Goal: Transaction & Acquisition: Book appointment/travel/reservation

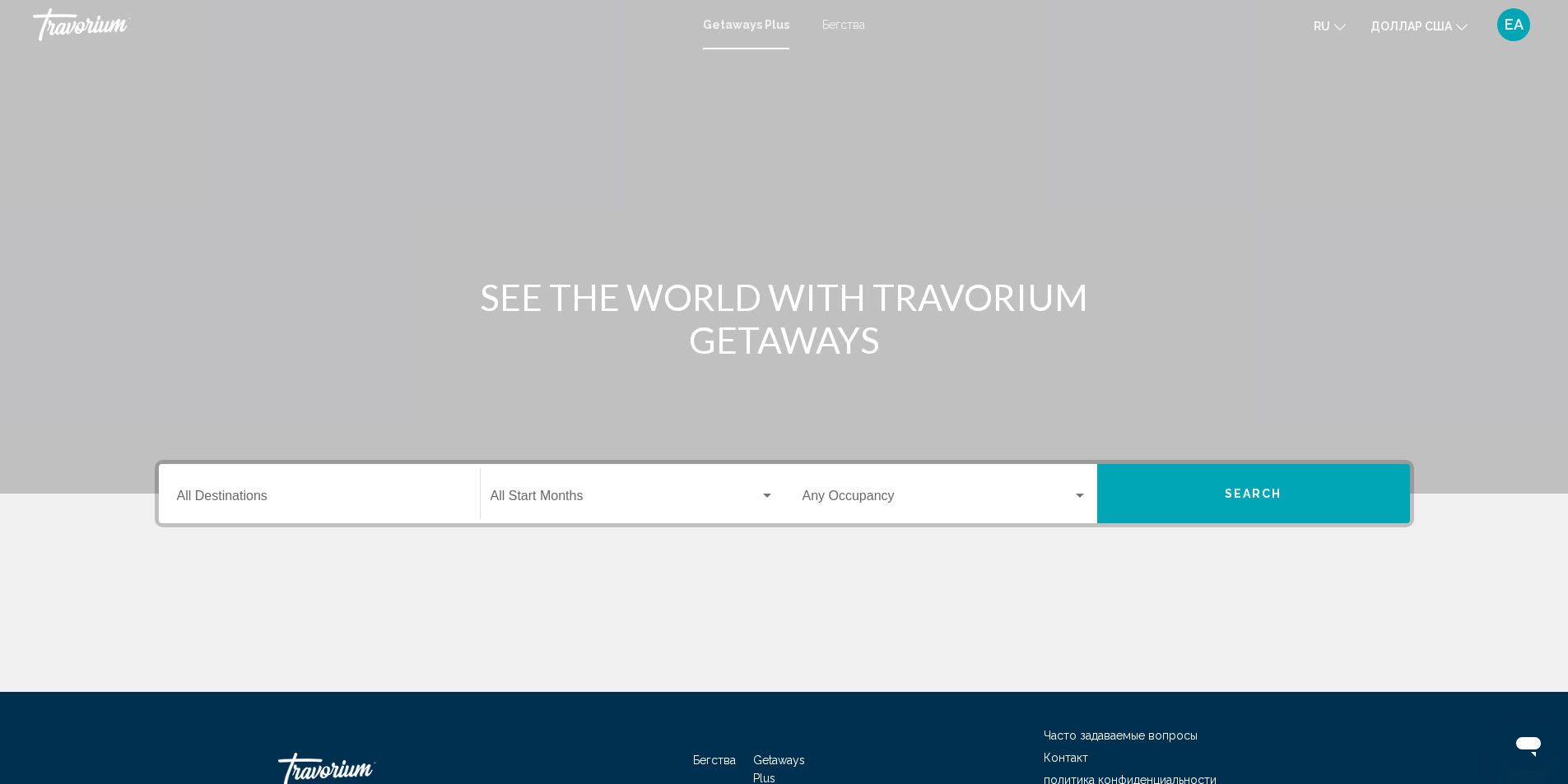
click at [1345, 23] on icon "Изменить язык" at bounding box center [1340, 27] width 12 height 12
click at [1304, 172] on button "русский" at bounding box center [1295, 172] width 76 height 21
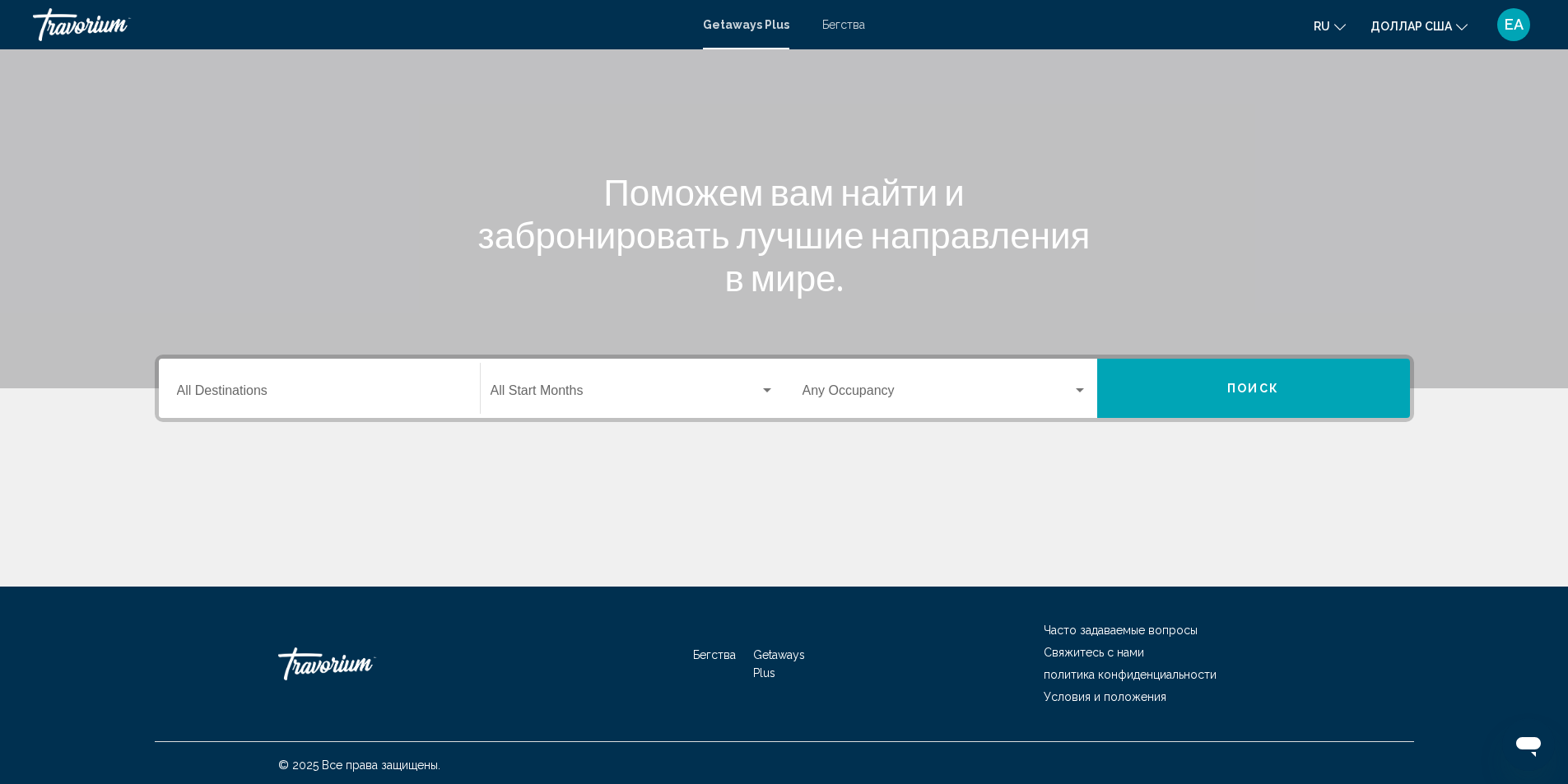
scroll to position [109, 0]
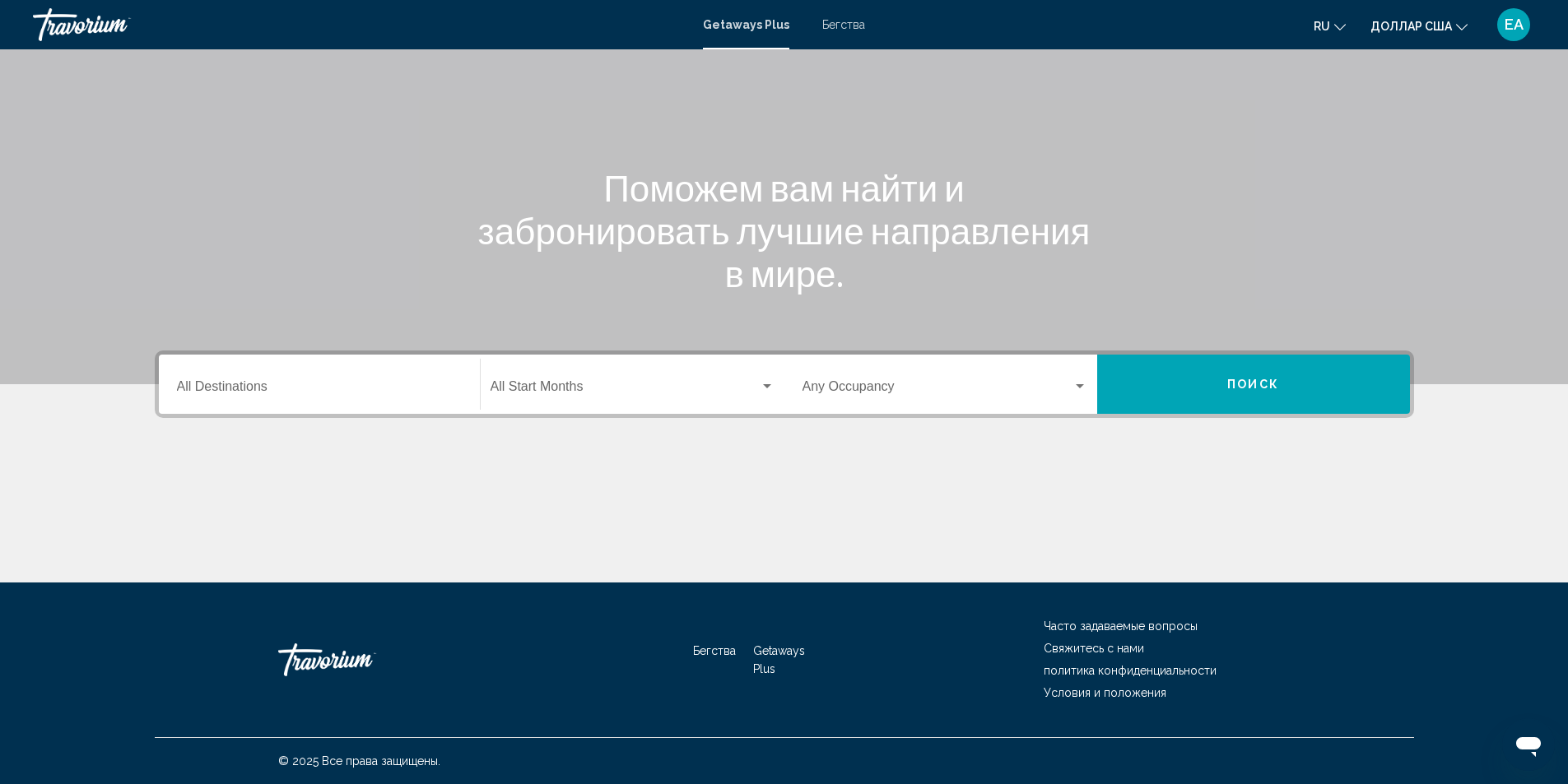
click at [335, 397] on div "Destination All Destinations" at bounding box center [319, 384] width 284 height 52
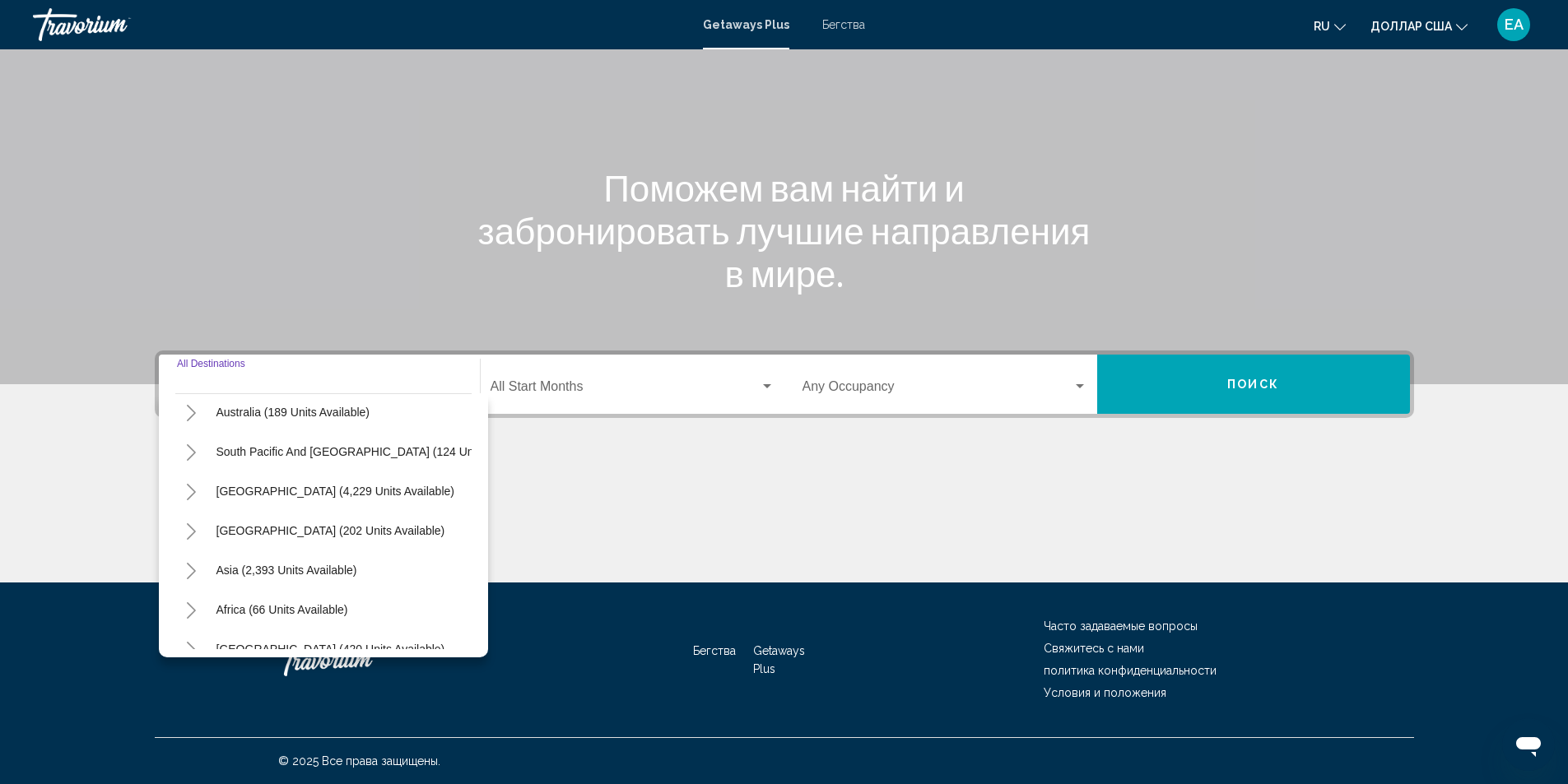
scroll to position [279, 0]
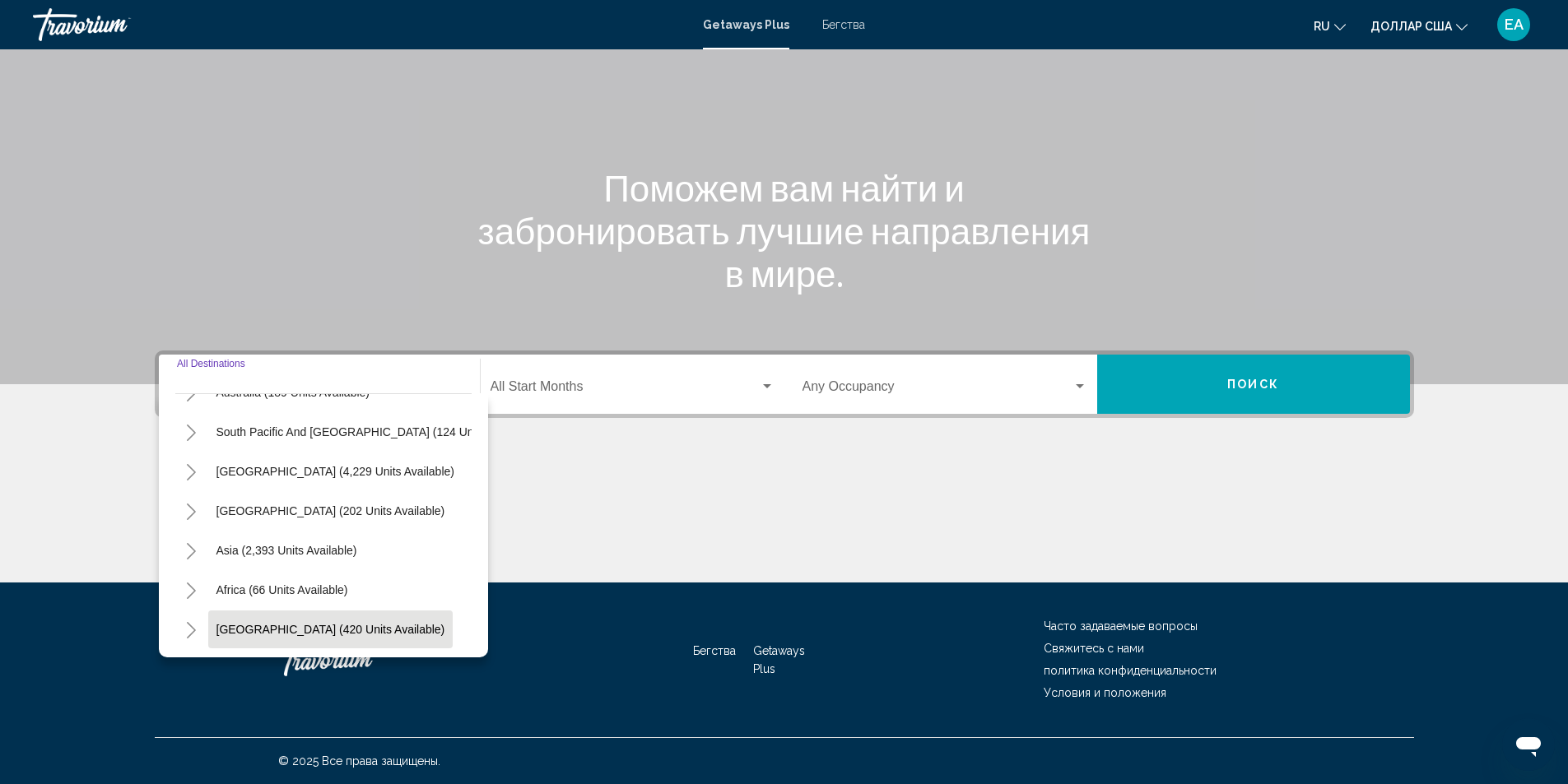
click at [264, 623] on span "[GEOGRAPHIC_DATA] (420 units available)" at bounding box center [330, 629] width 228 height 13
type input "**********"
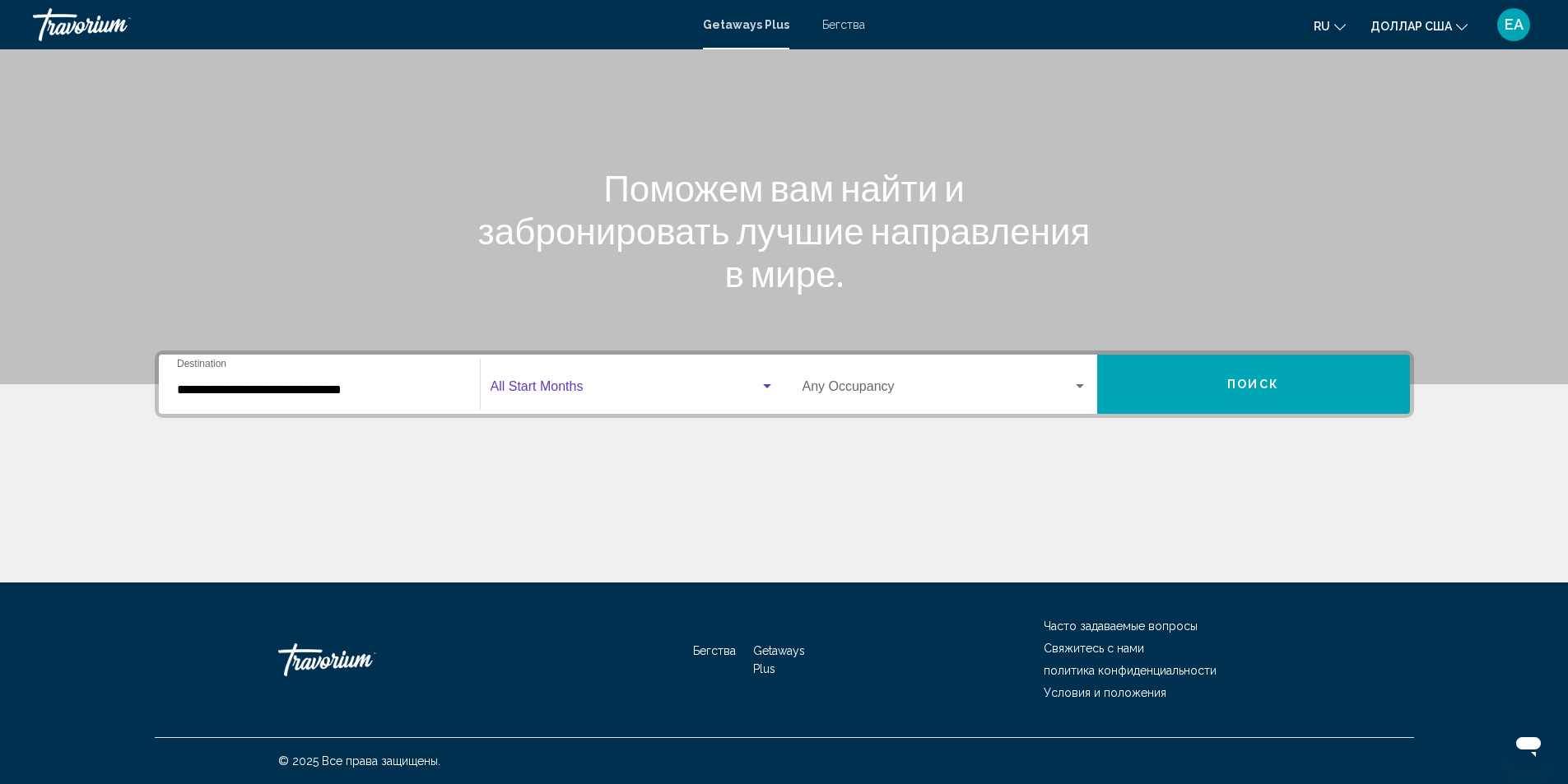
click at [765, 387] on div "Виджет поиска" at bounding box center [767, 386] width 8 height 4
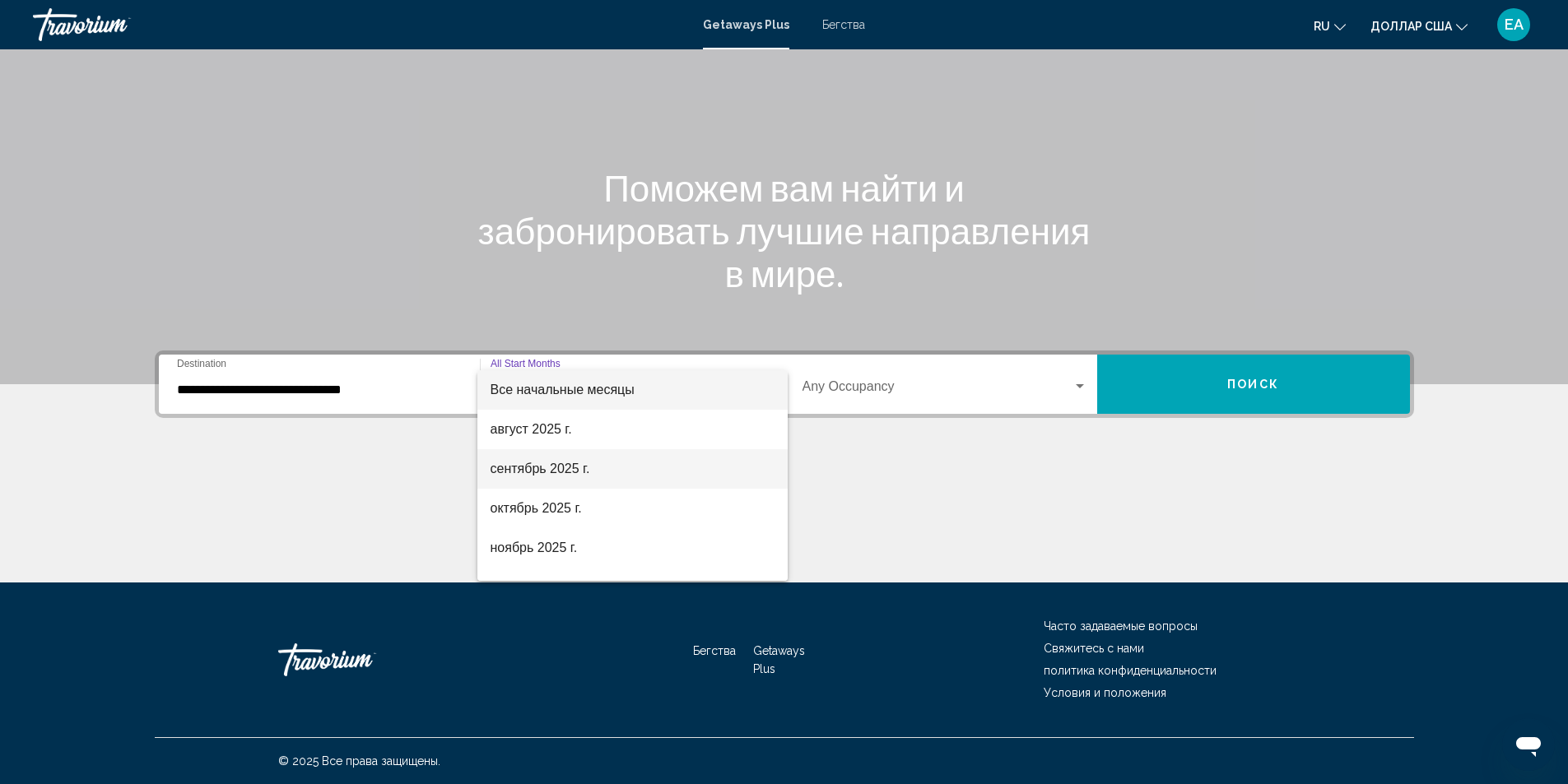
click at [532, 474] on font "сентябрь 2025 г." at bounding box center [540, 468] width 100 height 14
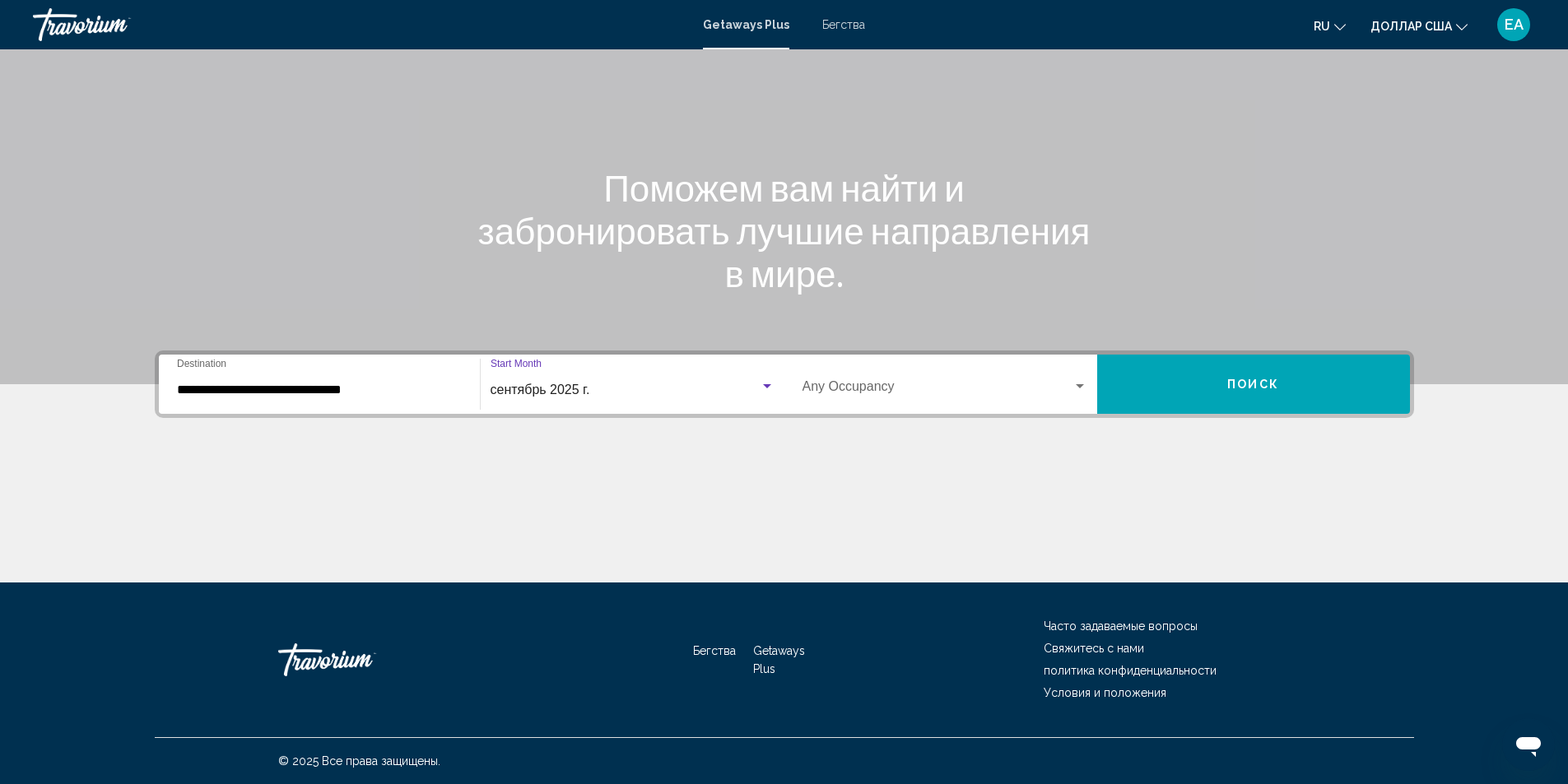
click at [1086, 386] on div "Виджет поиска" at bounding box center [1080, 387] width 15 height 13
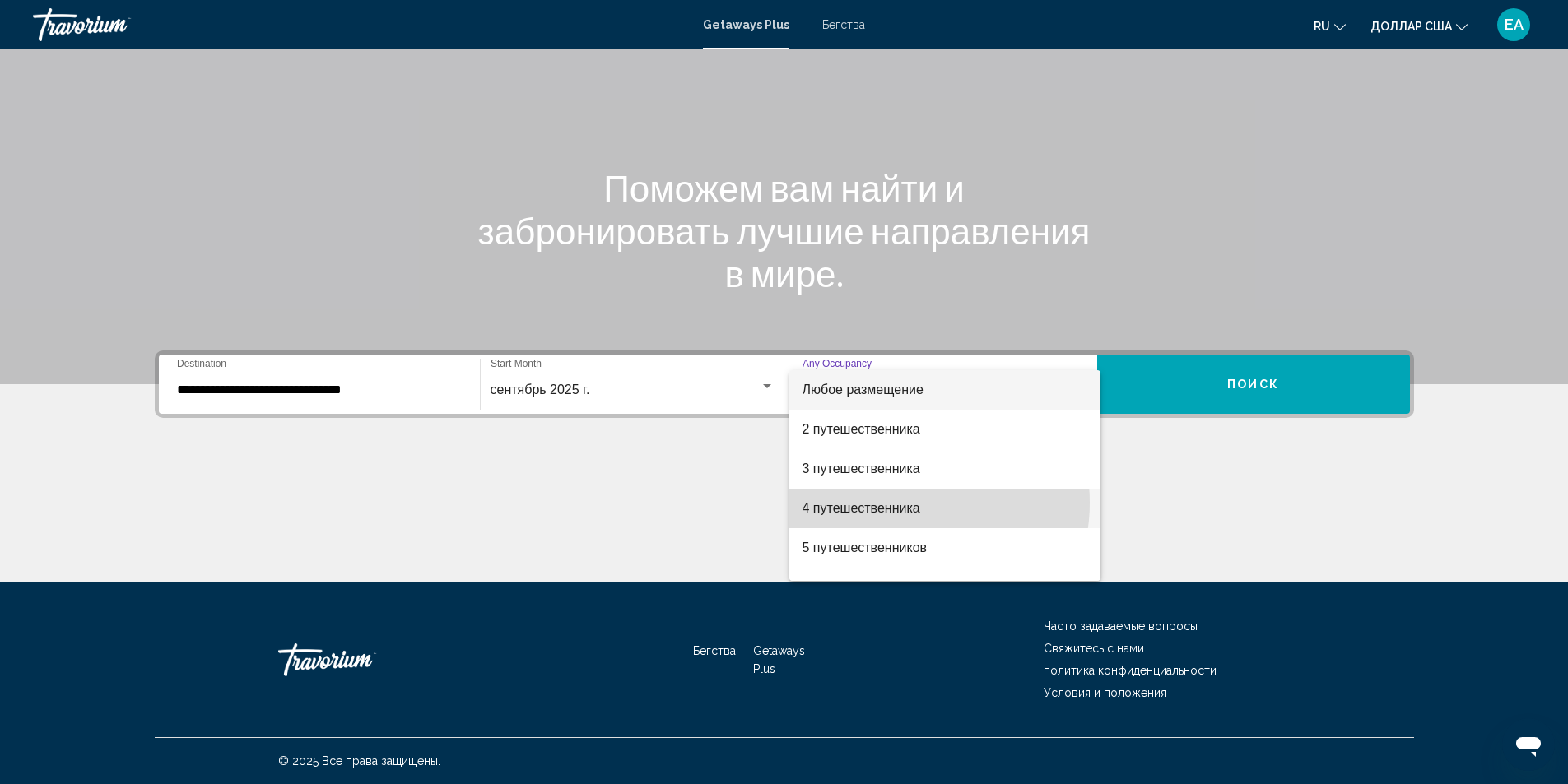
click at [909, 502] on font "4 путешественника" at bounding box center [862, 507] width 117 height 14
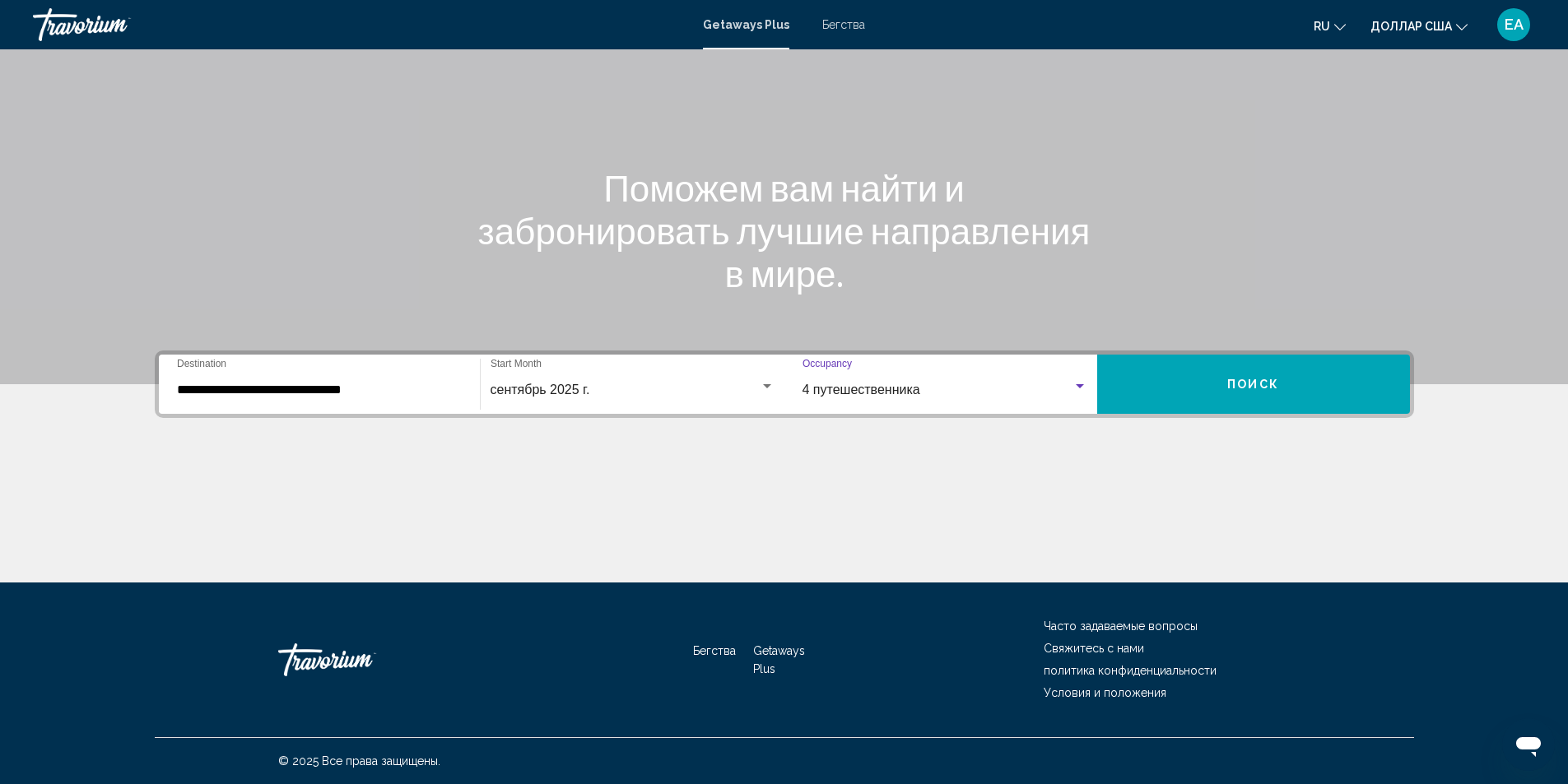
click at [1194, 390] on button "Поиск" at bounding box center [1253, 384] width 313 height 60
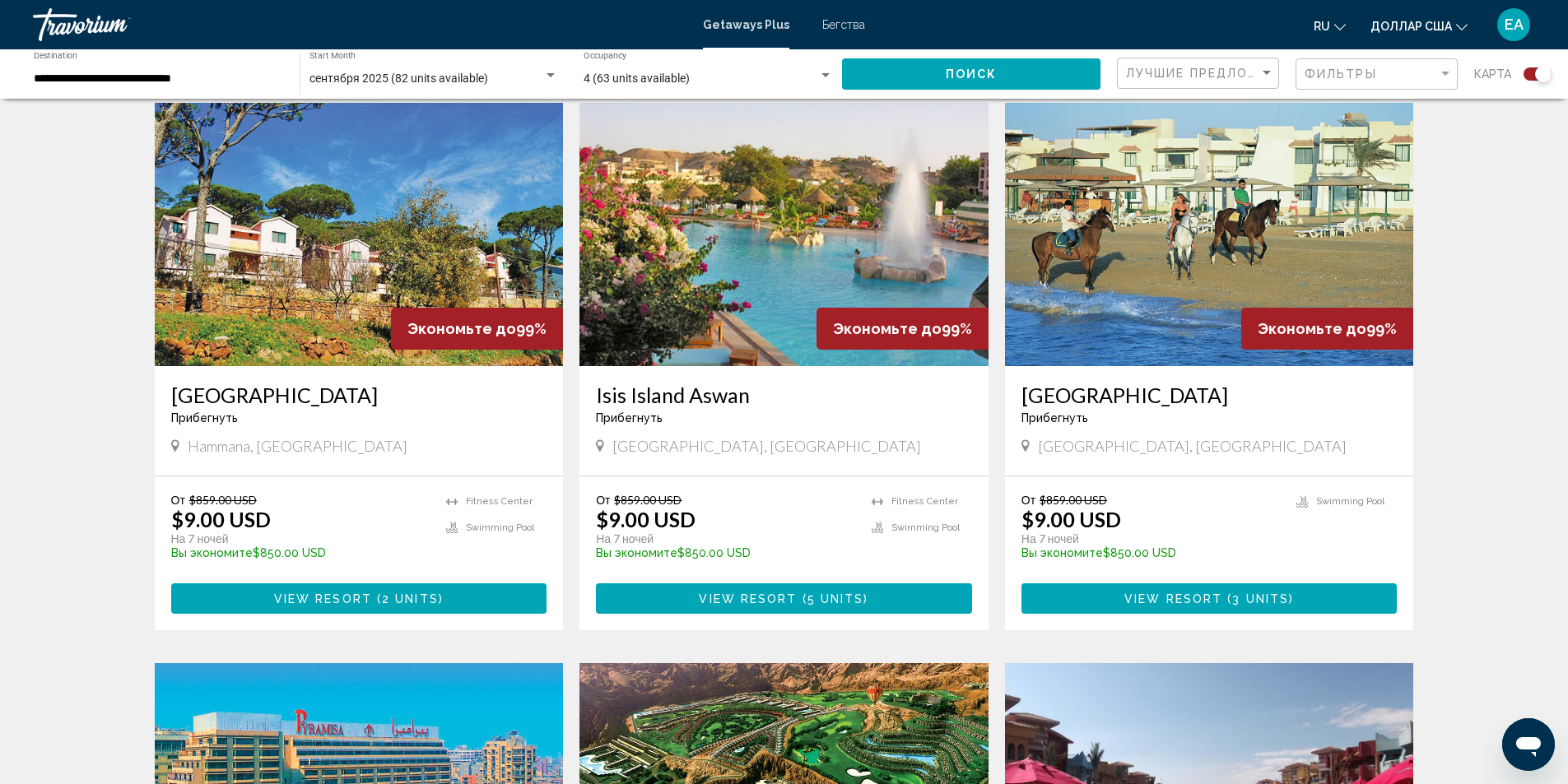
scroll to position [1646, 0]
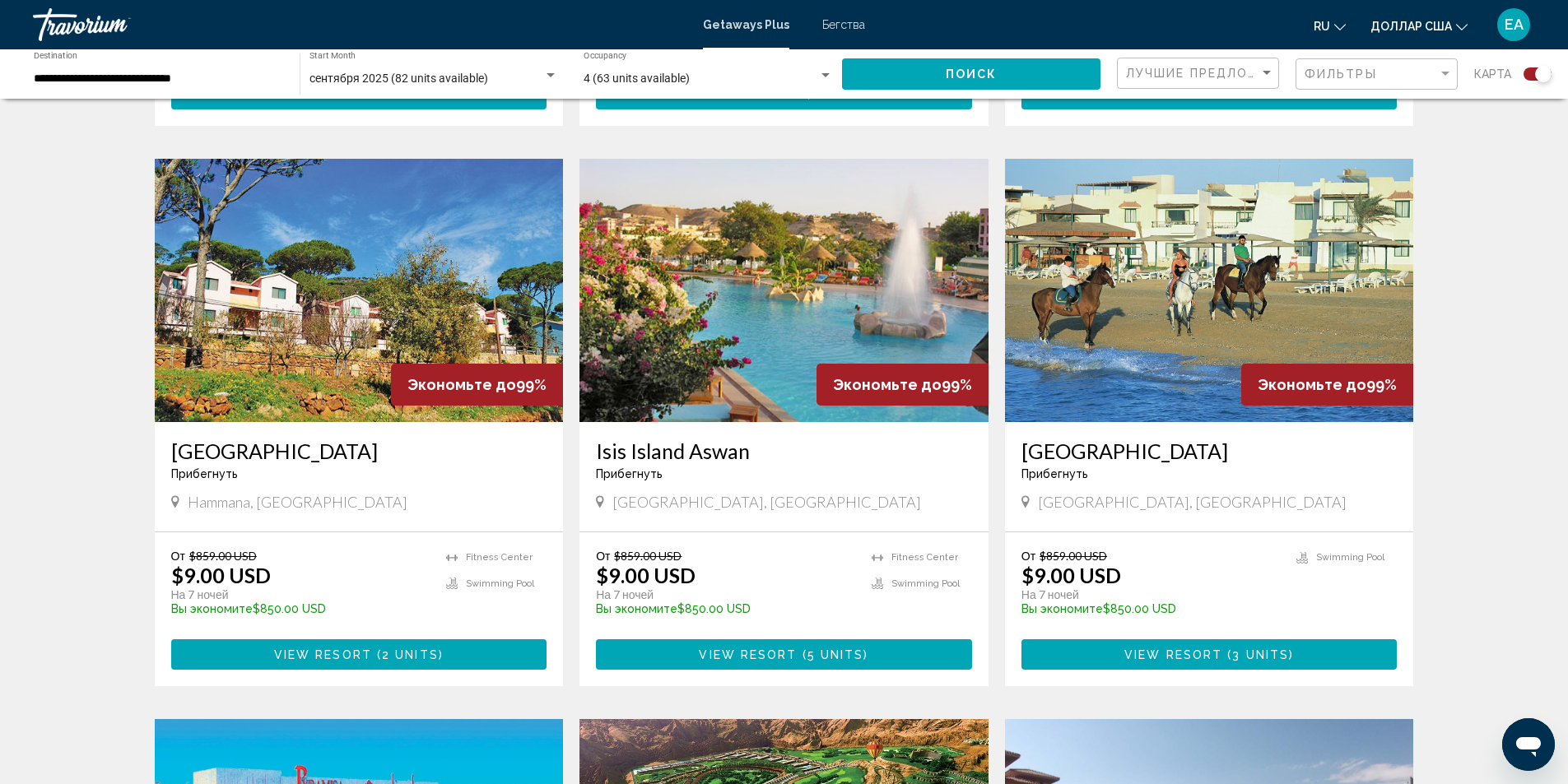
click at [724, 381] on img "Основное содержание" at bounding box center [784, 290] width 409 height 263
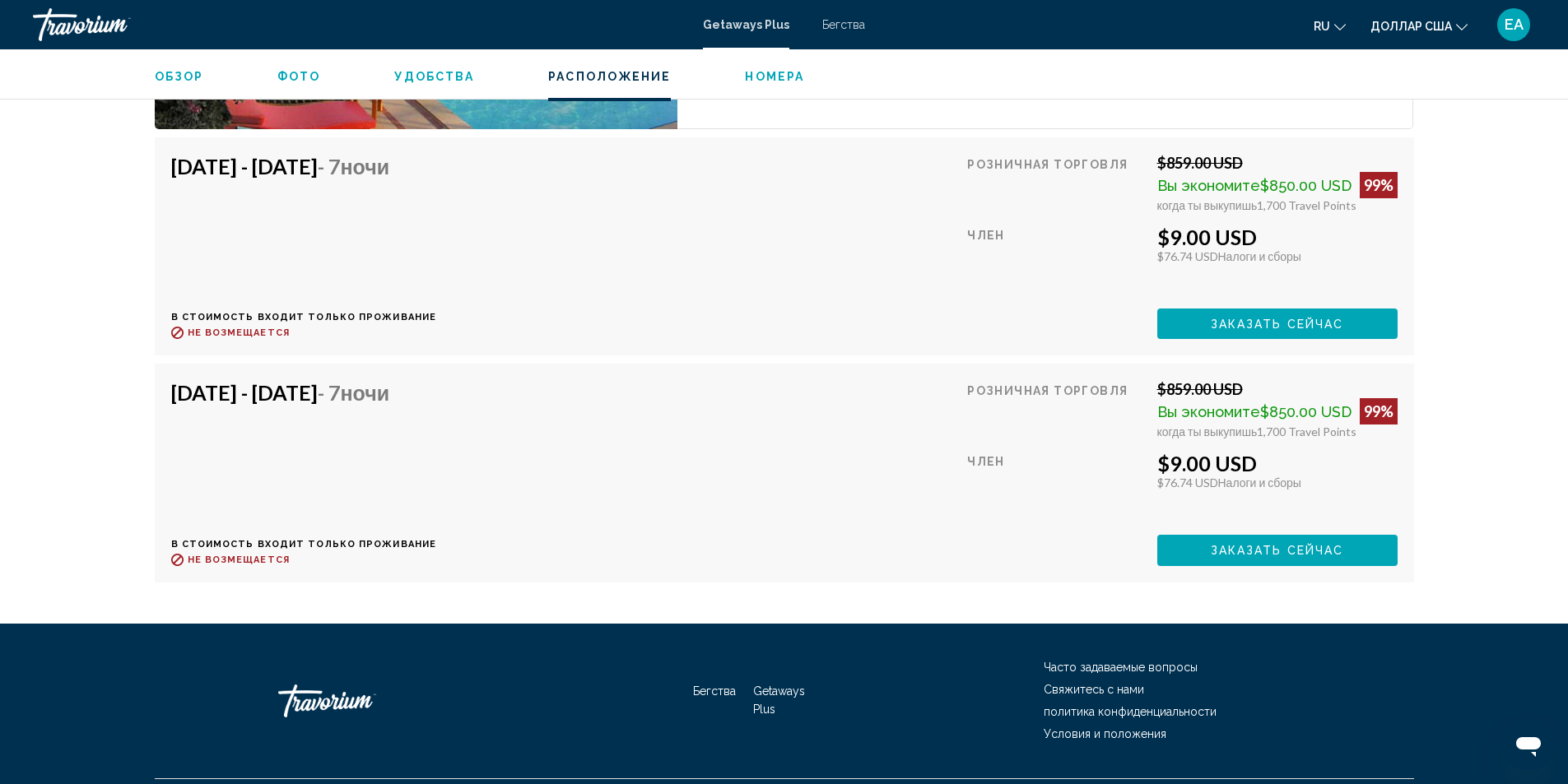
scroll to position [4350, 0]
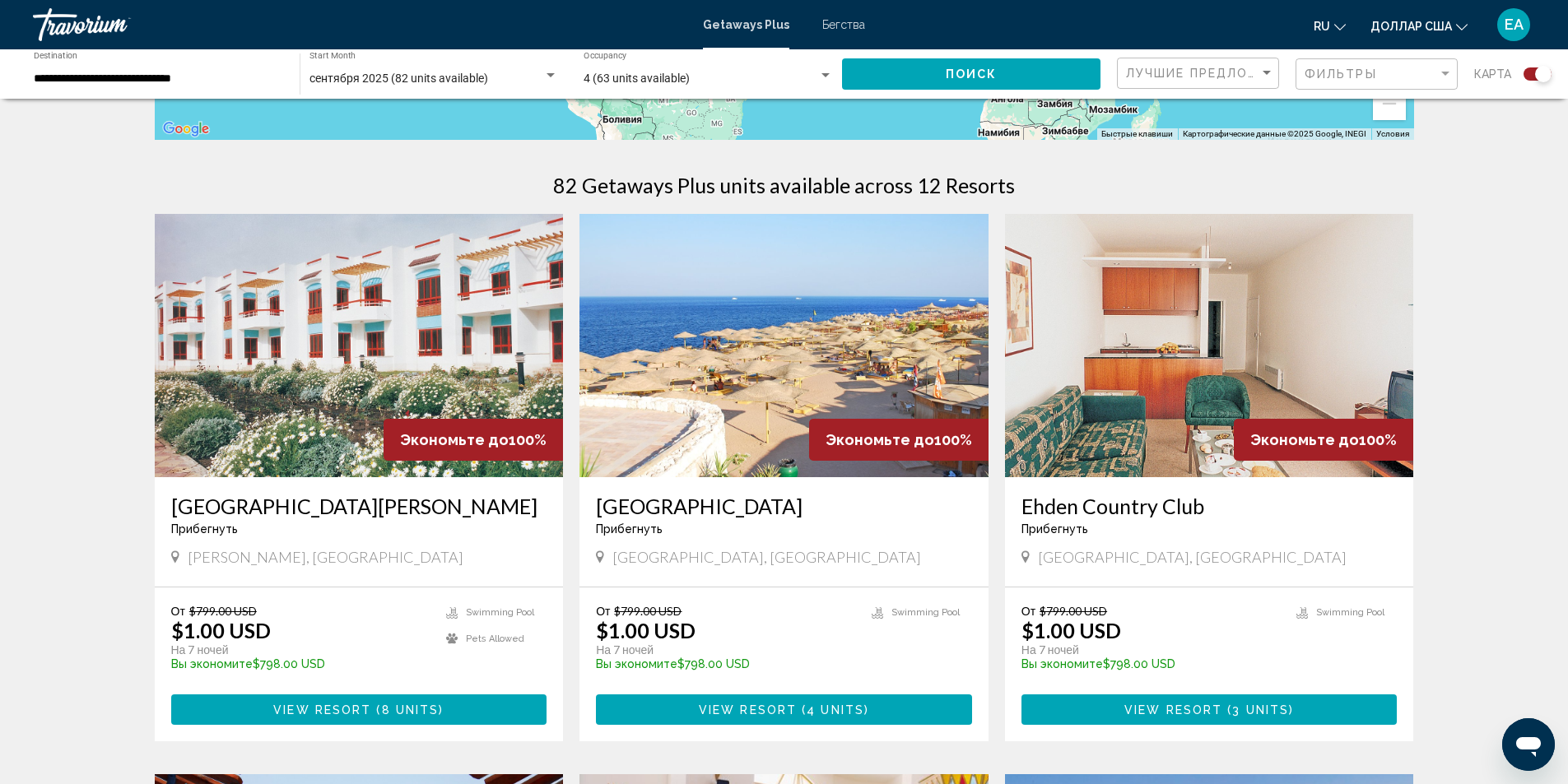
scroll to position [493, 0]
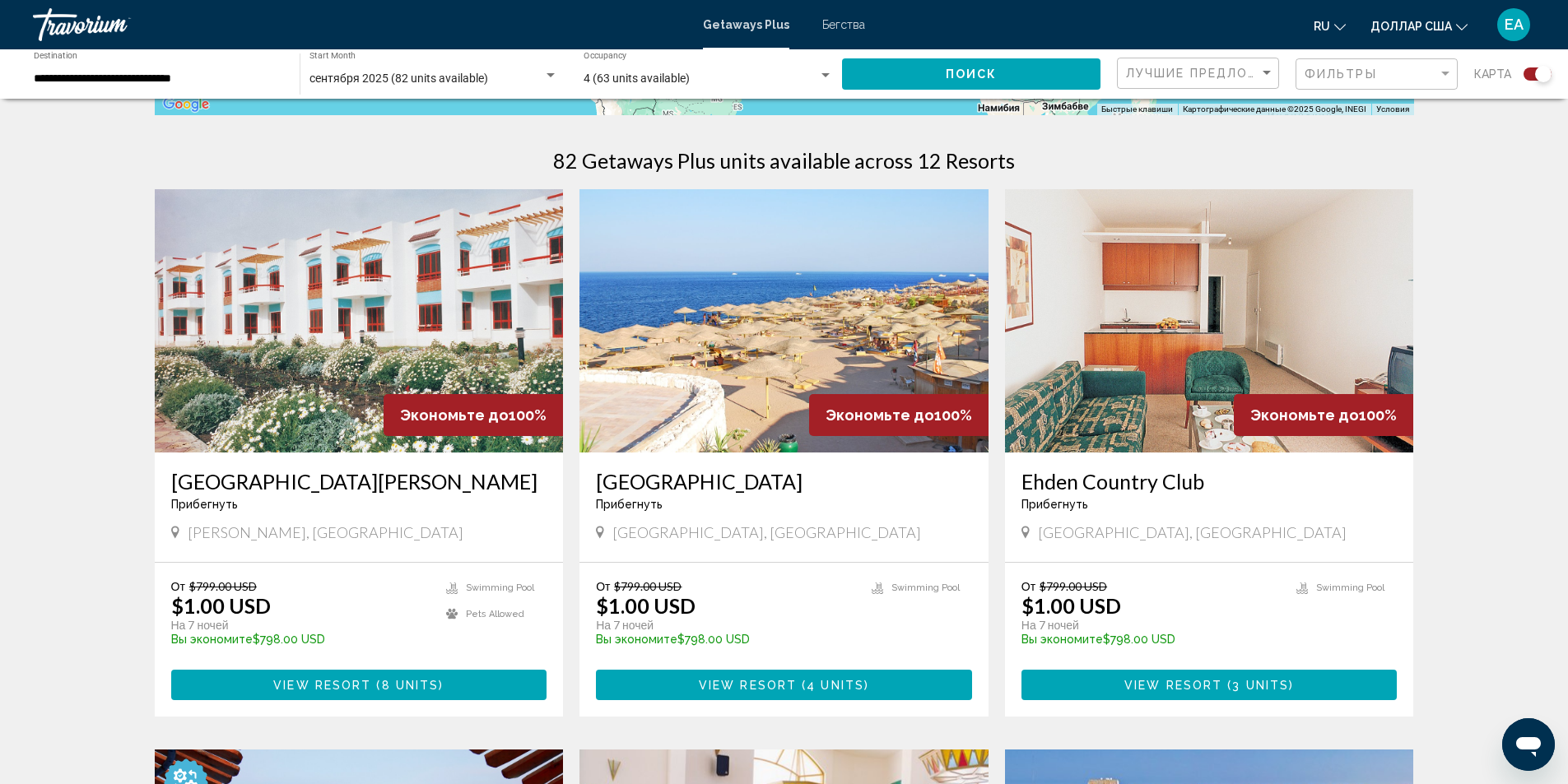
click at [728, 405] on img "Основное содержание" at bounding box center [784, 320] width 409 height 263
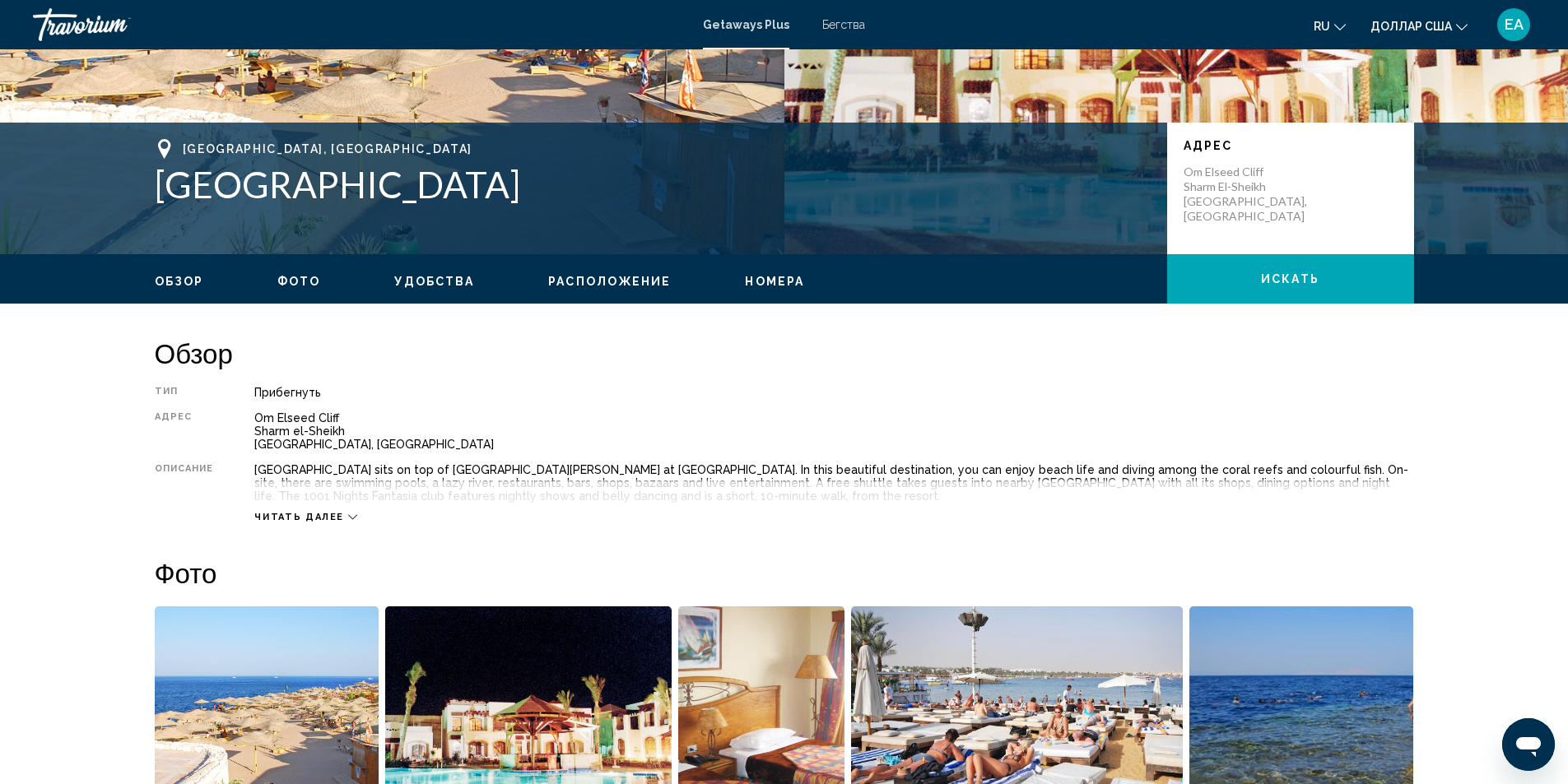
scroll to position [329, 0]
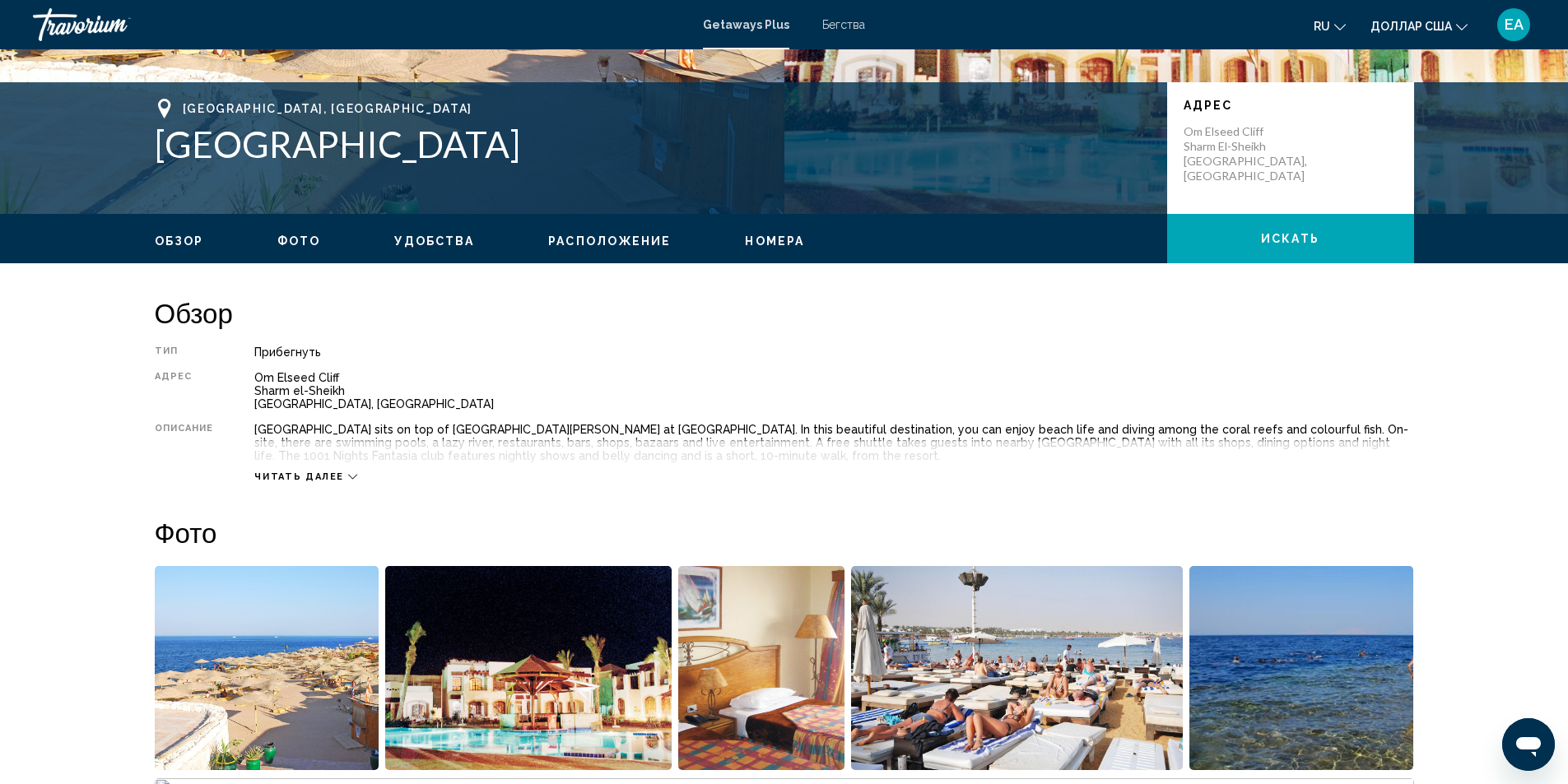
click at [296, 475] on span "Читать далее" at bounding box center [299, 477] width 90 height 11
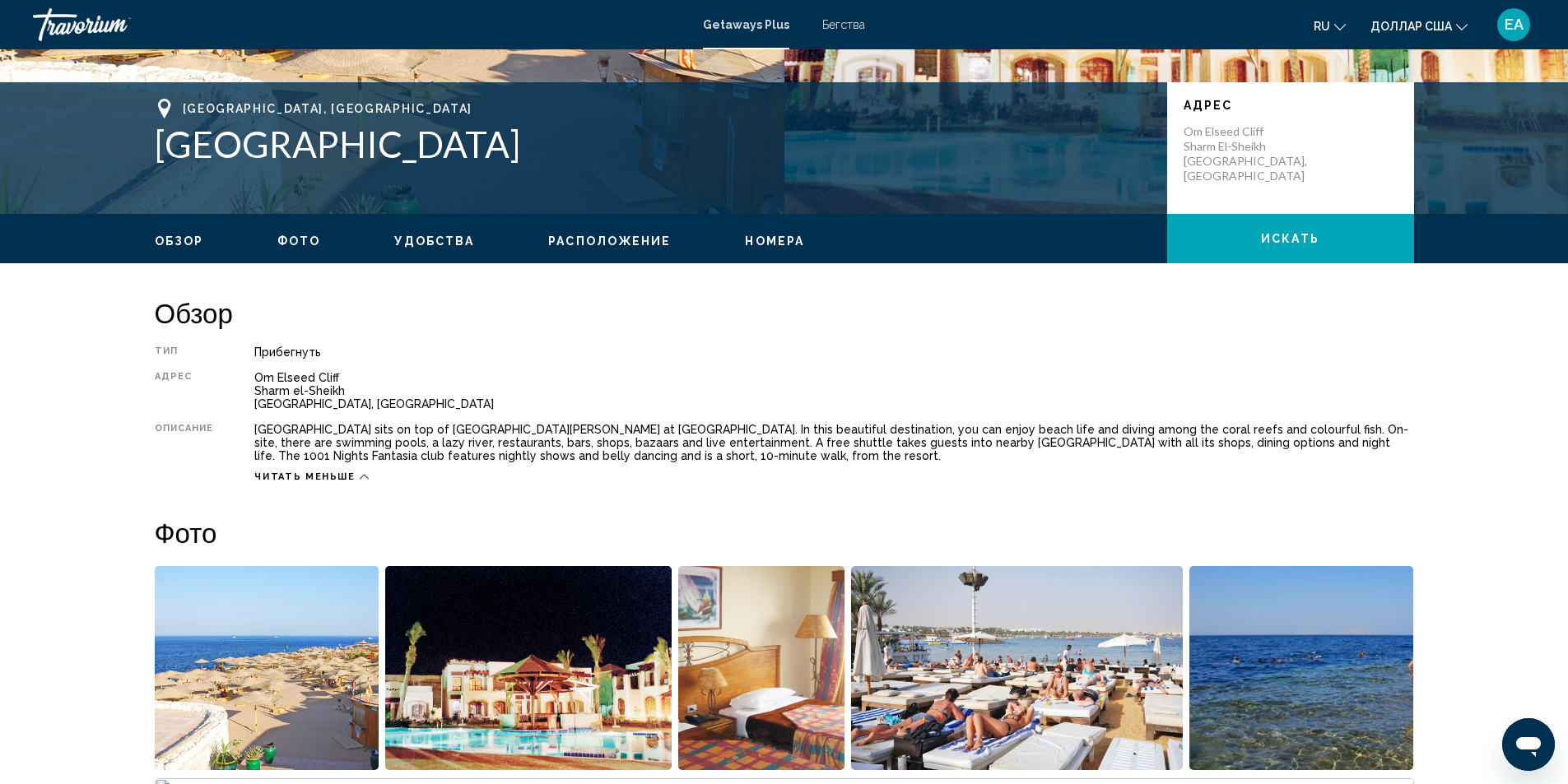
click at [301, 479] on span "Читать меньше" at bounding box center [304, 477] width 100 height 11
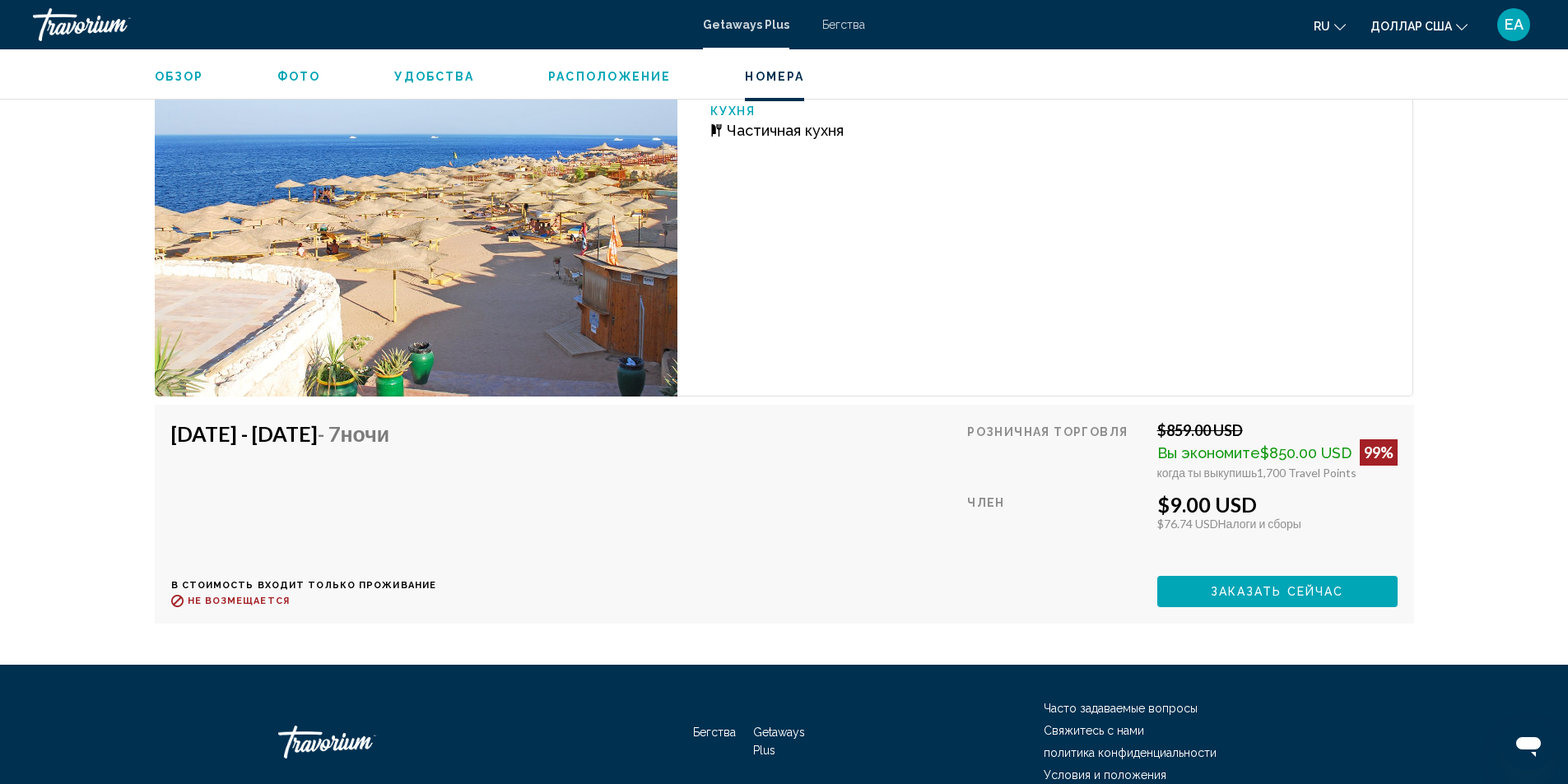
scroll to position [2556, 0]
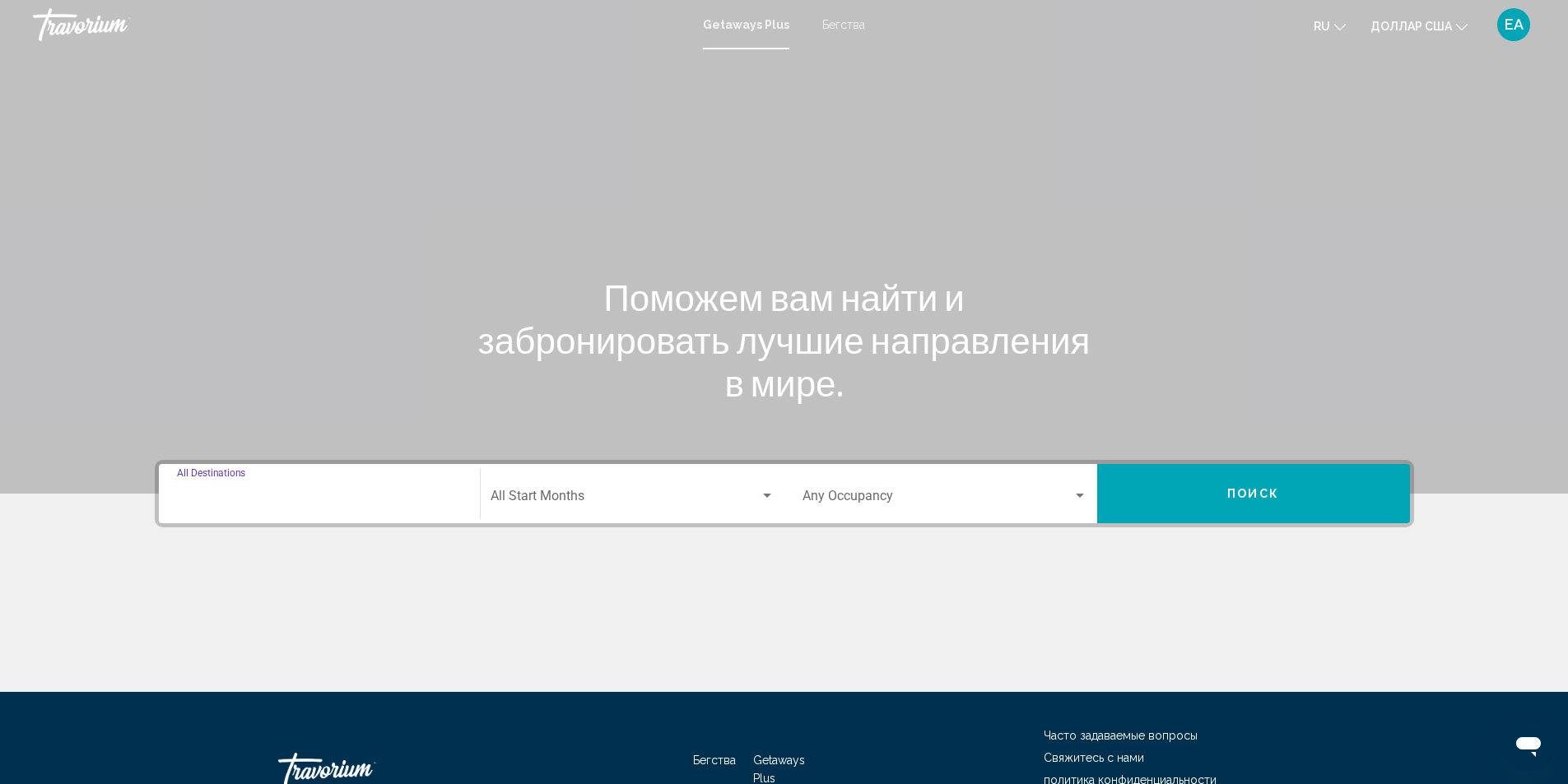
click at [406, 492] on input "Destination All Destinations" at bounding box center [319, 500] width 284 height 15
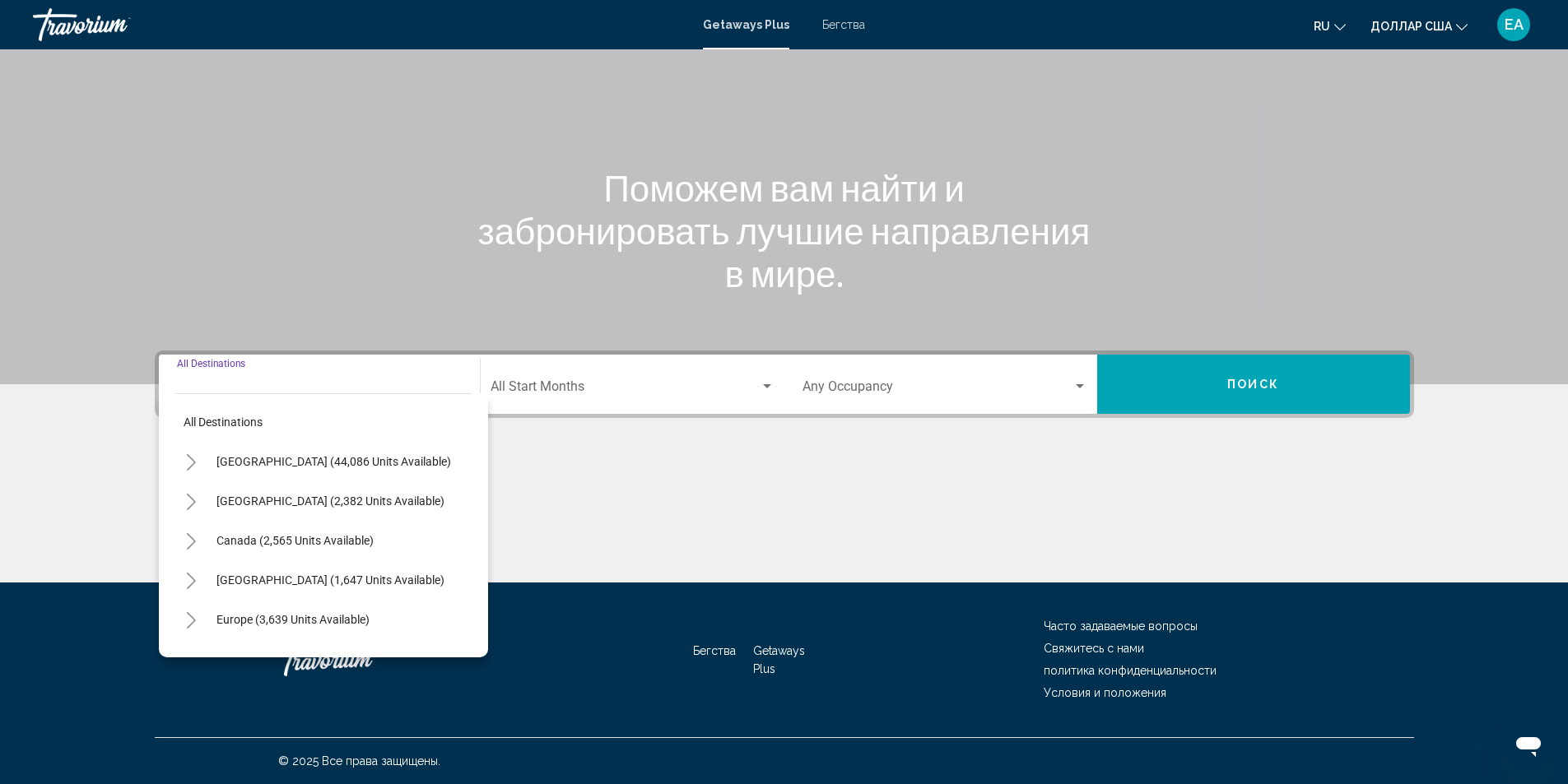
scroll to position [83, 0]
click at [317, 533] on span "Europe (3,639 units available)" at bounding box center [293, 537] width 153 height 13
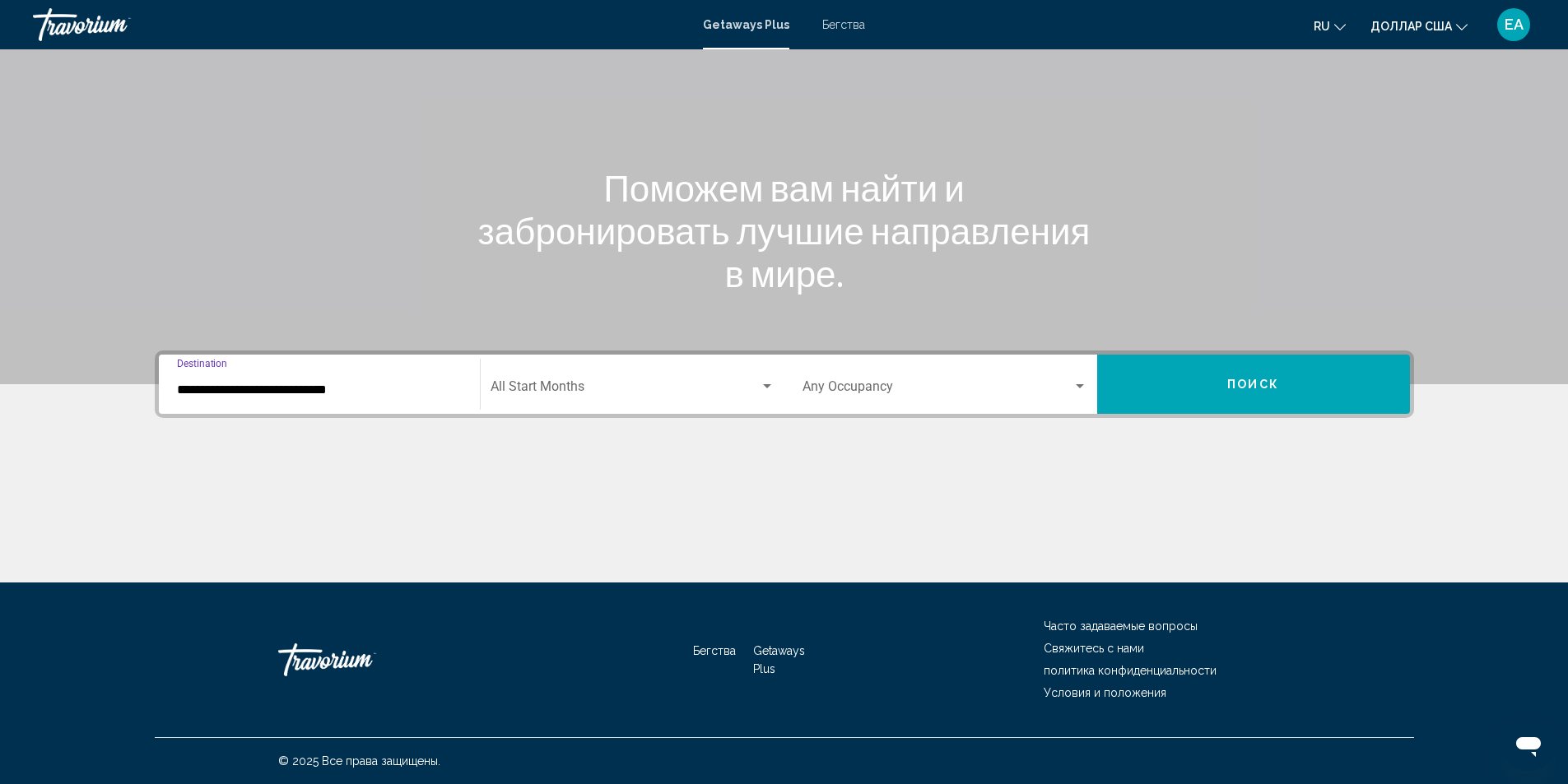
click at [284, 388] on input "**********" at bounding box center [319, 390] width 284 height 15
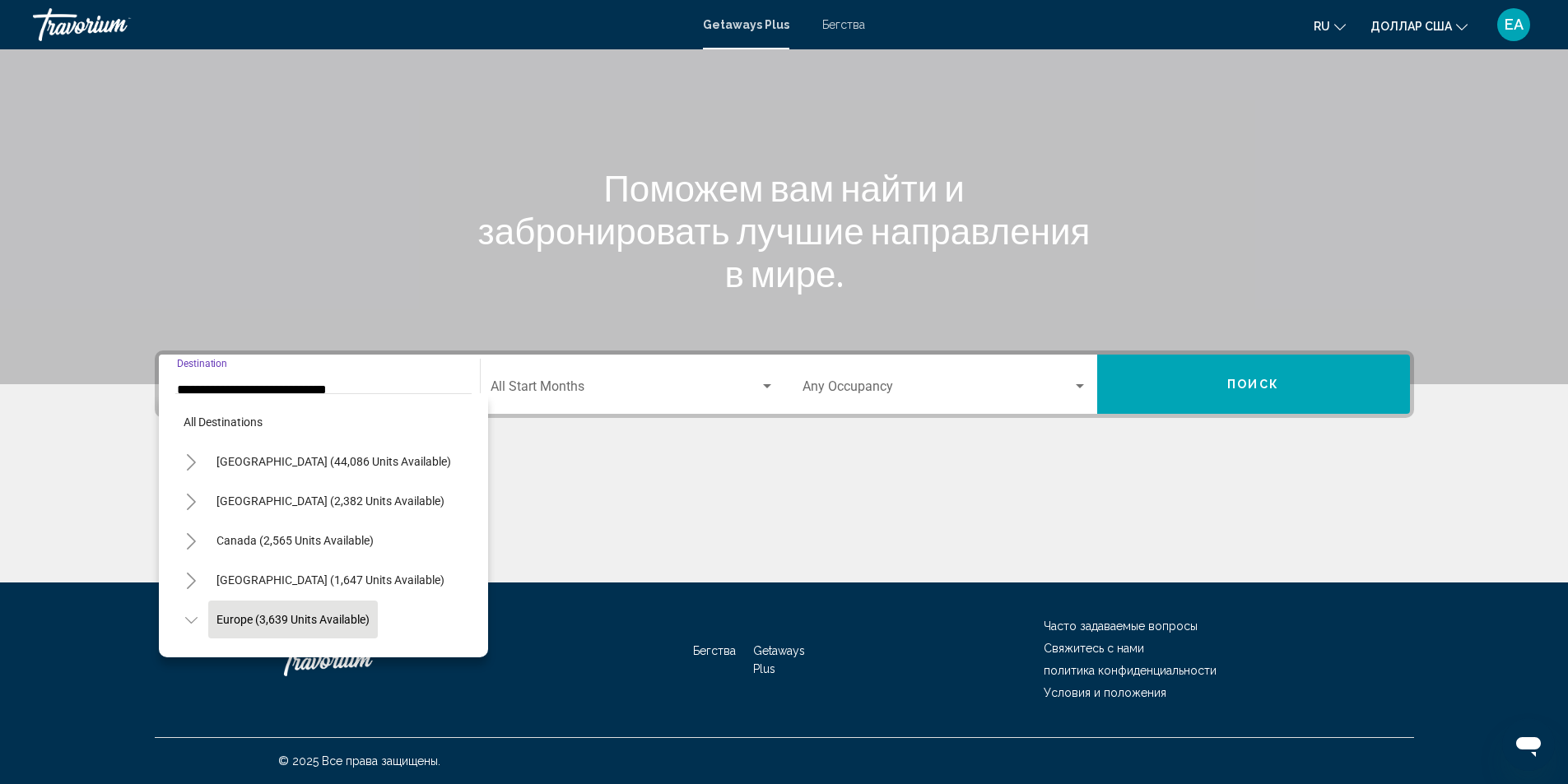
scroll to position [105, 0]
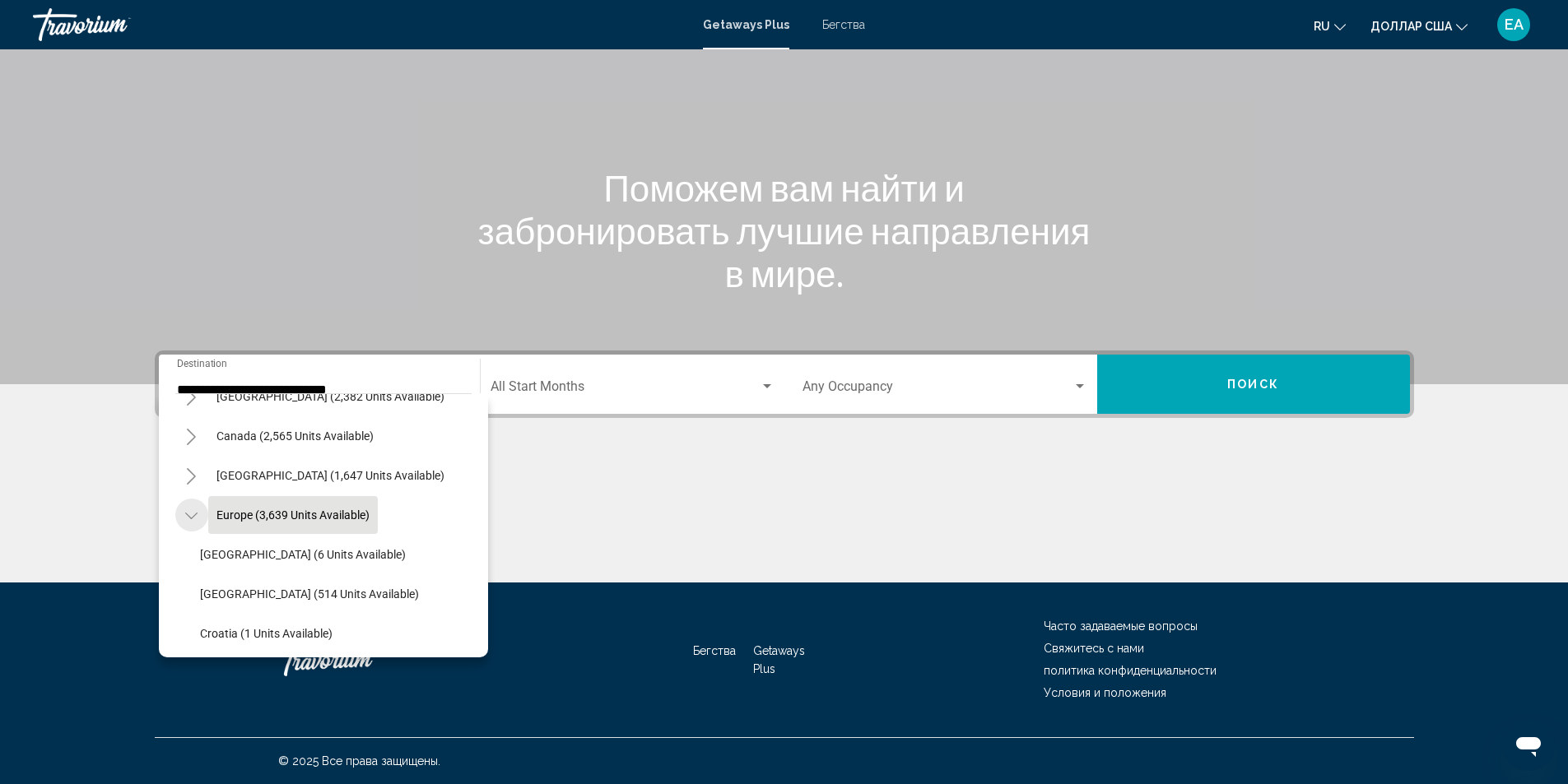
click at [198, 511] on button "Toggle Europe (3,639 units available)" at bounding box center [192, 515] width 33 height 33
click at [195, 514] on icon "Toggle Europe (3,639 units available)" at bounding box center [191, 516] width 12 height 17
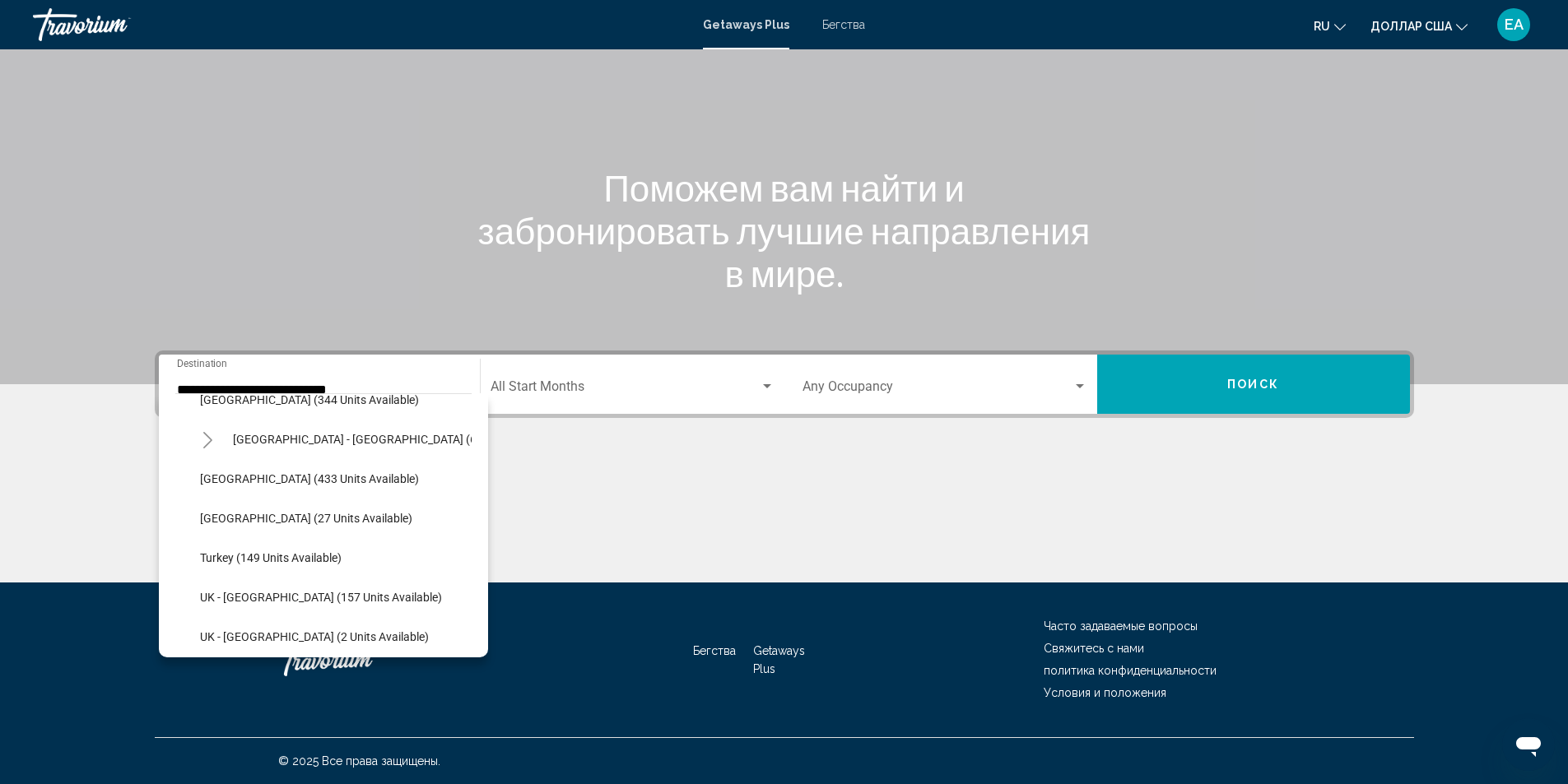
scroll to position [763, 0]
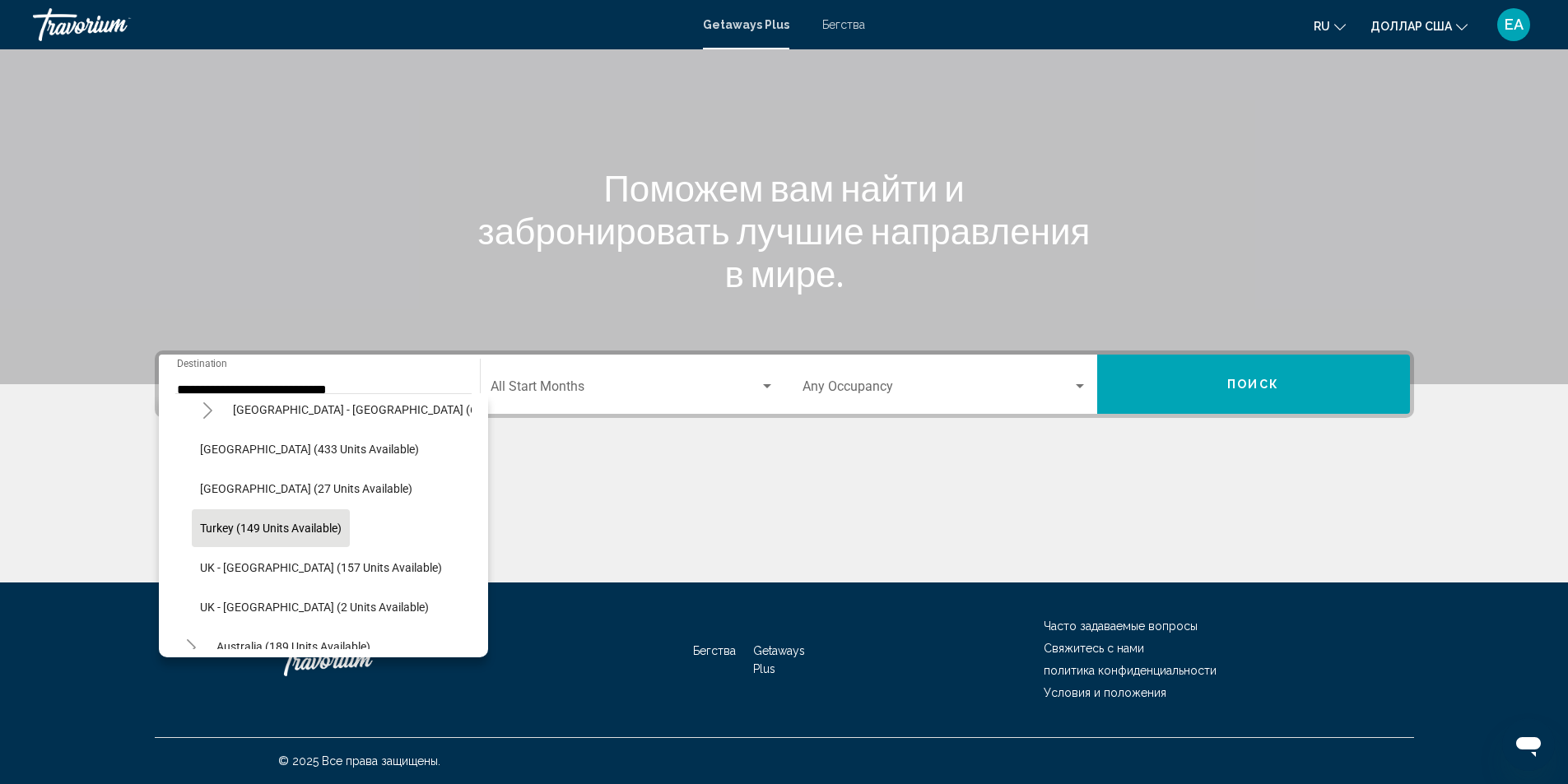
click at [206, 524] on span "Turkey (149 units available)" at bounding box center [271, 528] width 141 height 13
type input "**********"
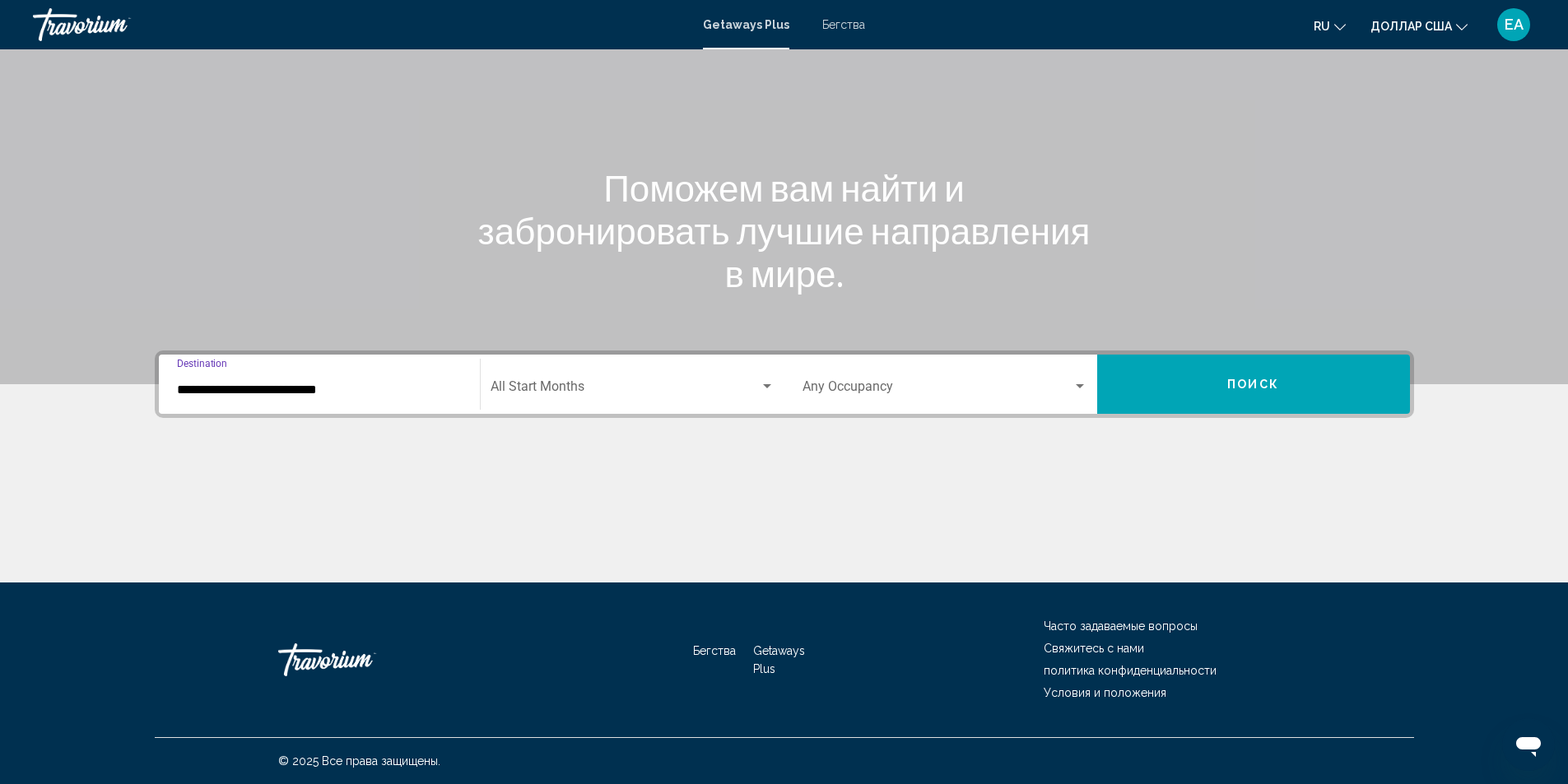
click at [771, 381] on div "Search widget" at bounding box center [767, 387] width 15 height 13
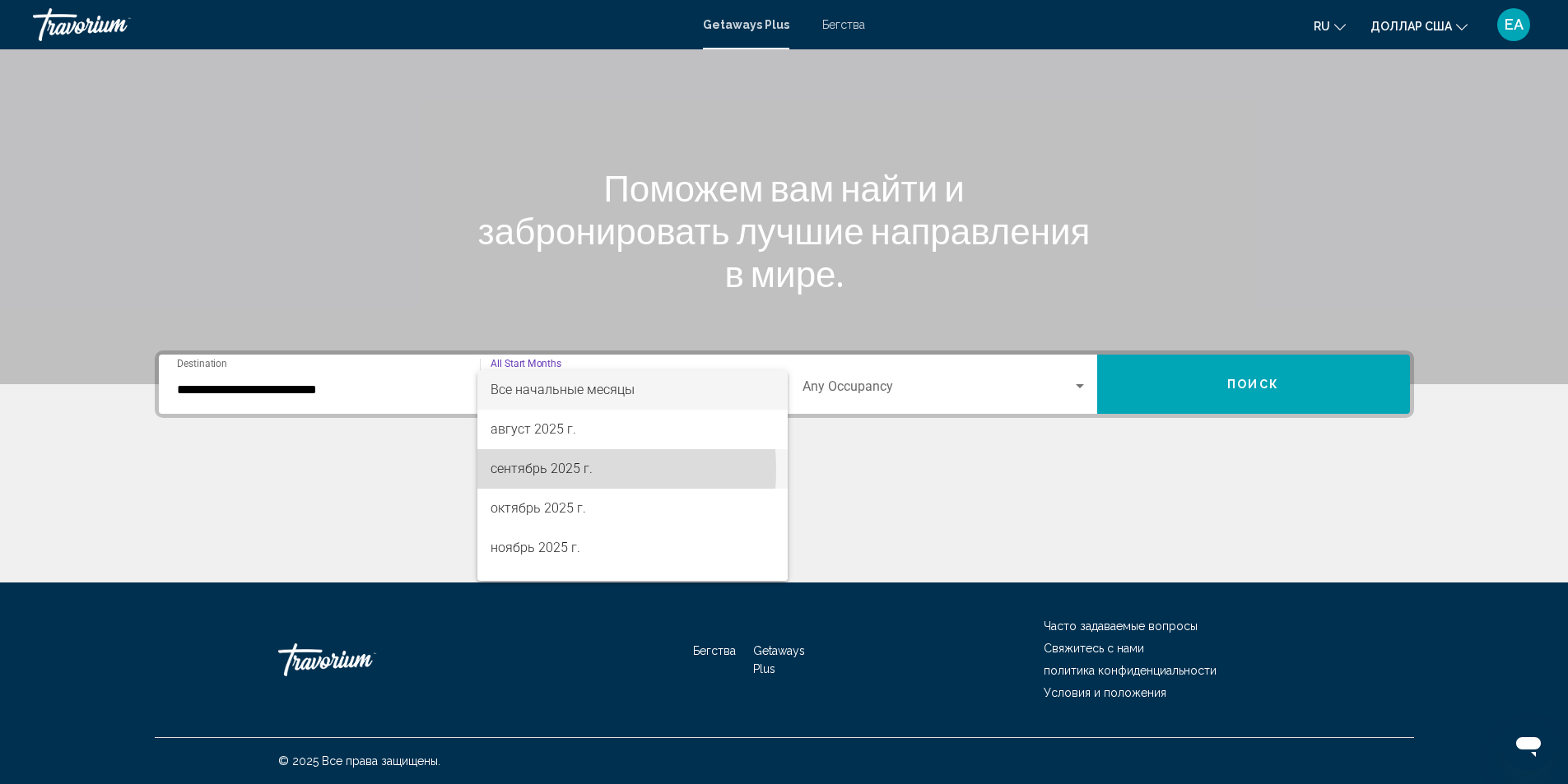
click at [545, 469] on font "сентябрь 2025 г." at bounding box center [541, 468] width 102 height 16
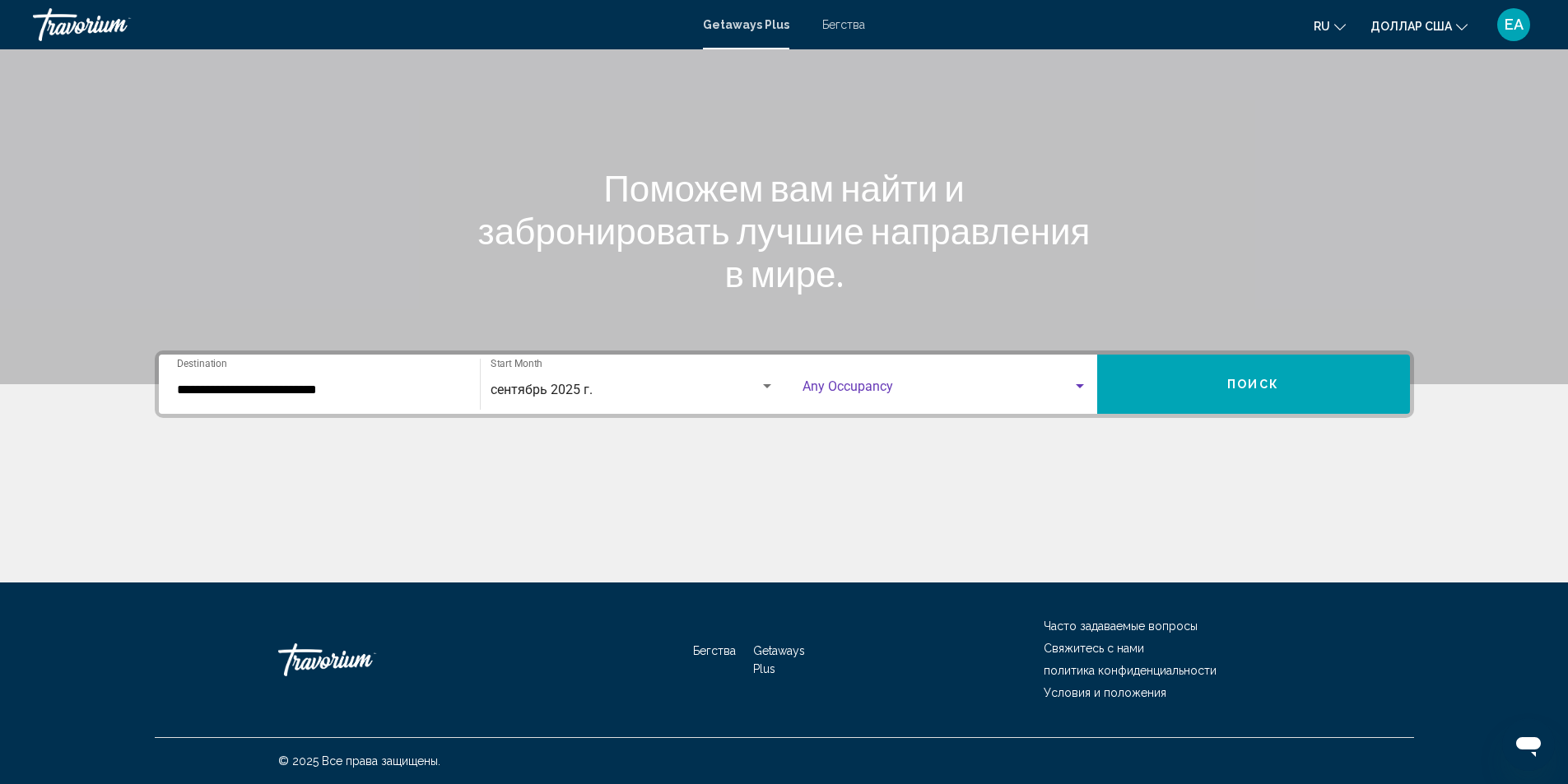
click at [1086, 383] on div "Search widget" at bounding box center [1080, 387] width 15 height 13
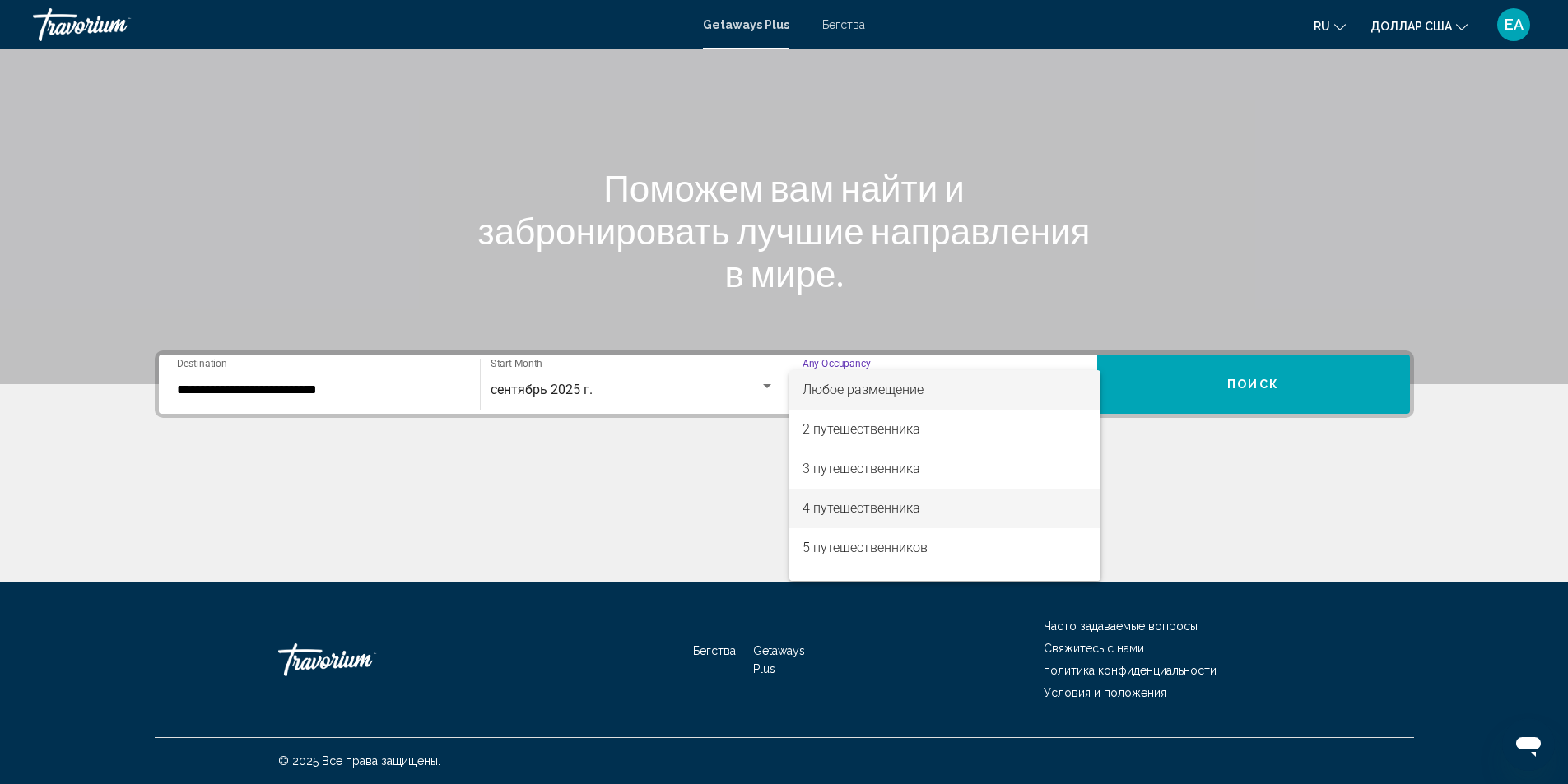
click at [882, 502] on font "4 путешественника" at bounding box center [862, 508] width 117 height 16
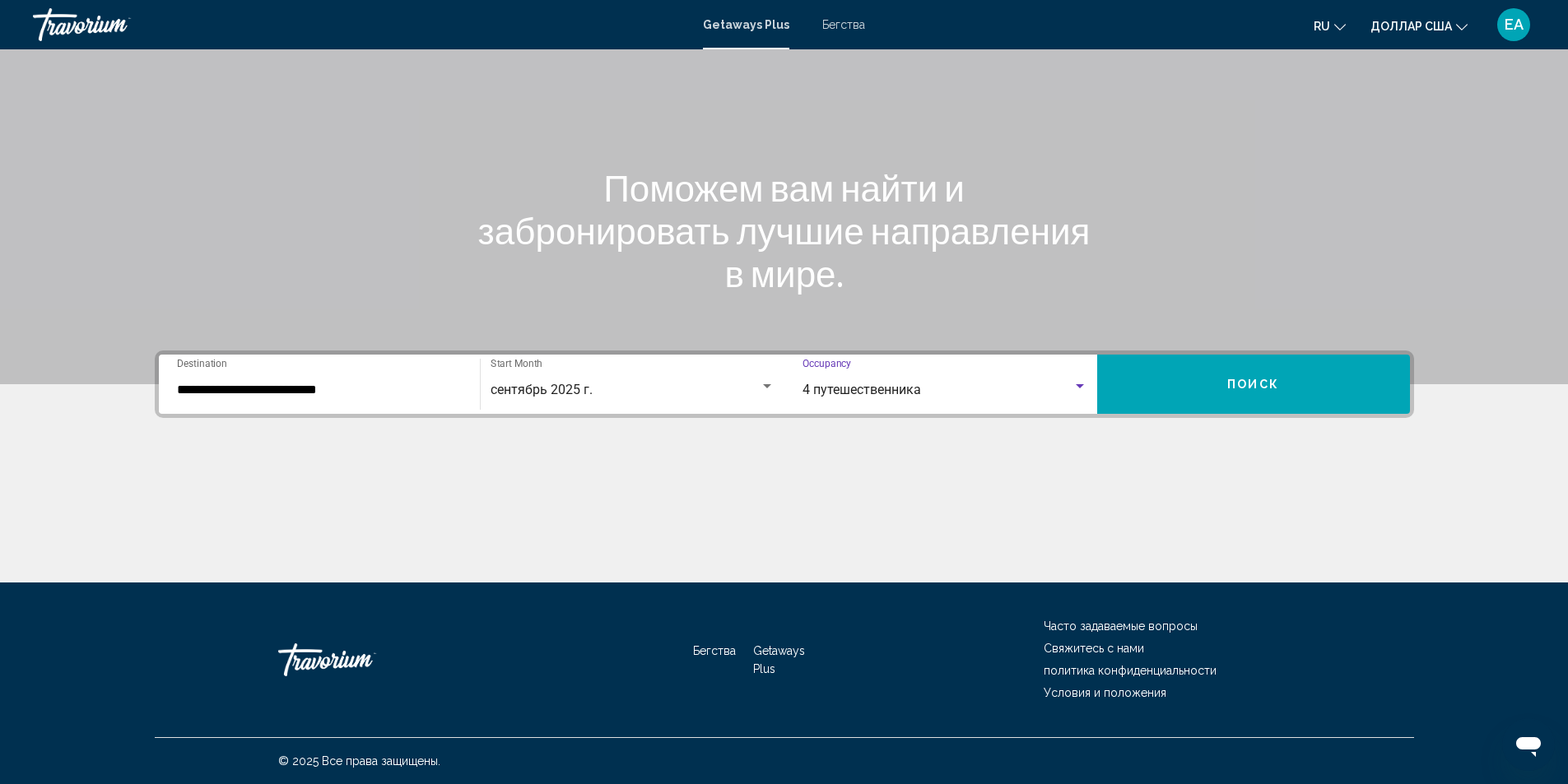
click at [1246, 380] on span "Поиск" at bounding box center [1253, 385] width 52 height 13
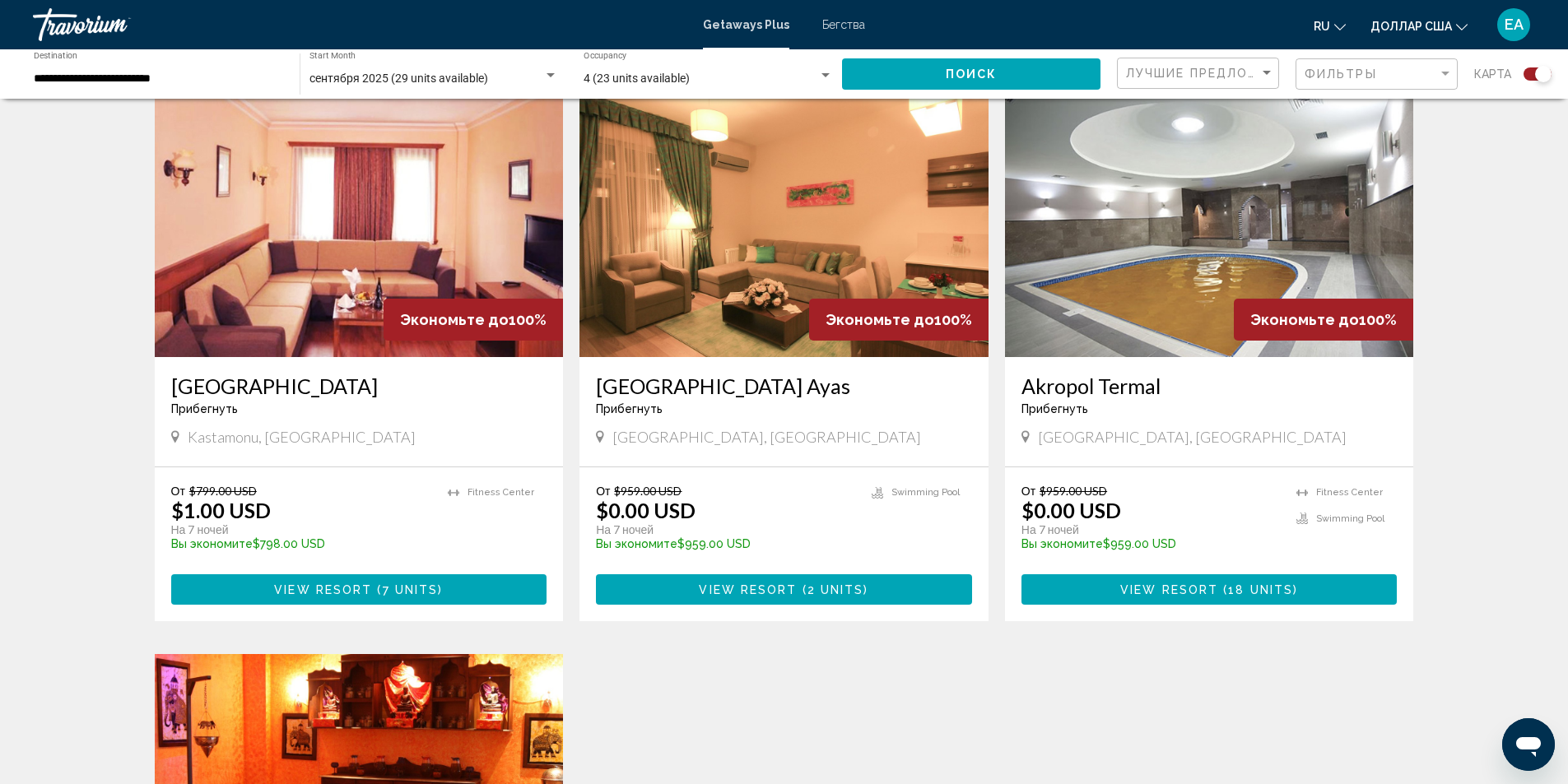
scroll to position [576, 0]
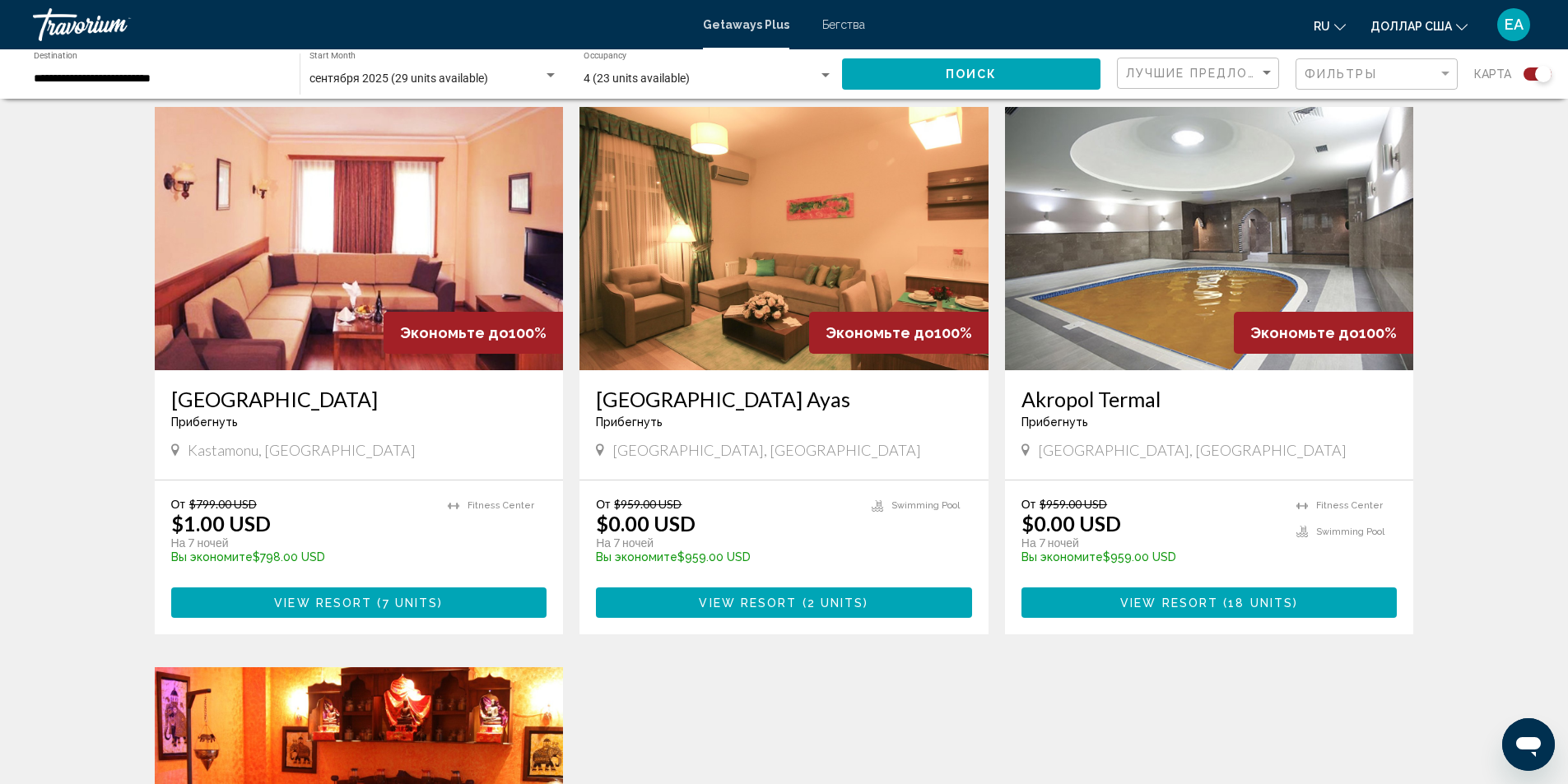
click at [1200, 300] on img "Основное содержание" at bounding box center [1210, 238] width 409 height 263
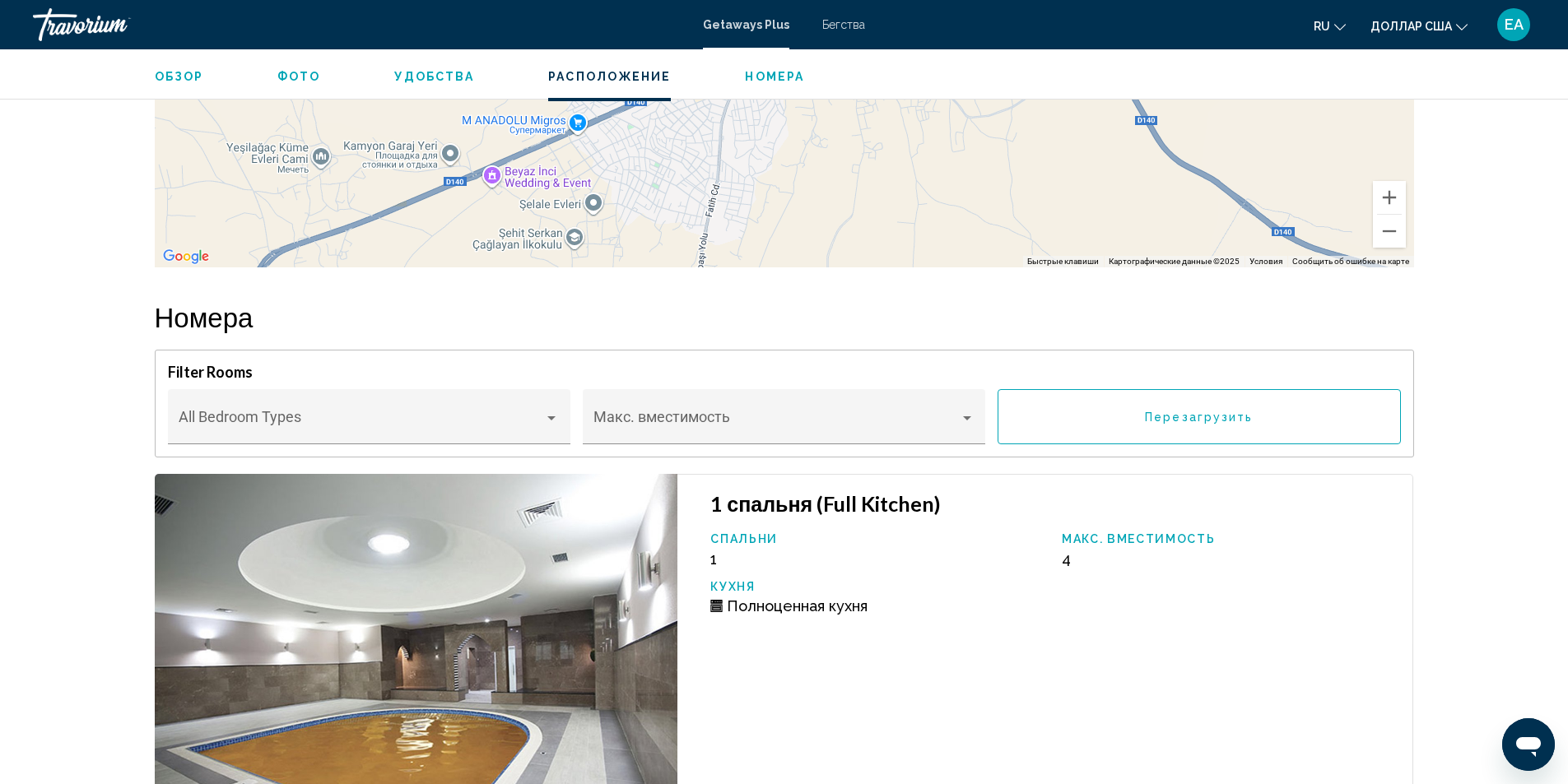
scroll to position [2303, 0]
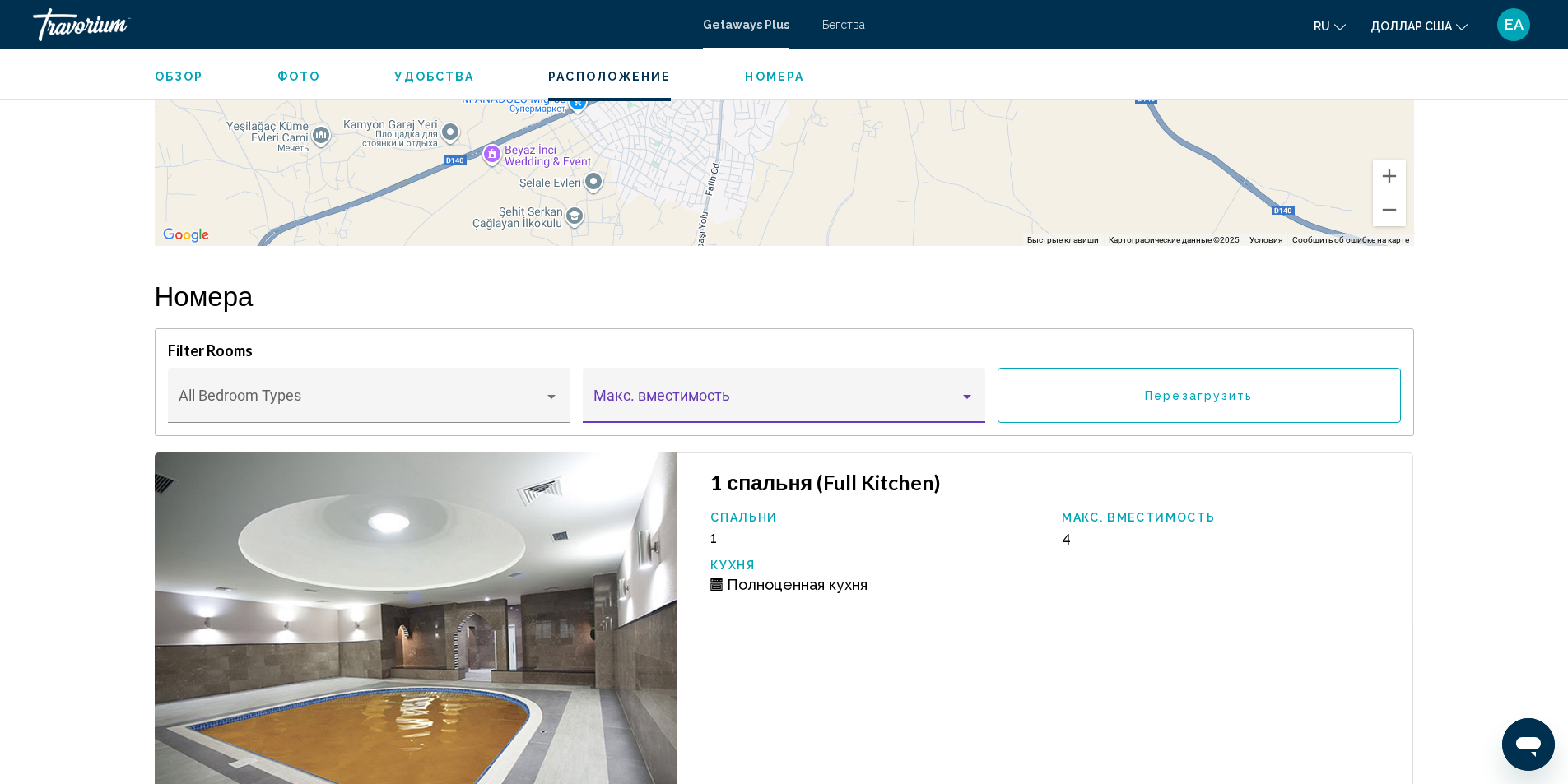
click at [973, 396] on div "Основное содержание" at bounding box center [967, 396] width 15 height 13
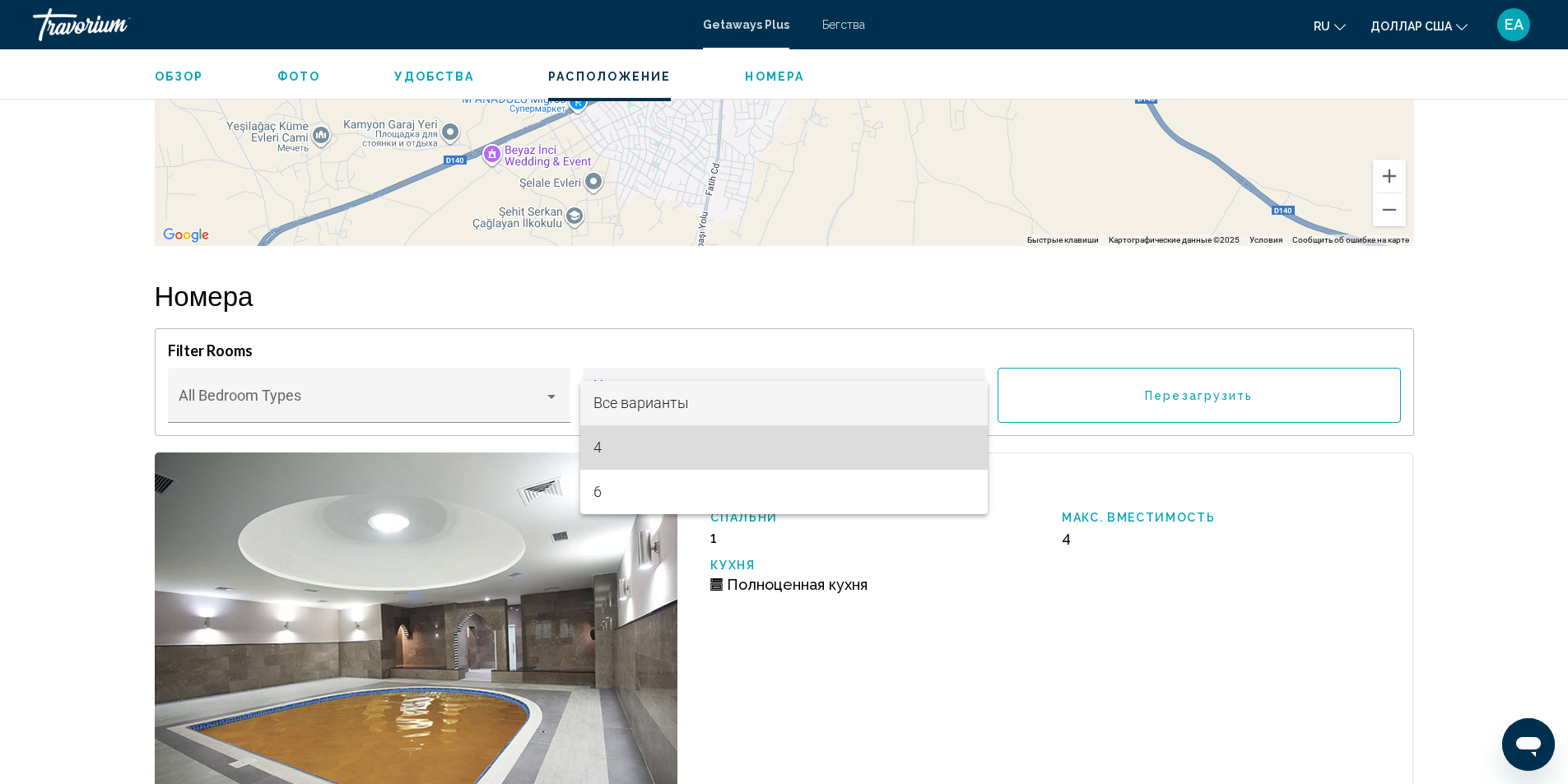
click at [617, 447] on span "4" at bounding box center [784, 447] width 381 height 44
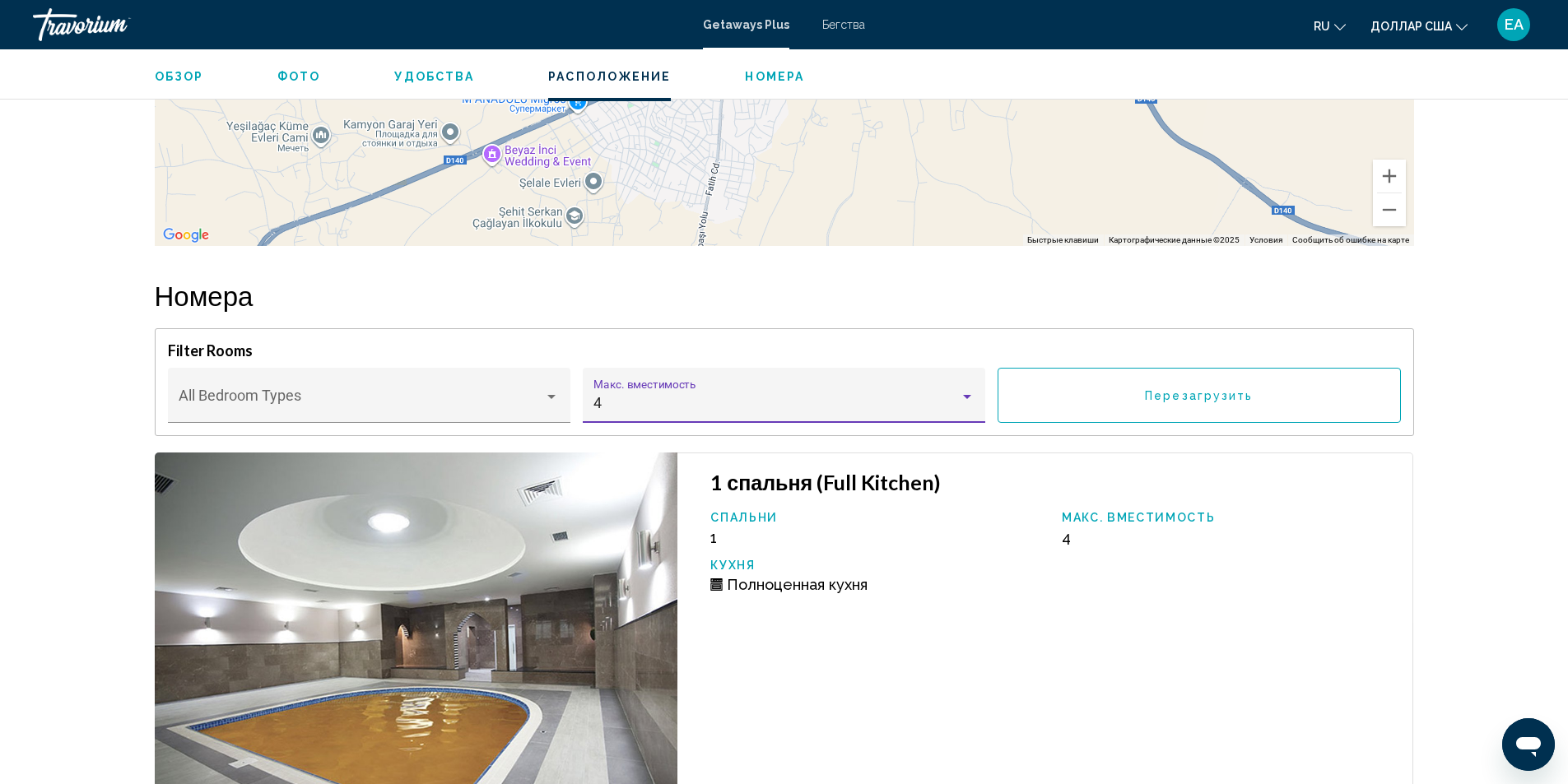
click at [1159, 391] on span "Перезагрузить" at bounding box center [1199, 395] width 108 height 13
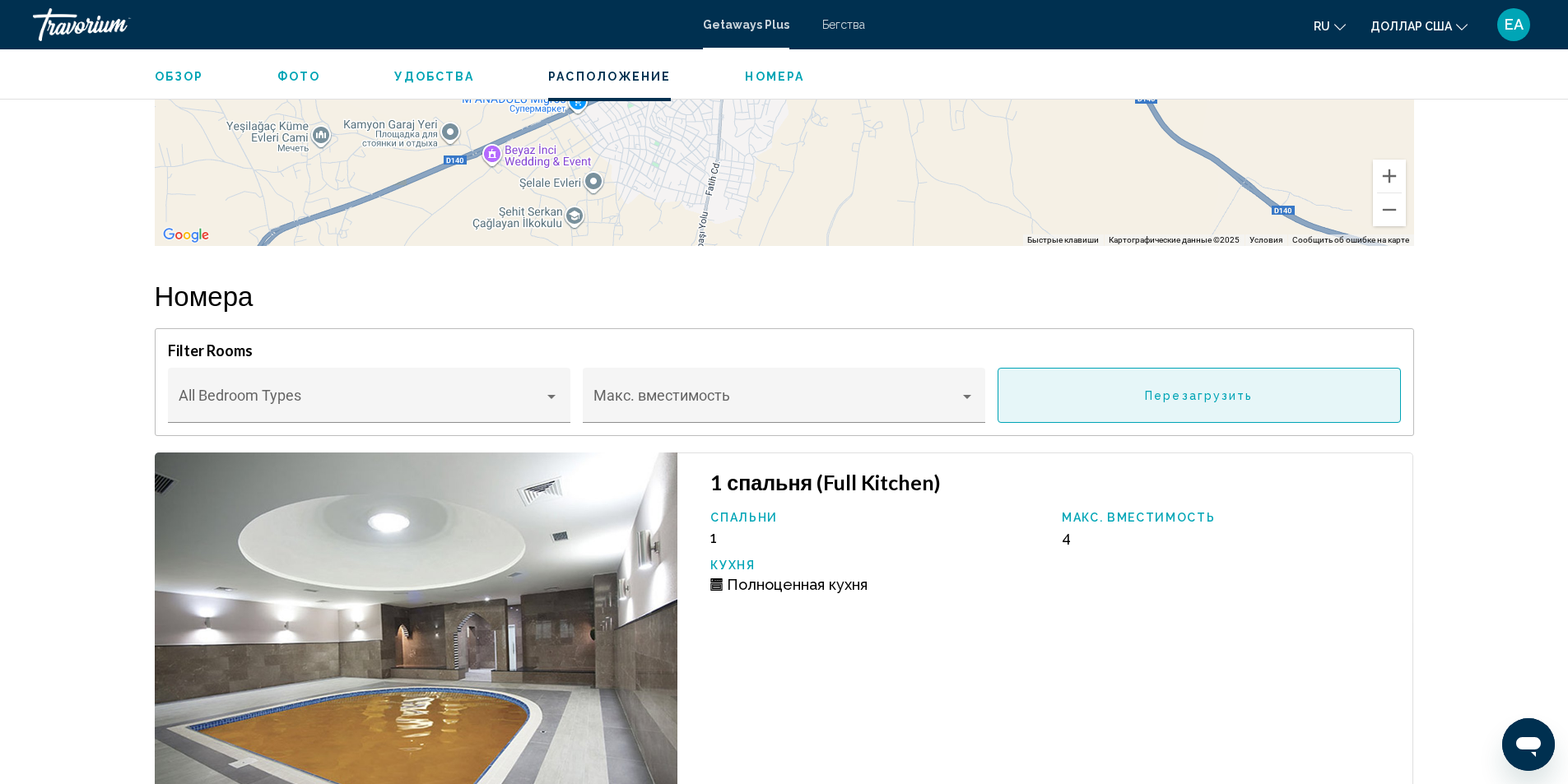
click at [1160, 392] on span "Перезагрузить" at bounding box center [1199, 395] width 108 height 13
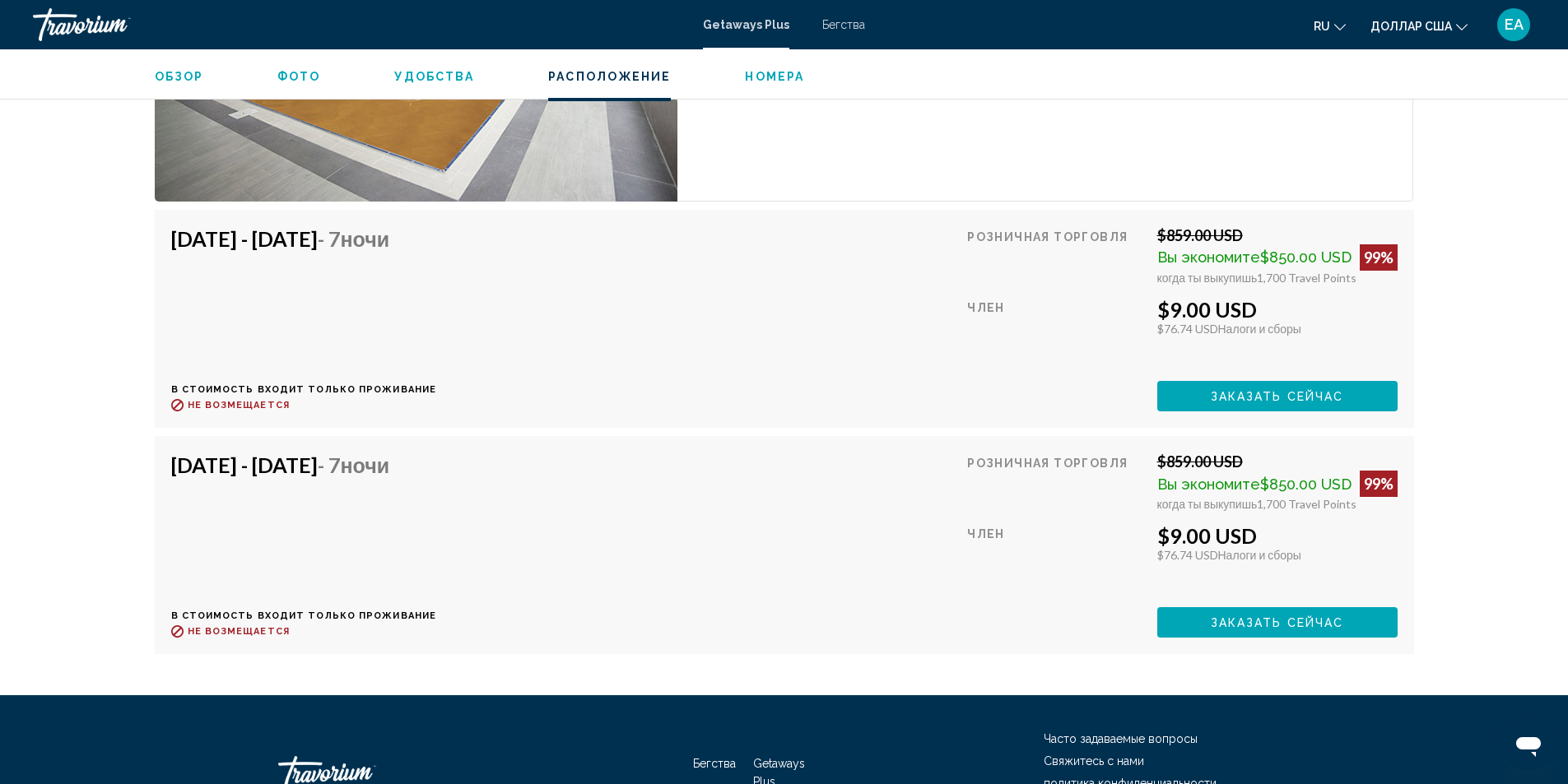
scroll to position [4196, 0]
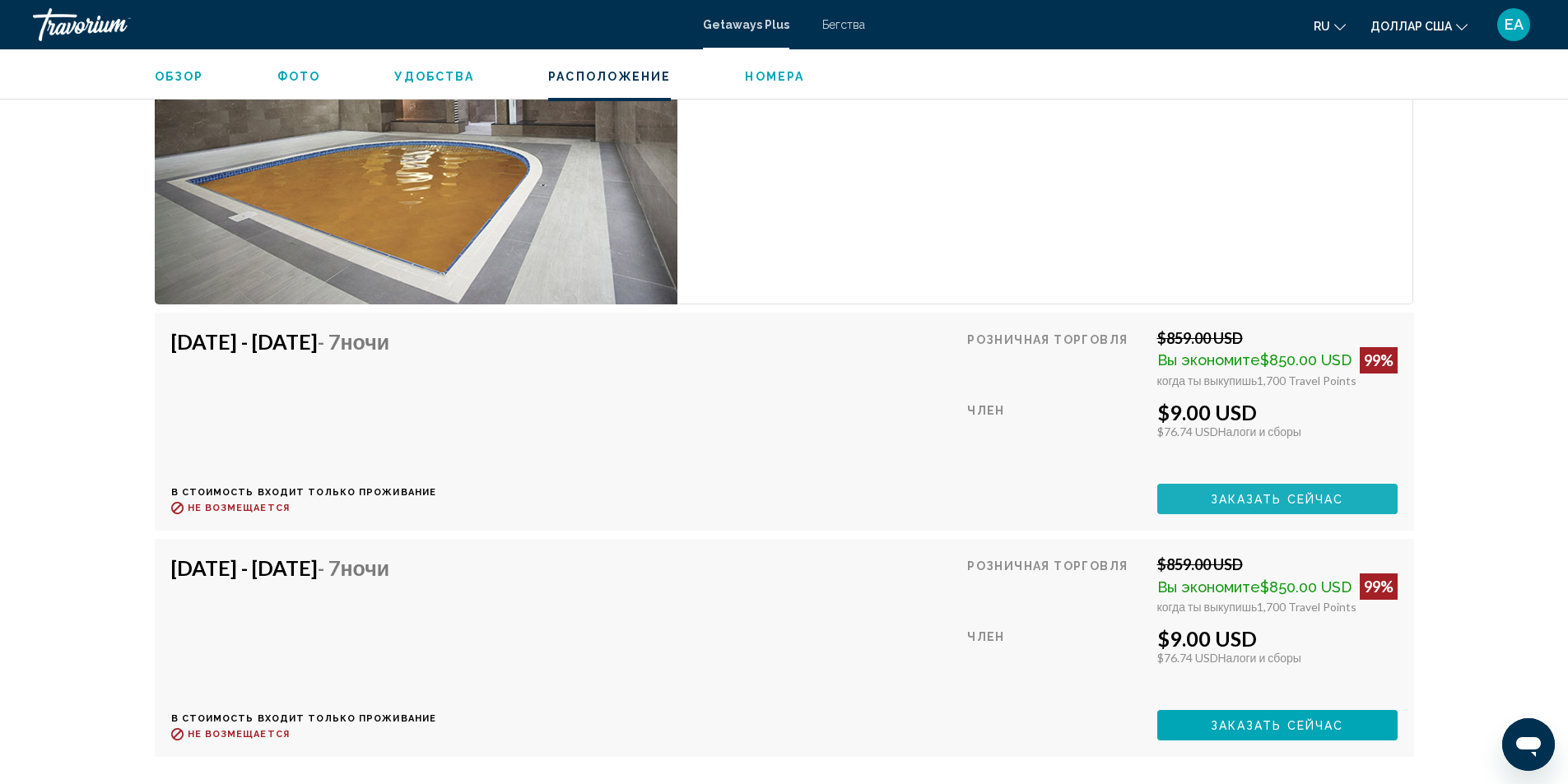
click at [1215, 494] on span "Заказать сейчас" at bounding box center [1277, 499] width 133 height 13
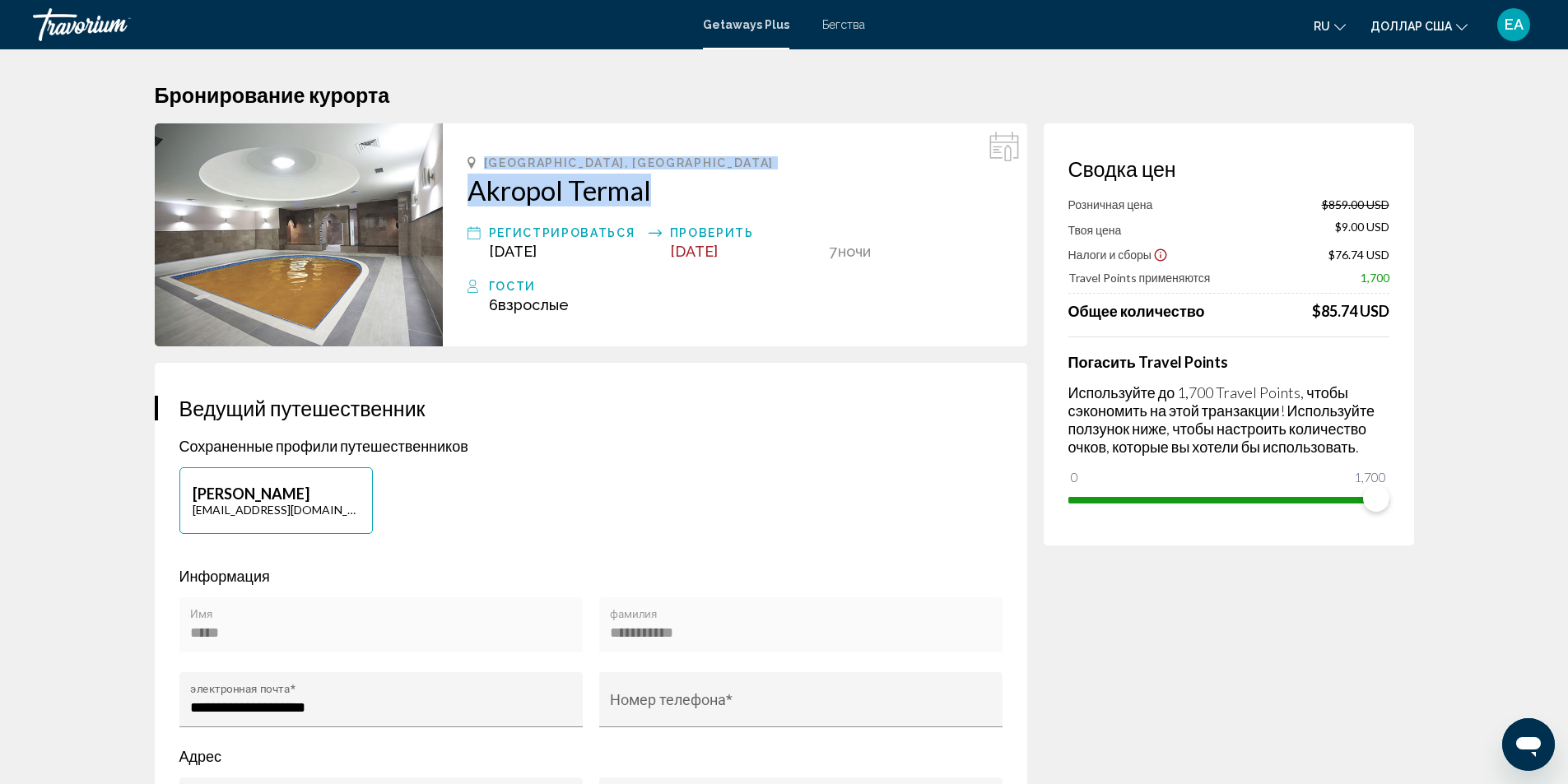
drag, startPoint x: 457, startPoint y: 153, endPoint x: 662, endPoint y: 189, distance: 208.1
click at [662, 189] on div "[GEOGRAPHIC_DATA], [GEOGRAPHIC_DATA] Akropol Termal Регистрироваться [DATE] Про…" at bounding box center [735, 235] width 584 height 223
copy div "[GEOGRAPHIC_DATA], [GEOGRAPHIC_DATA] Akropol Termal"
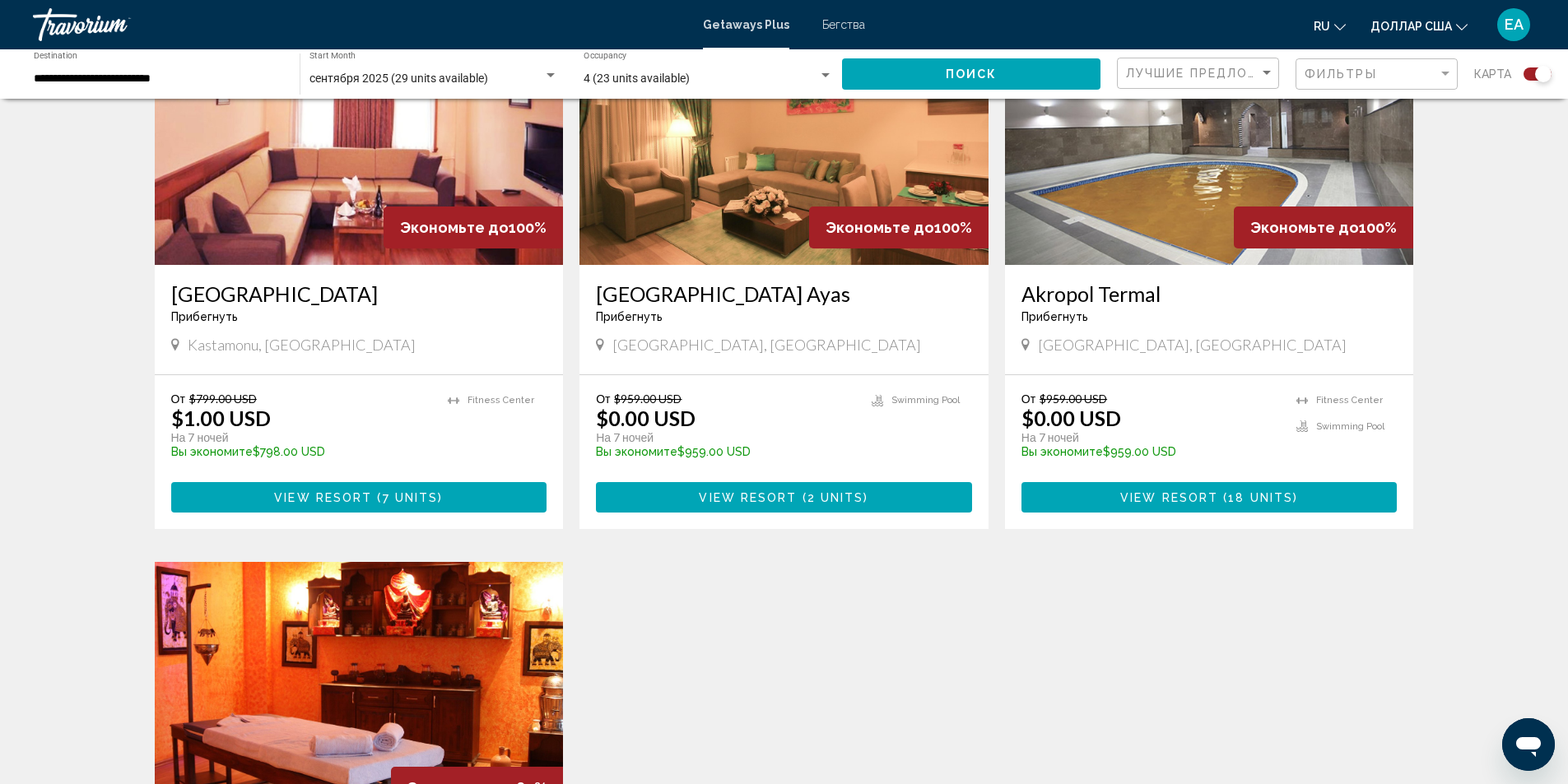
scroll to position [658, 0]
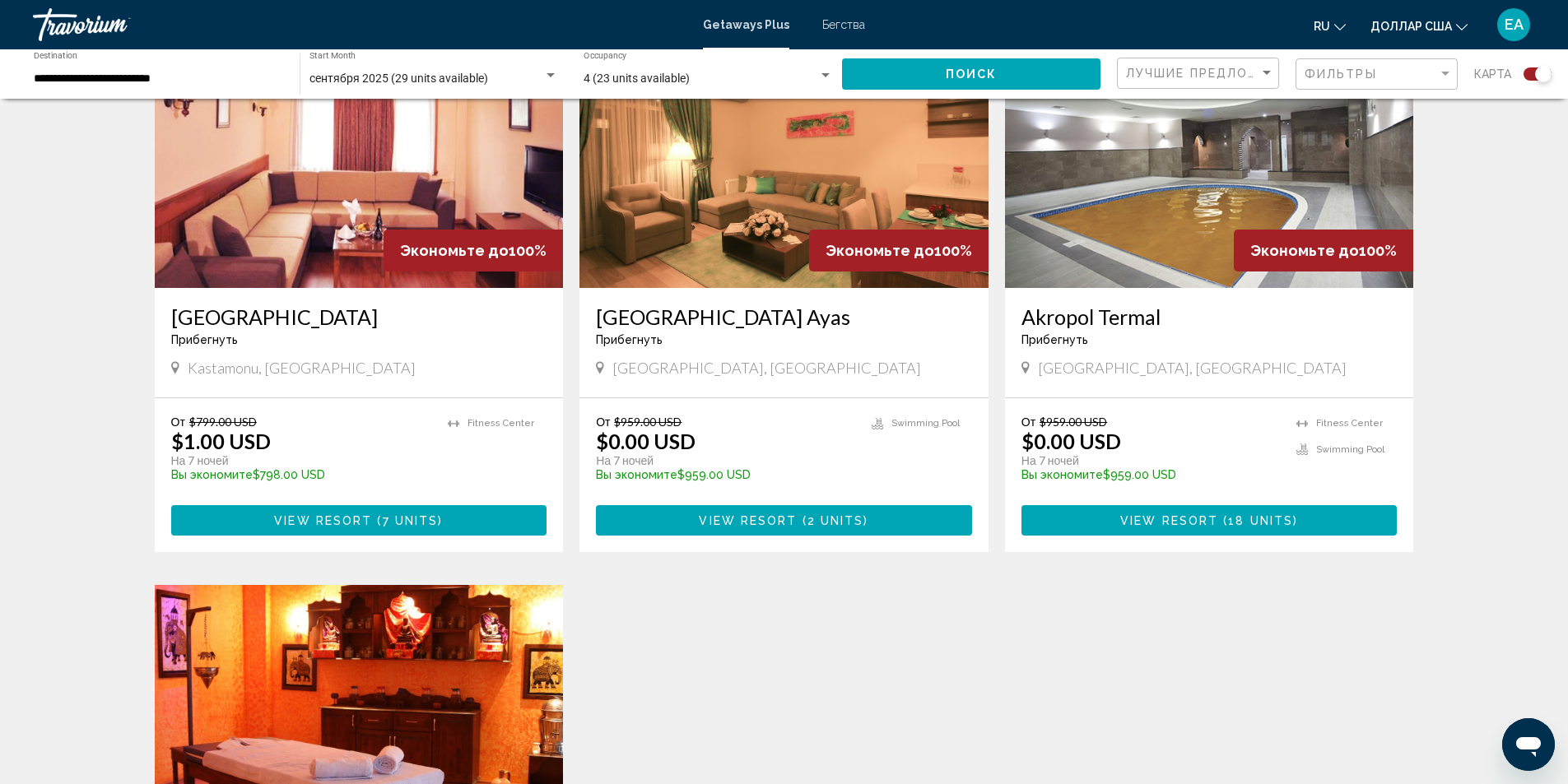
click at [342, 226] on img "Основное содержание" at bounding box center [360, 156] width 409 height 263
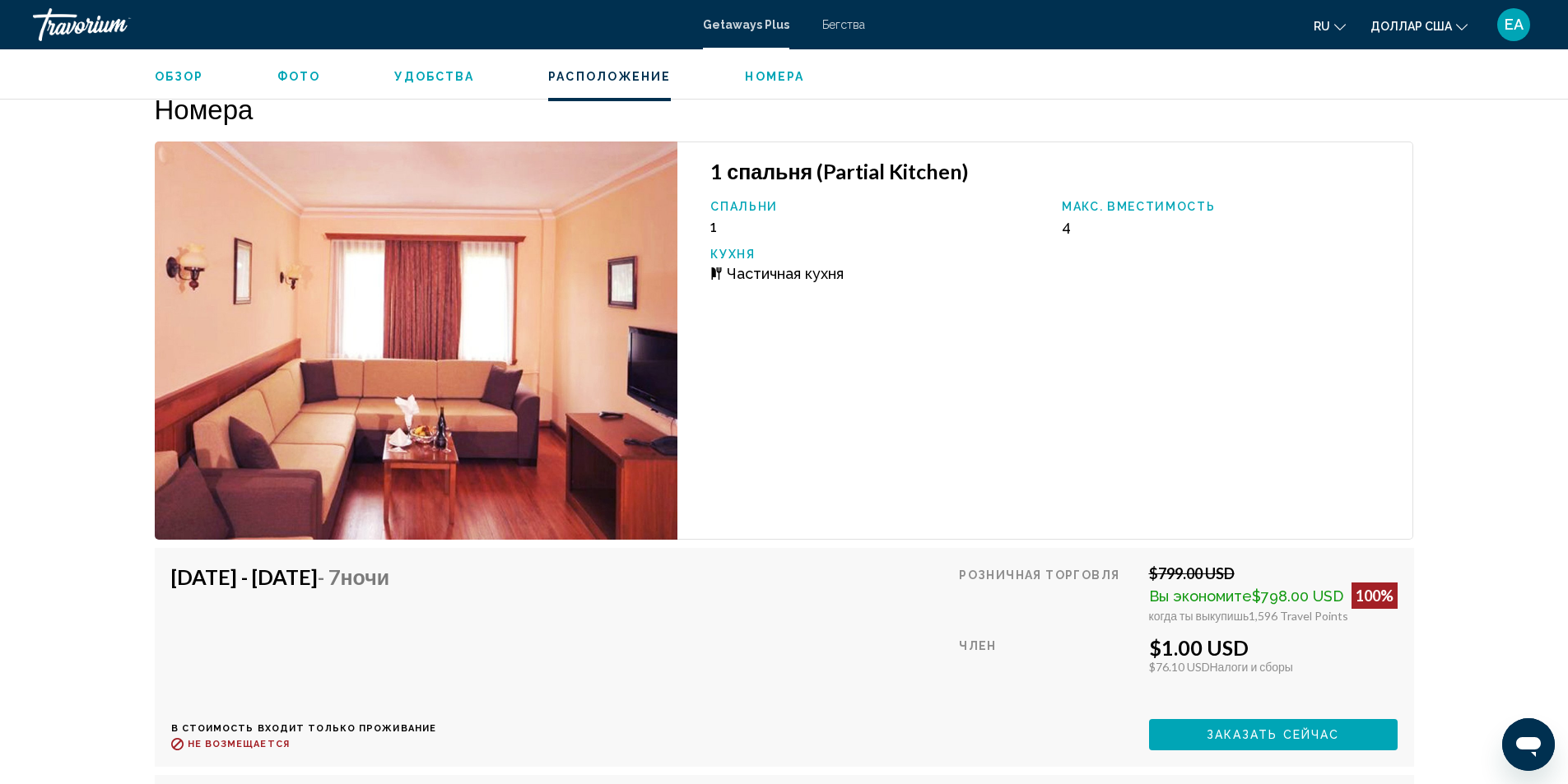
scroll to position [2245, 0]
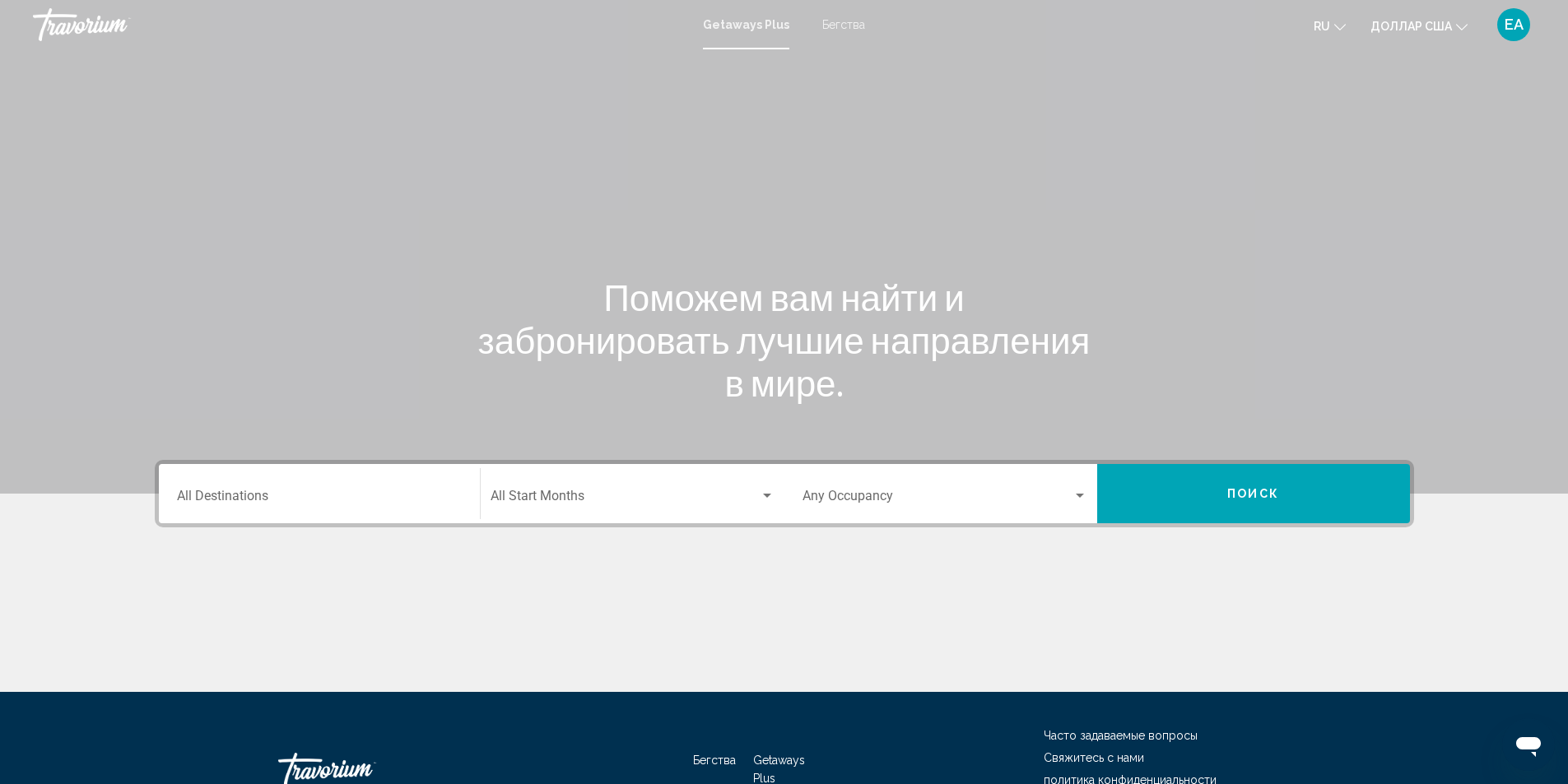
click at [351, 511] on div "Destination All Destinations" at bounding box center [319, 494] width 284 height 52
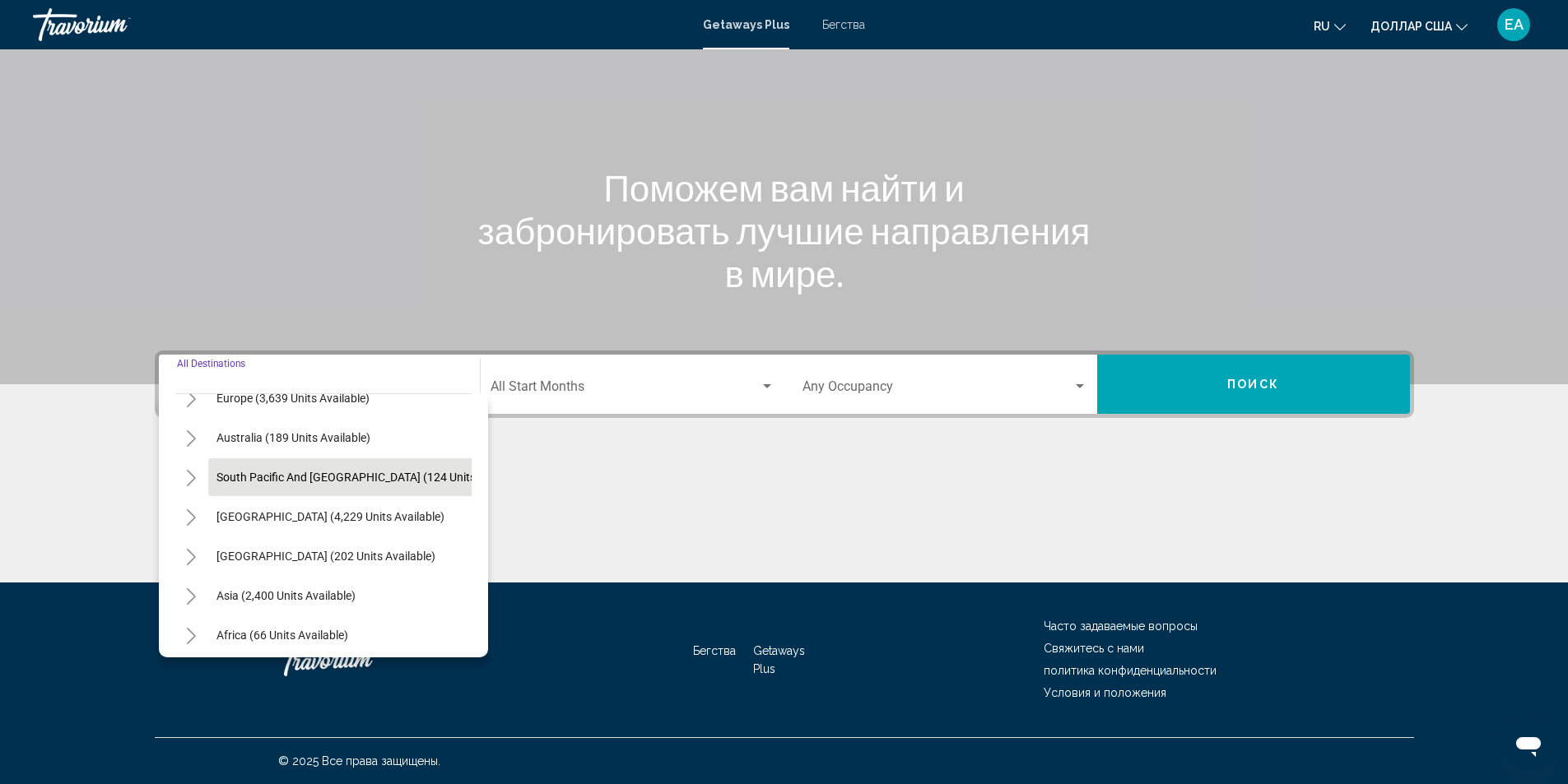
scroll to position [247, 0]
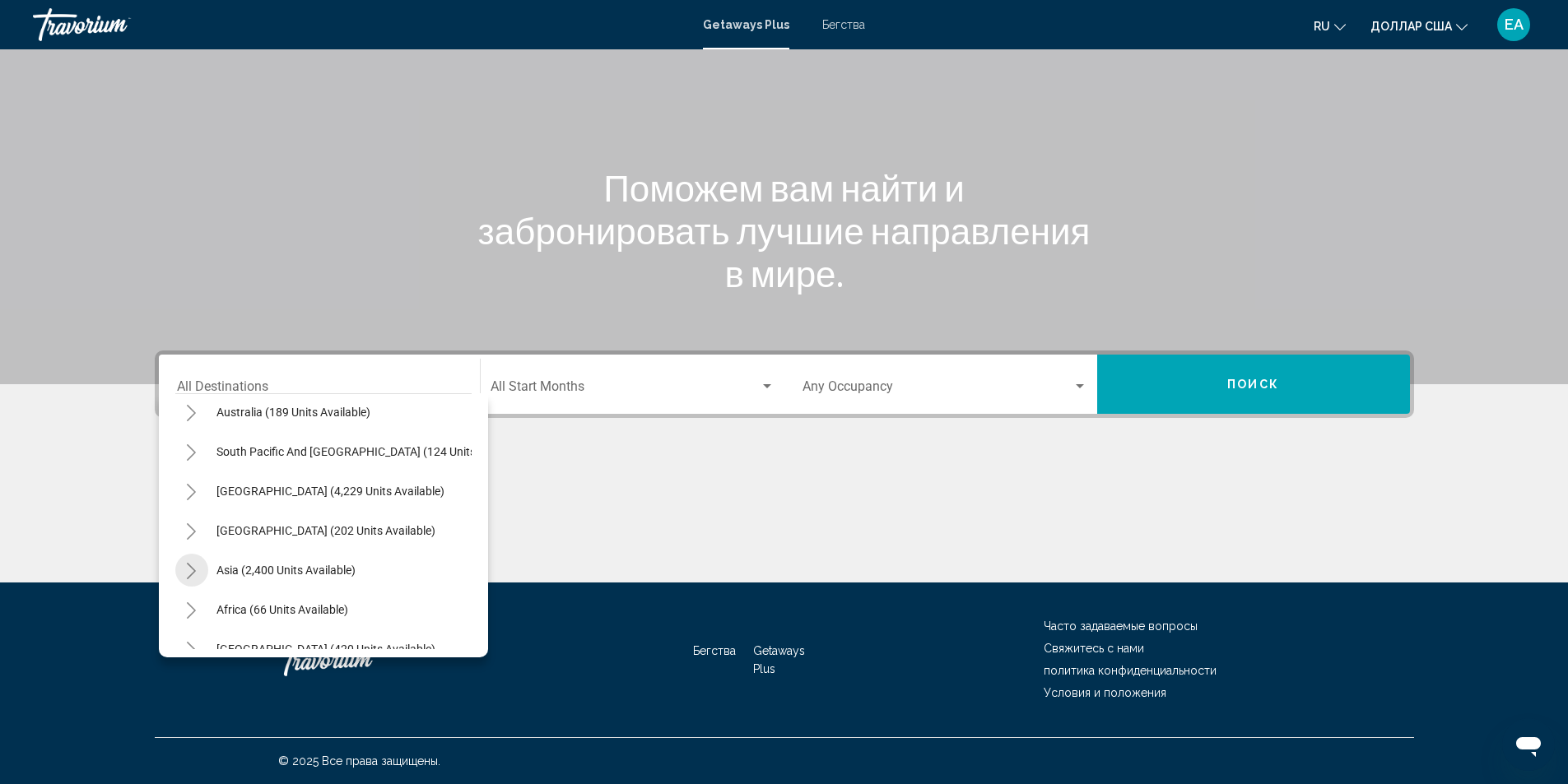
click at [196, 568] on icon "Toggle Asia (2,400 units available)" at bounding box center [191, 571] width 12 height 17
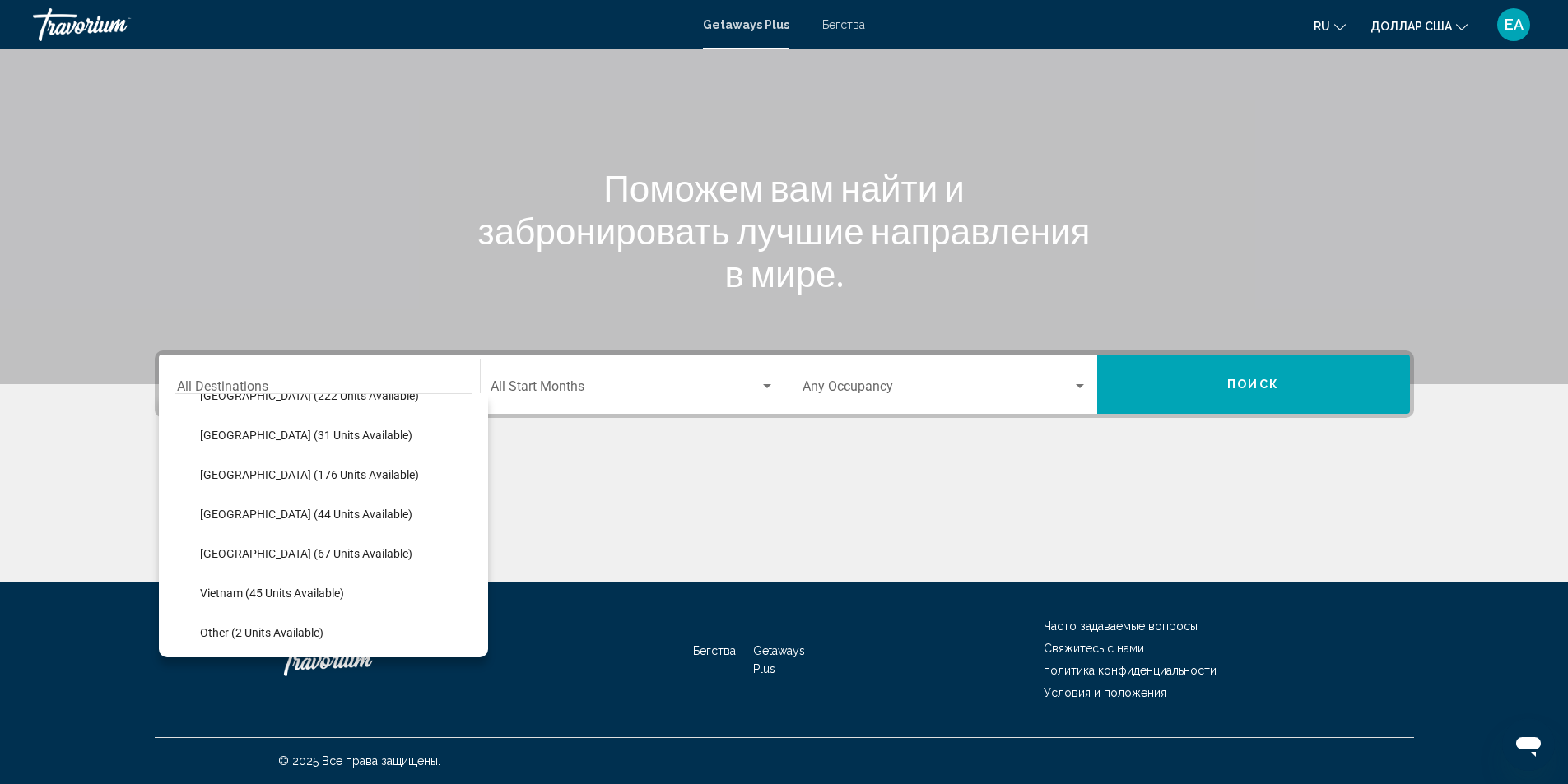
scroll to position [741, 0]
click at [231, 502] on button "Vietnam (45 units available)" at bounding box center [272, 511] width 161 height 38
type input "**********"
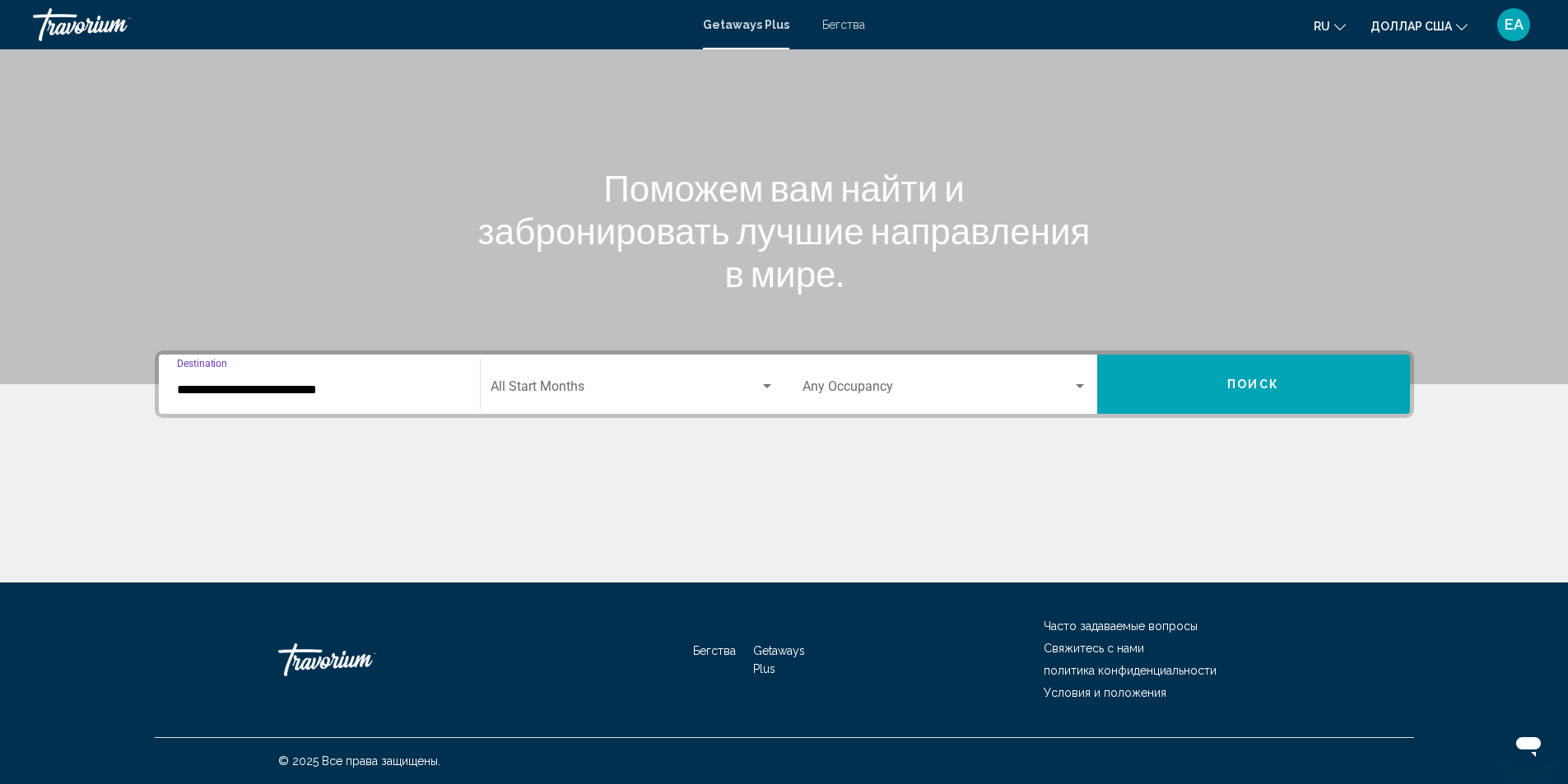
click at [763, 385] on div "Search widget" at bounding box center [767, 386] width 8 height 4
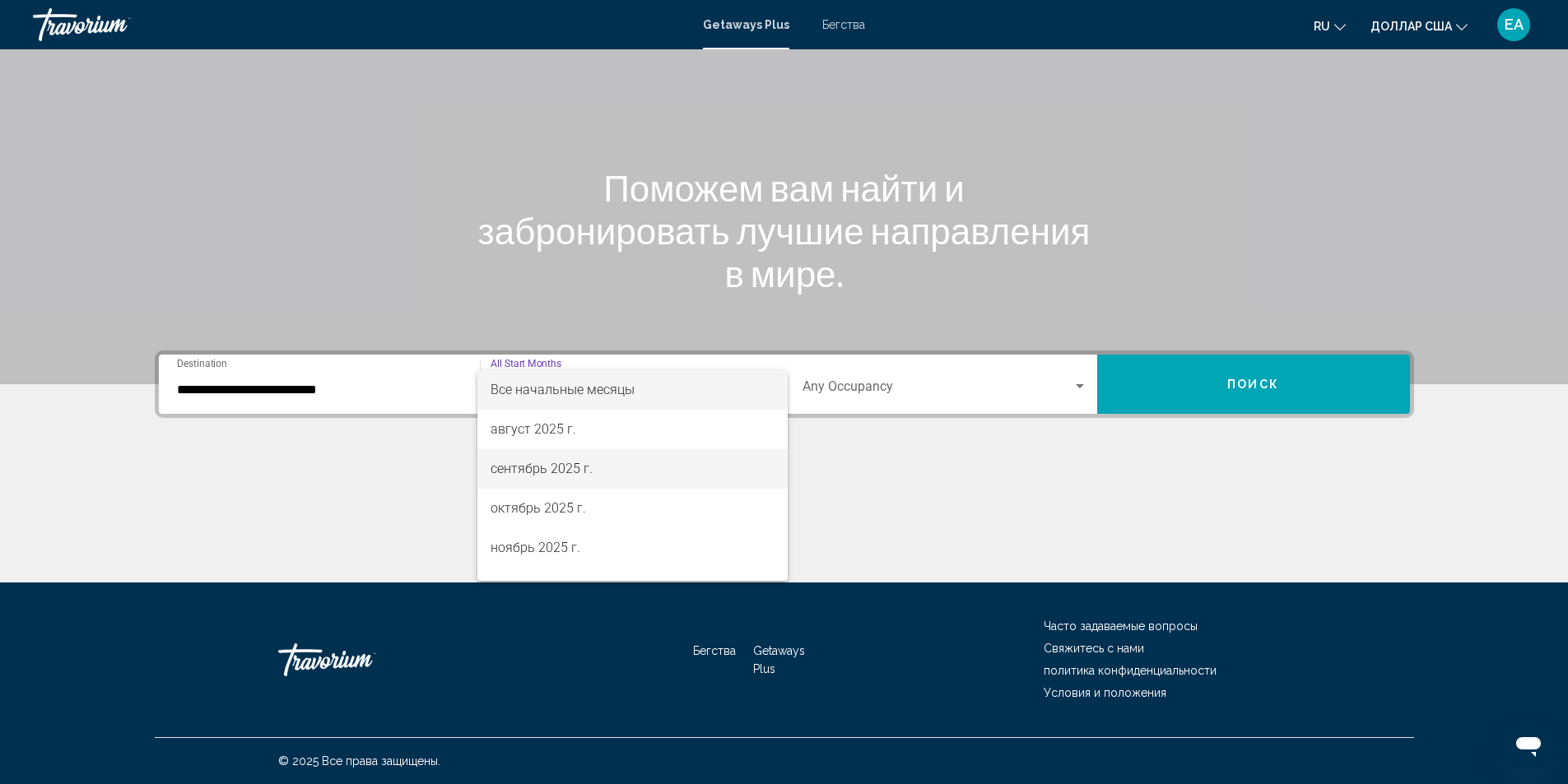
click at [597, 458] on span "сентябрь 2025 г." at bounding box center [633, 469] width 284 height 39
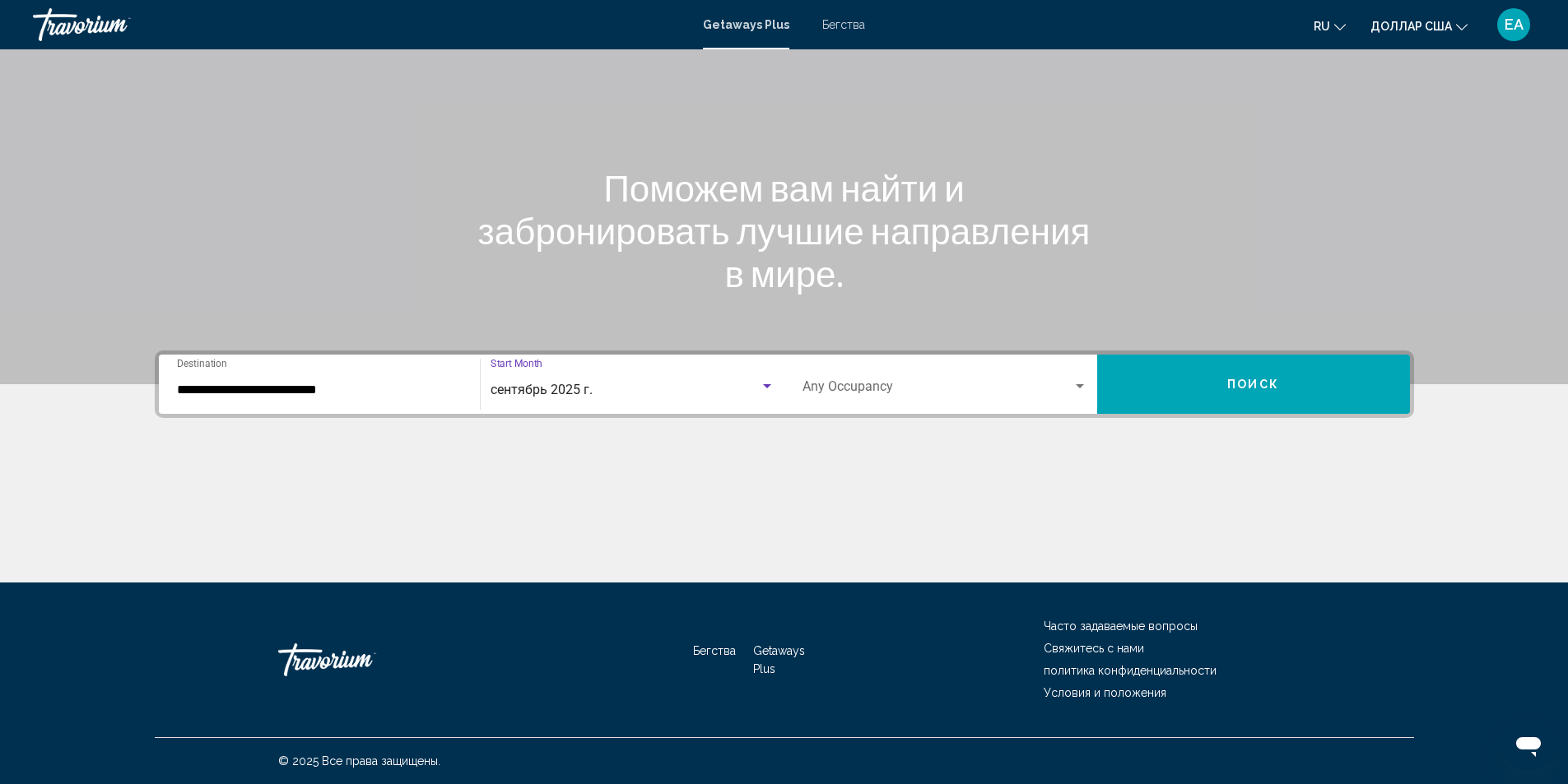
click at [1080, 384] on div "Search widget" at bounding box center [1080, 386] width 8 height 4
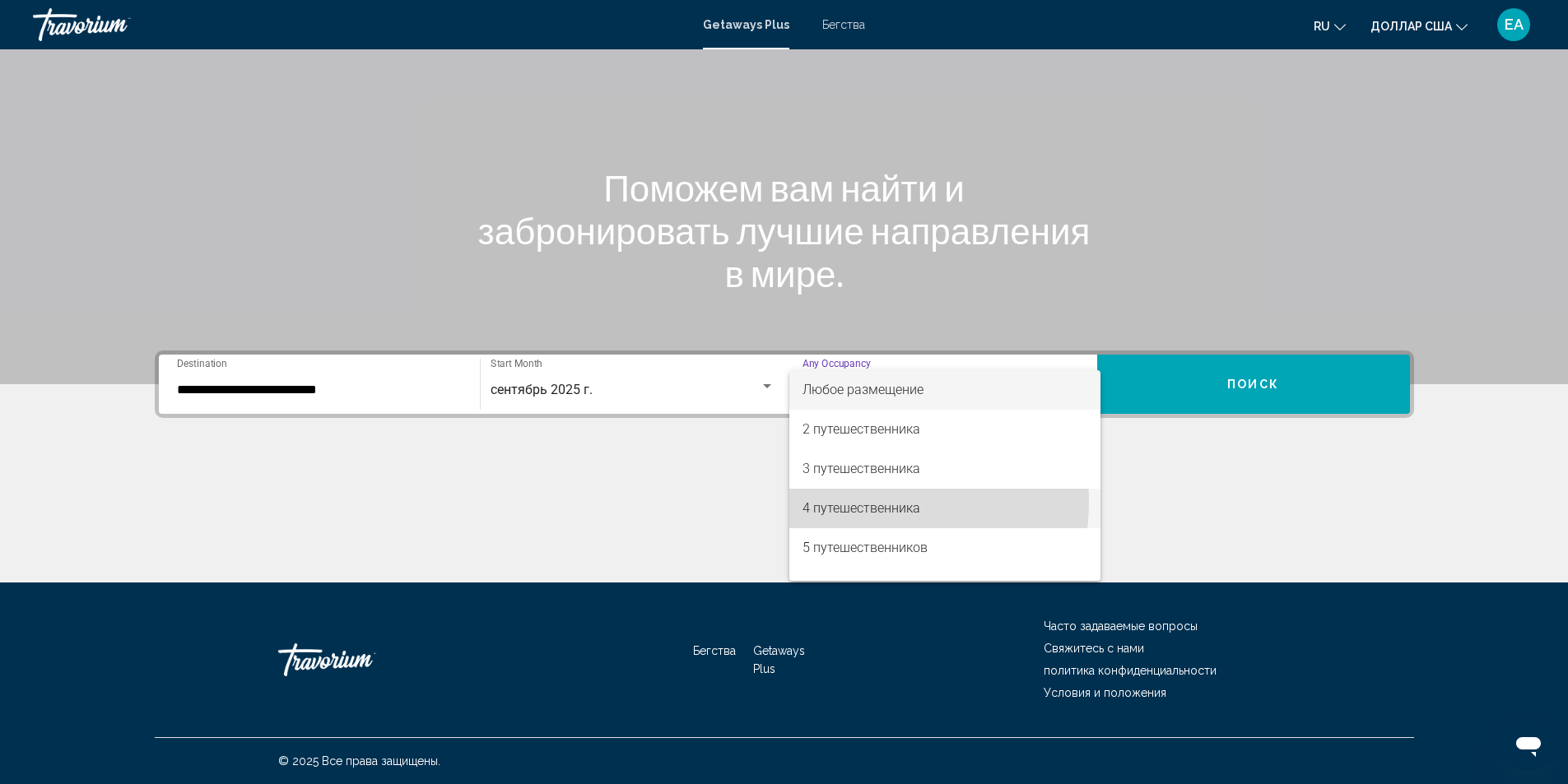
click at [860, 502] on font "4 путешественника" at bounding box center [862, 508] width 117 height 16
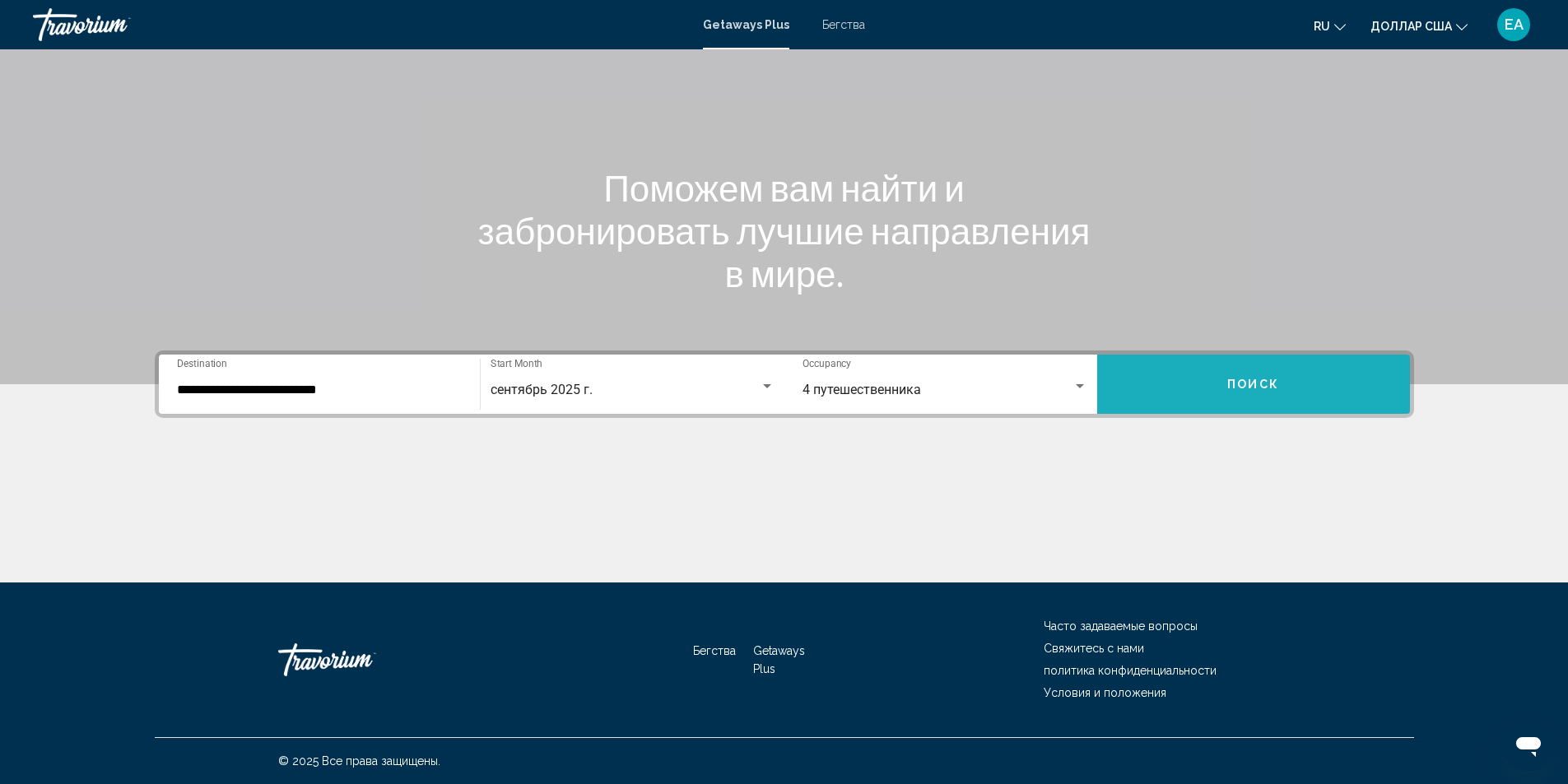
click at [1188, 395] on button "Поиск" at bounding box center [1253, 384] width 313 height 60
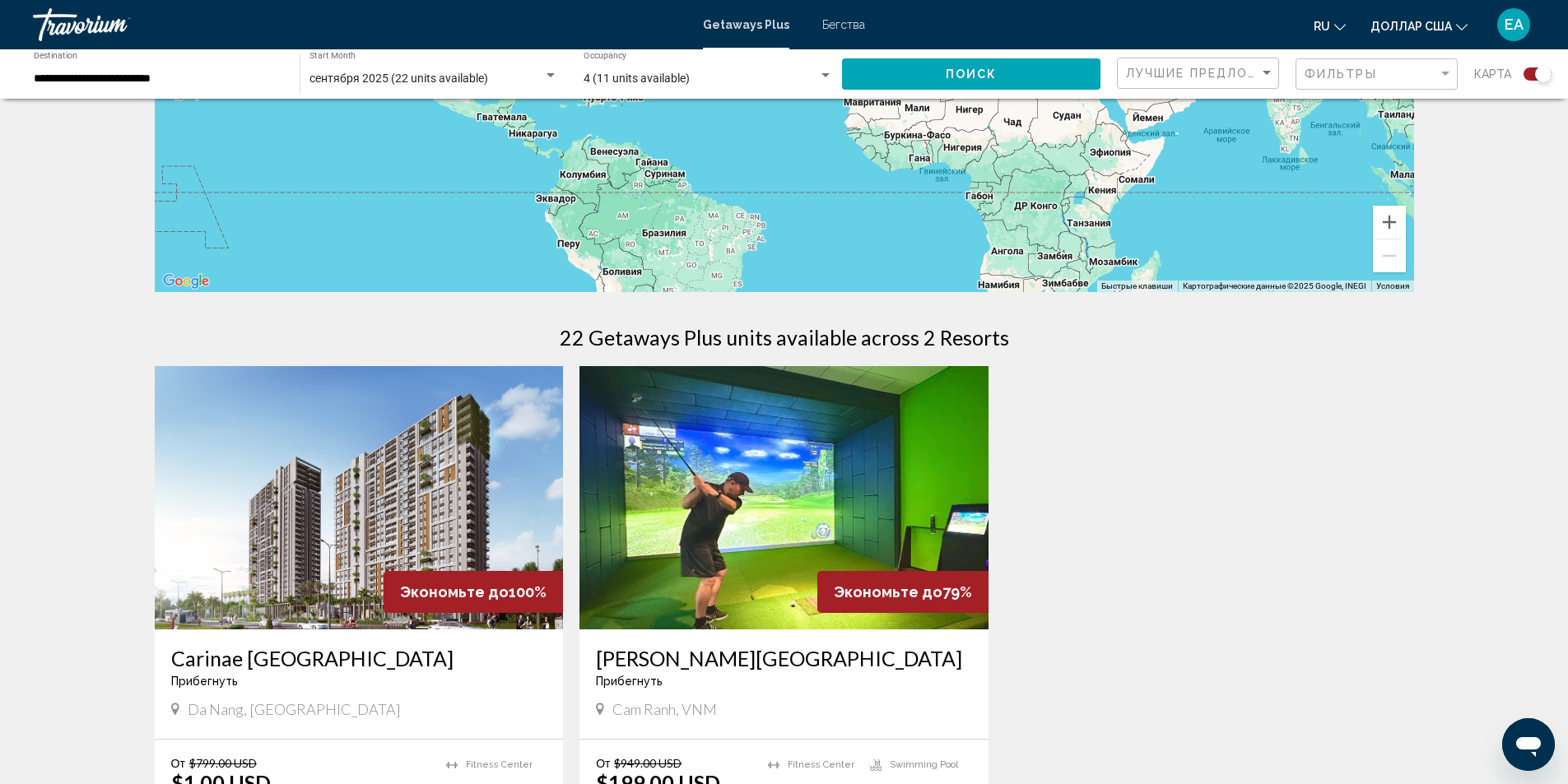
scroll to position [315, 0]
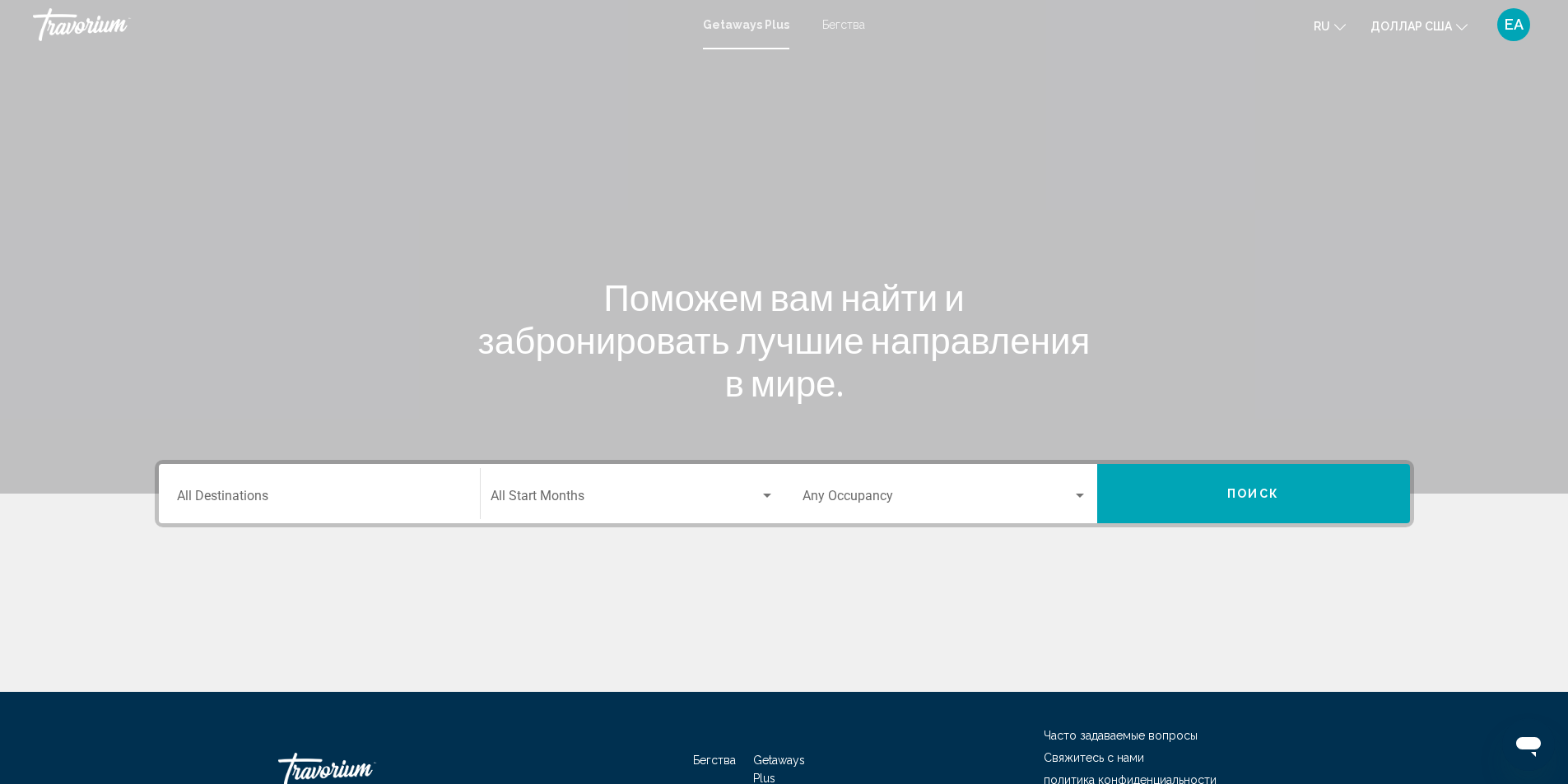
click at [451, 492] on input "Destination All Destinations" at bounding box center [319, 500] width 284 height 15
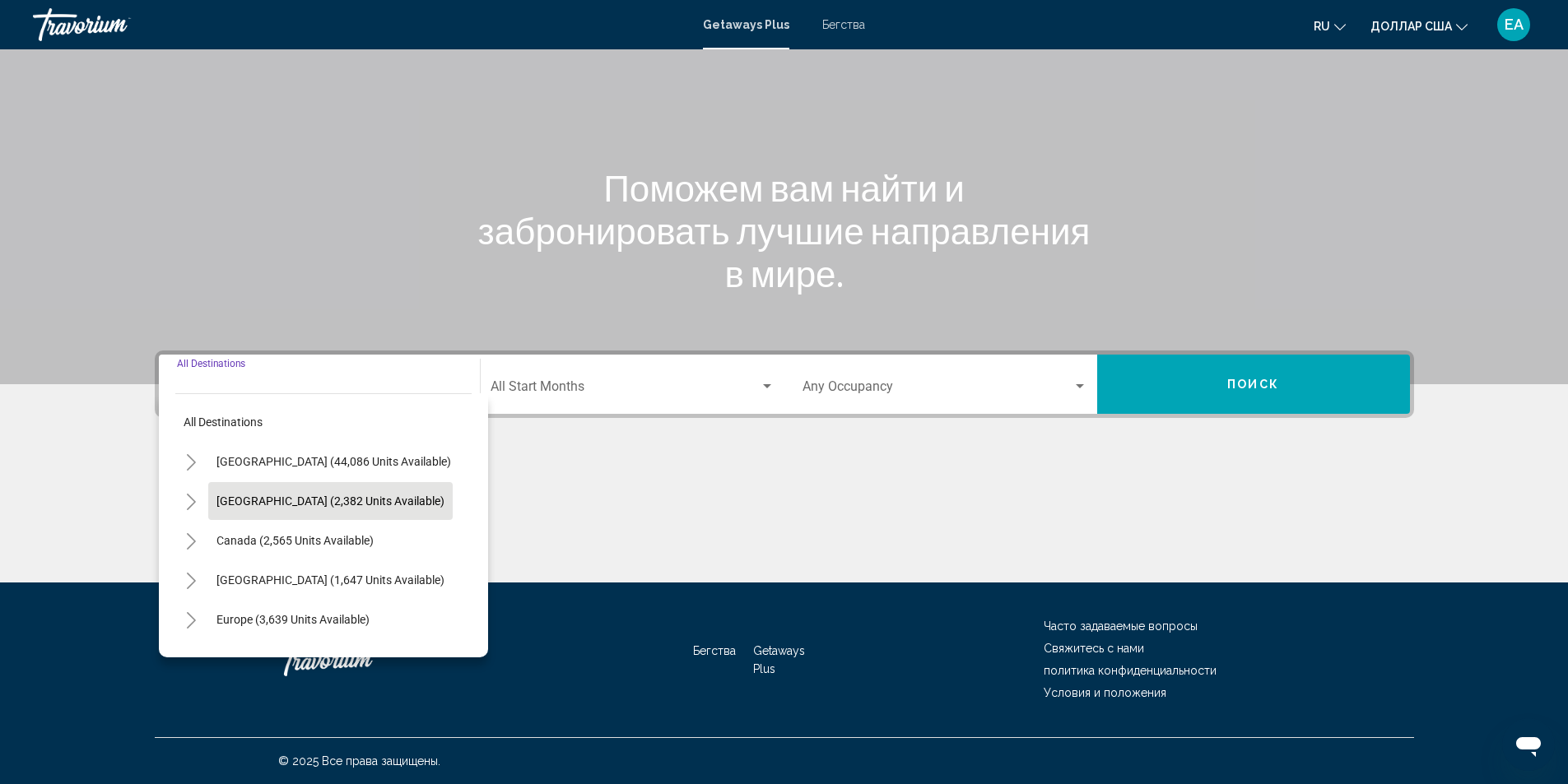
scroll to position [83, 0]
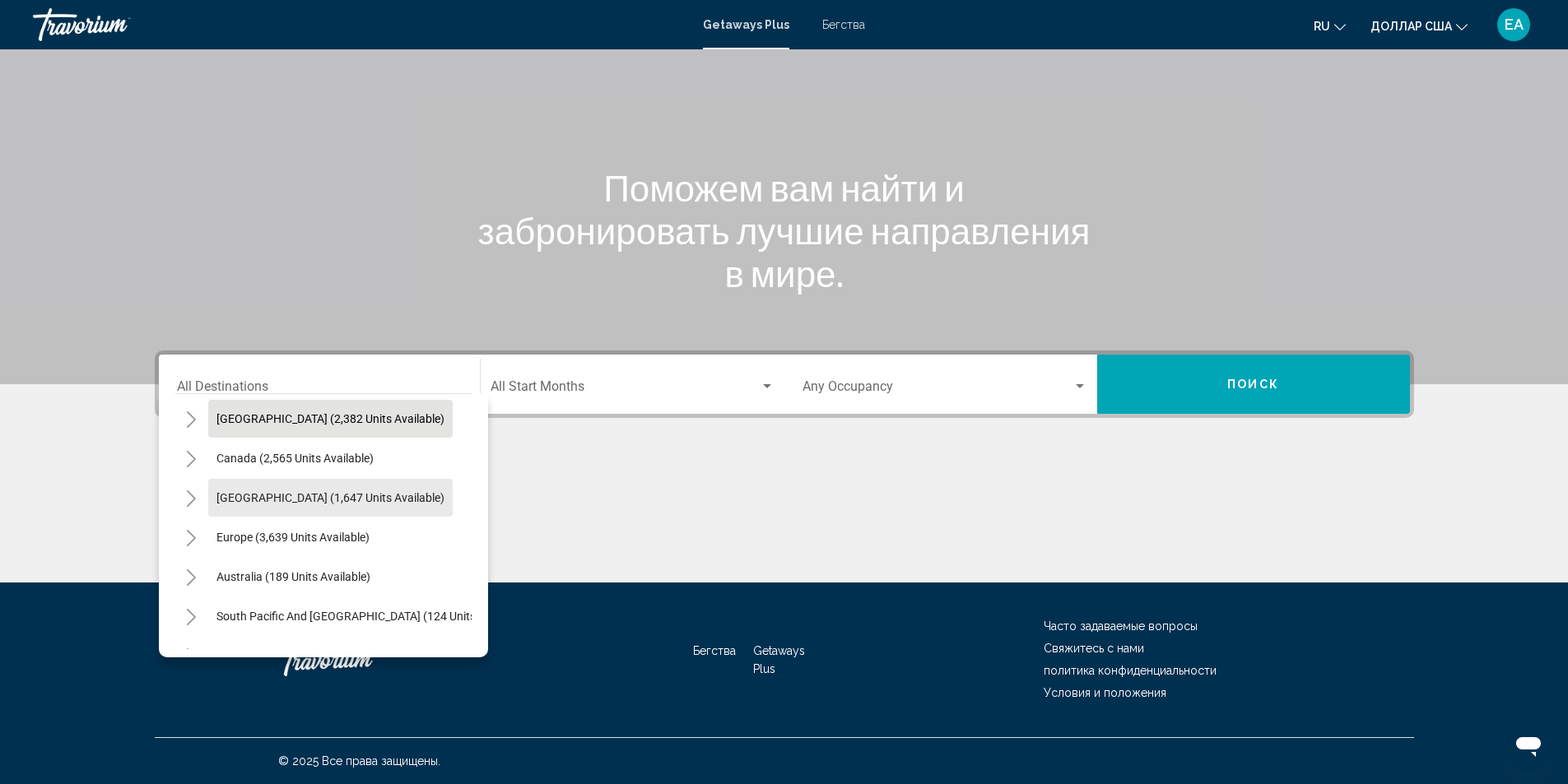
click at [374, 501] on span "[GEOGRAPHIC_DATA] (1,647 units available)" at bounding box center [330, 498] width 228 height 13
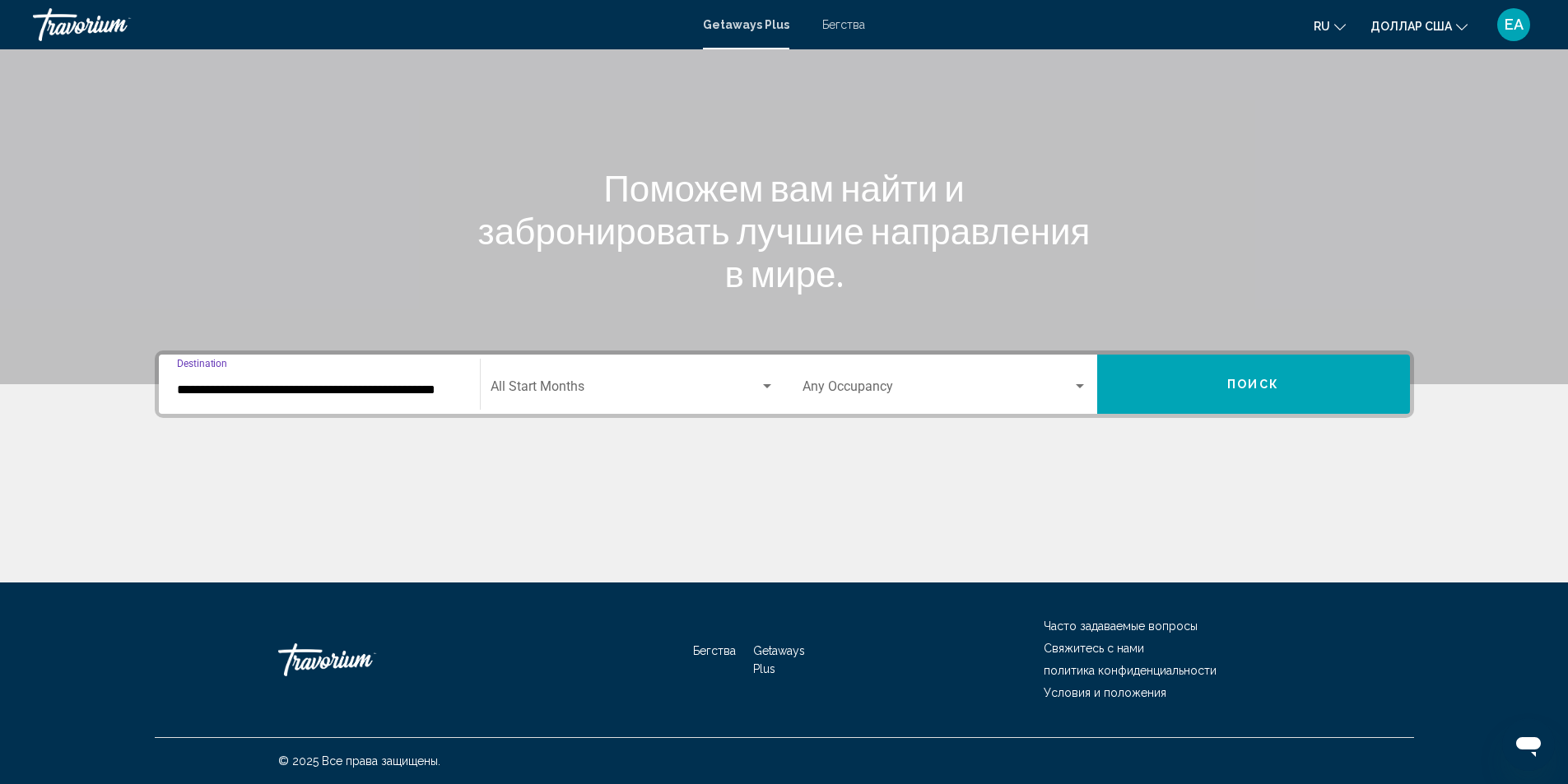
click at [395, 382] on input "**********" at bounding box center [319, 390] width 284 height 15
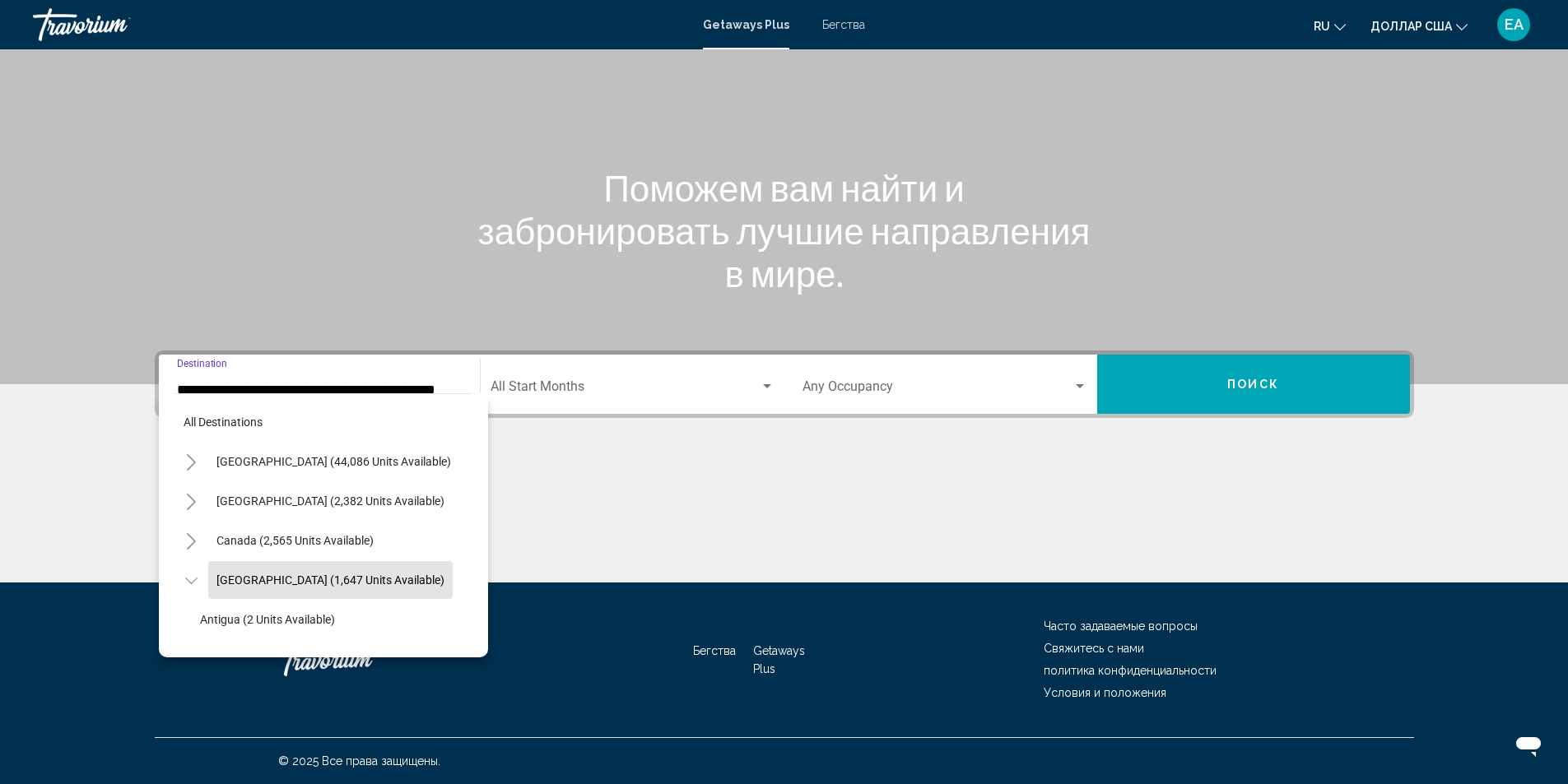
scroll to position [65, 28]
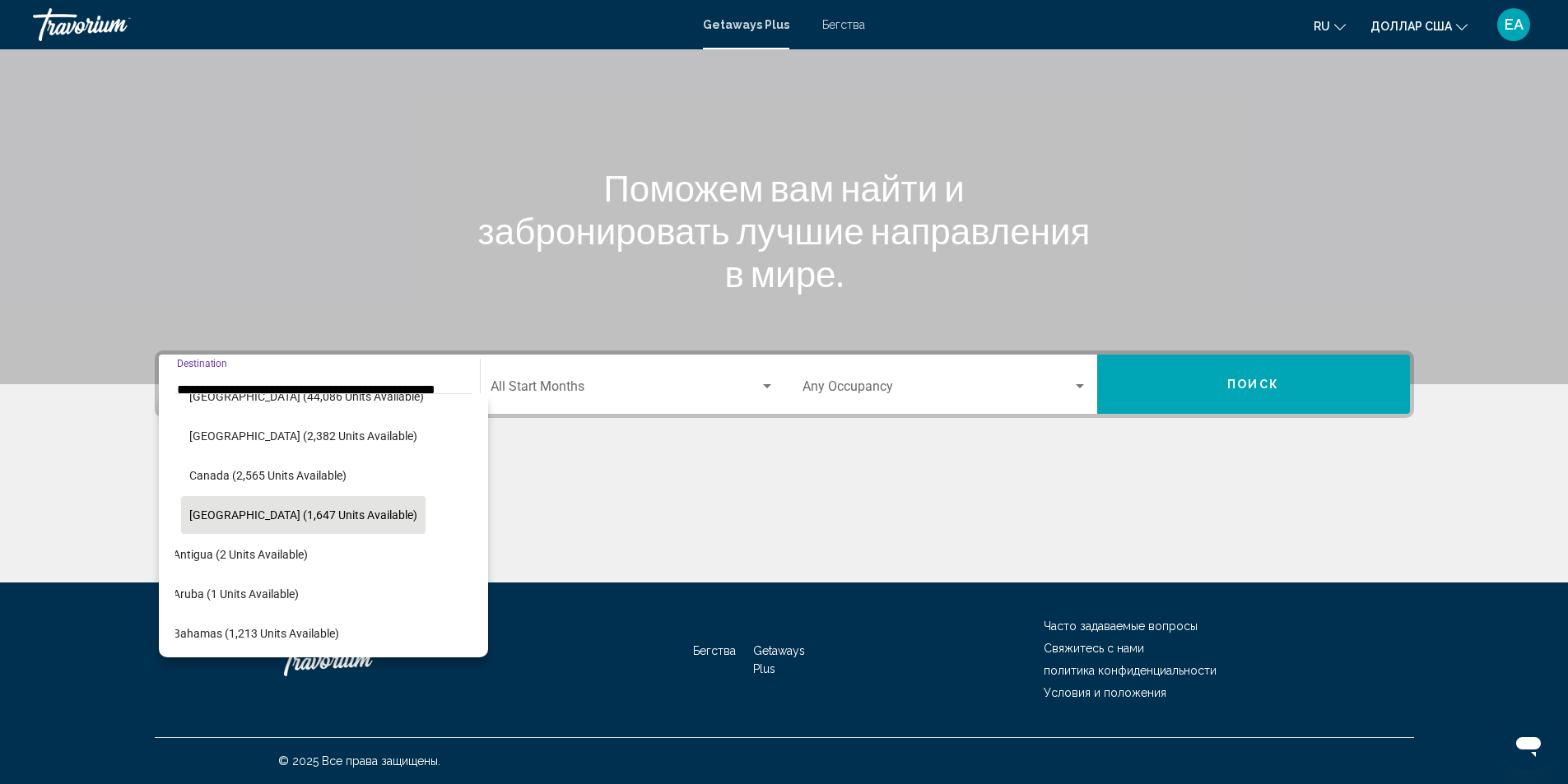
click at [194, 519] on span "[GEOGRAPHIC_DATA] (1,647 units available)" at bounding box center [303, 515] width 228 height 13
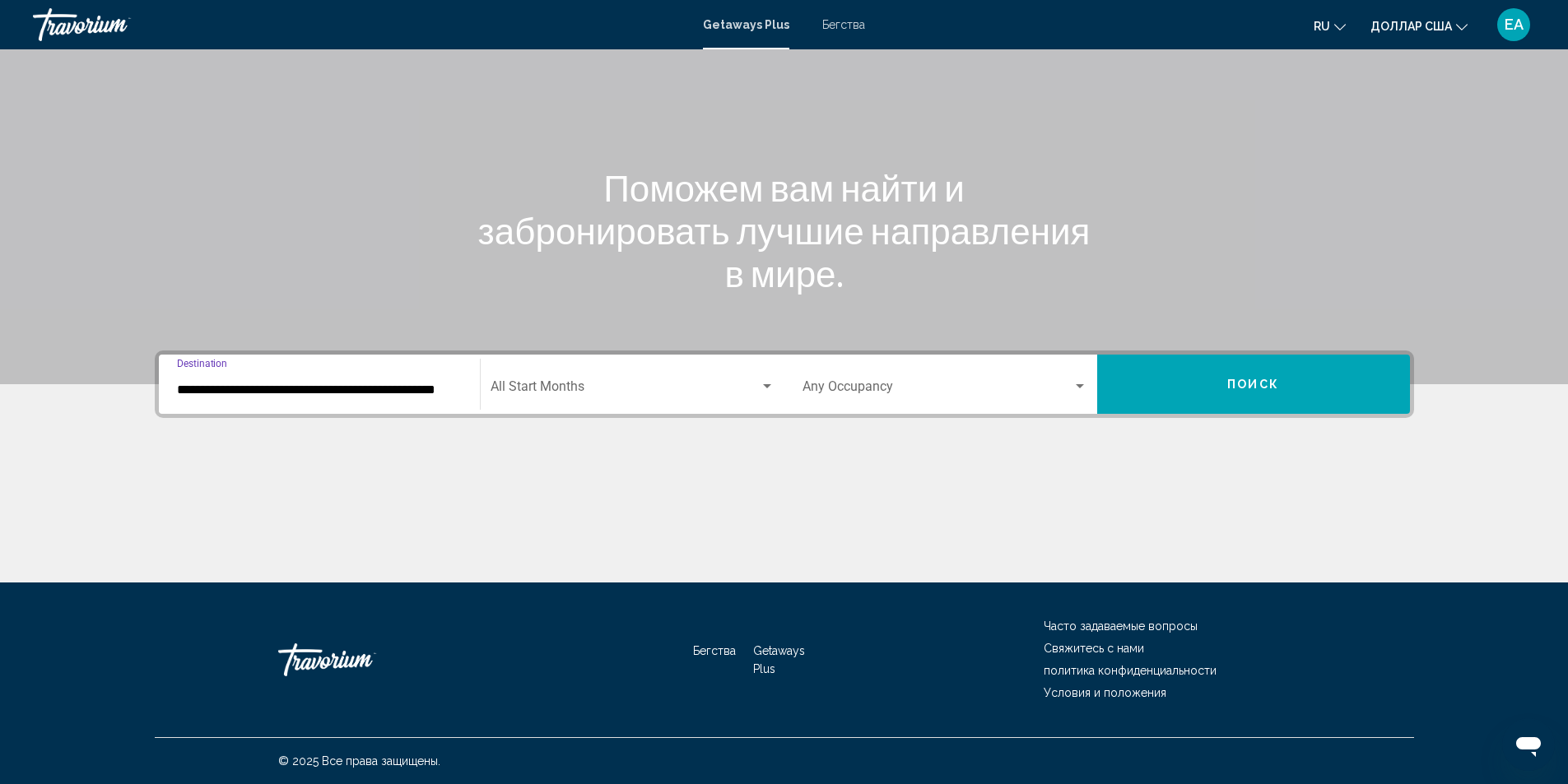
click at [413, 384] on input "**********" at bounding box center [319, 390] width 284 height 15
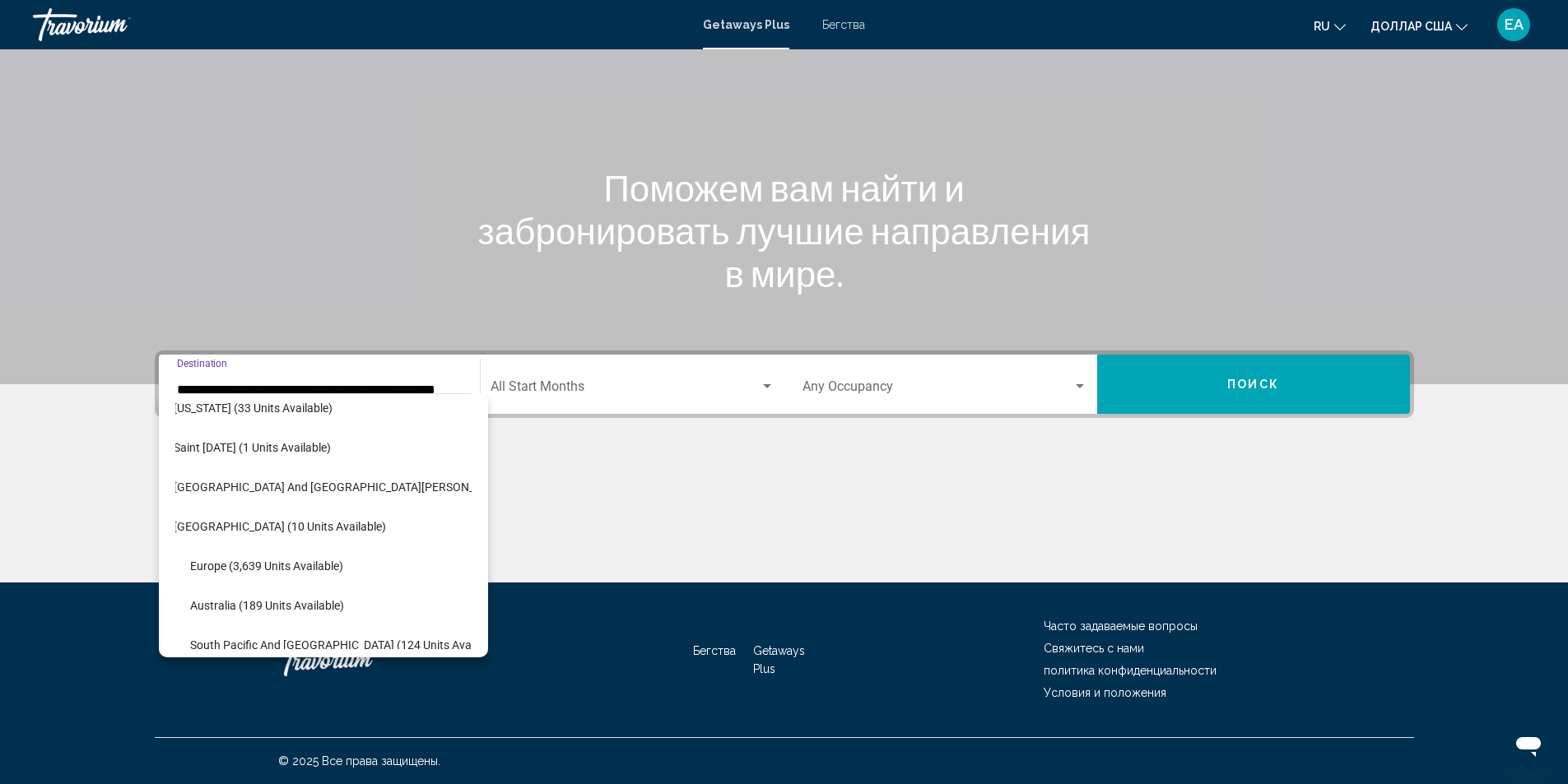
scroll to position [477, 27]
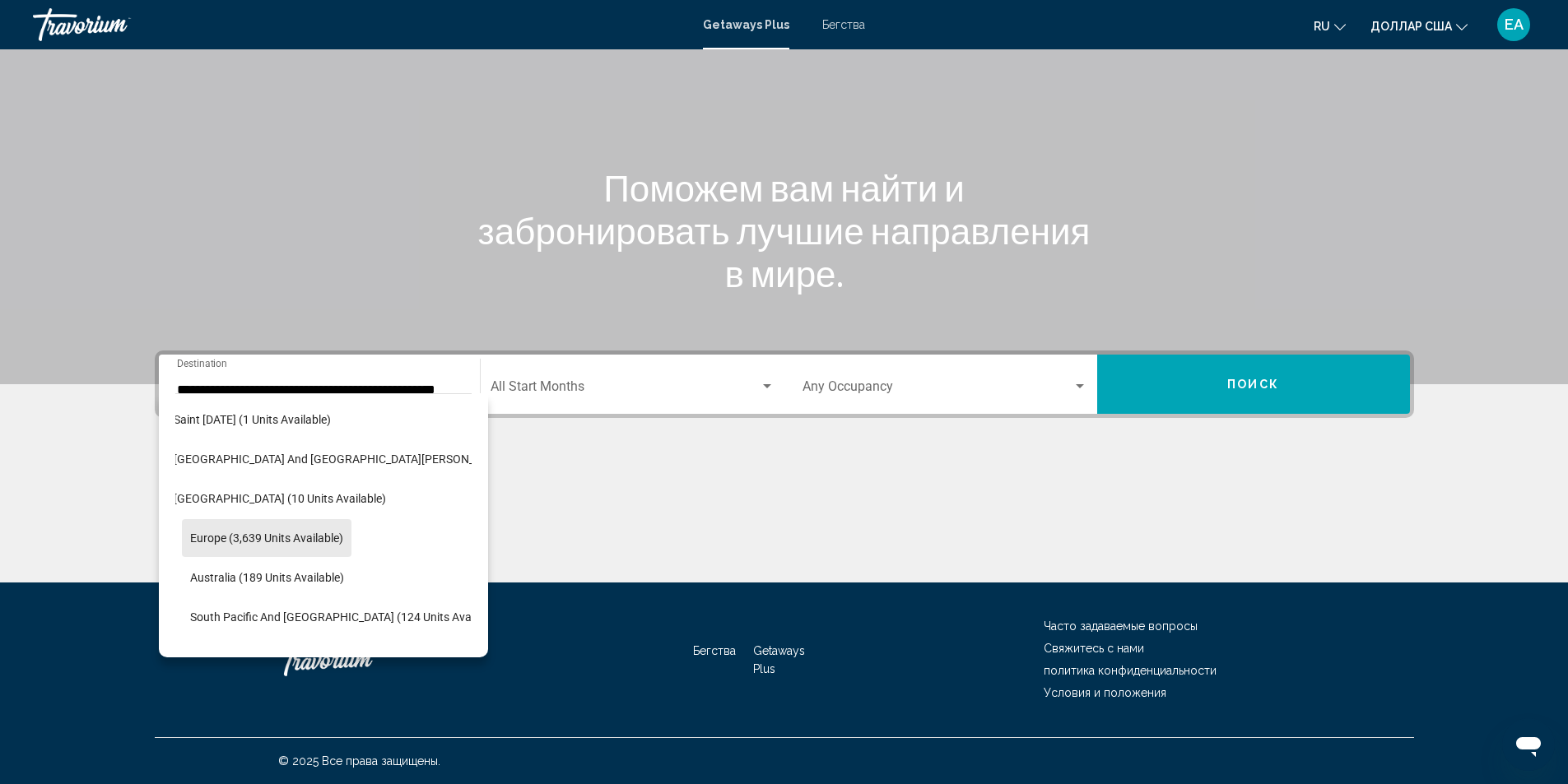
click at [284, 541] on span "Europe (3,639 units available)" at bounding box center [266, 538] width 153 height 13
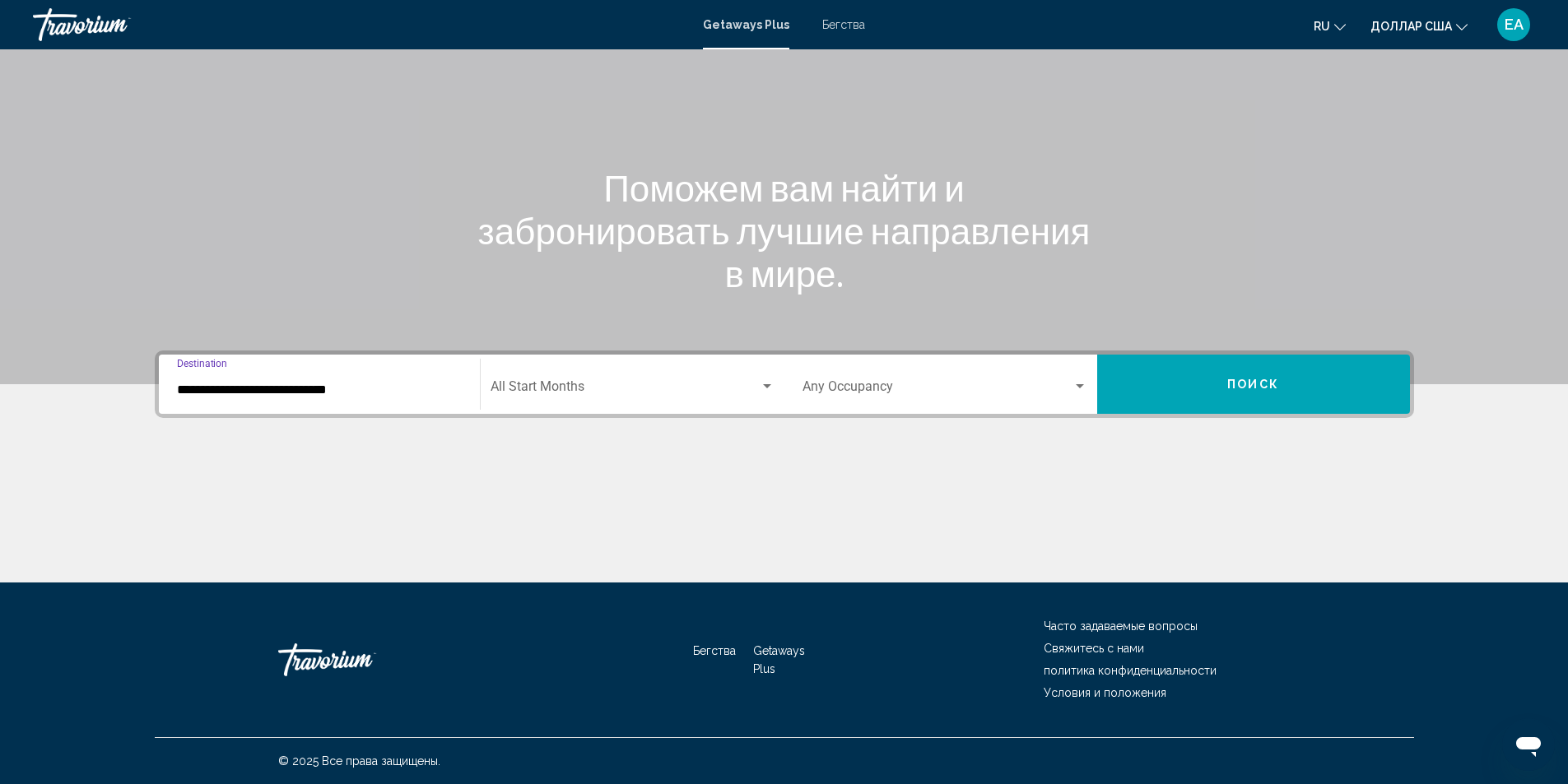
click at [286, 389] on input "**********" at bounding box center [319, 390] width 284 height 15
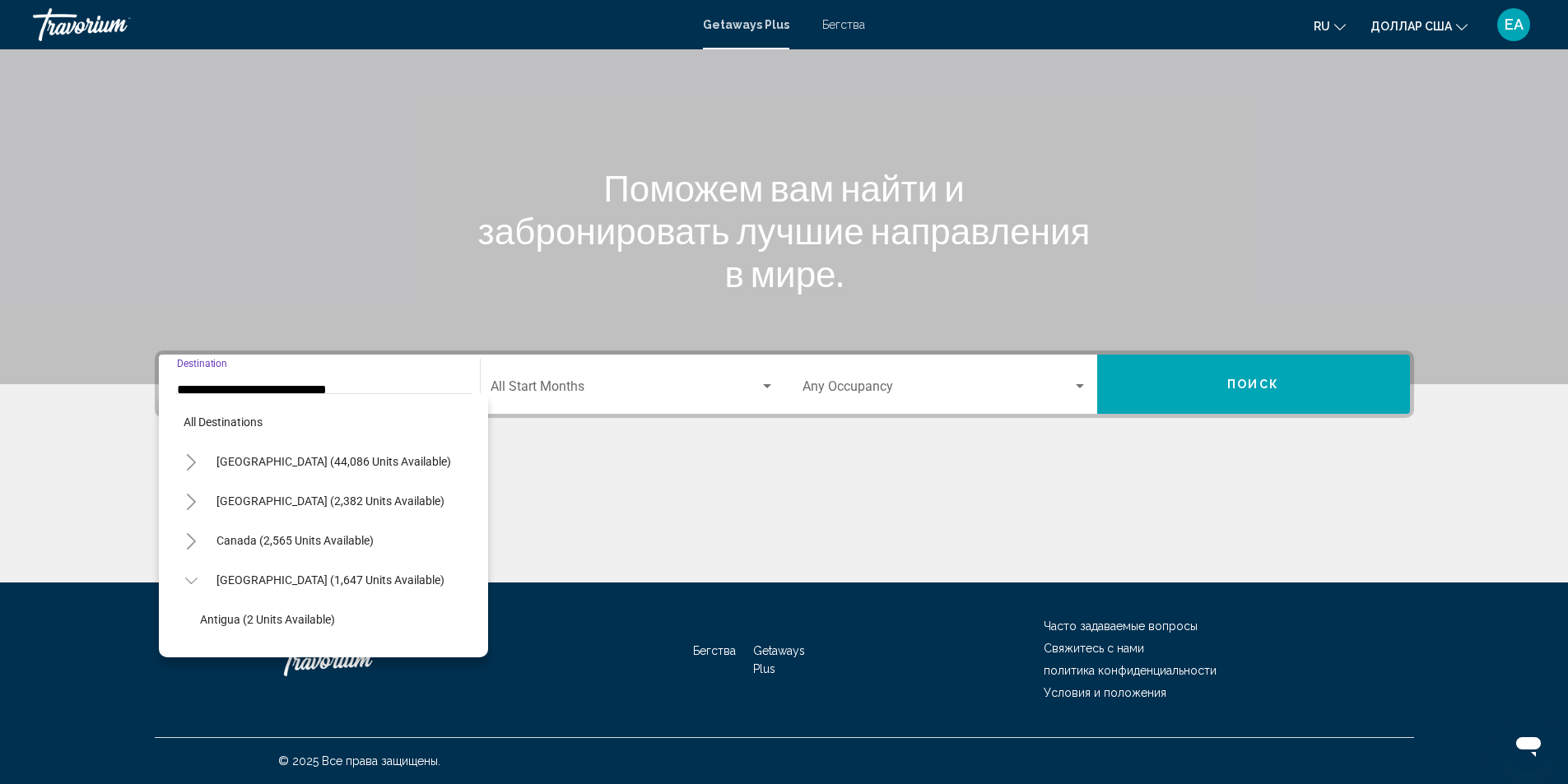
scroll to position [500, 0]
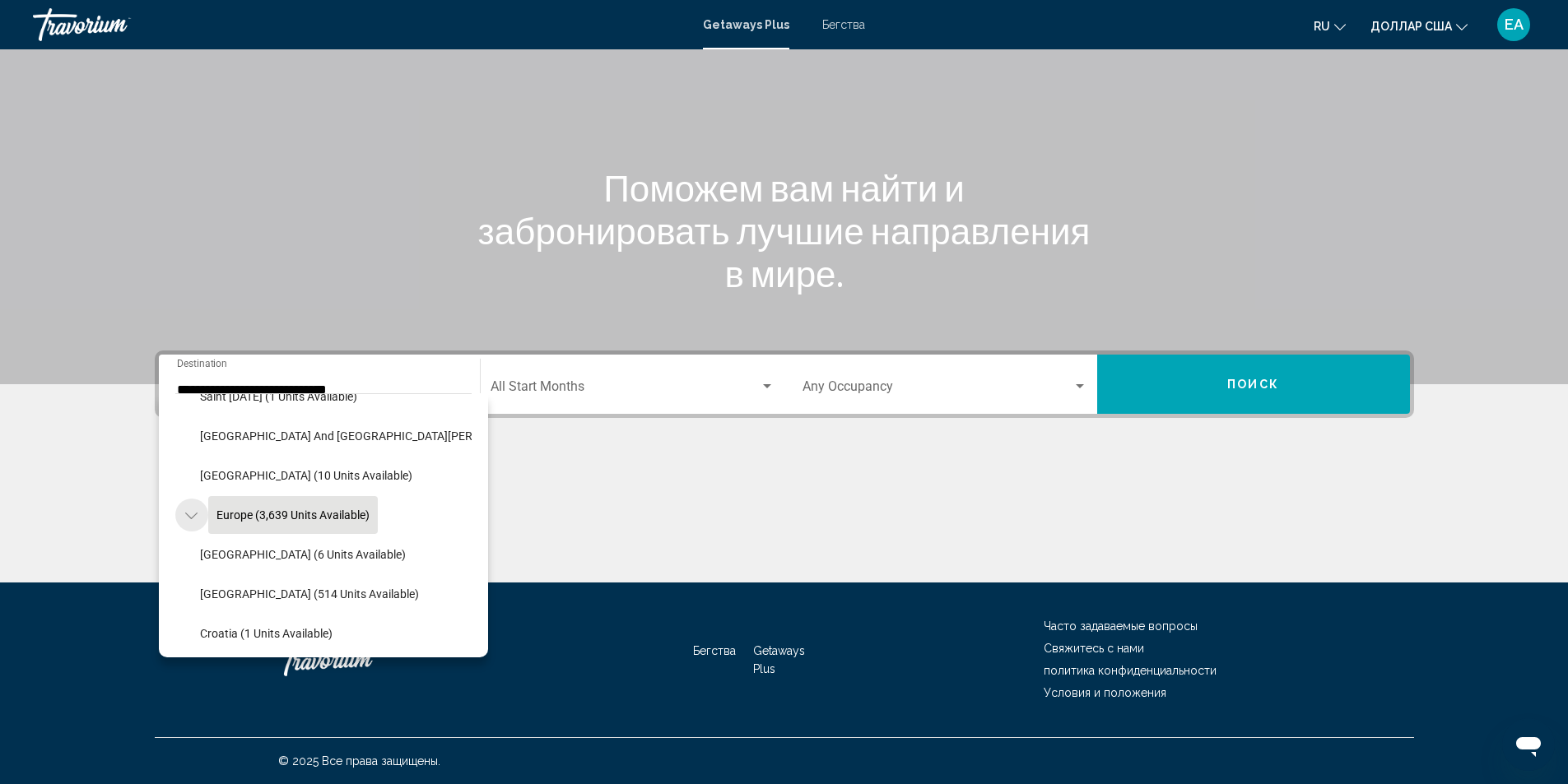
click at [191, 515] on icon "Toggle Europe (3,639 units available)" at bounding box center [191, 516] width 12 height 17
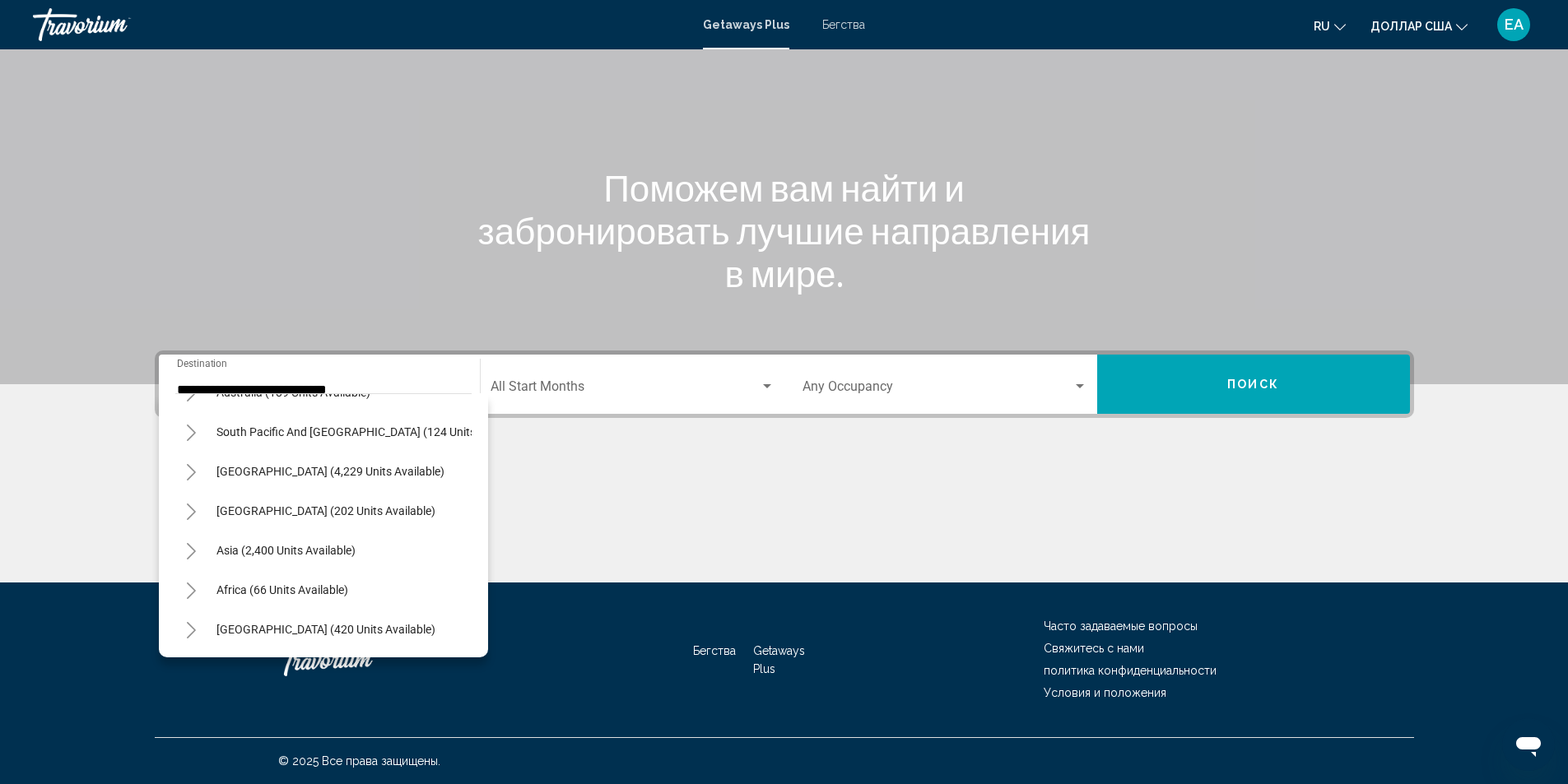
scroll to position [581, 0]
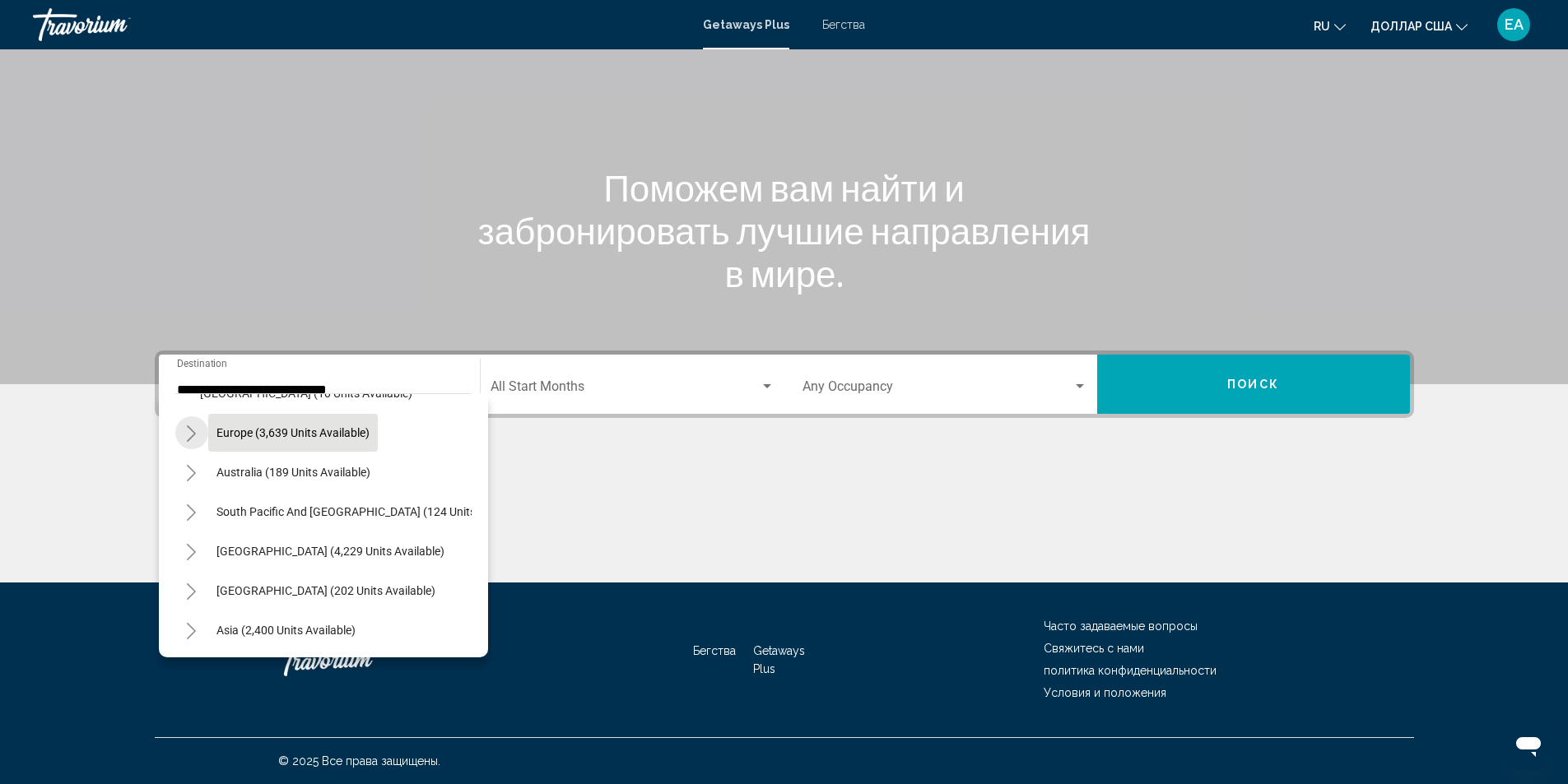
click at [190, 431] on icon "Toggle Europe (3,639 units available)" at bounding box center [191, 434] width 12 height 17
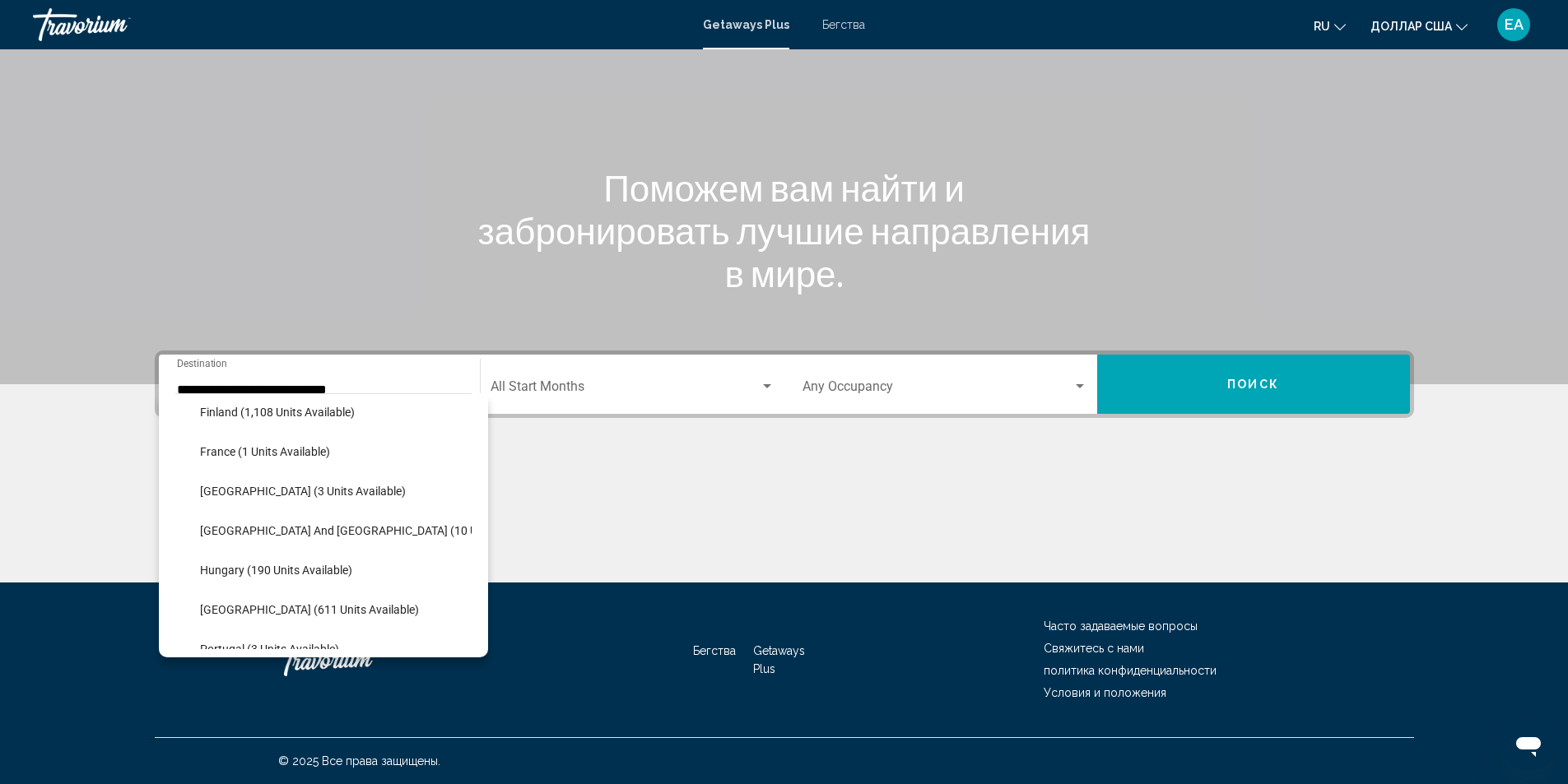
scroll to position [829, 0]
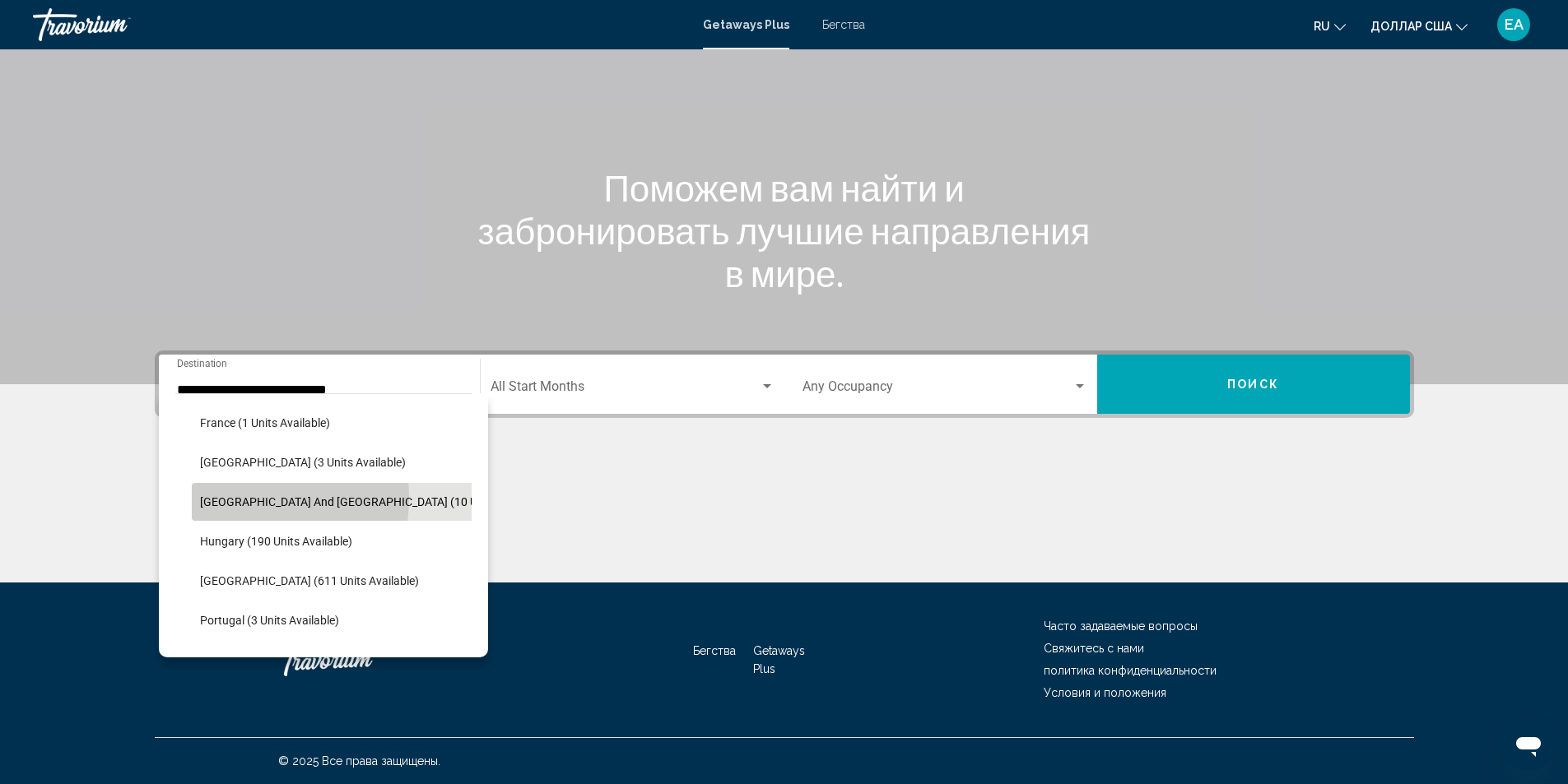
click at [228, 498] on span "[GEOGRAPHIC_DATA] and [GEOGRAPHIC_DATA] (10 units available)" at bounding box center [374, 502] width 349 height 13
type input "**********"
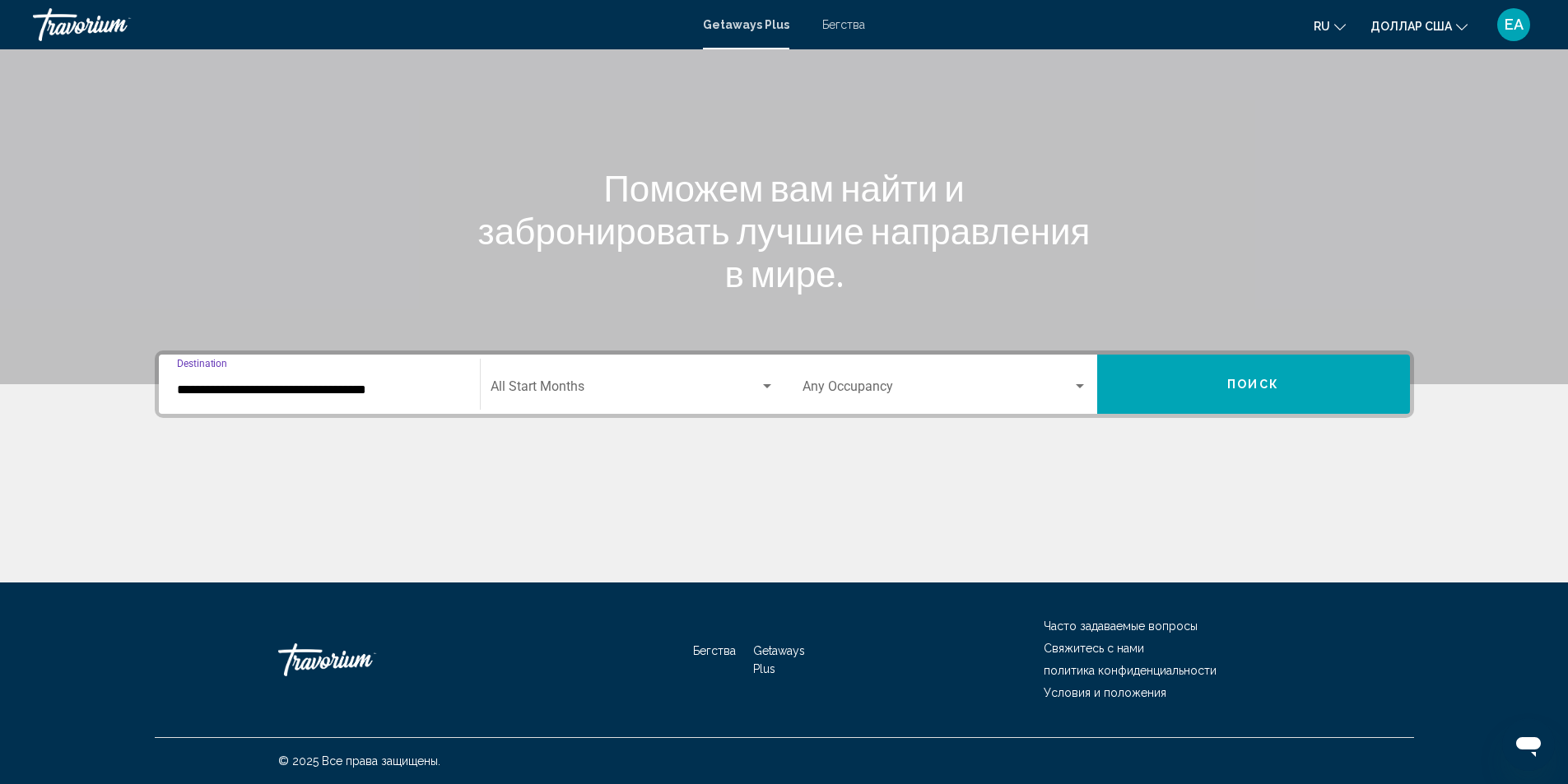
click at [765, 381] on div "Search widget" at bounding box center [767, 387] width 15 height 13
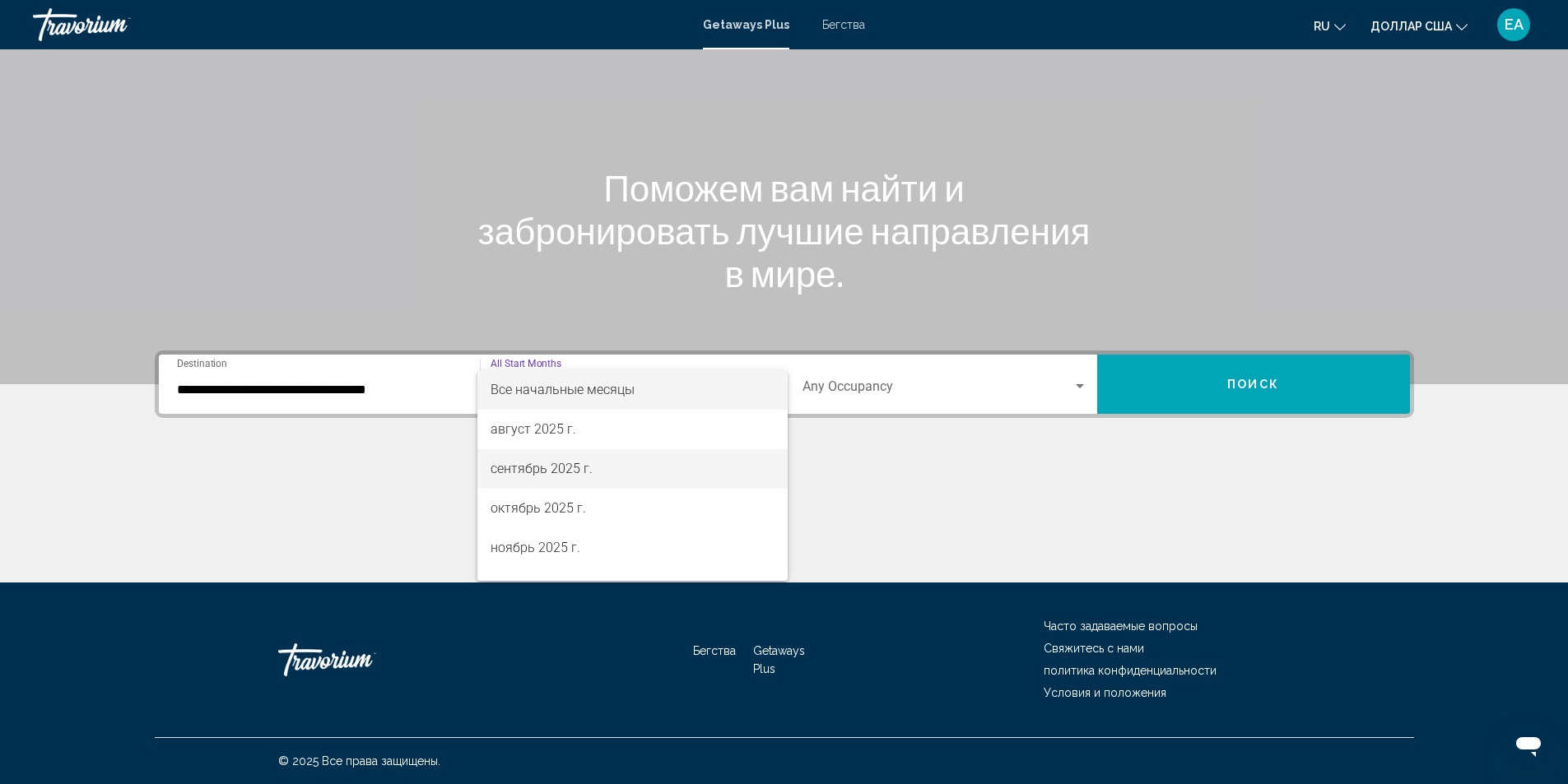
click at [538, 469] on font "сентябрь 2025 г." at bounding box center [541, 468] width 102 height 16
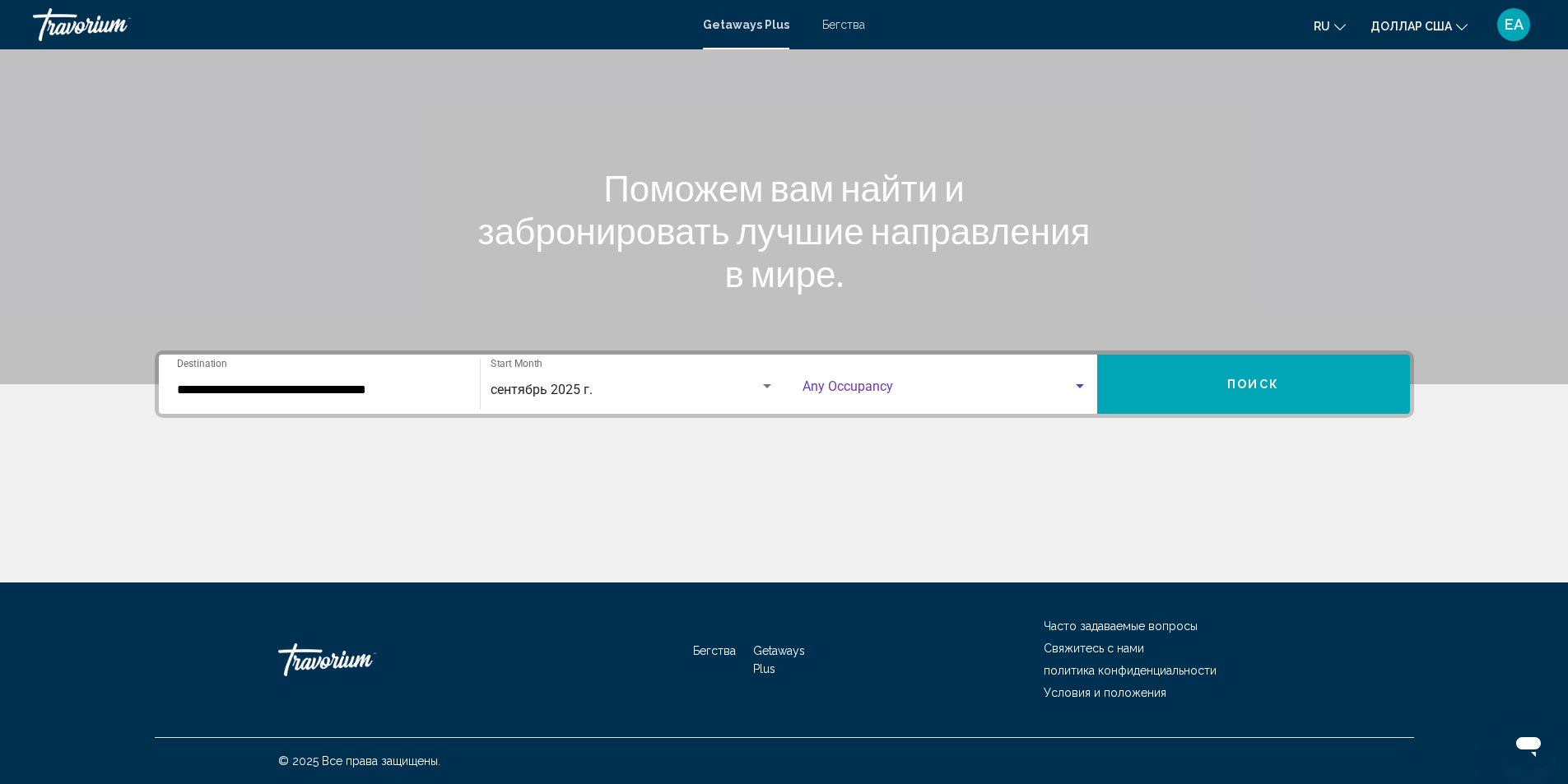
click at [1085, 381] on div "Search widget" at bounding box center [1080, 387] width 15 height 13
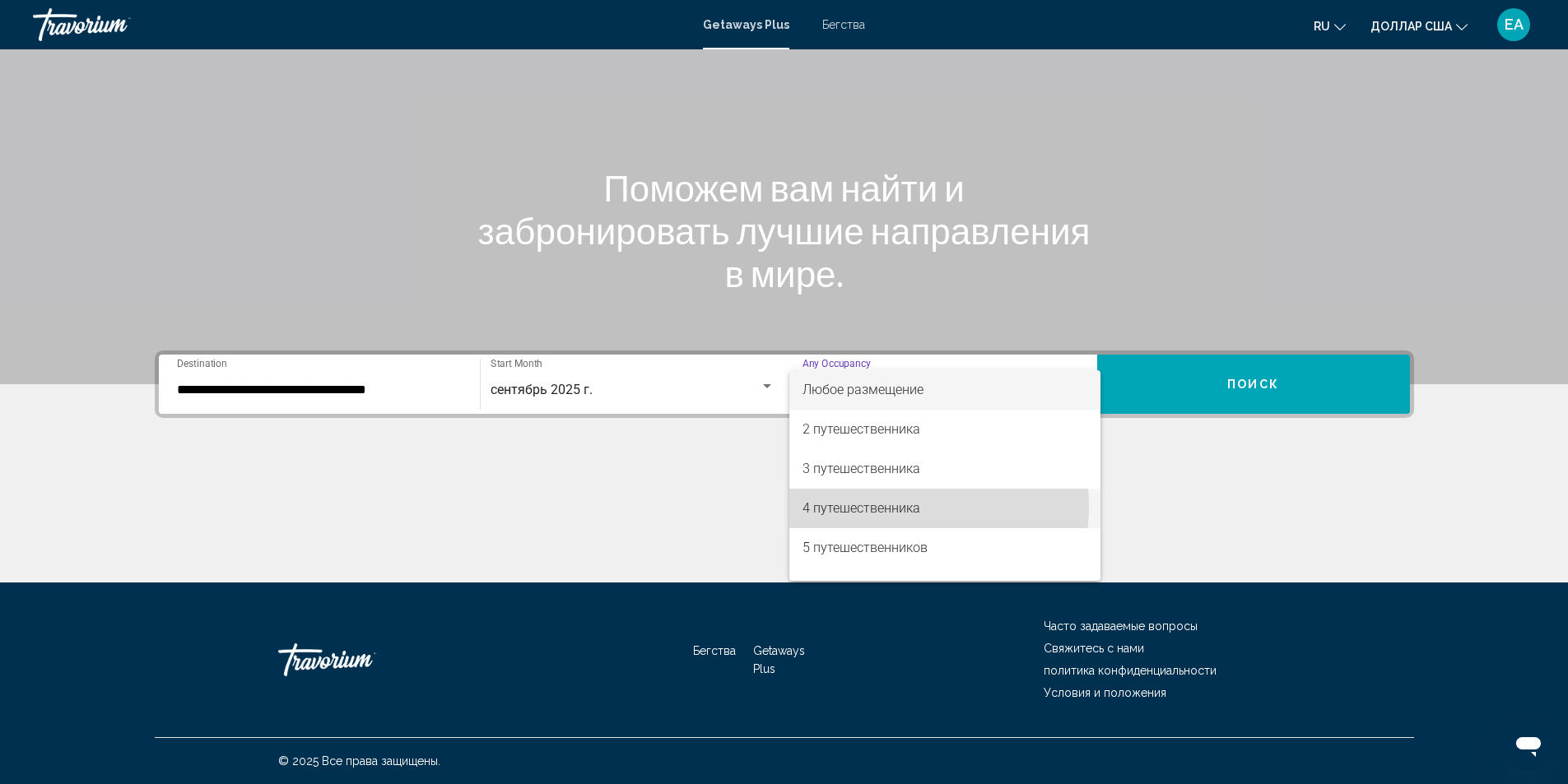
click at [887, 507] on font "4 путешественника" at bounding box center [862, 508] width 117 height 16
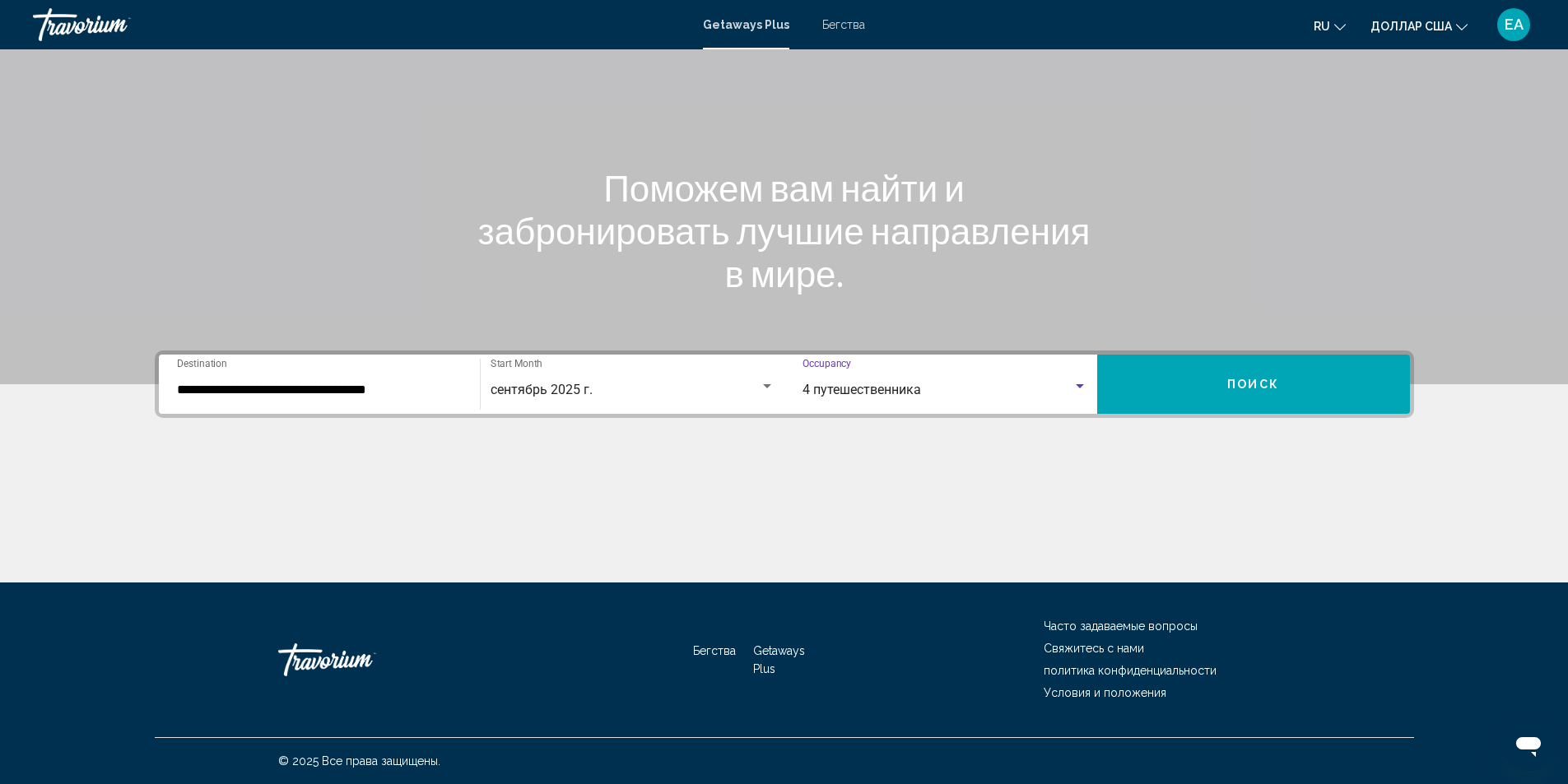
click at [1218, 384] on button "Поиск" at bounding box center [1253, 384] width 313 height 60
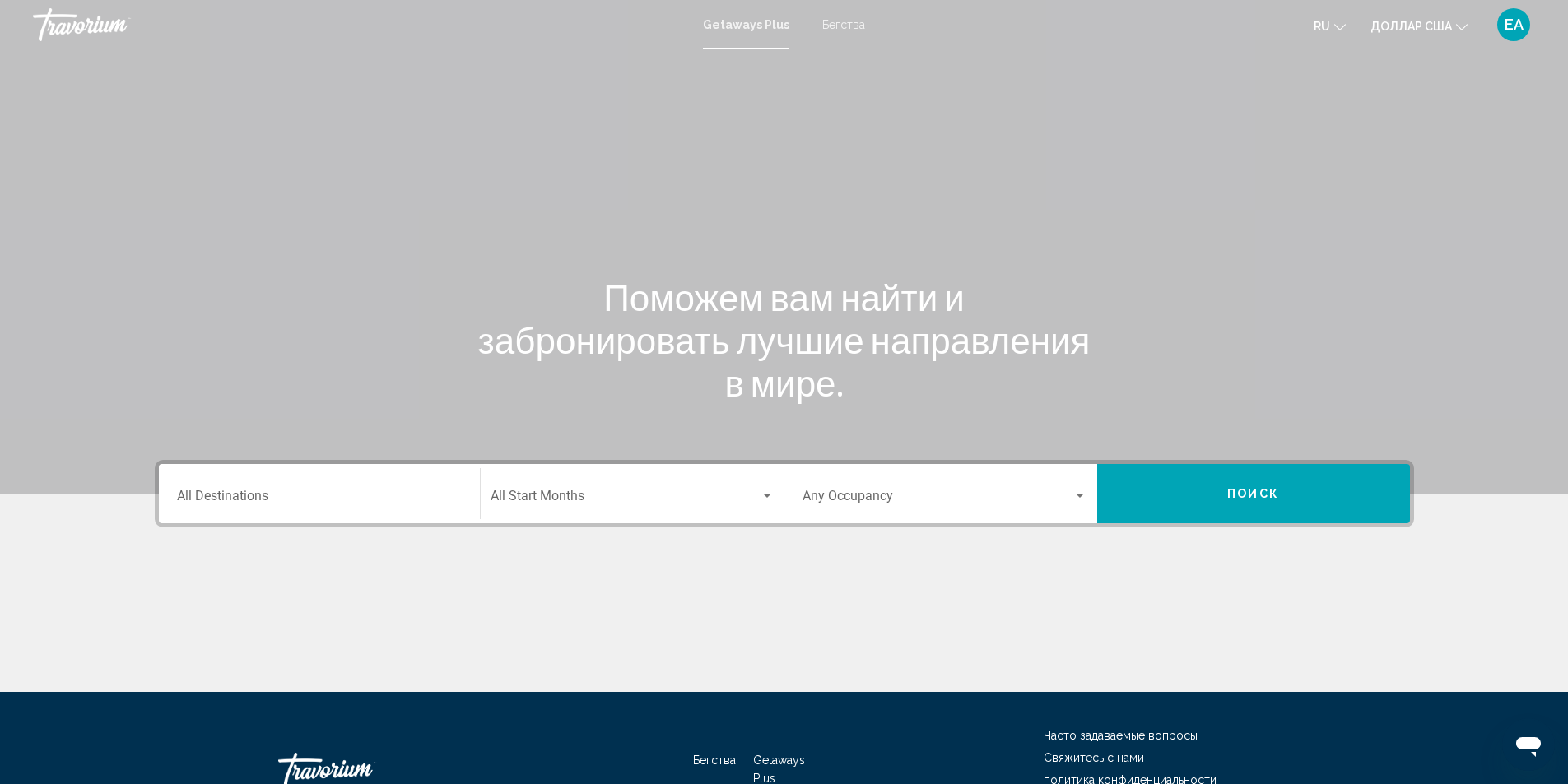
click at [401, 508] on div "Destination All Destinations" at bounding box center [319, 494] width 284 height 52
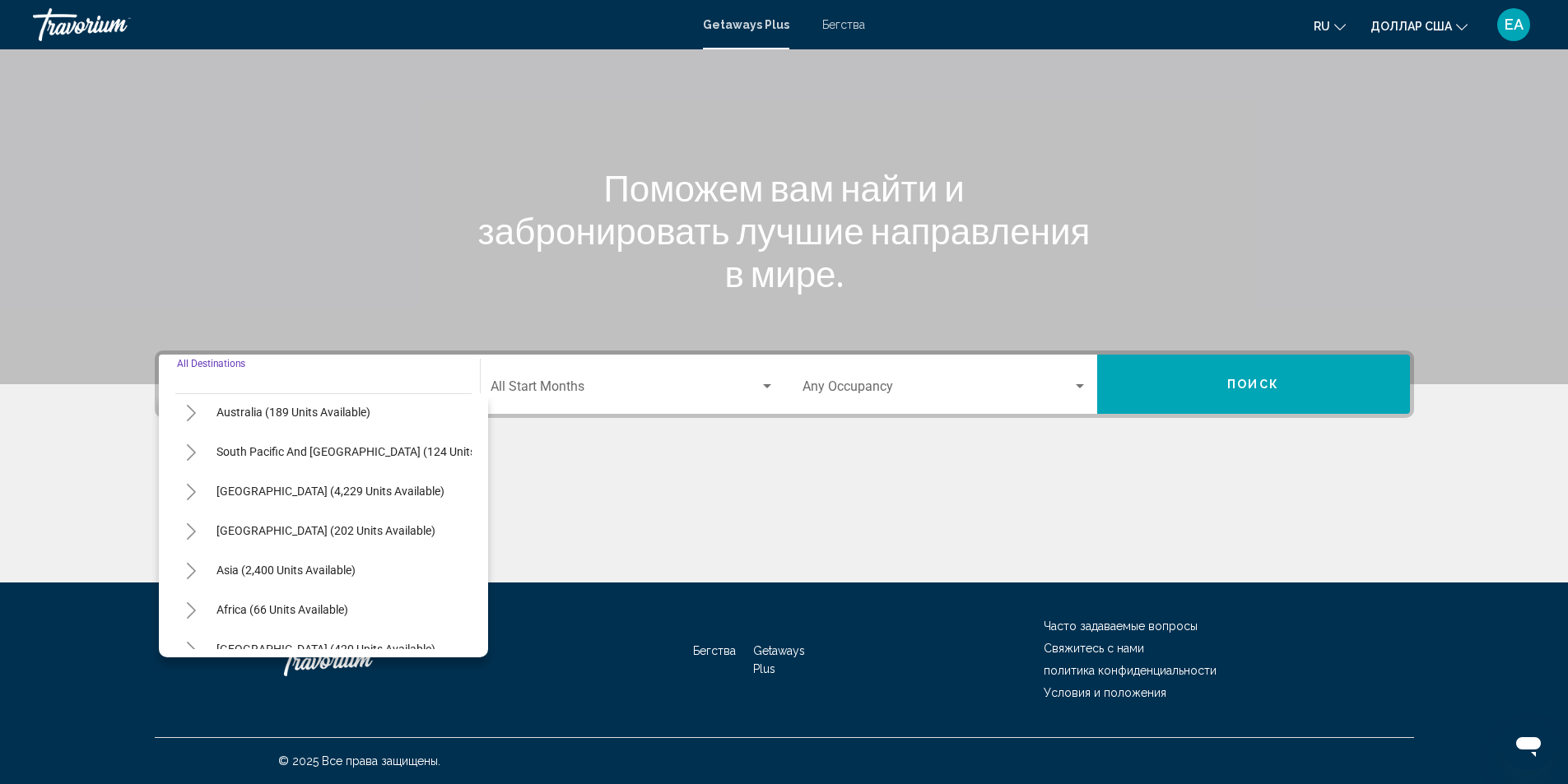
scroll to position [279, 0]
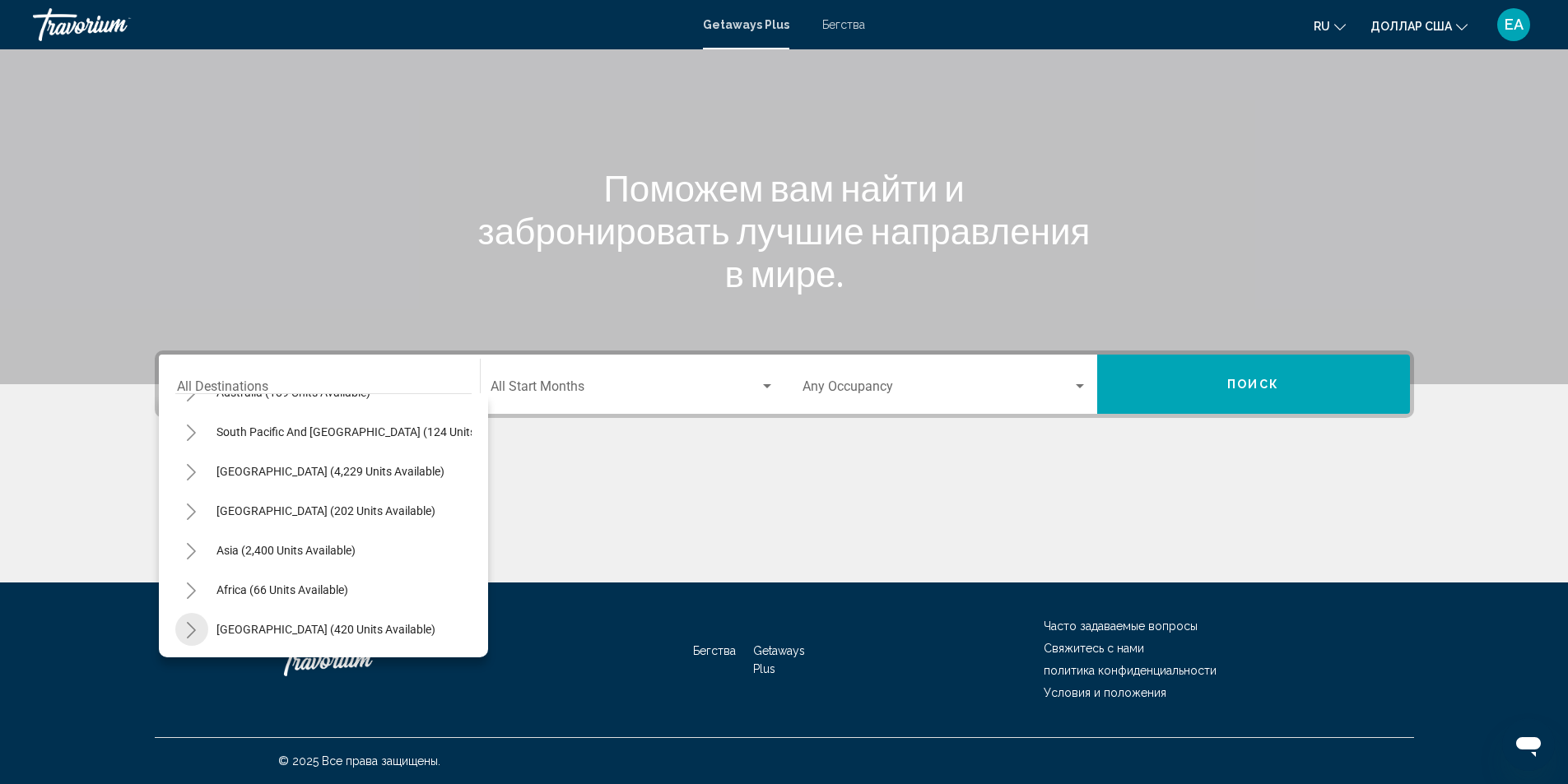
click at [192, 625] on icon "Toggle Middle East (420 units available)" at bounding box center [191, 630] width 12 height 17
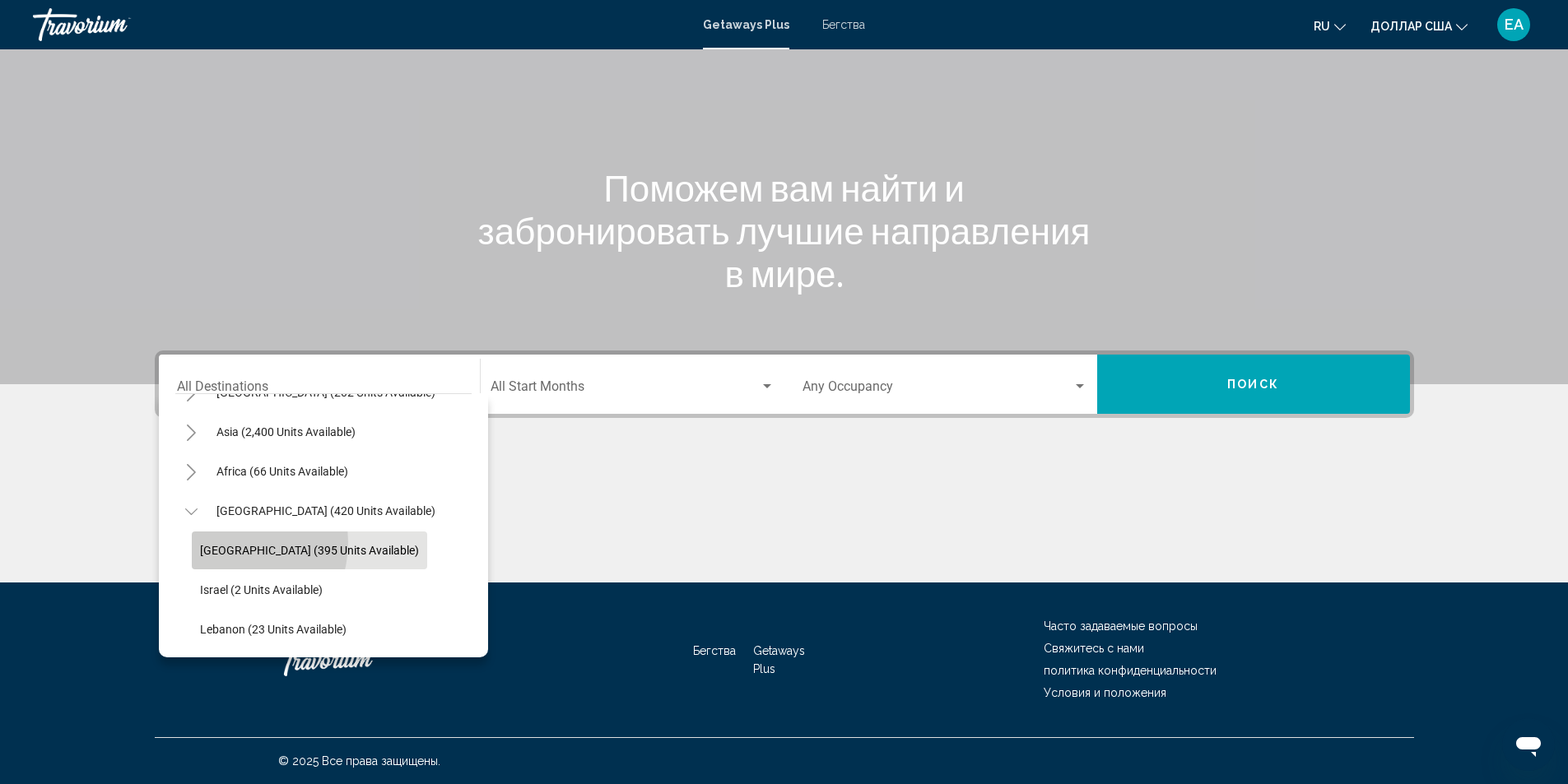
click at [227, 532] on button "[GEOGRAPHIC_DATA] (395 units available)" at bounding box center [309, 550] width 236 height 38
type input "**********"
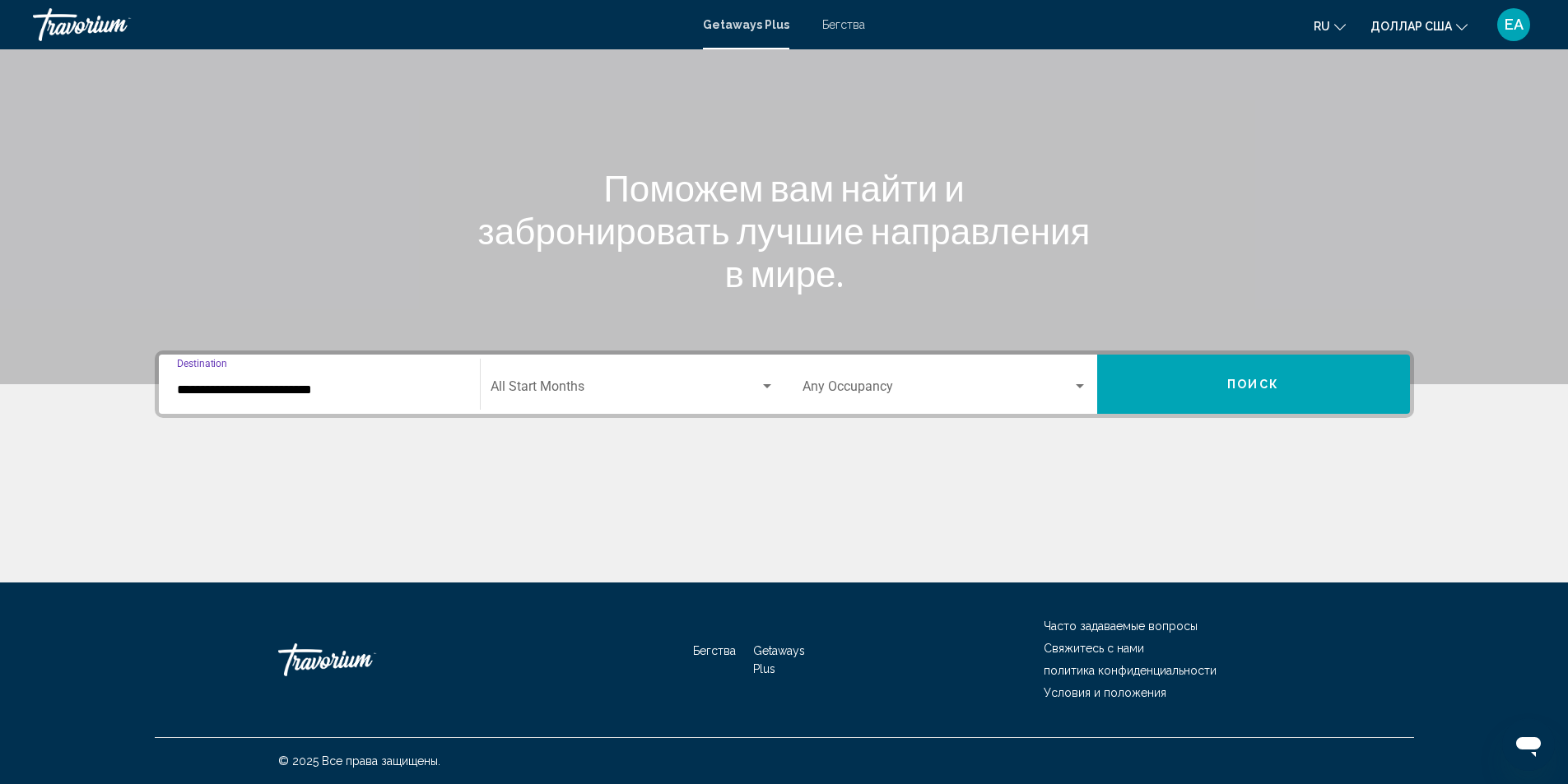
click at [769, 386] on div "Search widget" at bounding box center [767, 386] width 8 height 4
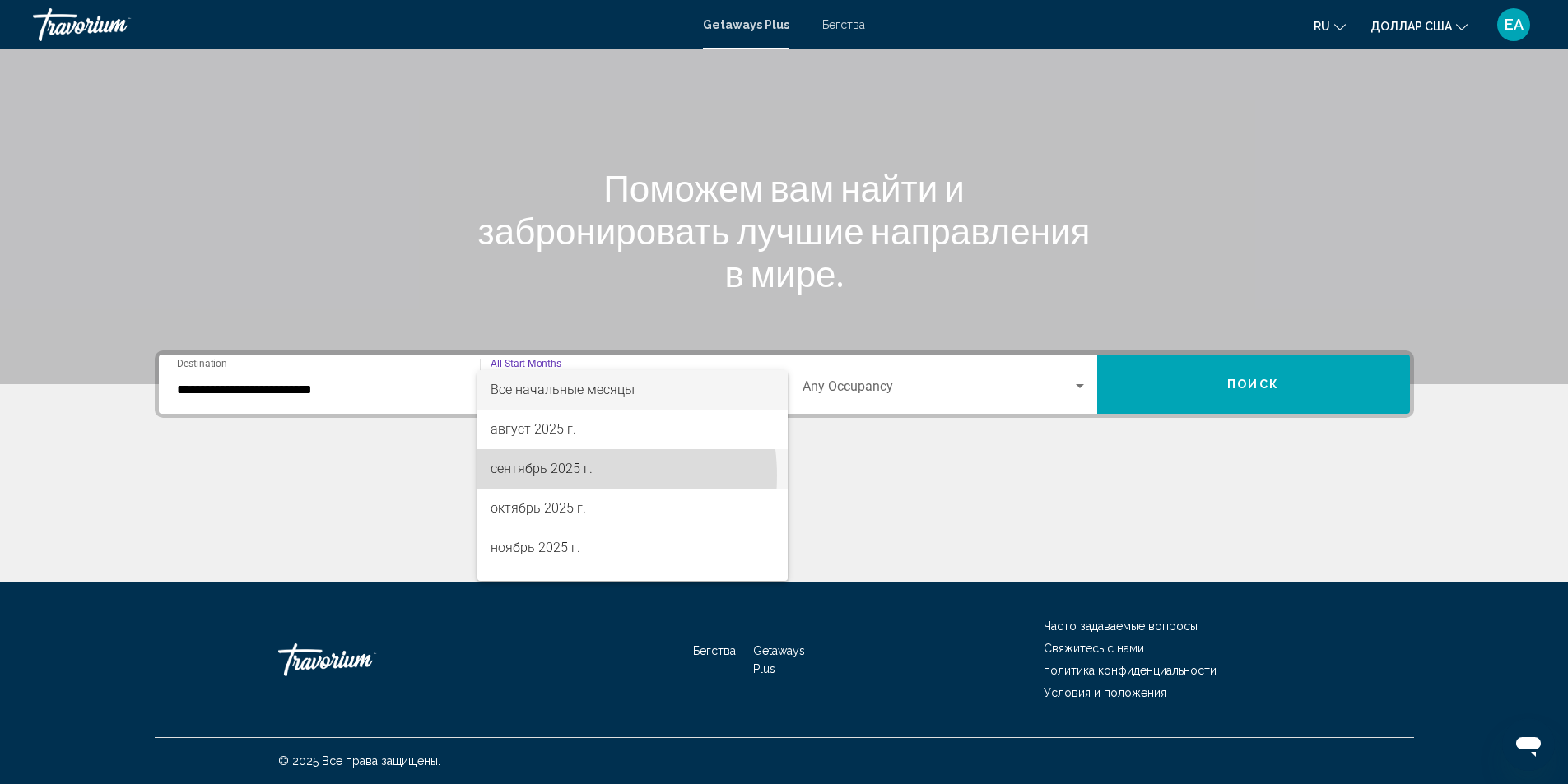
click at [559, 476] on font "сентябрь 2025 г." at bounding box center [541, 468] width 102 height 16
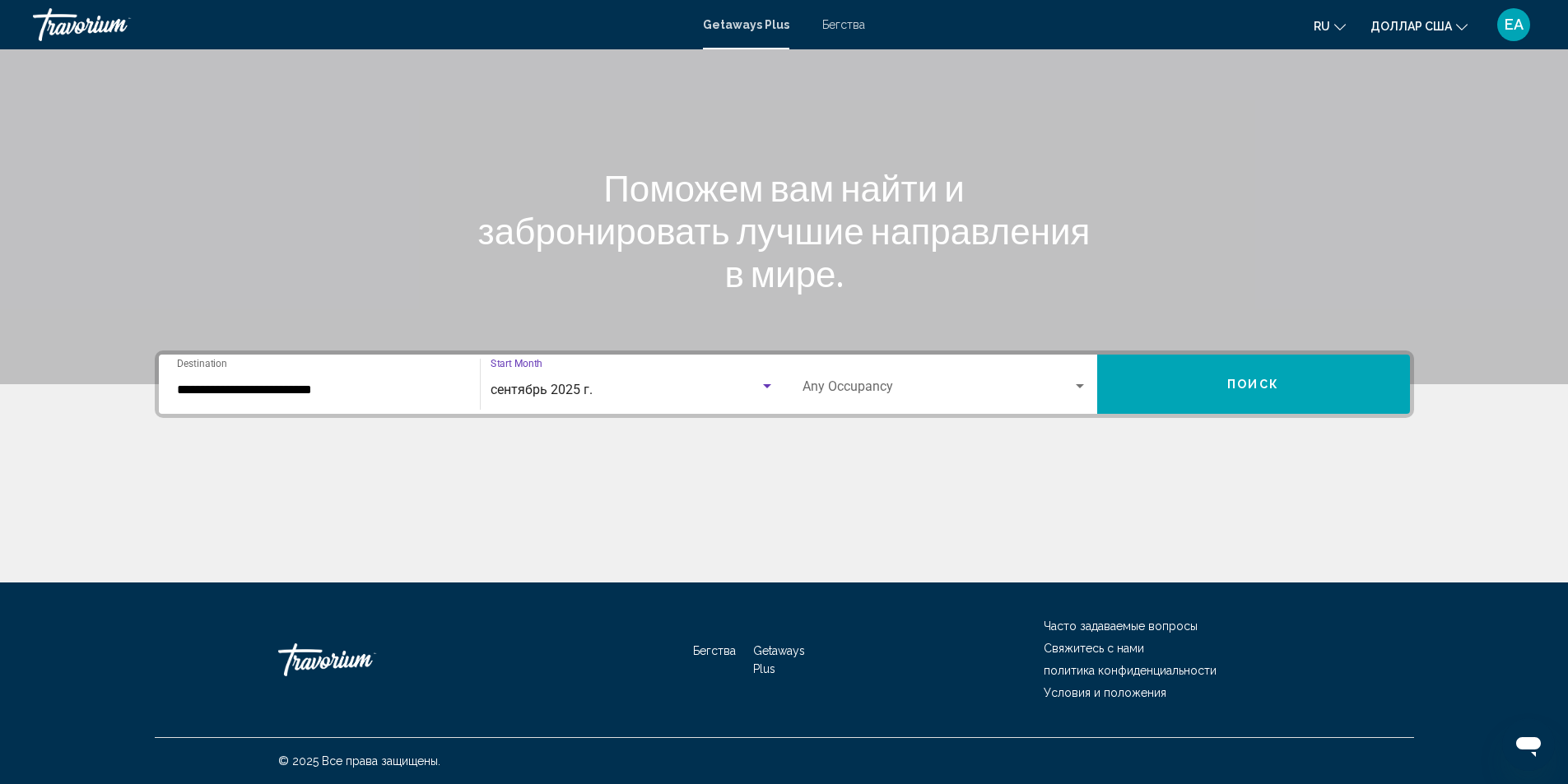
click at [1082, 384] on div "Search widget" at bounding box center [1080, 386] width 8 height 4
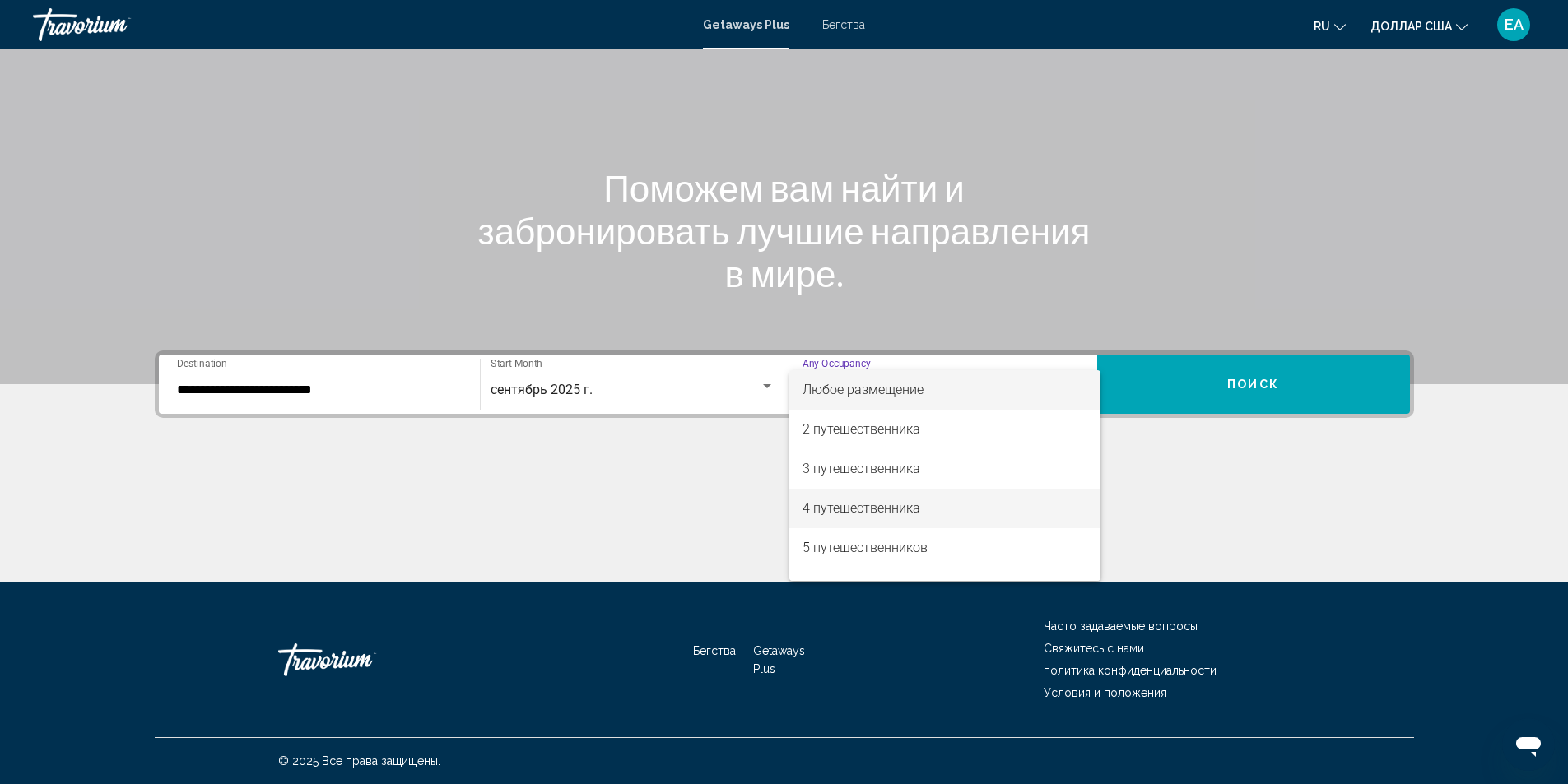
click at [838, 514] on font "4 путешественника" at bounding box center [862, 508] width 117 height 16
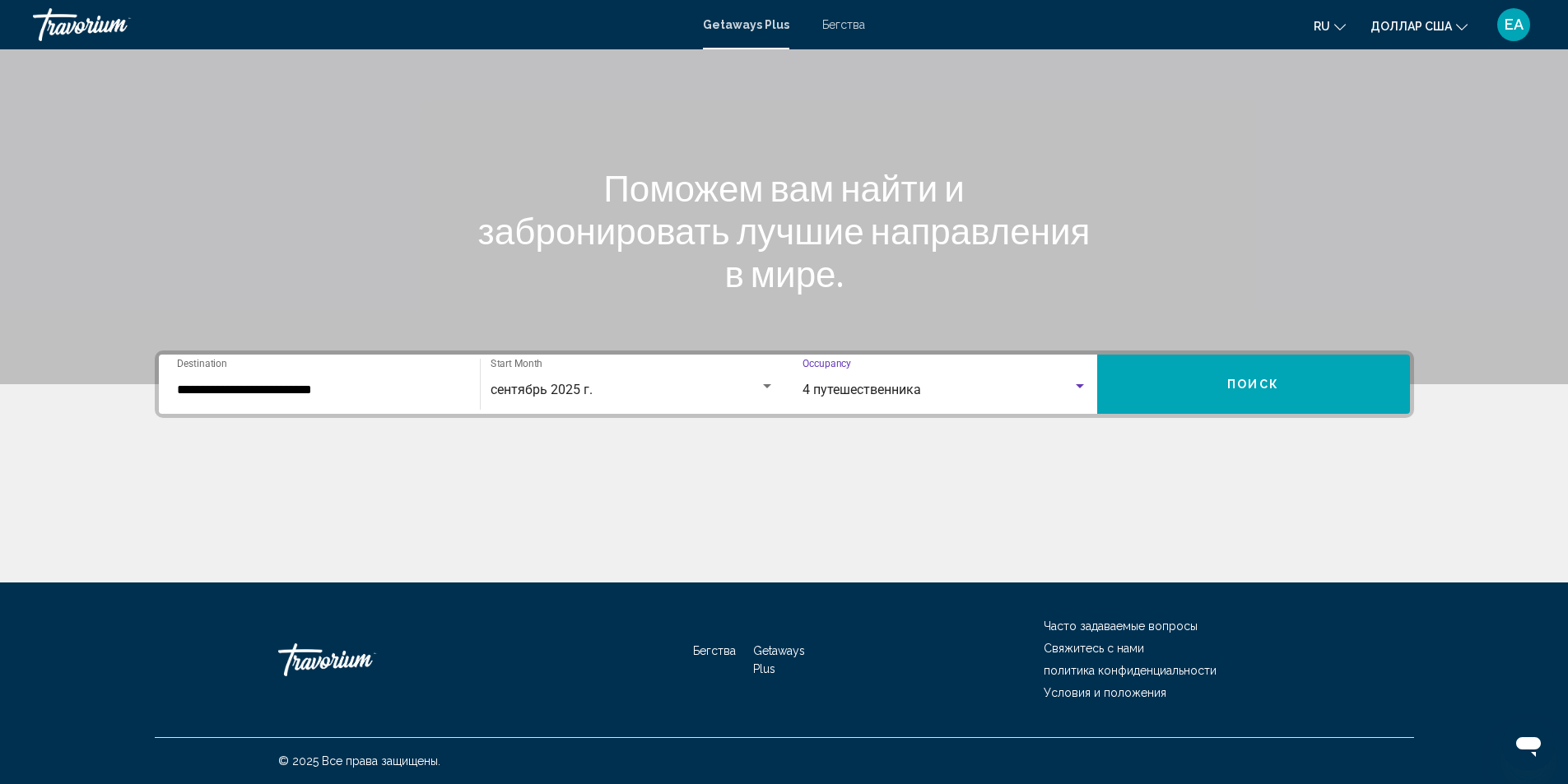
click at [1222, 392] on button "Поиск" at bounding box center [1253, 384] width 313 height 60
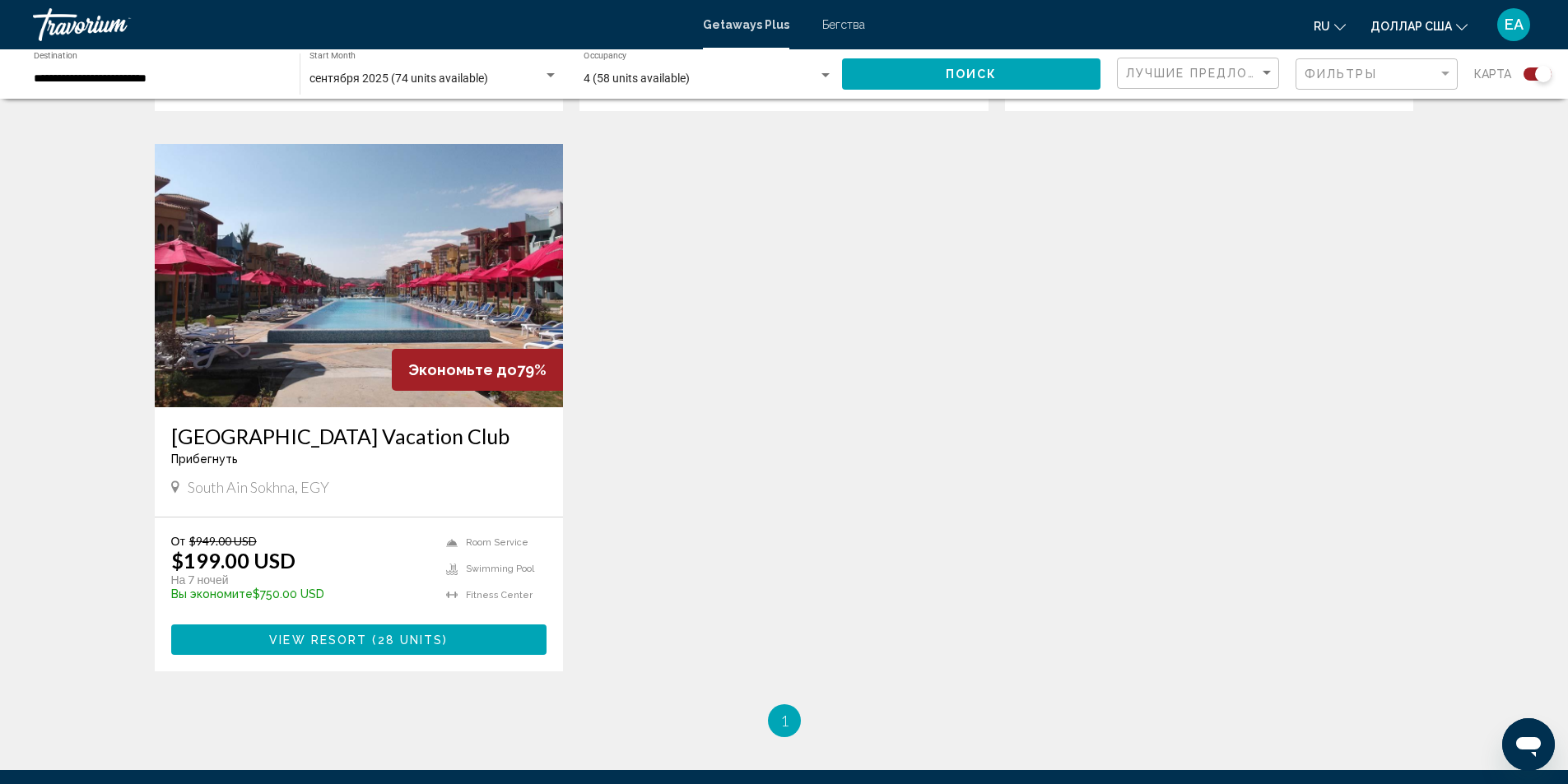
scroll to position [2222, 0]
click at [228, 270] on img "Основное содержание" at bounding box center [360, 274] width 409 height 263
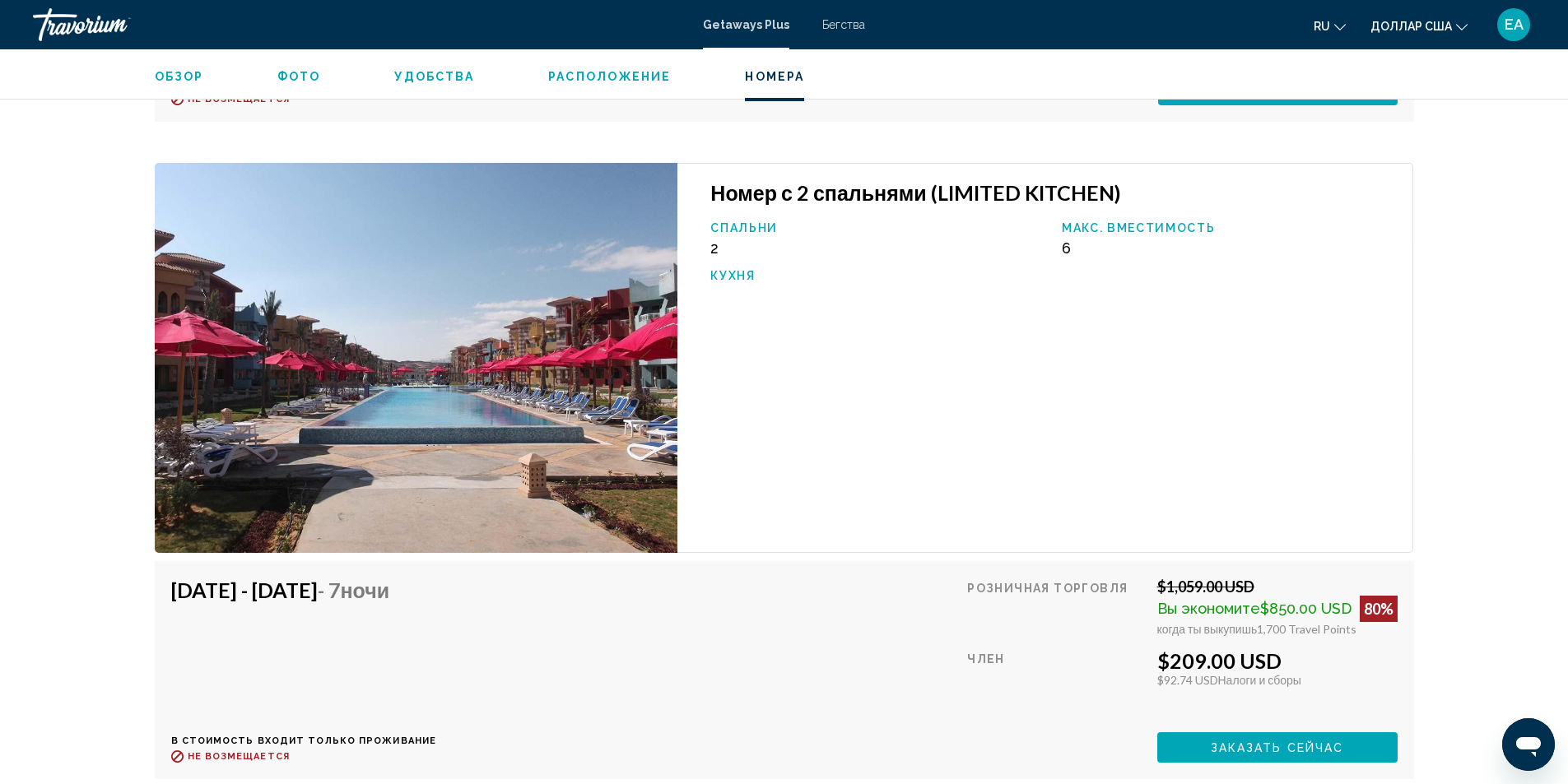
scroll to position [3720, 0]
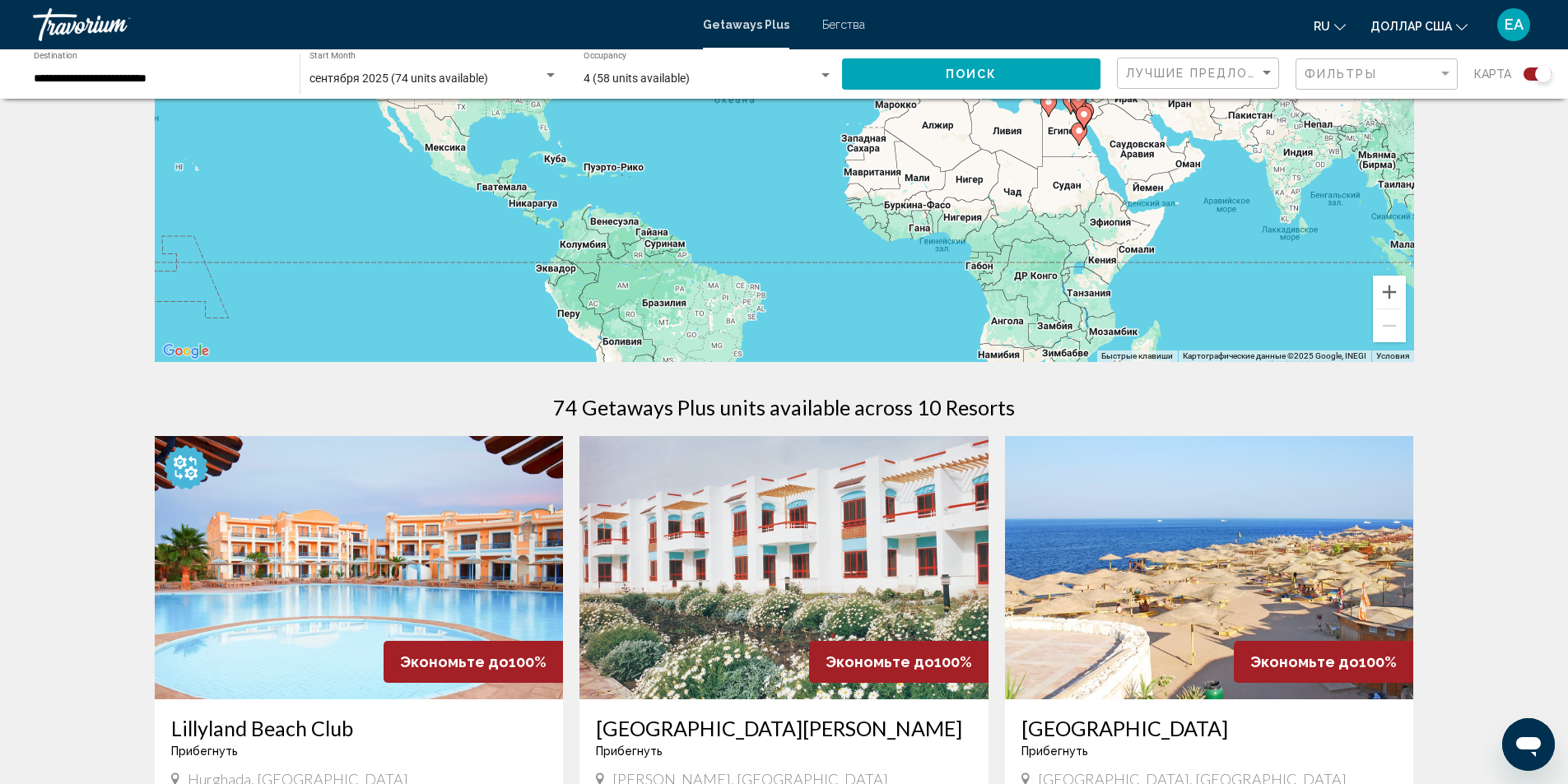
scroll to position [412, 0]
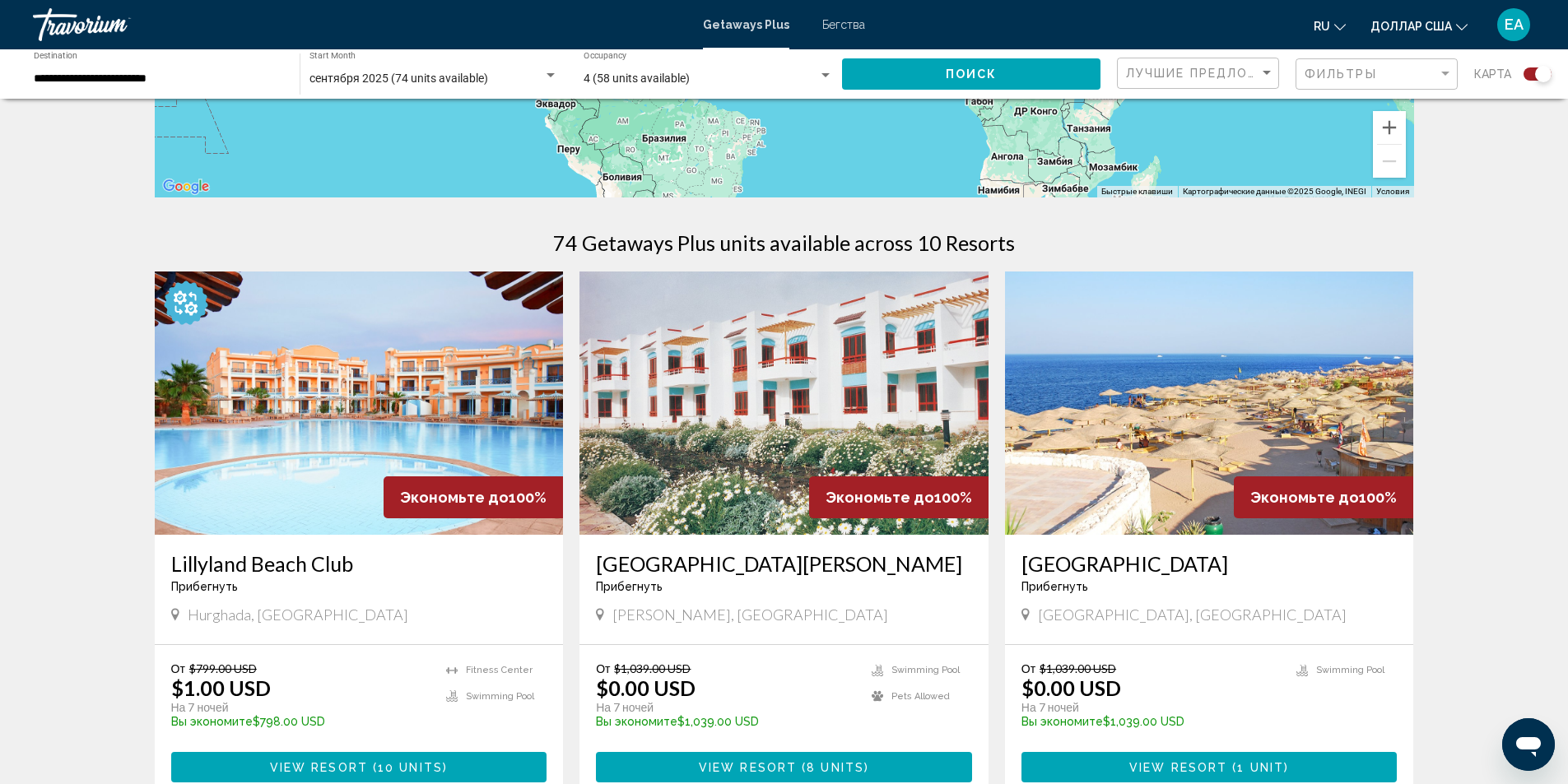
click at [364, 426] on img "Основное содержание" at bounding box center [360, 403] width 409 height 263
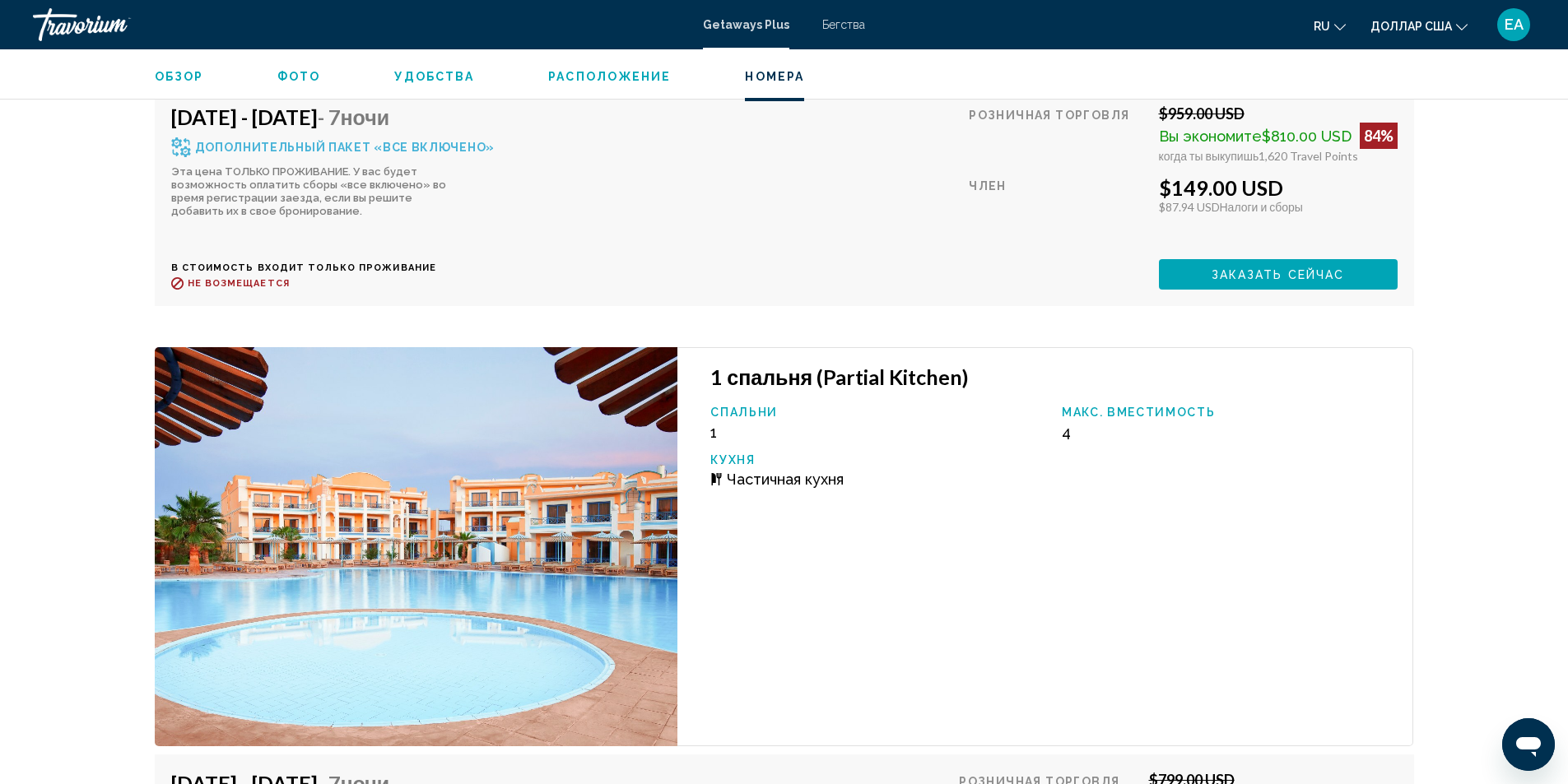
scroll to position [3609, 0]
click at [157, 76] on span "Обзор" at bounding box center [180, 76] width 50 height 13
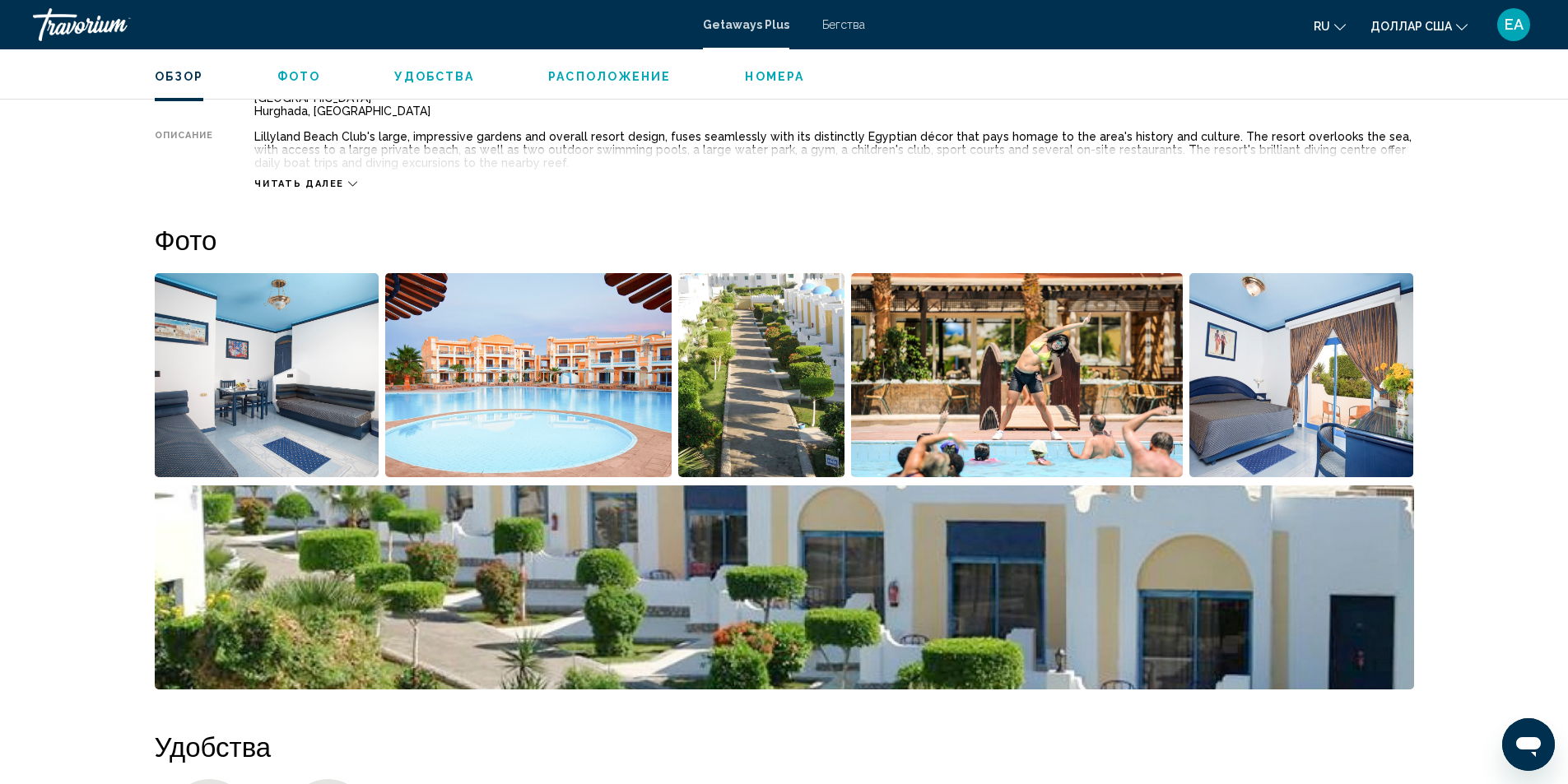
scroll to position [363, 0]
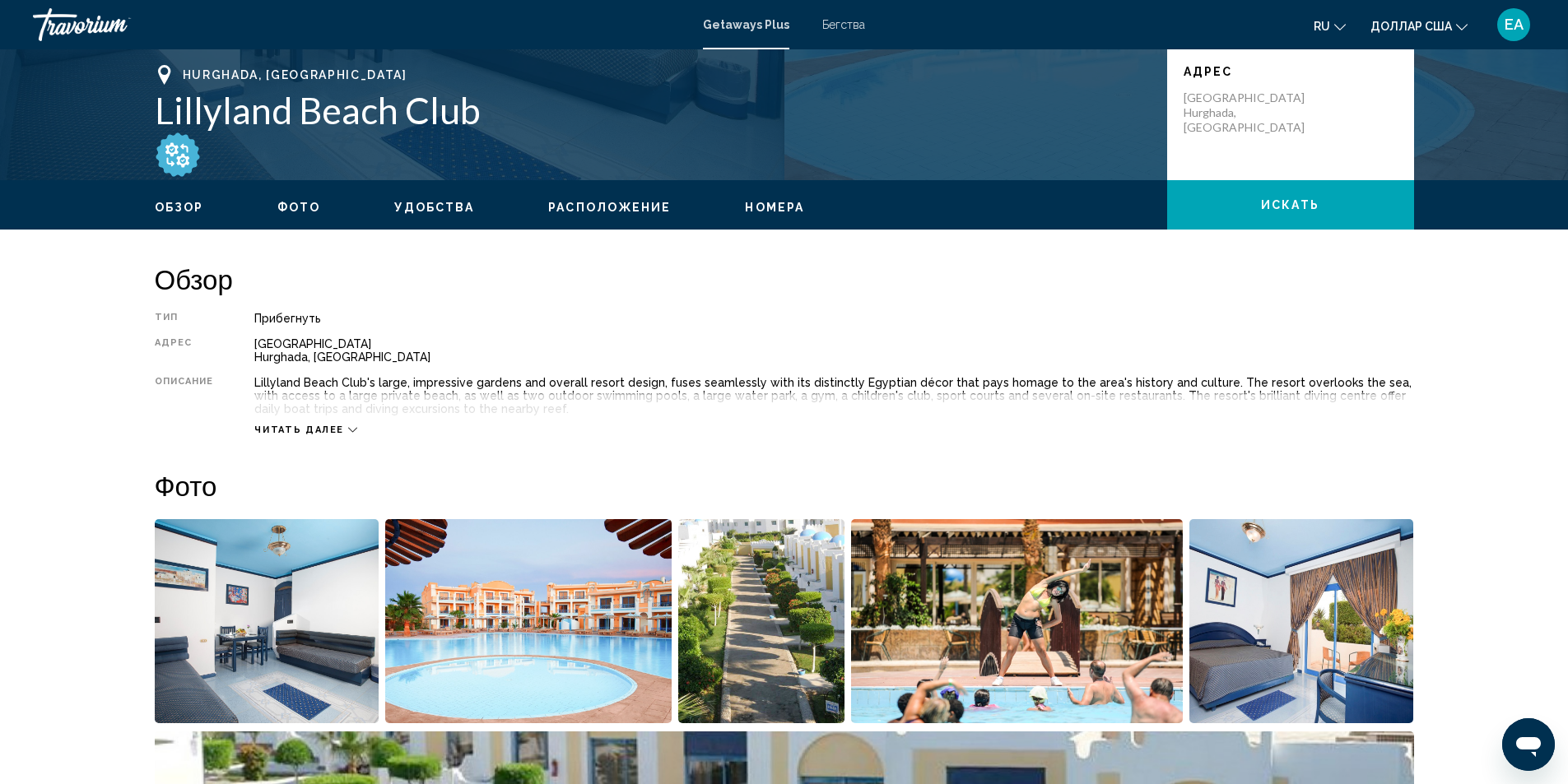
click at [461, 206] on span "Удобства" at bounding box center [434, 207] width 80 height 13
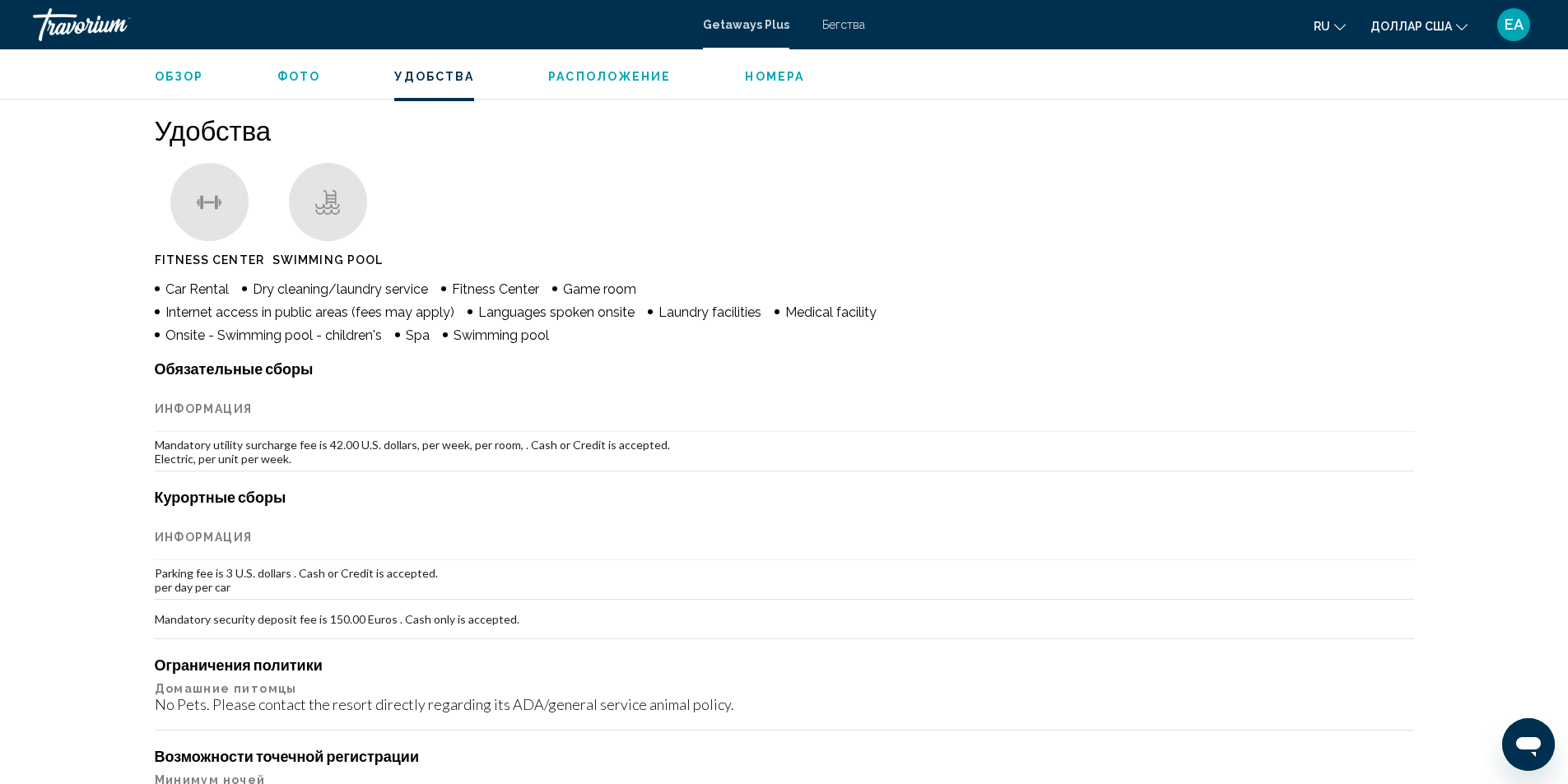
scroll to position [1240, 0]
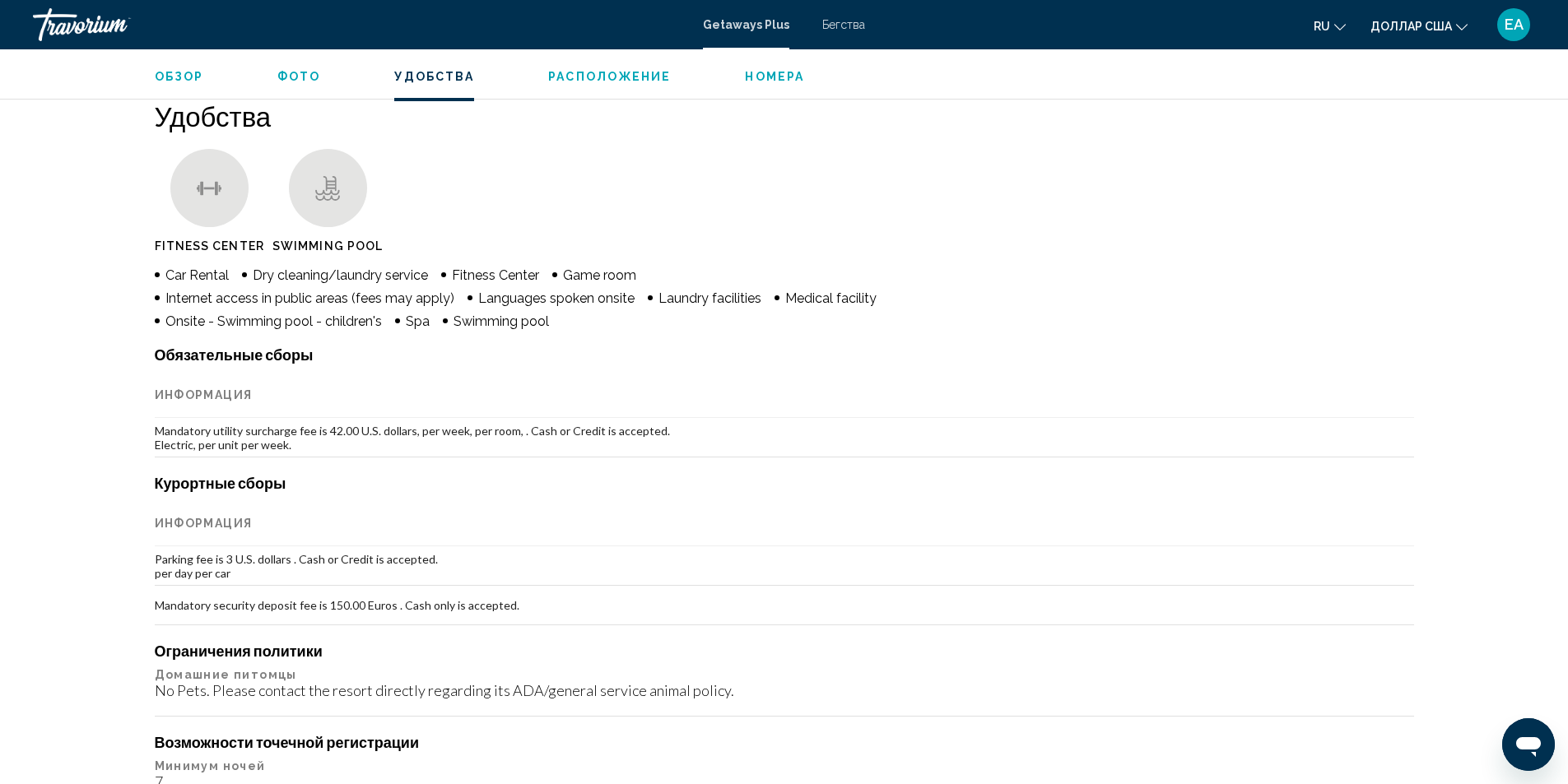
click at [597, 74] on span "Расположение" at bounding box center [610, 76] width 123 height 13
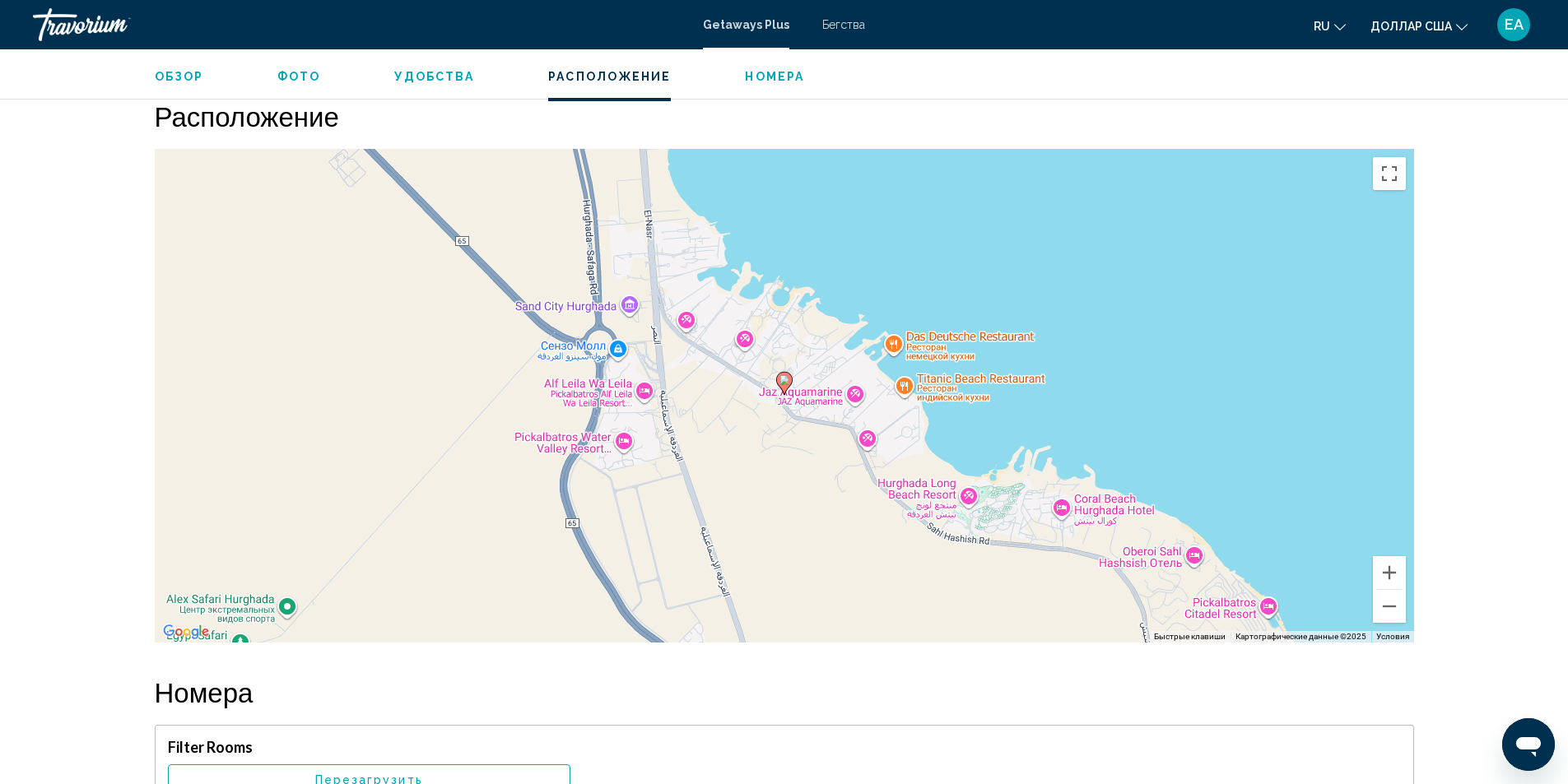
scroll to position [2241, 0]
click at [751, 73] on span "Номера" at bounding box center [774, 76] width 60 height 13
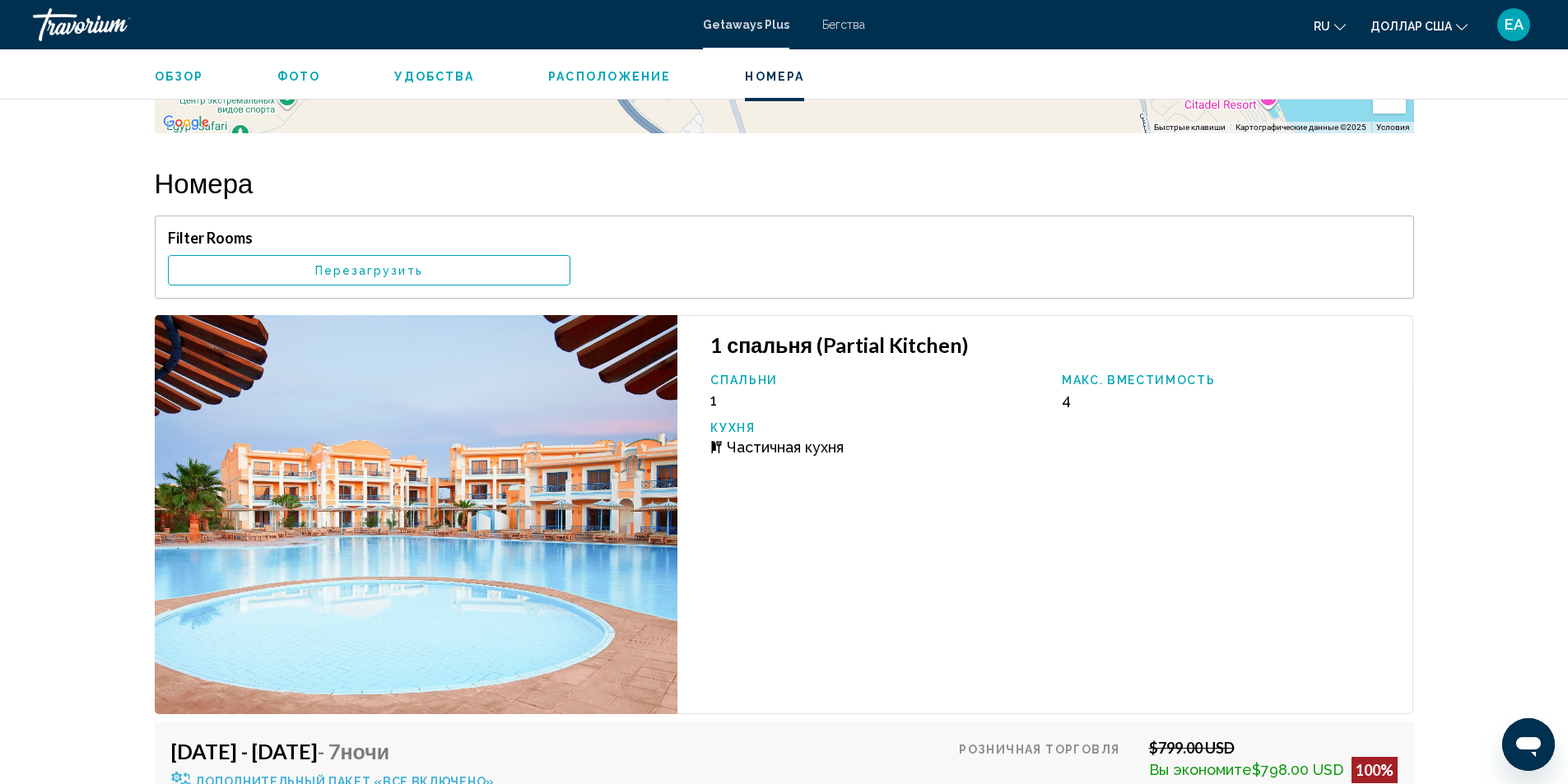
scroll to position [2817, 0]
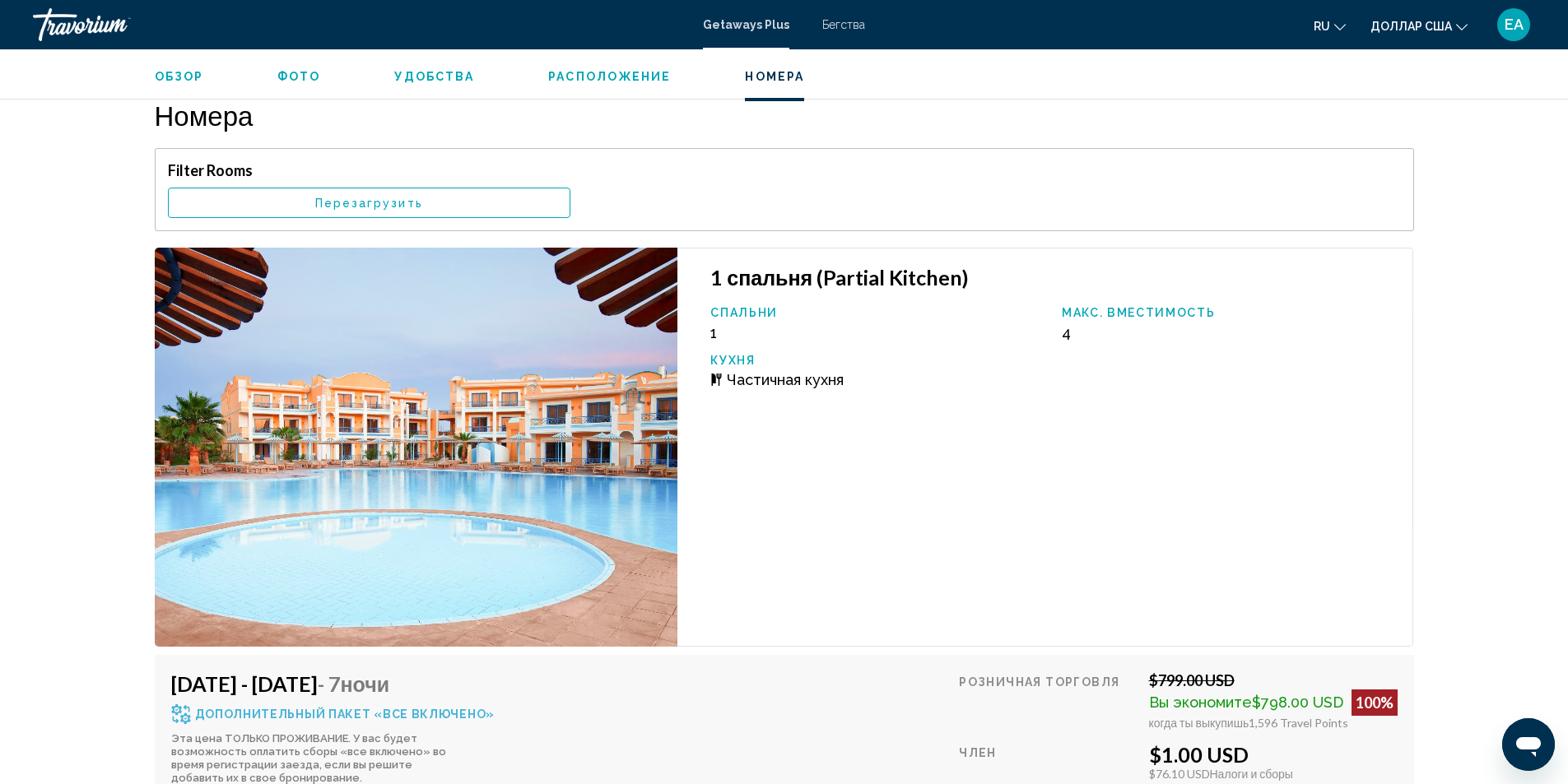
click at [196, 75] on span "Обзор" at bounding box center [180, 76] width 50 height 13
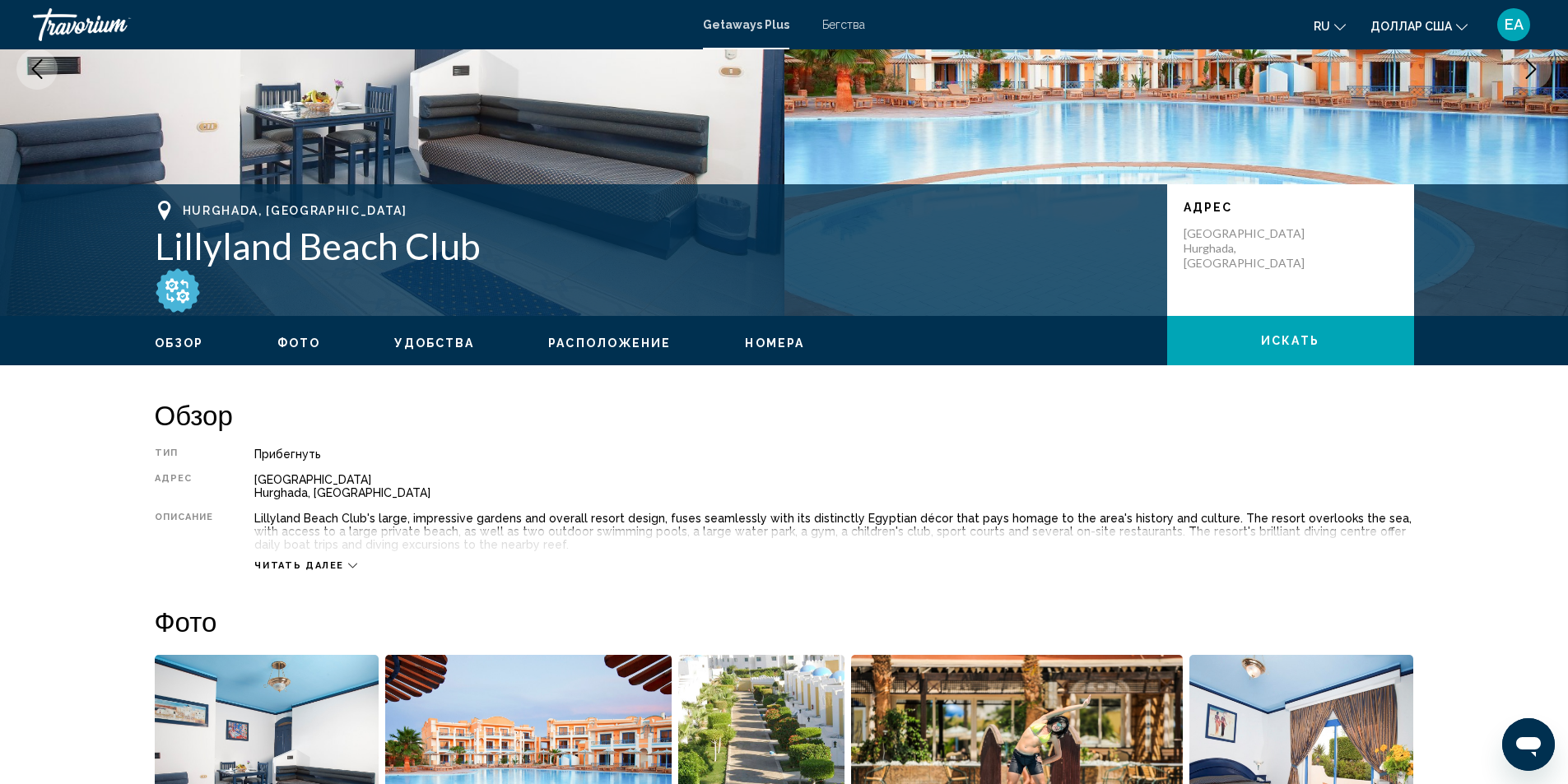
scroll to position [198, 0]
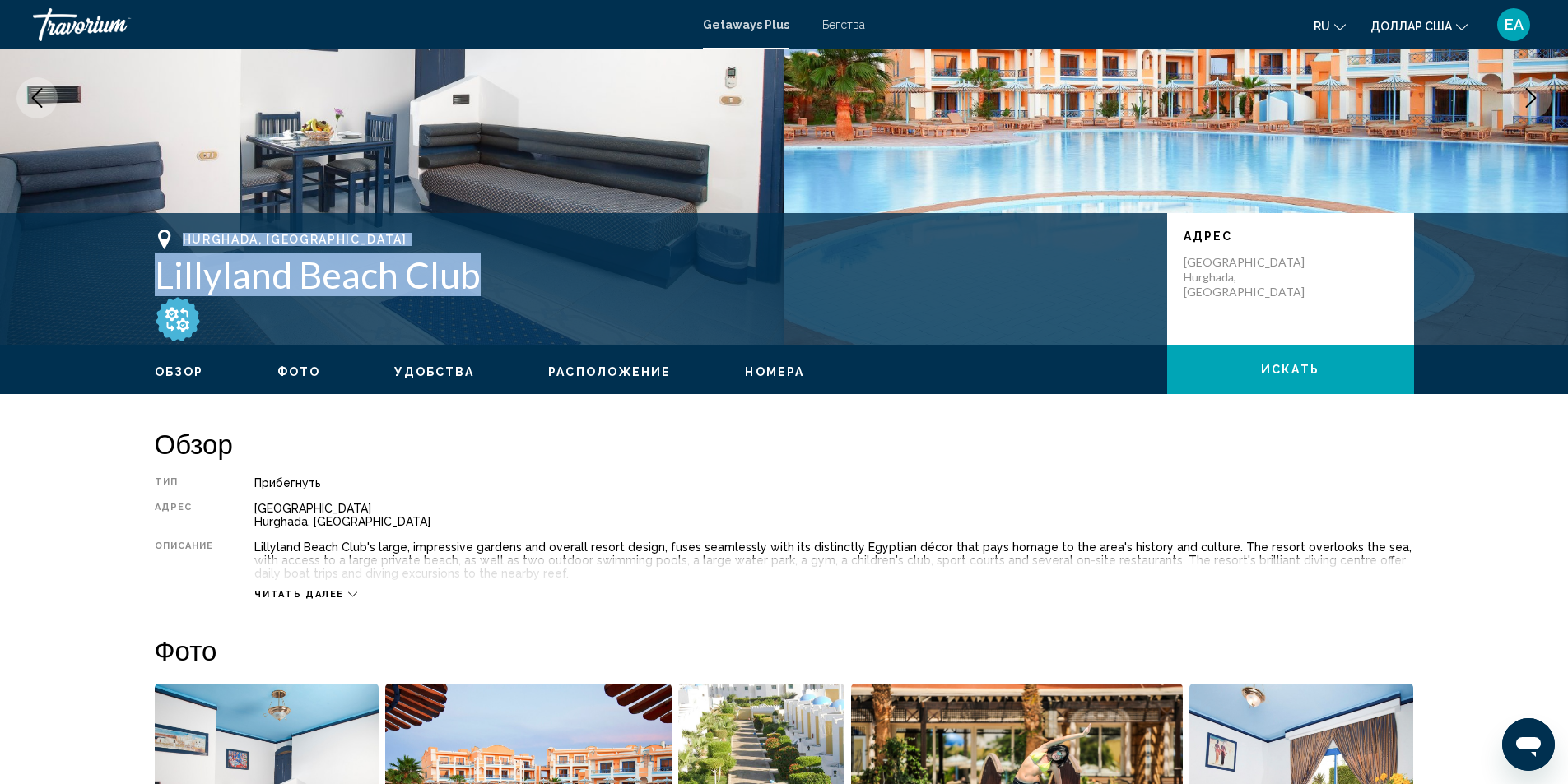
drag, startPoint x: 139, startPoint y: 248, endPoint x: 490, endPoint y: 289, distance: 353.4
click at [490, 289] on div "Hurghada, [GEOGRAPHIC_DATA] [GEOGRAPHIC_DATA] [GEOGRAPHIC_DATA], [GEOGRAPHIC_DA…" at bounding box center [784, 279] width 1326 height 99
copy div "Hurghada, [GEOGRAPHIC_DATA] Lillyland Beach Club"
click at [738, 143] on img "Основное содержание" at bounding box center [392, 98] width 784 height 493
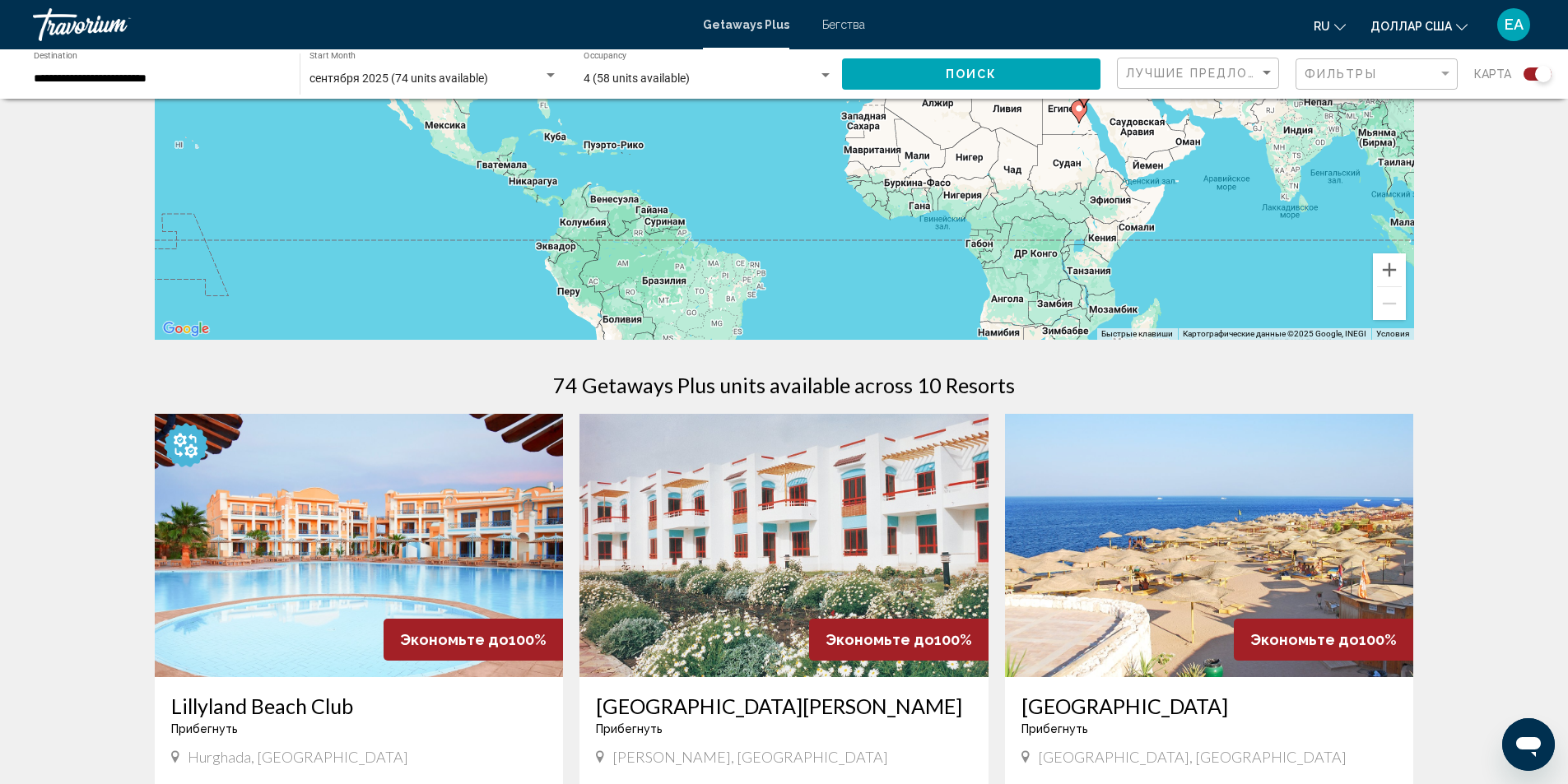
scroll to position [412, 0]
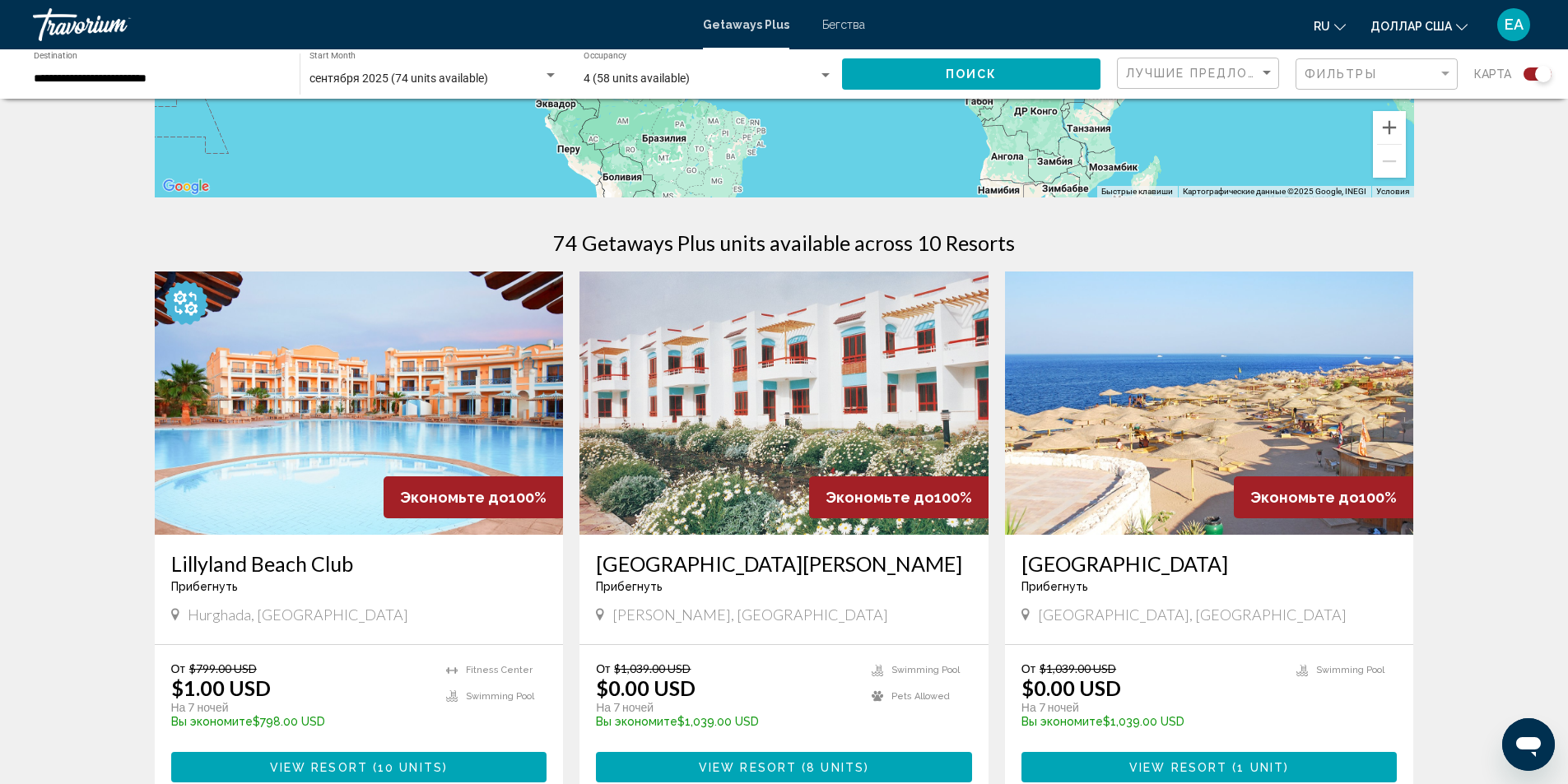
click at [741, 308] on img "Основное содержание" at bounding box center [784, 403] width 409 height 263
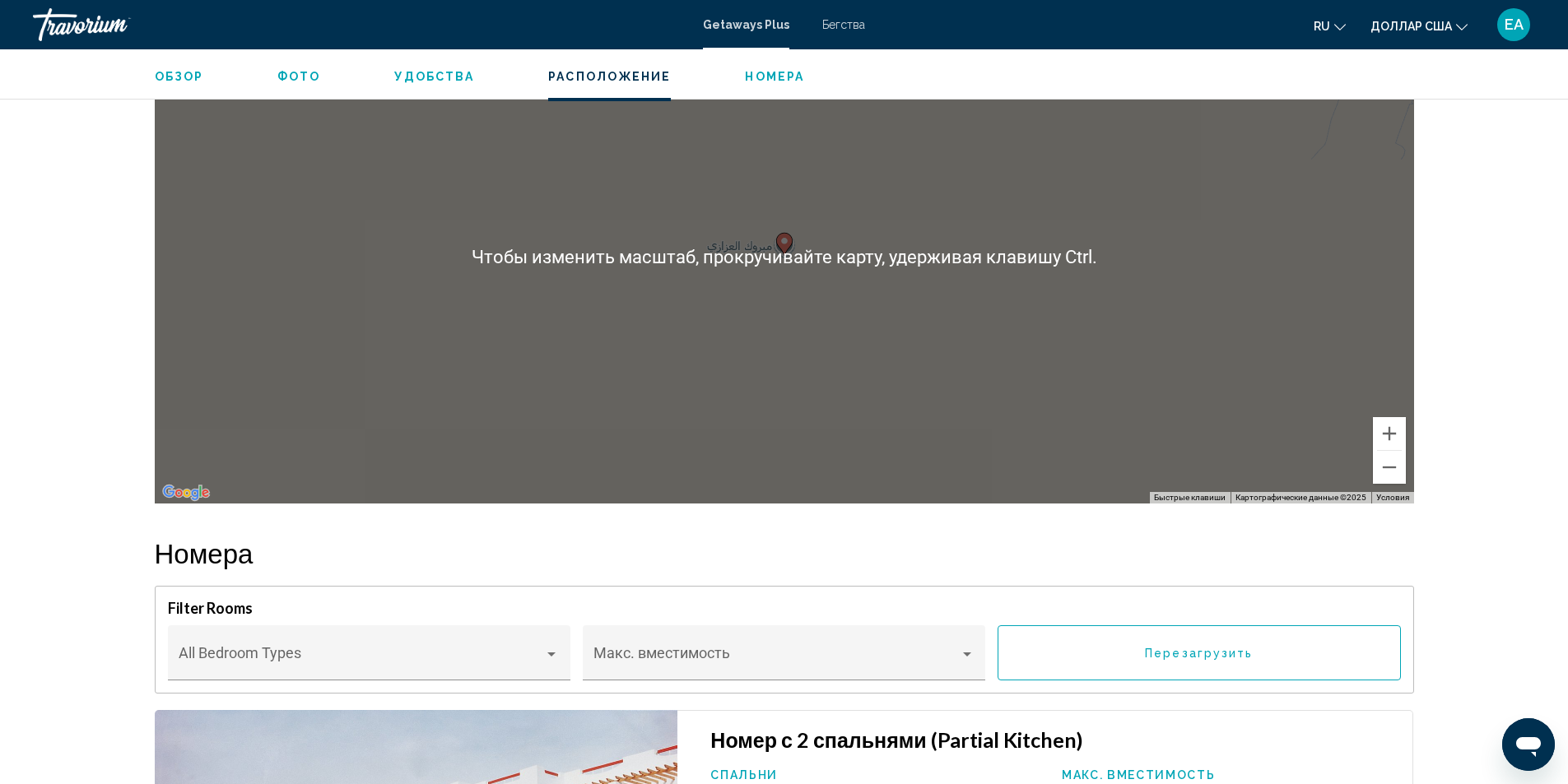
scroll to position [1611, 0]
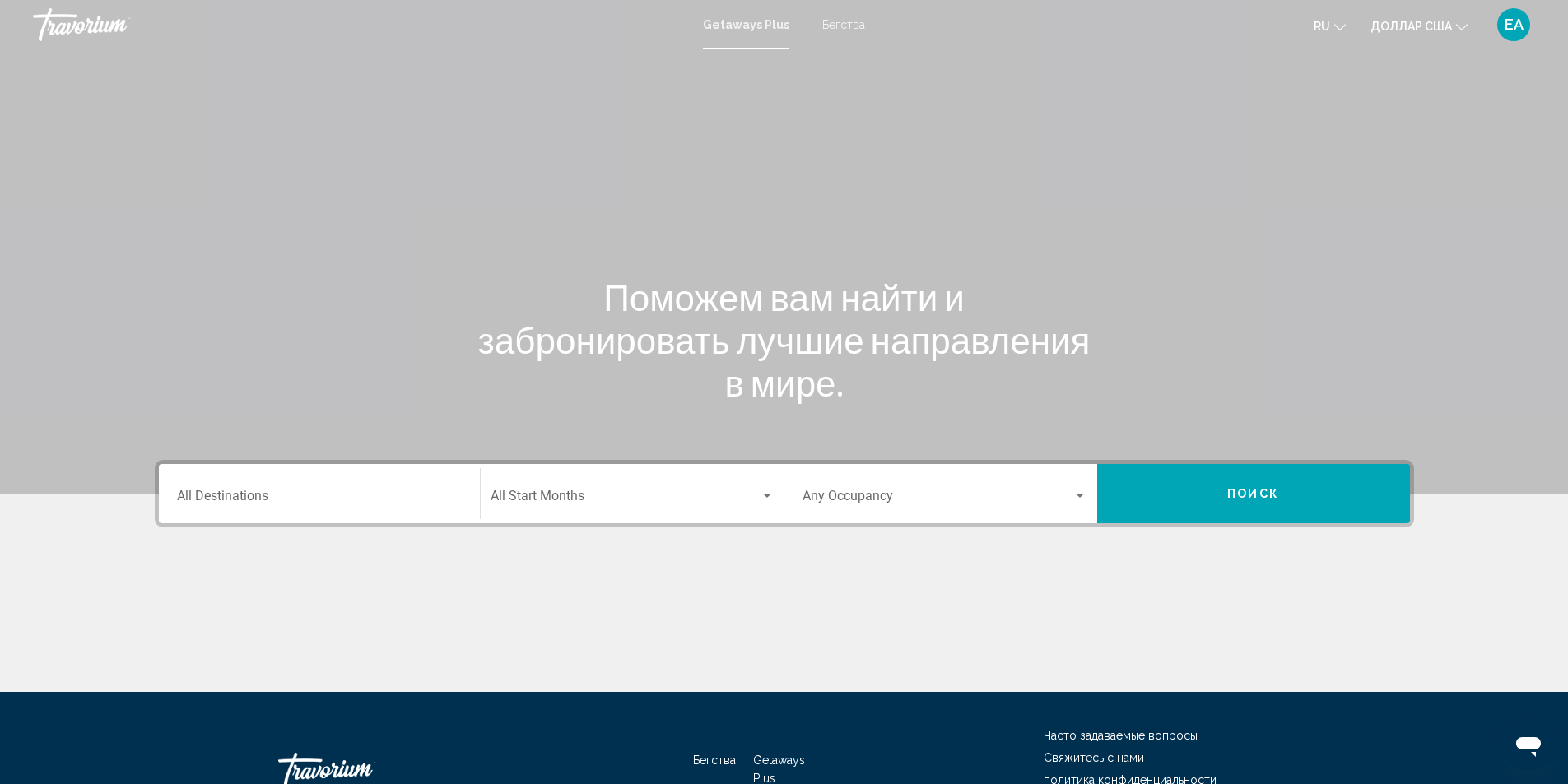
click at [417, 496] on input "Destination All Destinations" at bounding box center [319, 500] width 284 height 15
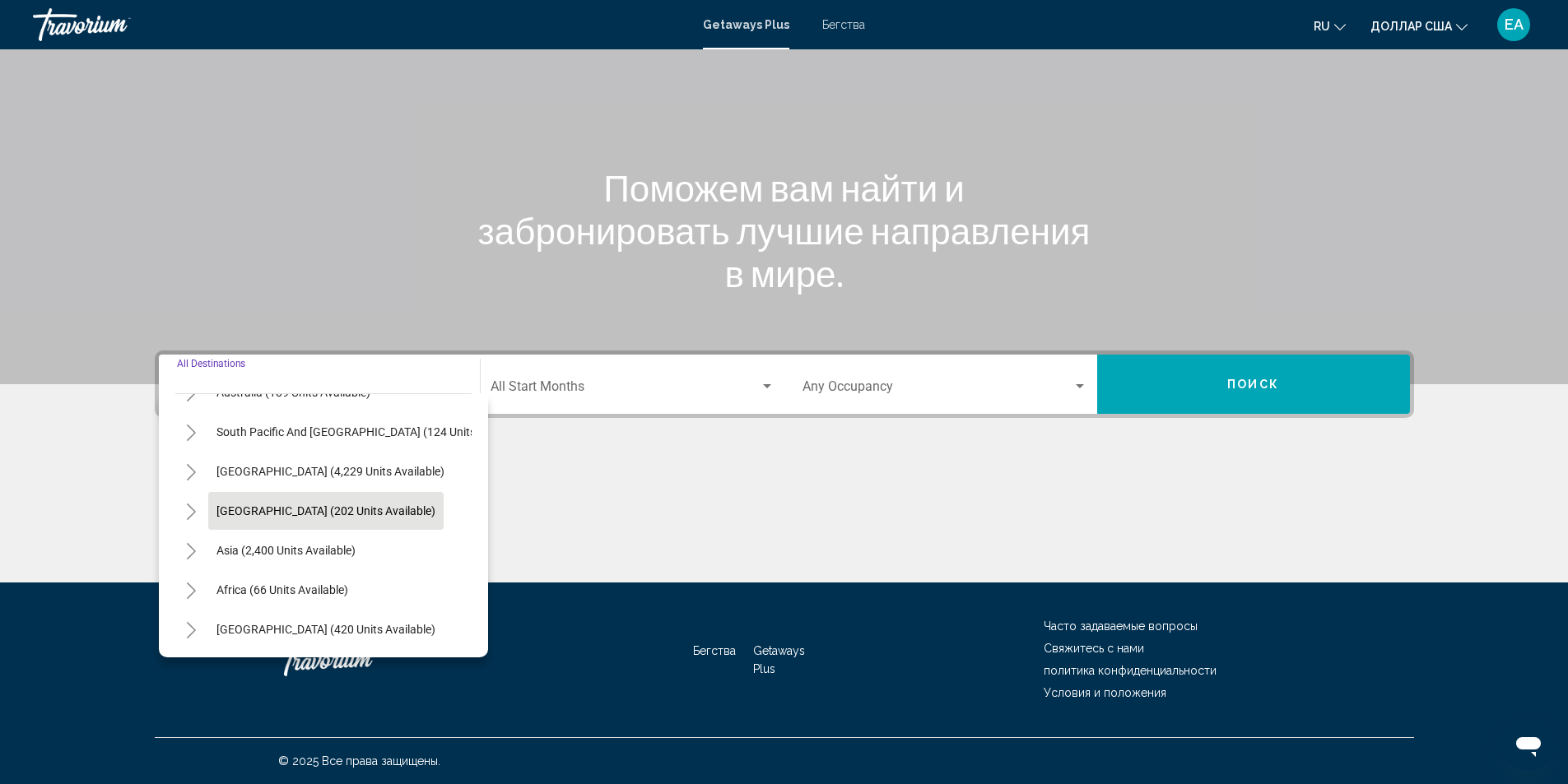
scroll to position [279, 0]
click at [191, 622] on icon "Toggle Middle East (420 units available)" at bounding box center [192, 630] width 9 height 17
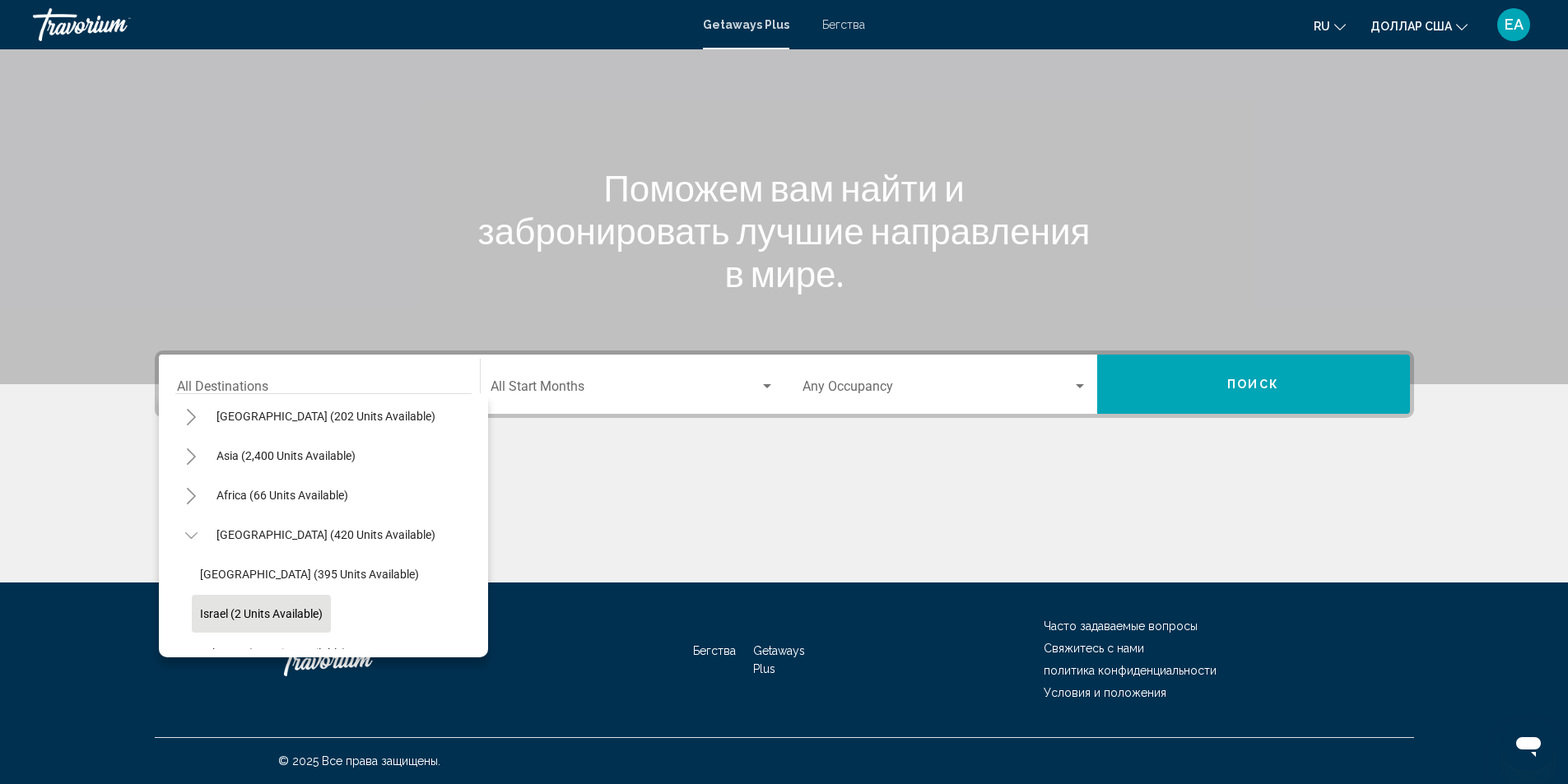
scroll to position [397, 0]
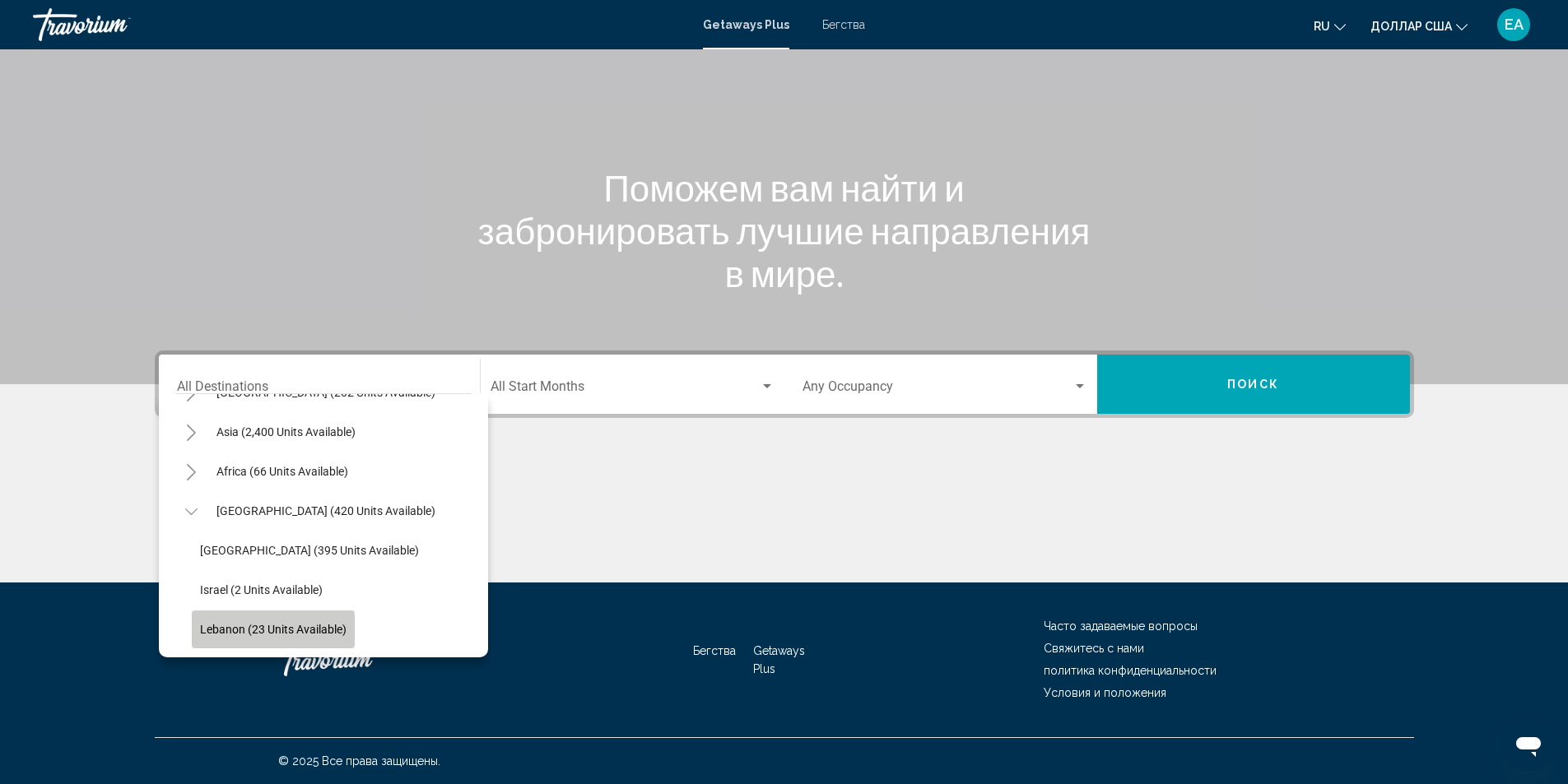
click at [228, 623] on span "Lebanon (23 units available)" at bounding box center [273, 629] width 147 height 13
type input "**********"
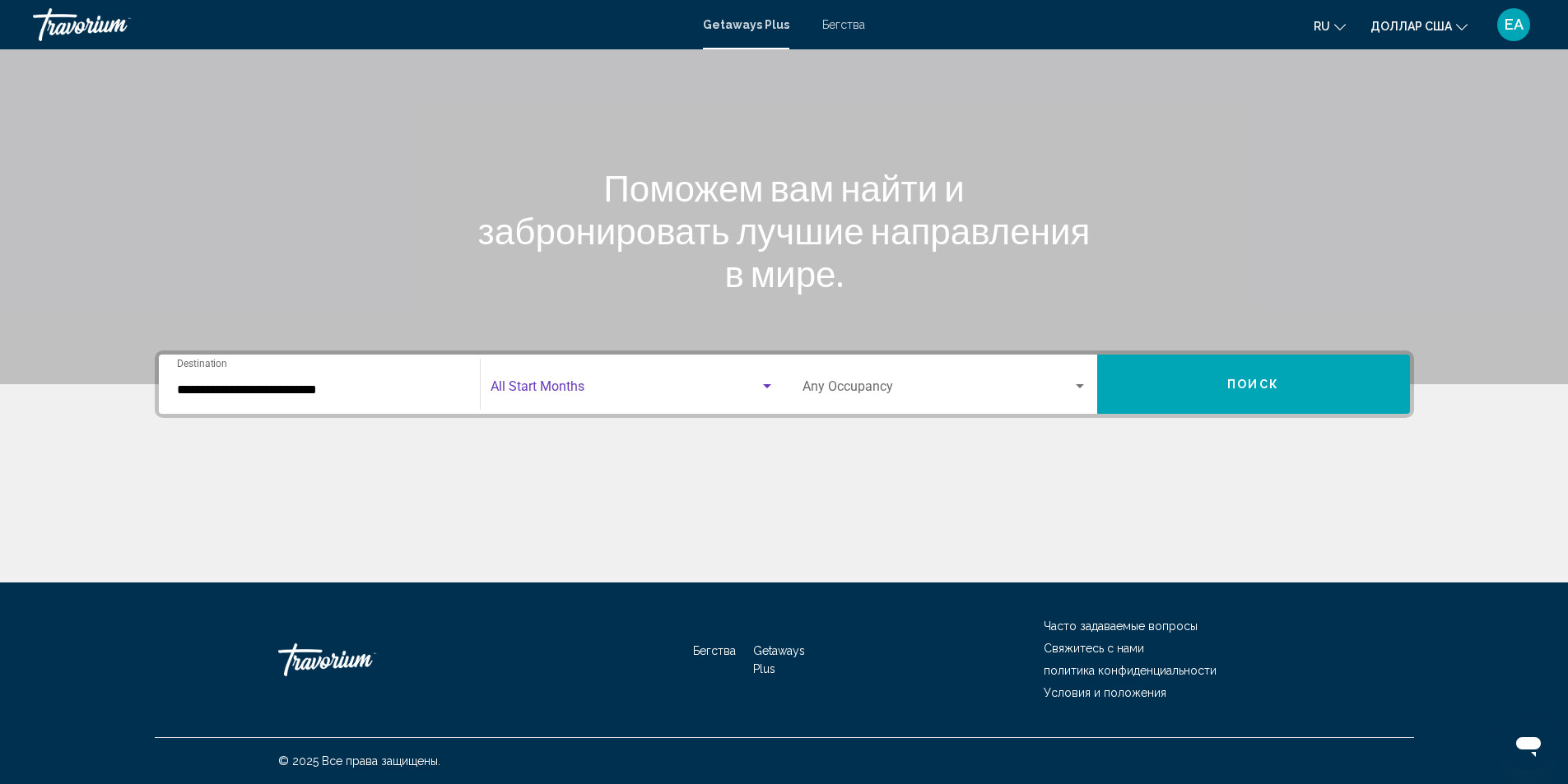
click at [769, 381] on div "Search widget" at bounding box center [767, 387] width 15 height 13
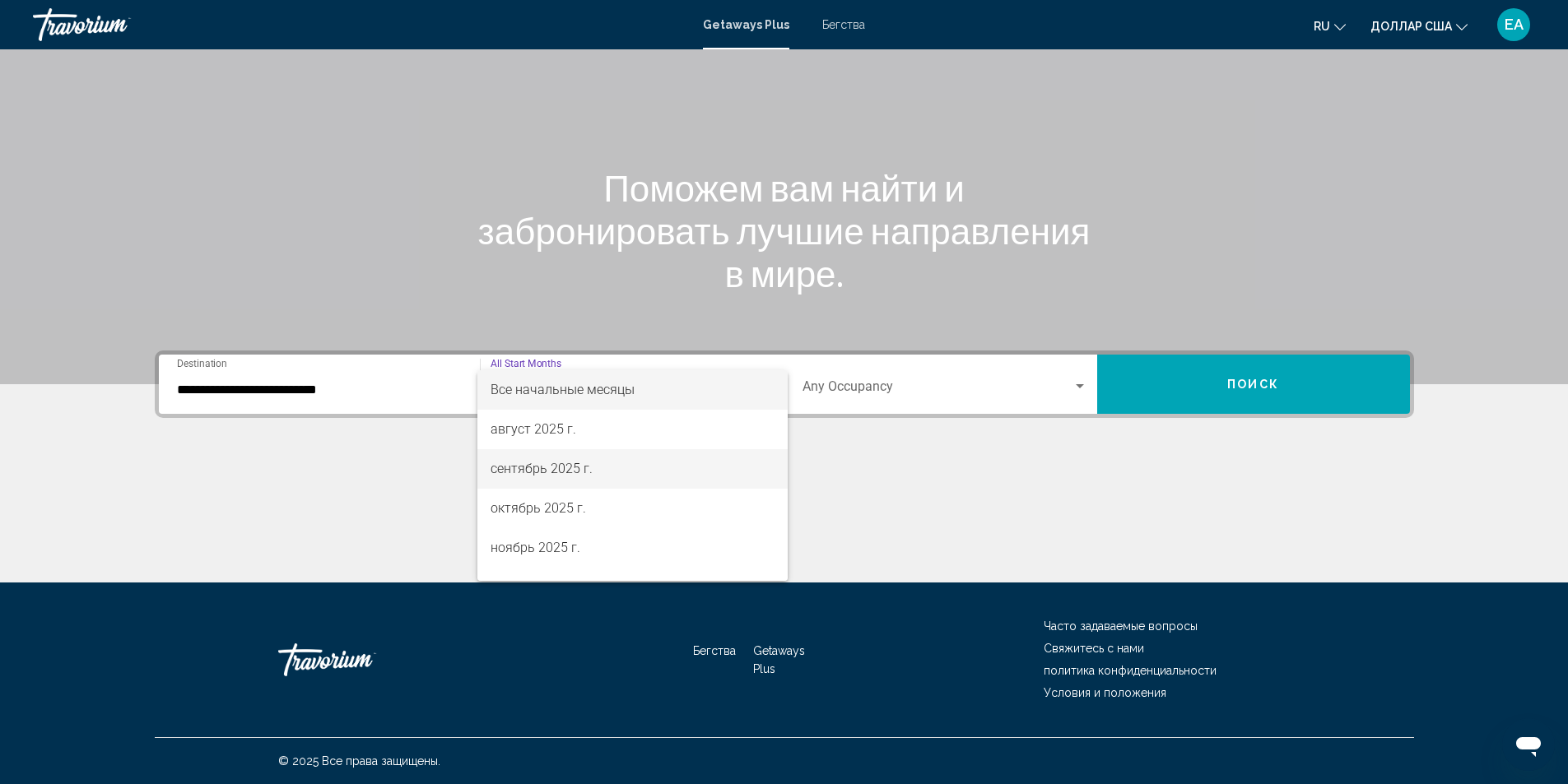
click at [549, 471] on font "сентябрь 2025 г." at bounding box center [541, 468] width 102 height 16
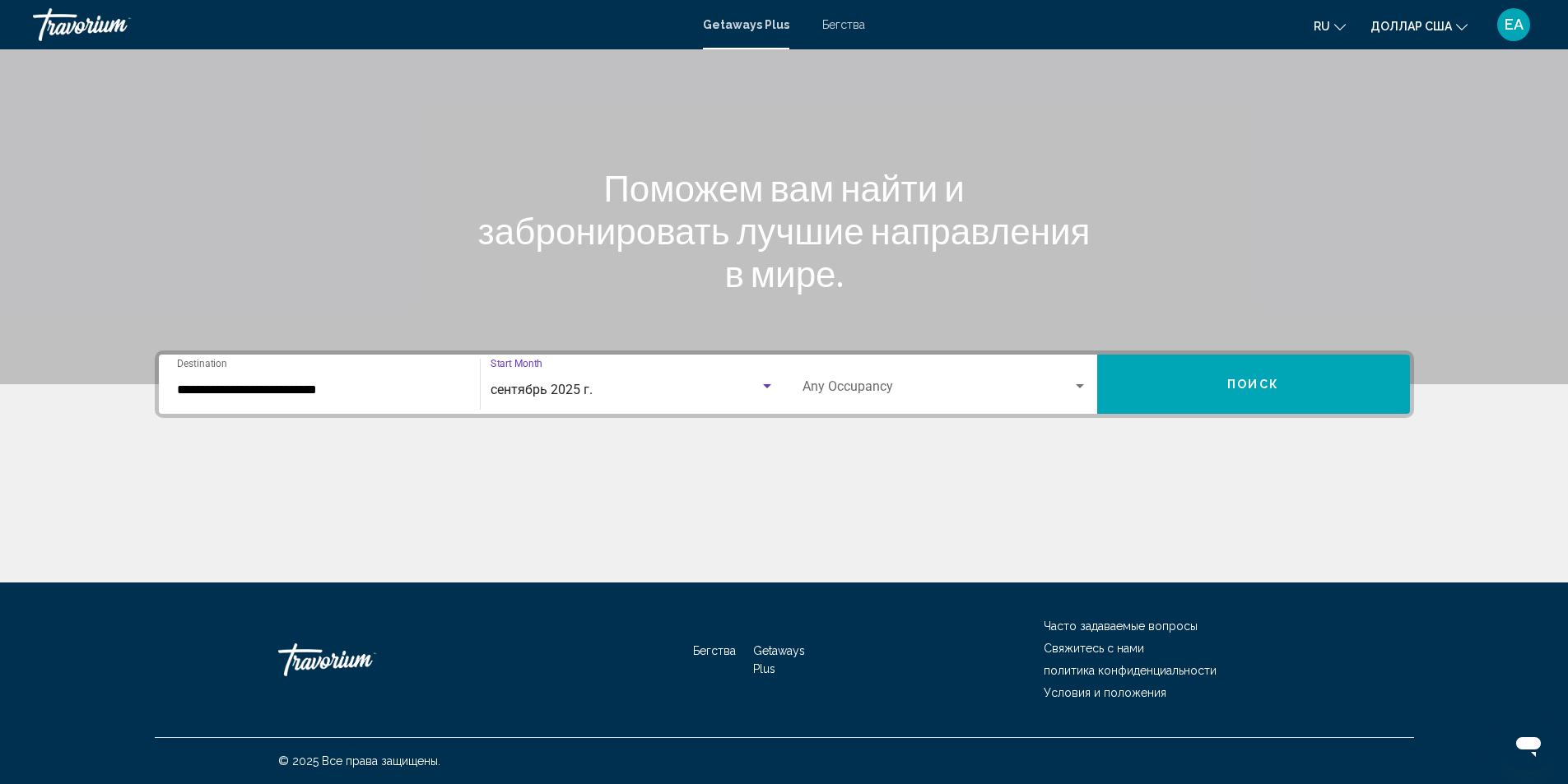
click at [1074, 383] on div "Search widget" at bounding box center [1080, 387] width 15 height 13
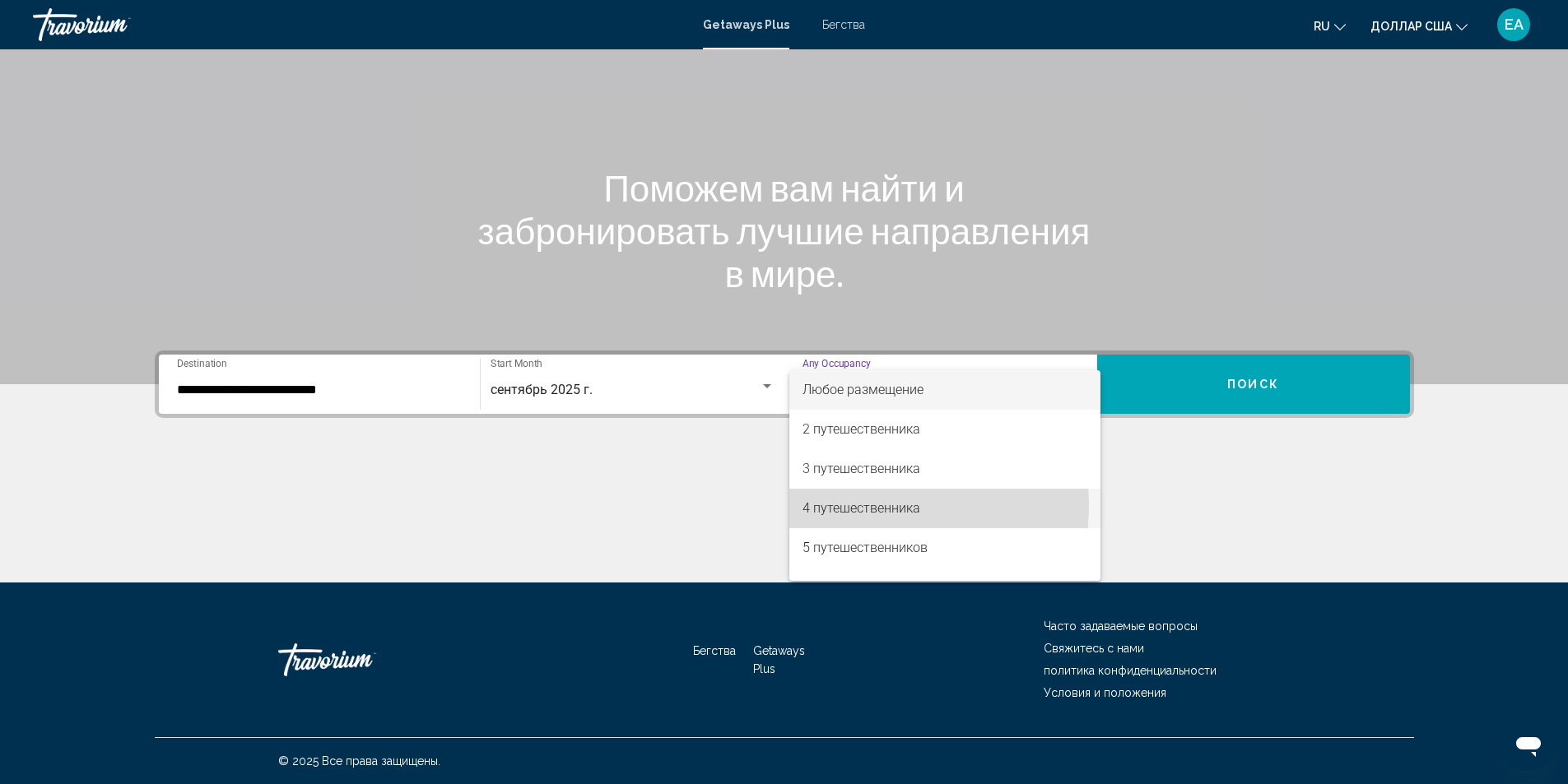
click at [837, 505] on font "4 путешественника" at bounding box center [862, 508] width 117 height 16
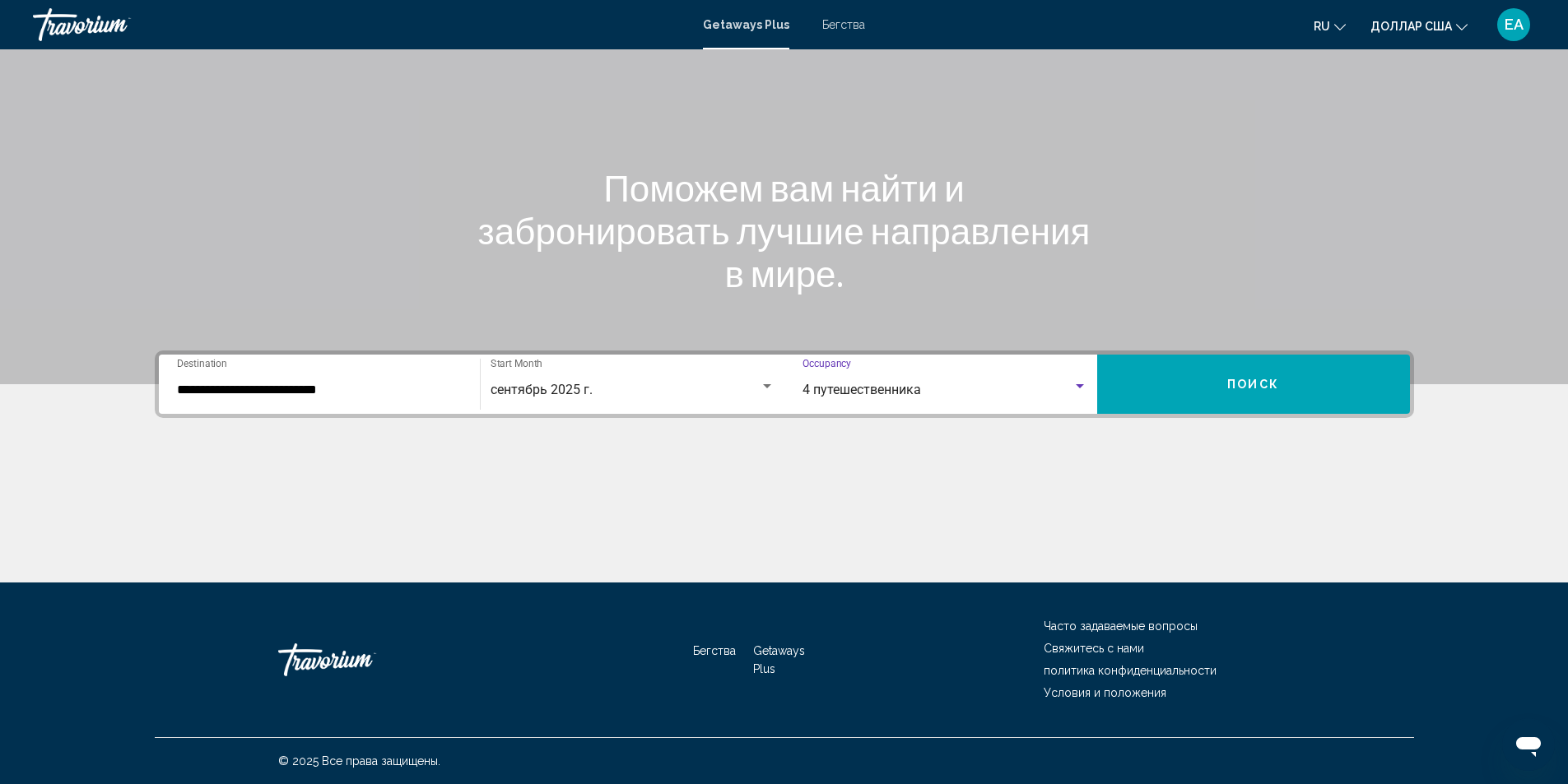
click at [1248, 394] on button "Поиск" at bounding box center [1253, 384] width 313 height 60
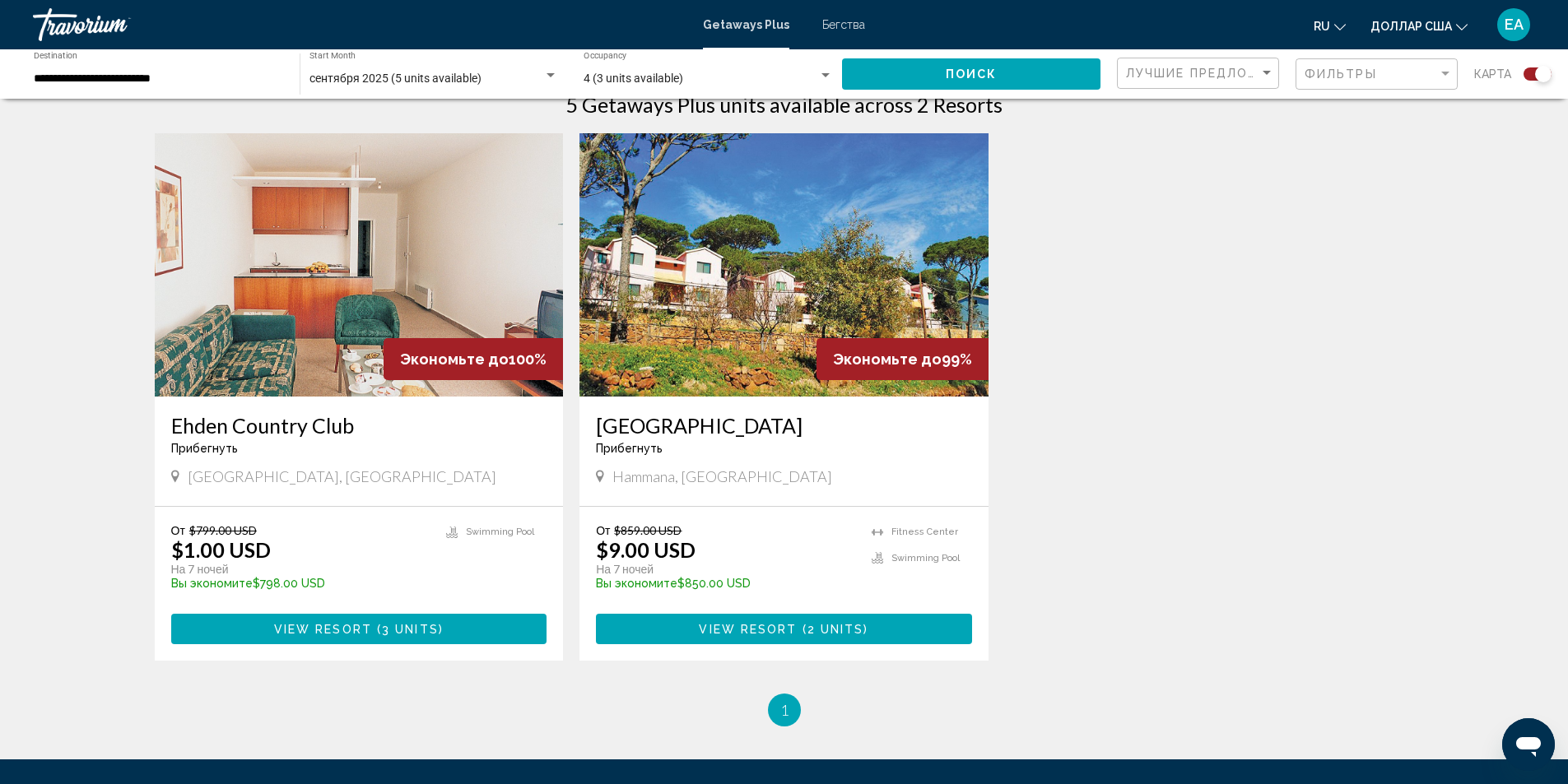
scroll to position [576, 0]
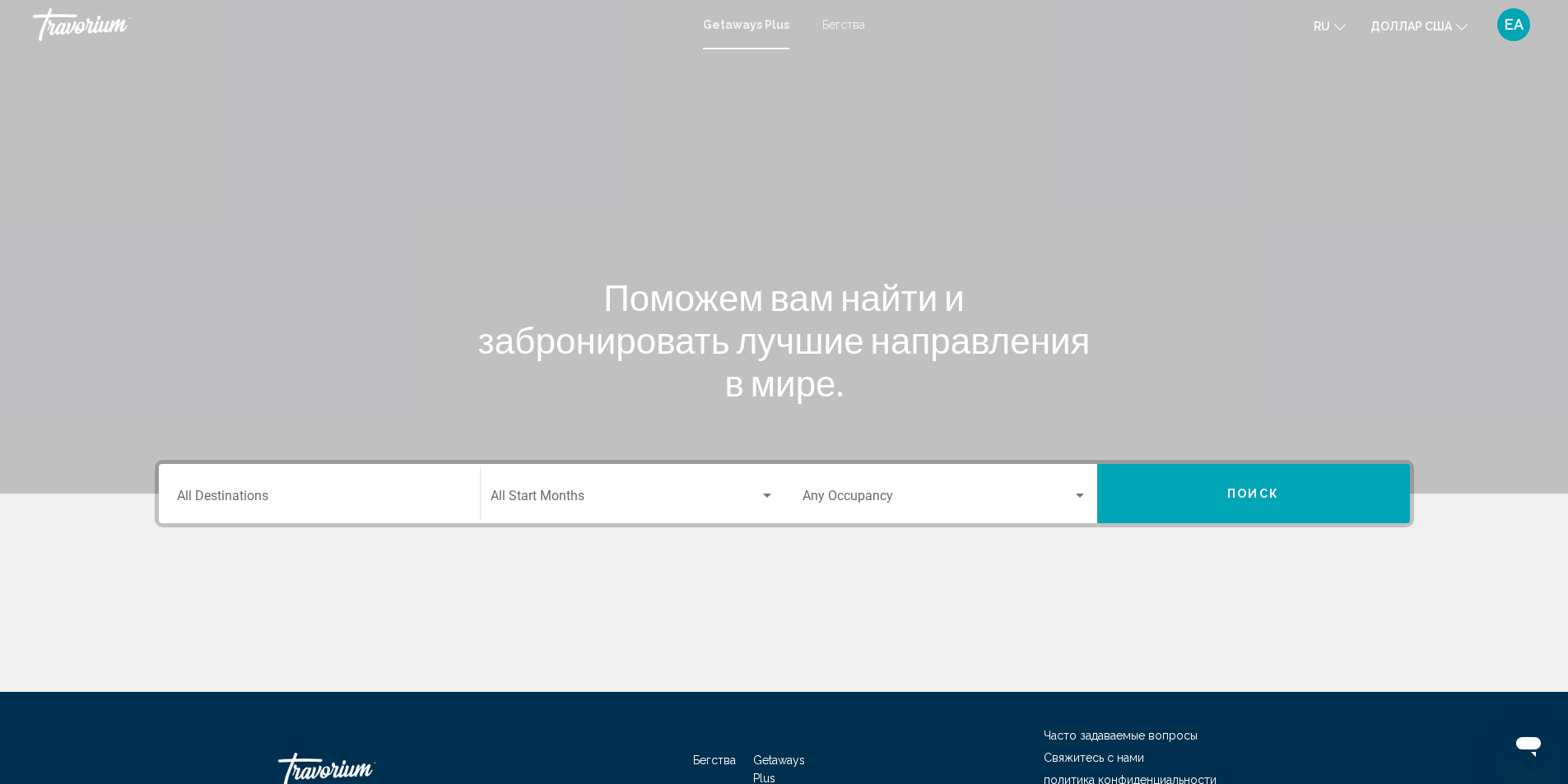
click at [365, 494] on input "Destination All Destinations" at bounding box center [319, 500] width 284 height 15
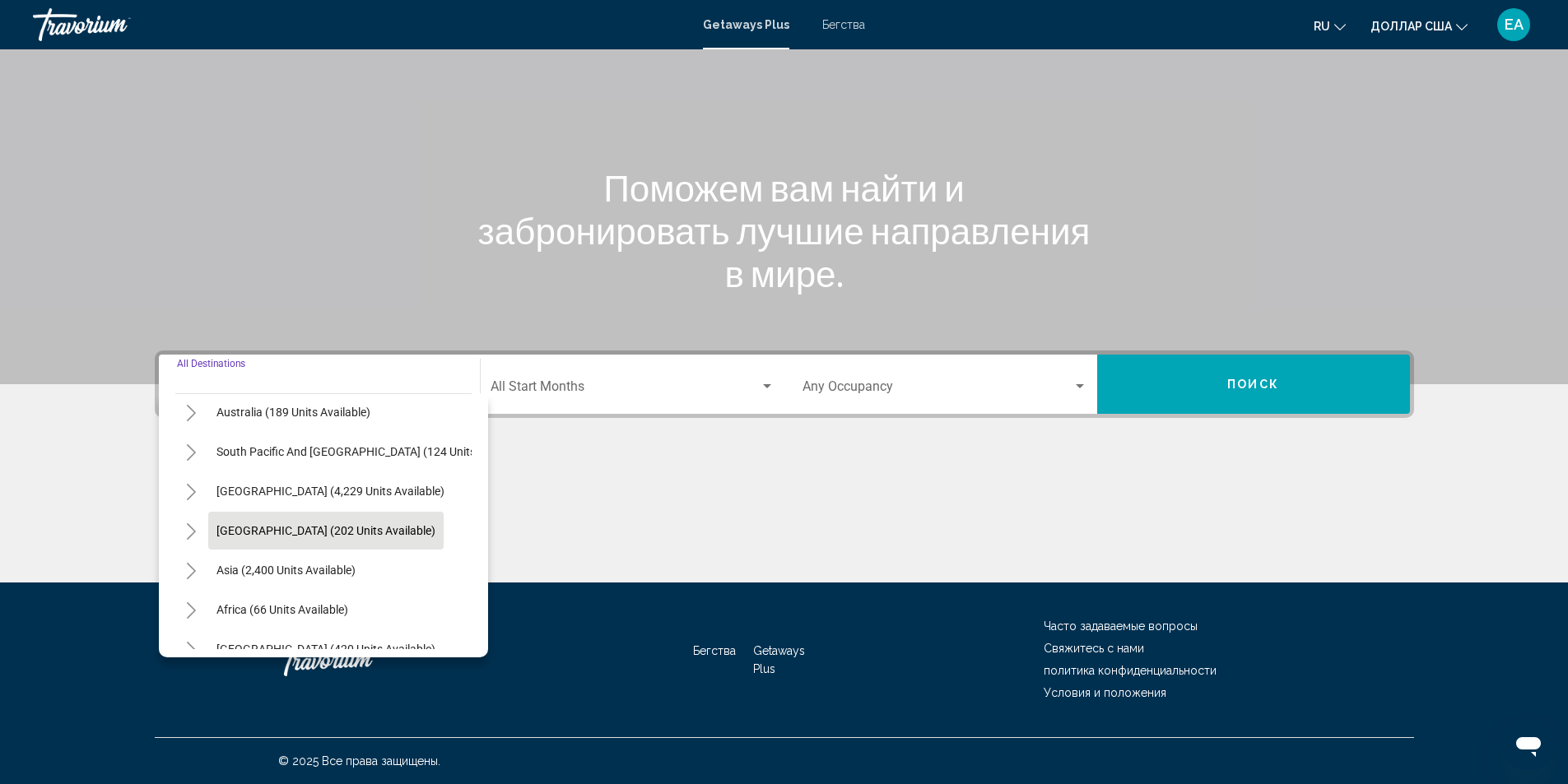
scroll to position [279, 0]
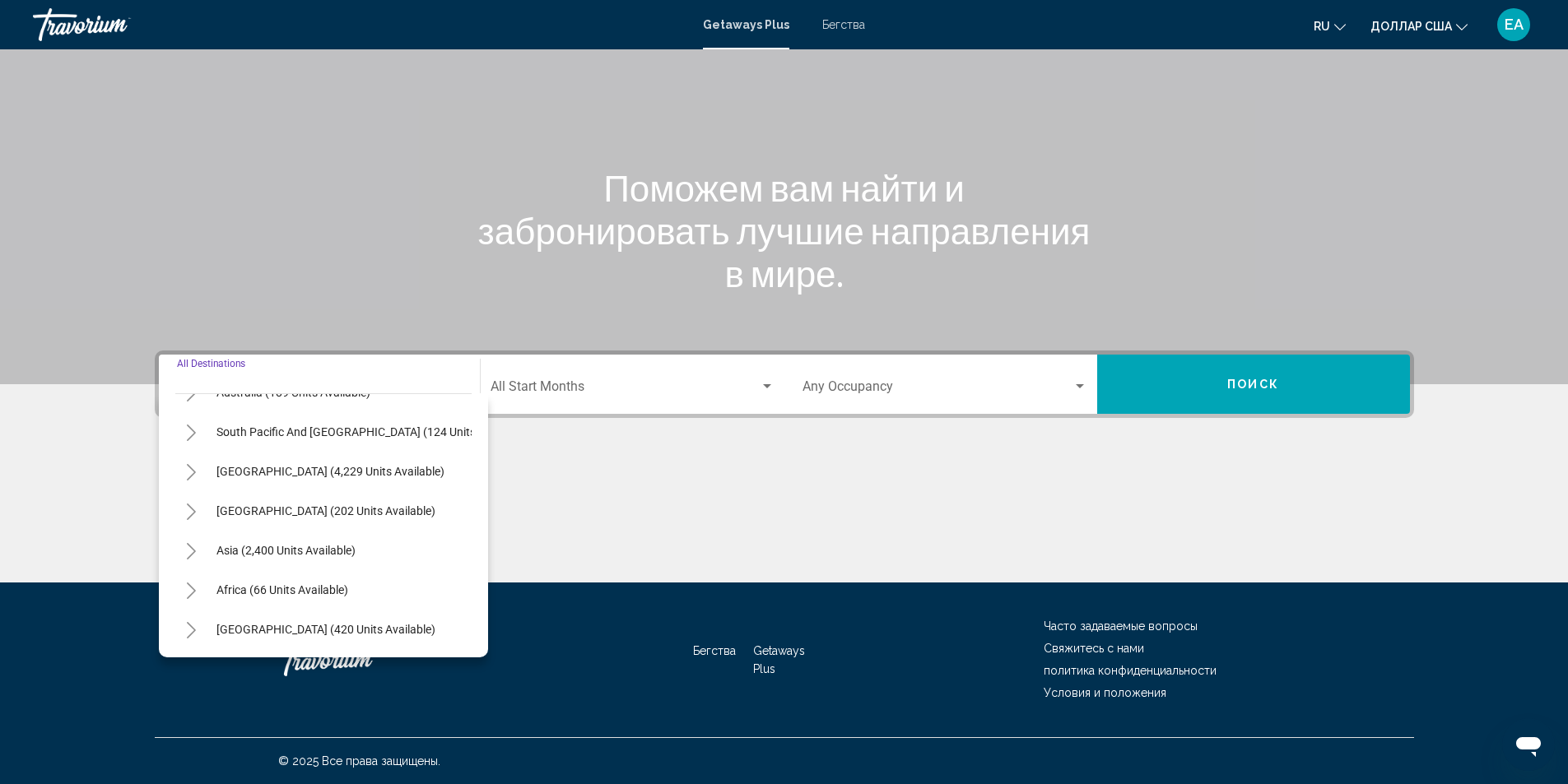
click at [192, 543] on icon "Toggle Asia (2,400 units available)" at bounding box center [191, 551] width 12 height 17
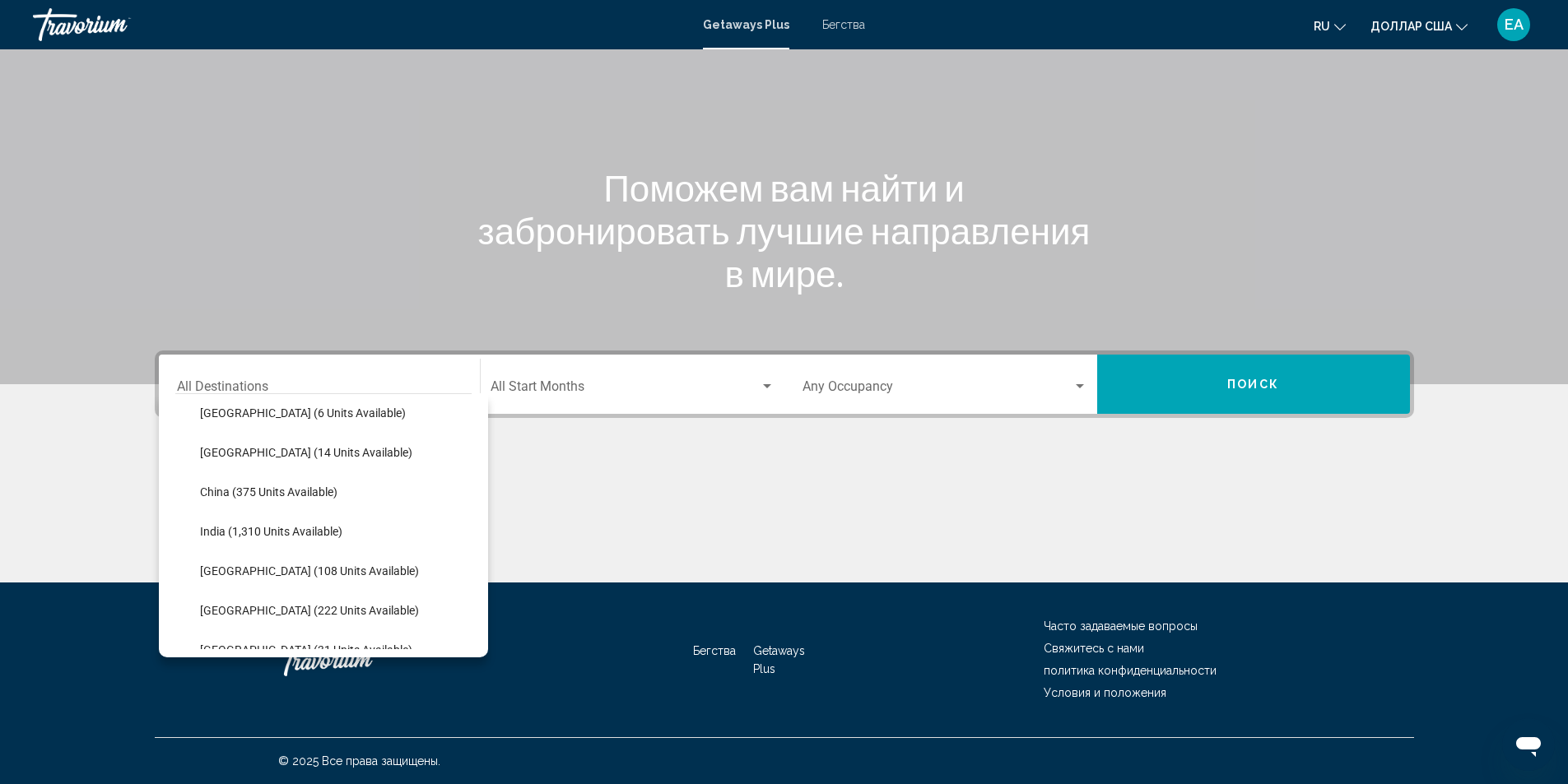
scroll to position [525, 0]
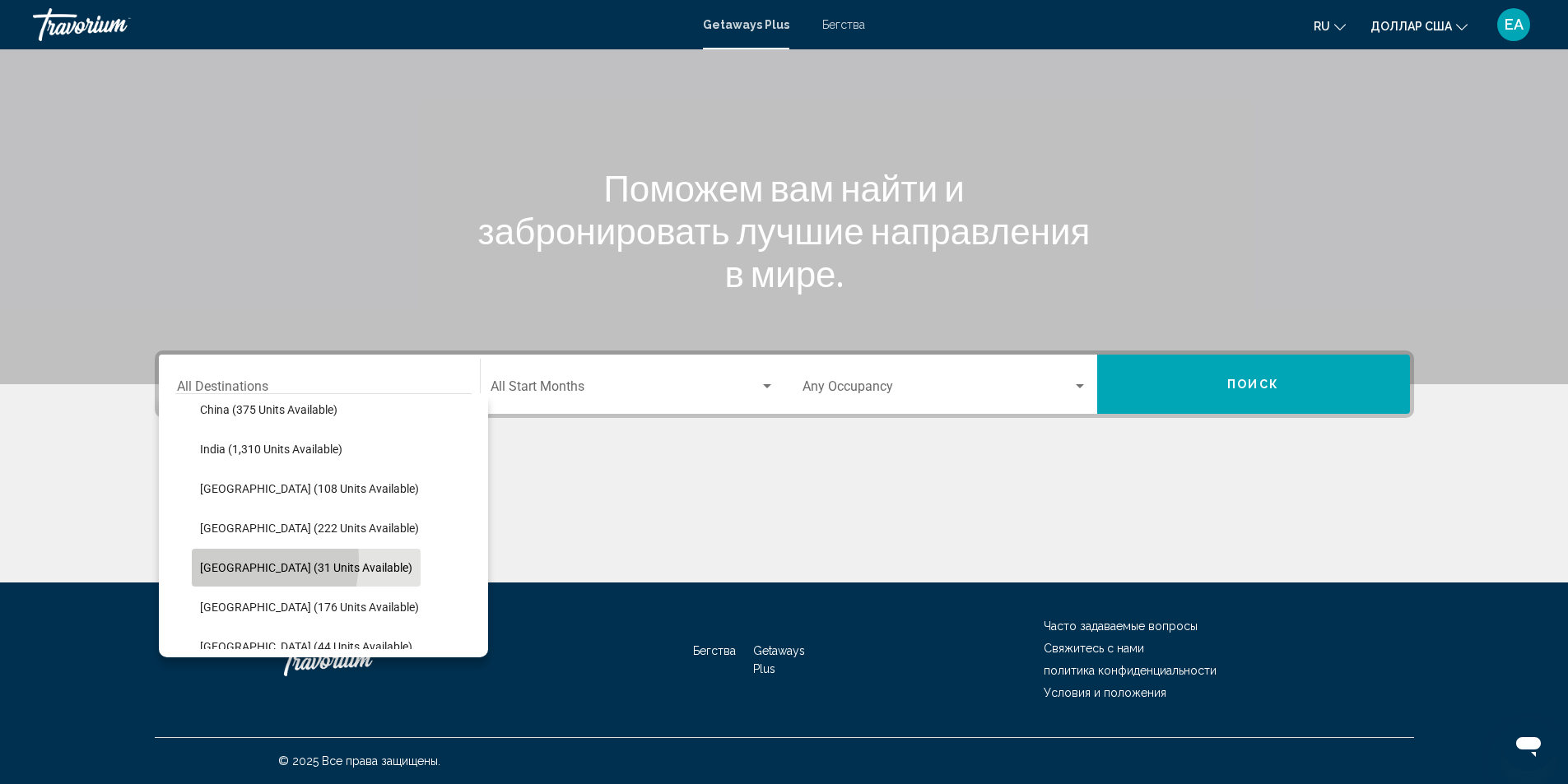
click at [217, 559] on button "[GEOGRAPHIC_DATA] (31 units available)" at bounding box center [306, 567] width 228 height 38
type input "**********"
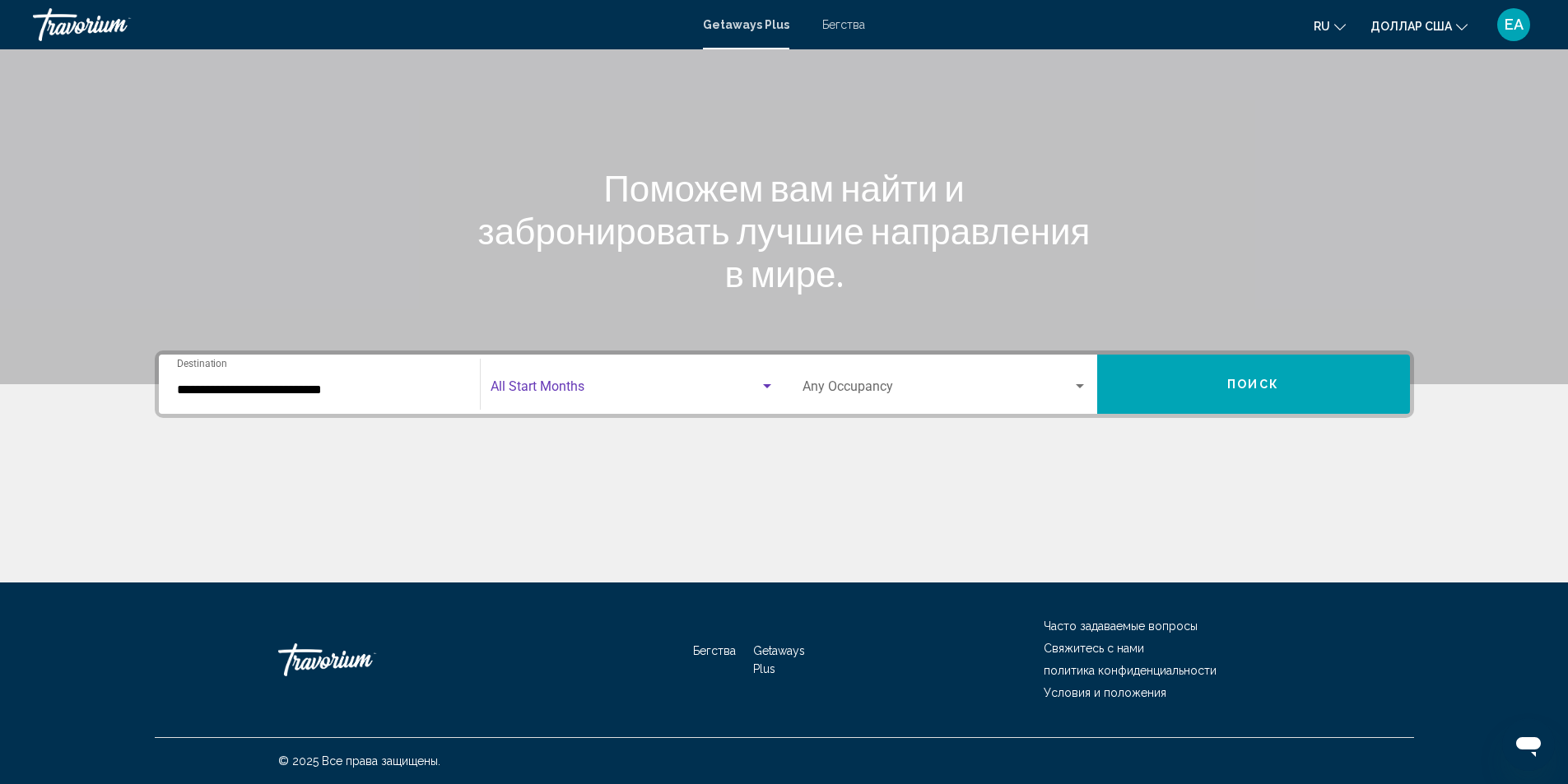
click at [773, 381] on div "Search widget" at bounding box center [767, 387] width 15 height 13
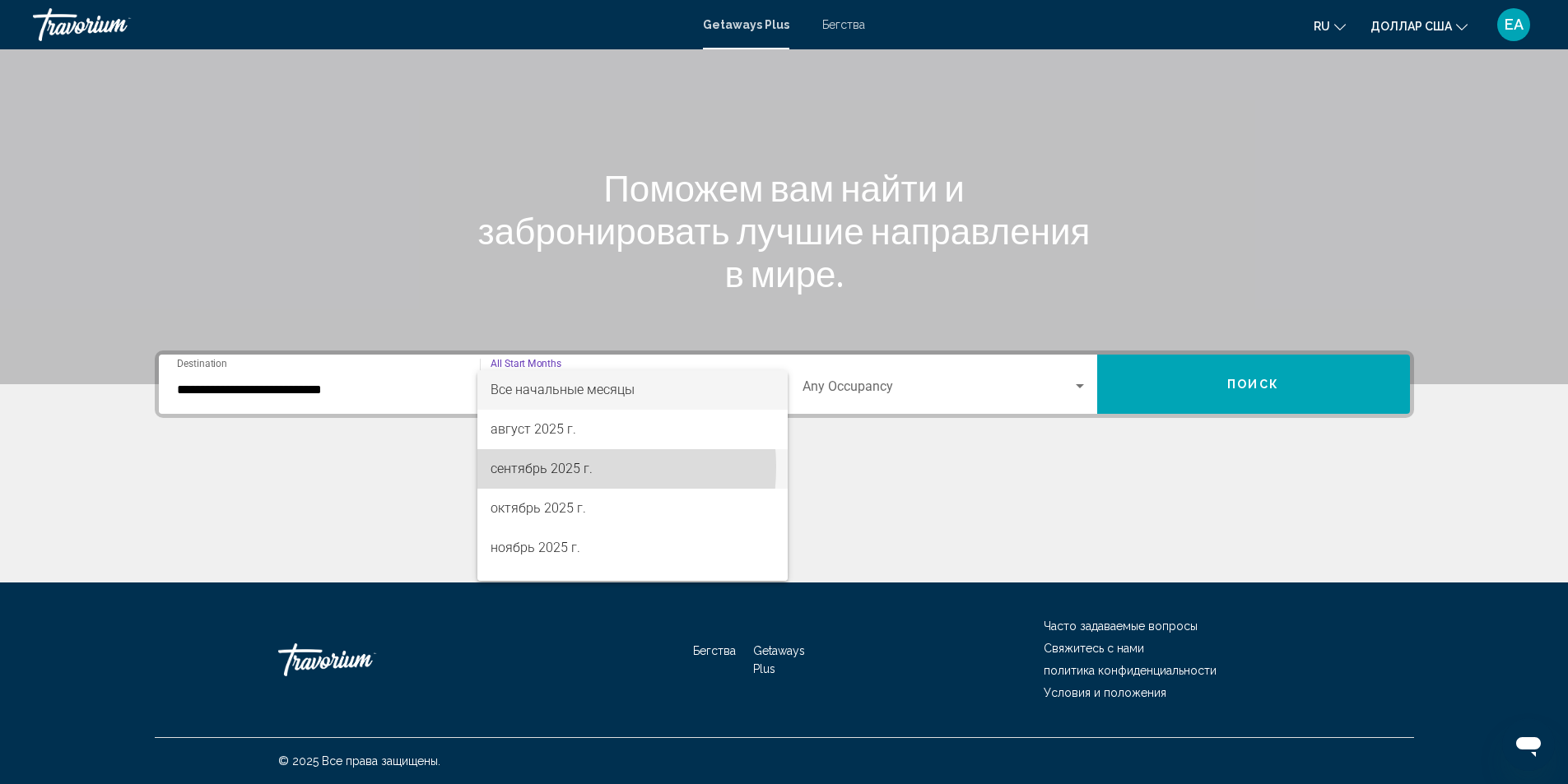
click at [562, 468] on font "сентябрь 2025 г." at bounding box center [541, 468] width 102 height 16
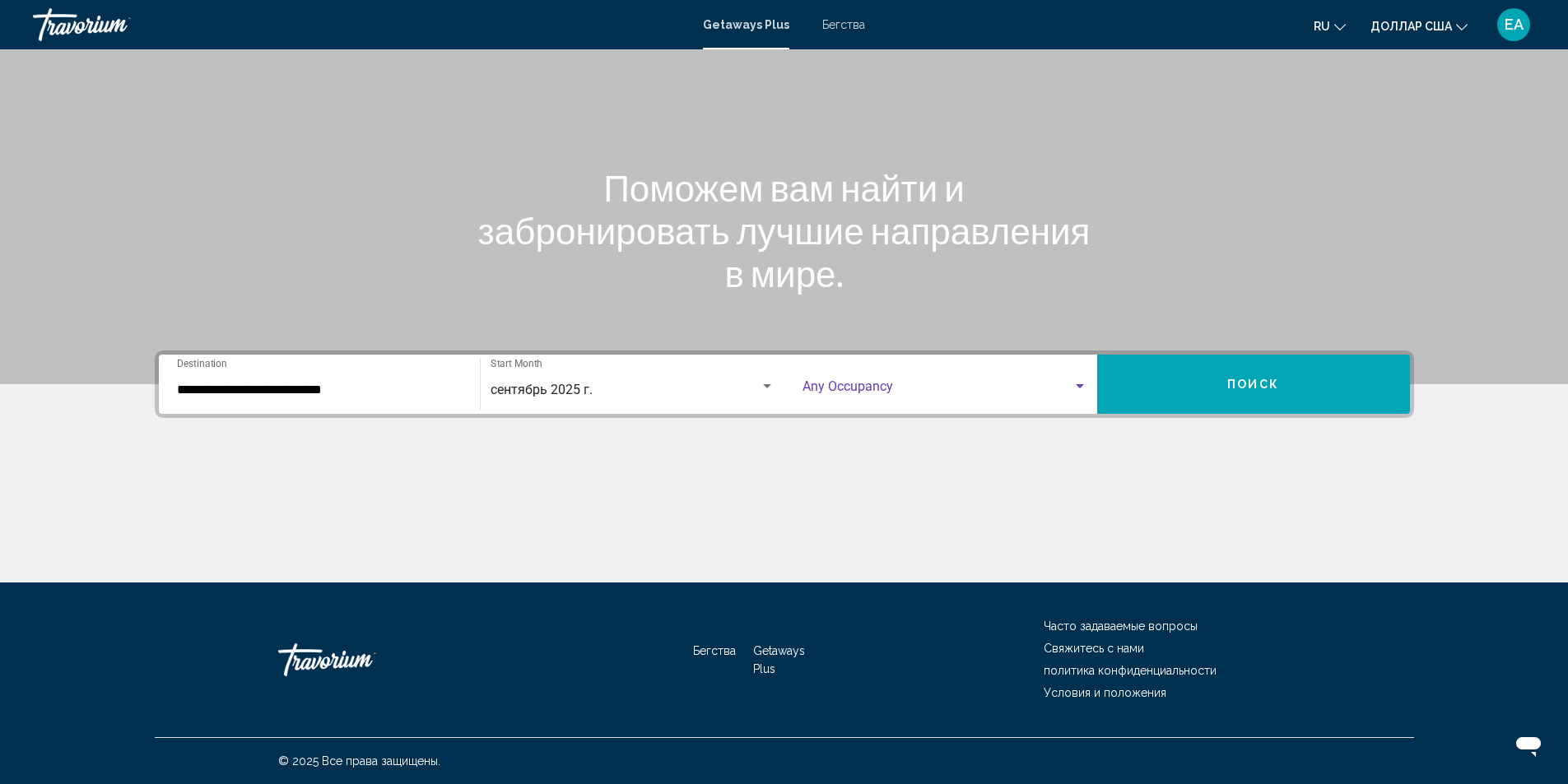
click at [1078, 384] on div "Search widget" at bounding box center [1080, 386] width 8 height 4
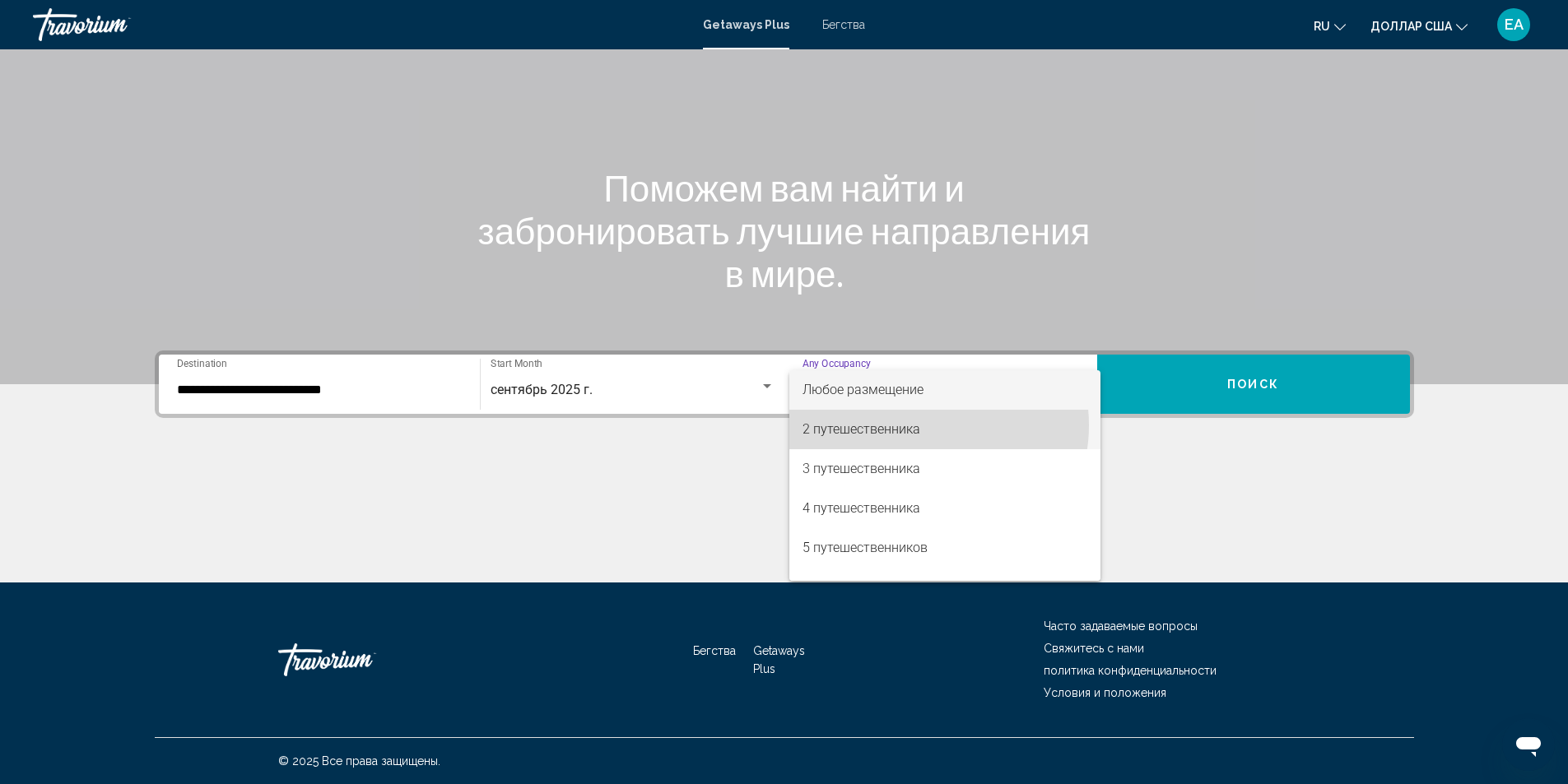
click at [919, 425] on span "2 путешественника" at bounding box center [945, 429] width 284 height 39
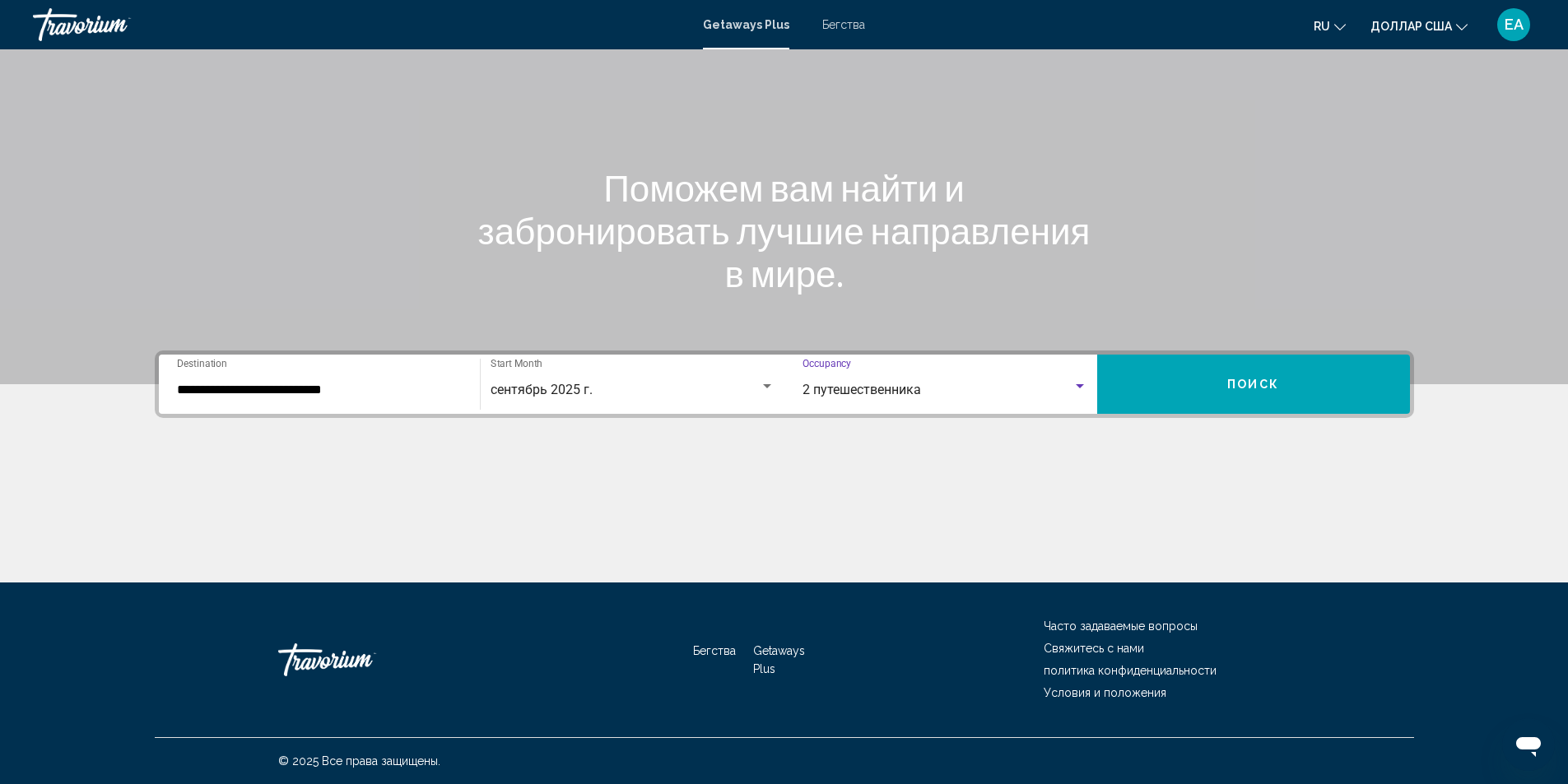
click at [1197, 388] on button "Поиск" at bounding box center [1253, 384] width 313 height 60
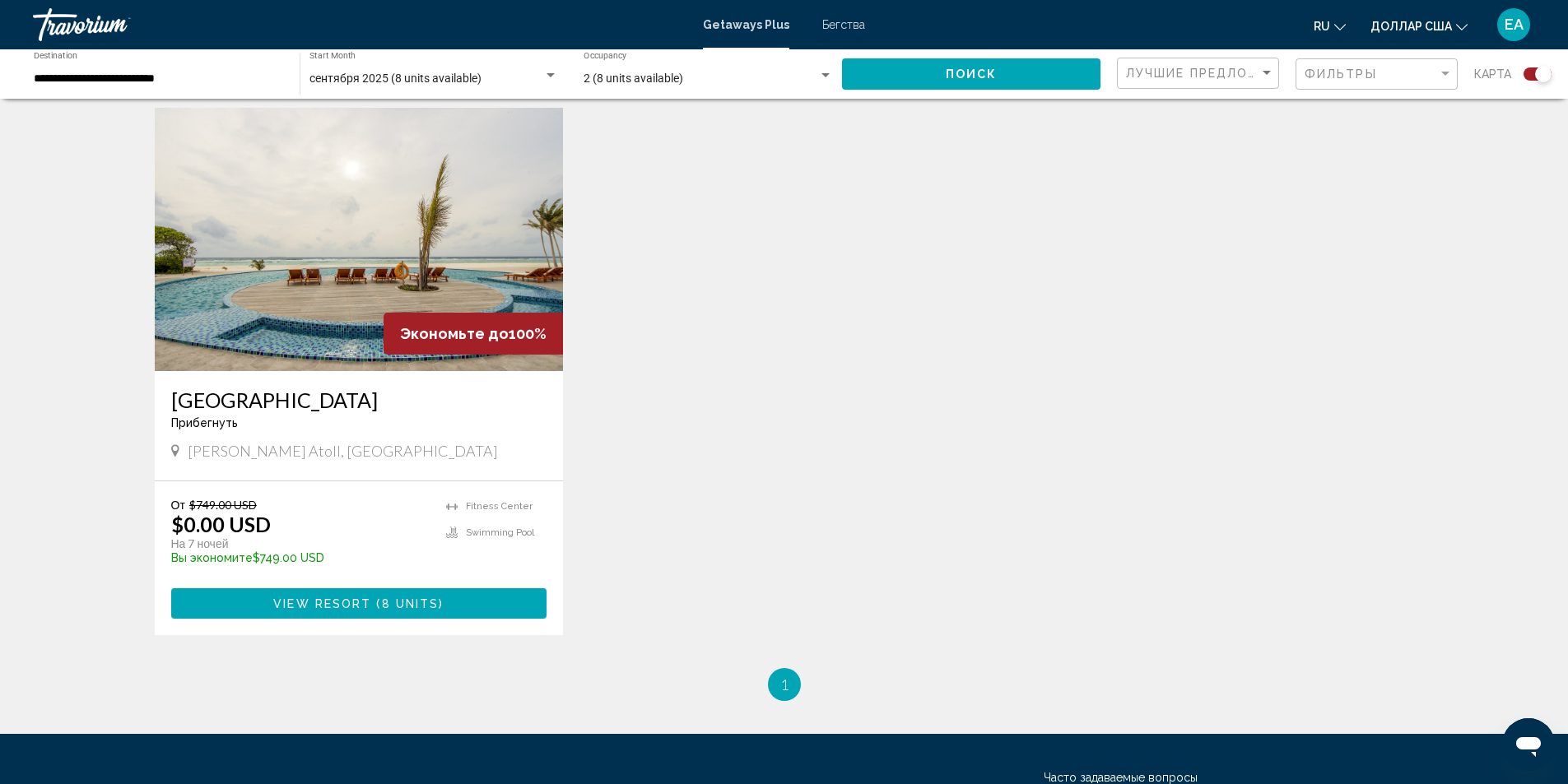
scroll to position [576, 0]
click at [301, 323] on img "Основное содержание" at bounding box center [360, 238] width 409 height 263
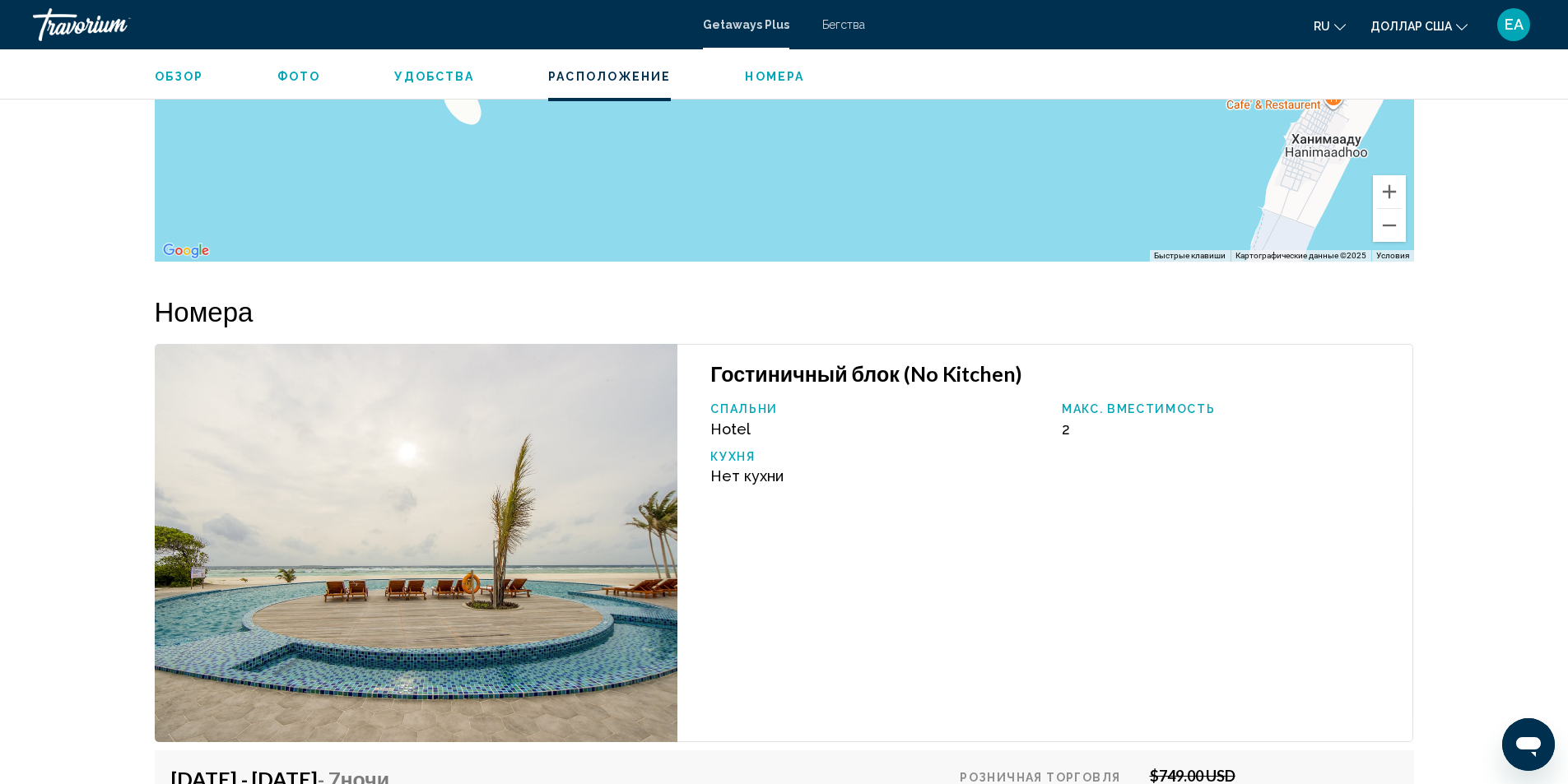
scroll to position [2798, 0]
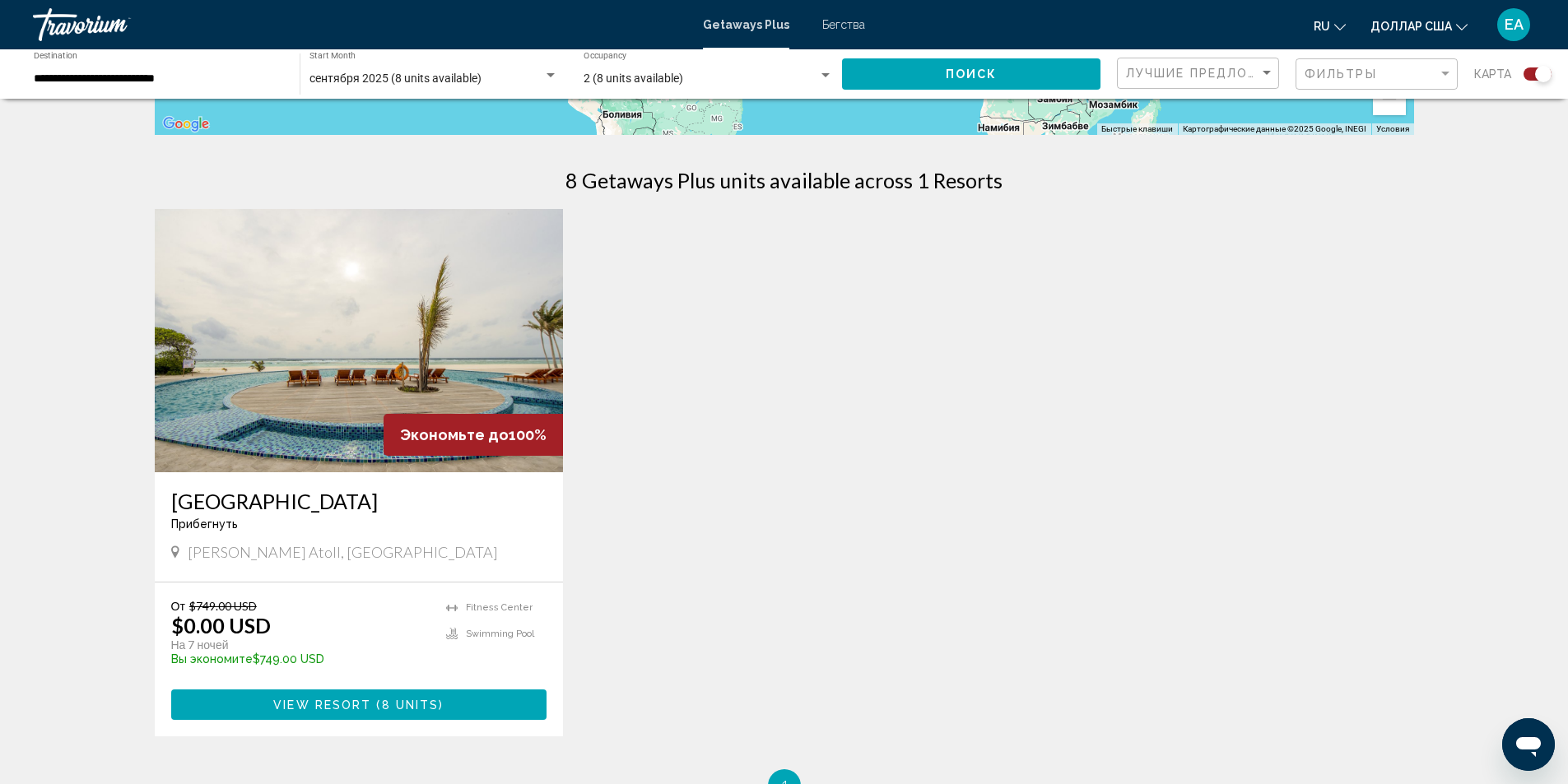
scroll to position [493, 0]
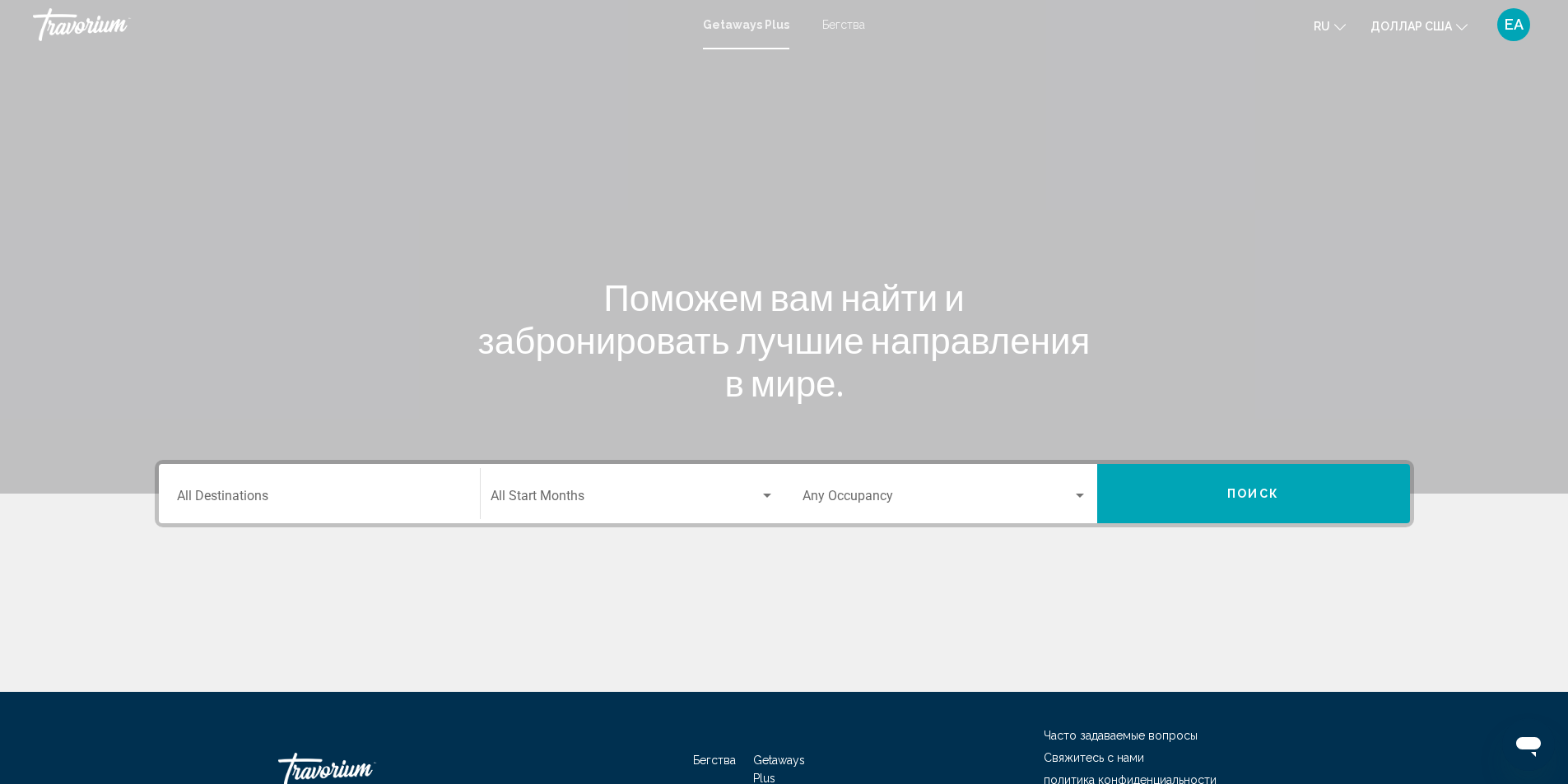
click at [312, 508] on div "Destination All Destinations" at bounding box center [319, 494] width 284 height 52
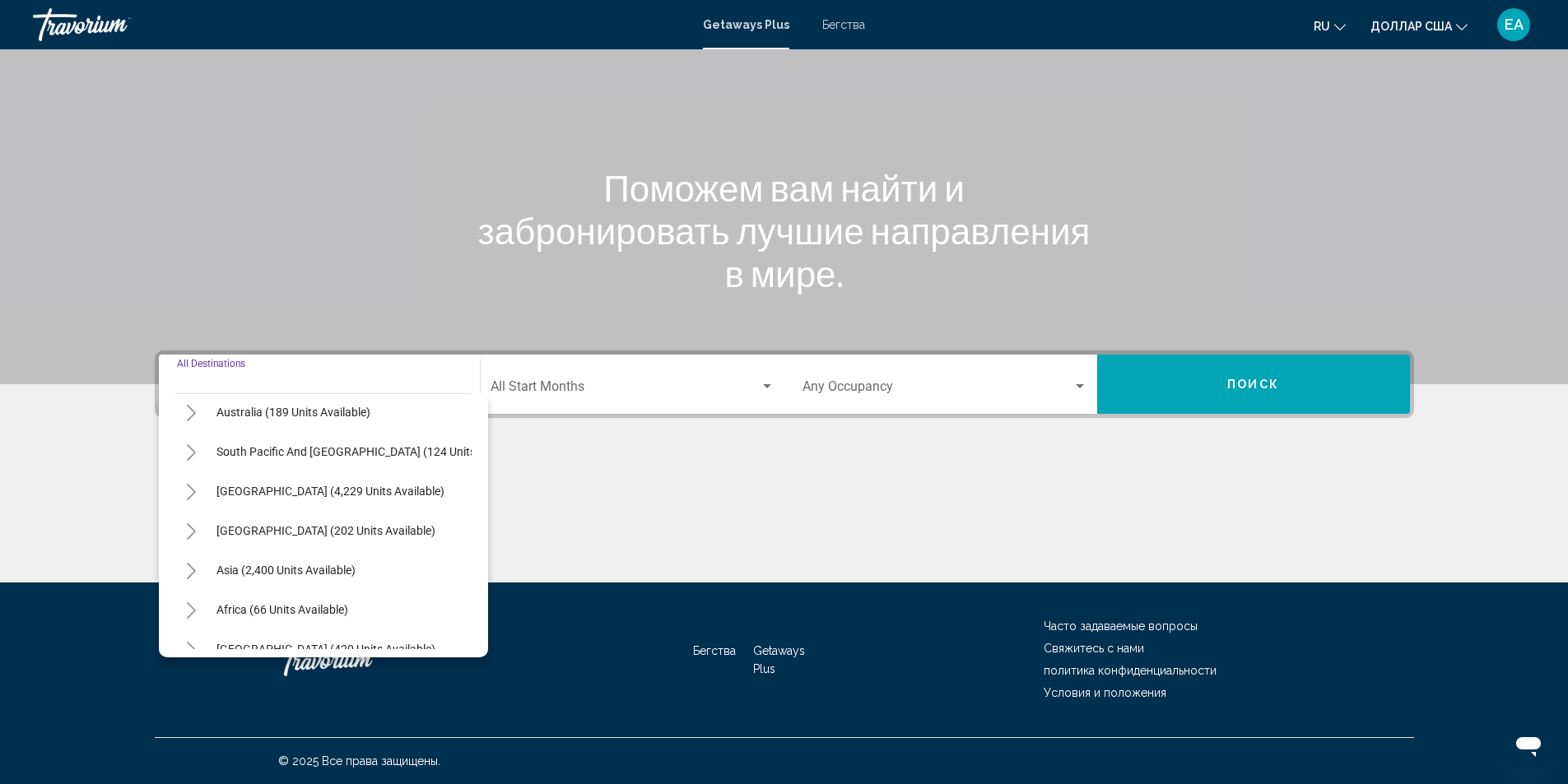
scroll to position [279, 0]
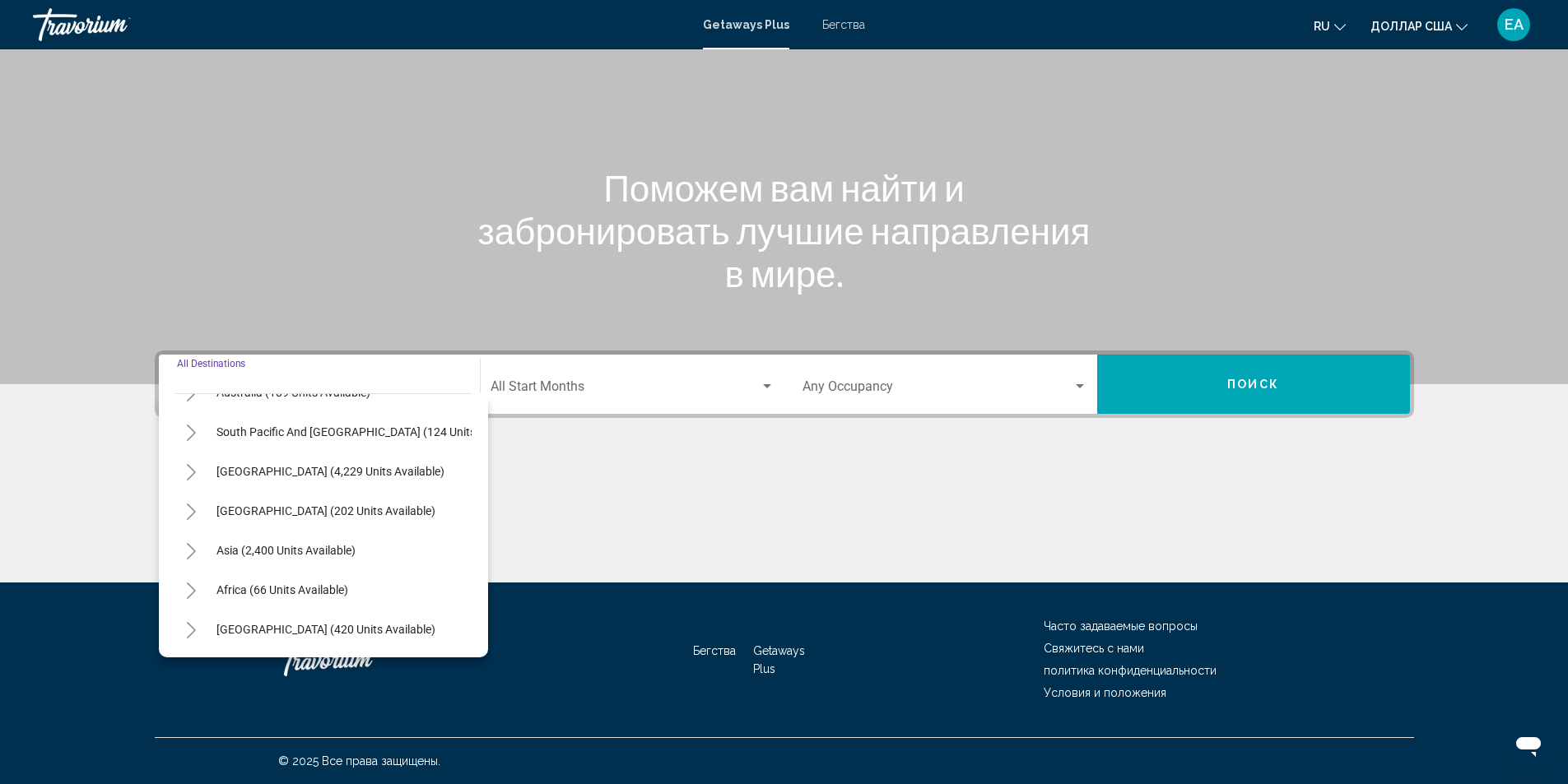
click at [193, 543] on icon "Toggle Asia (2,400 units available)" at bounding box center [191, 551] width 12 height 17
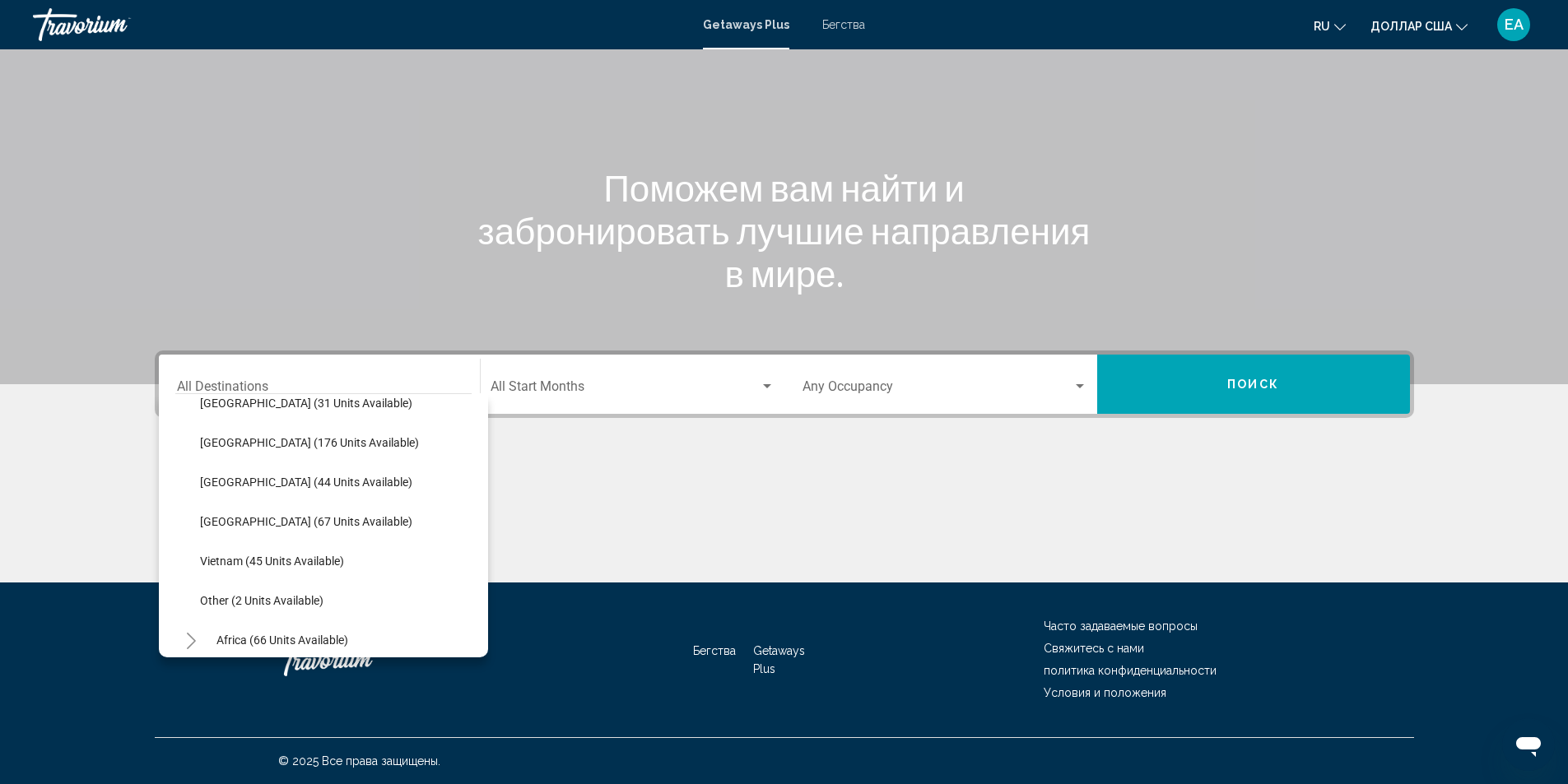
scroll to position [753, 0]
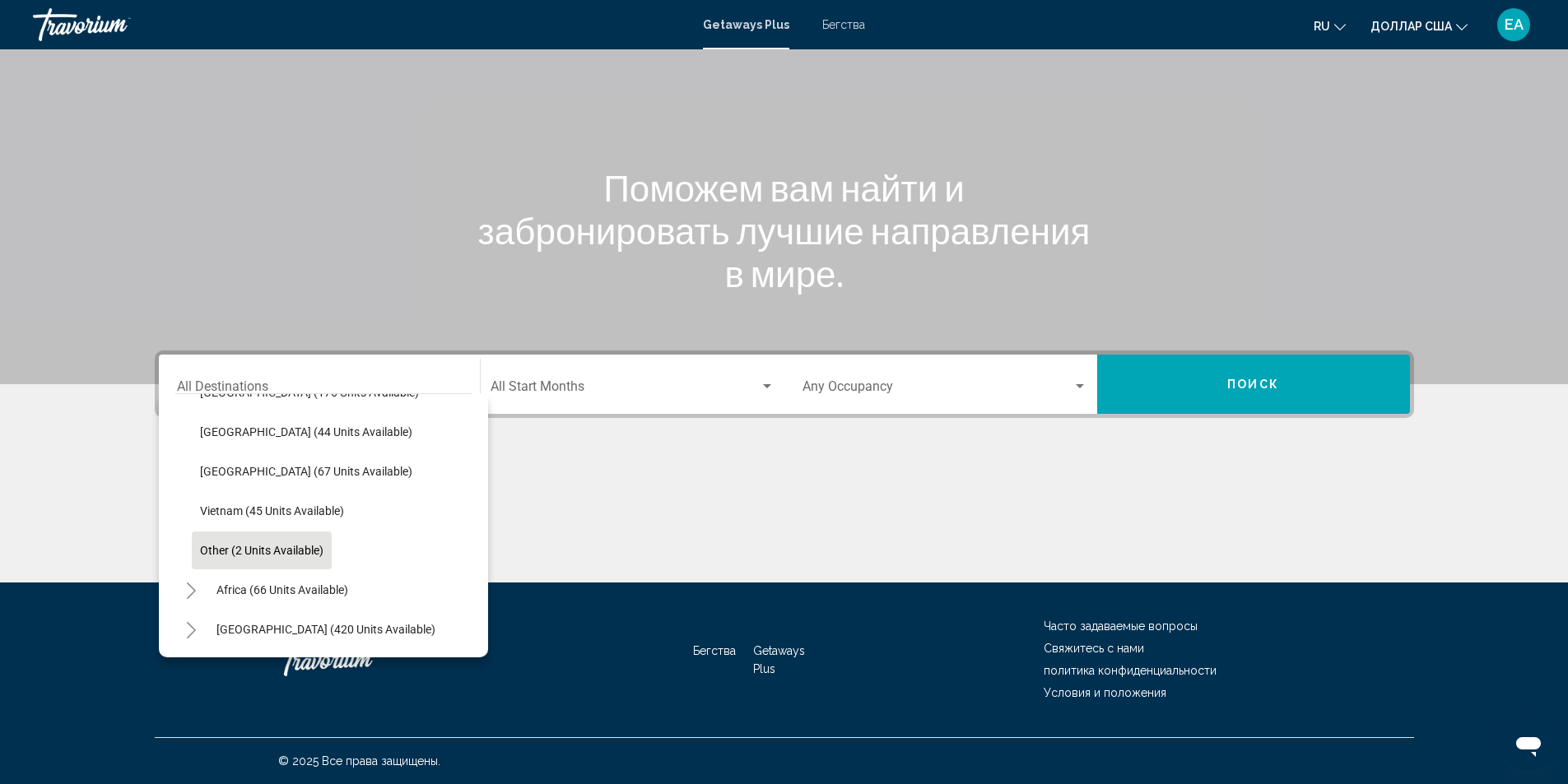
click at [207, 544] on span "Other (2 units available)" at bounding box center [261, 550] width 124 height 13
type input "**********"
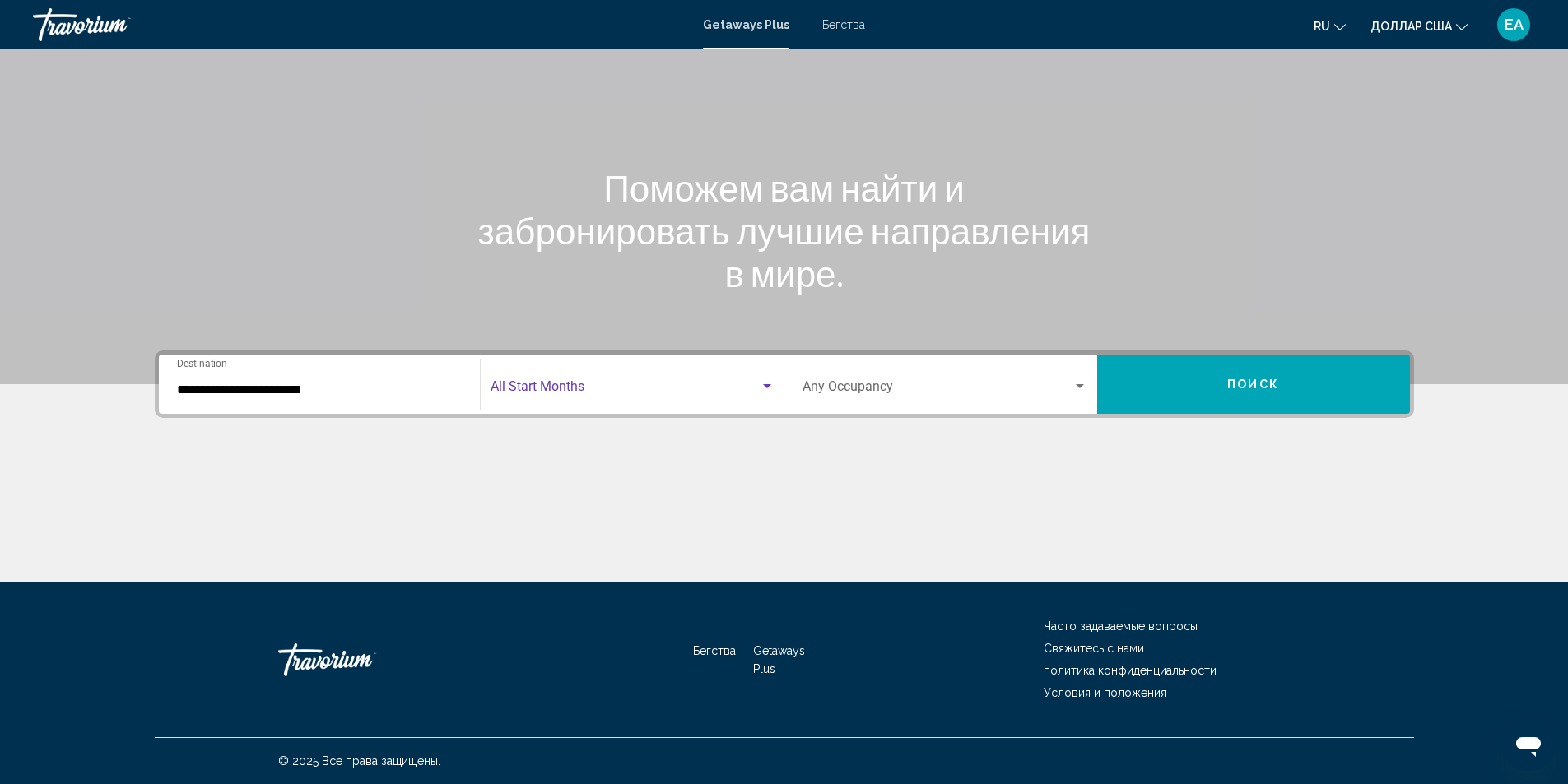
click at [768, 388] on div "Search widget" at bounding box center [767, 386] width 8 height 4
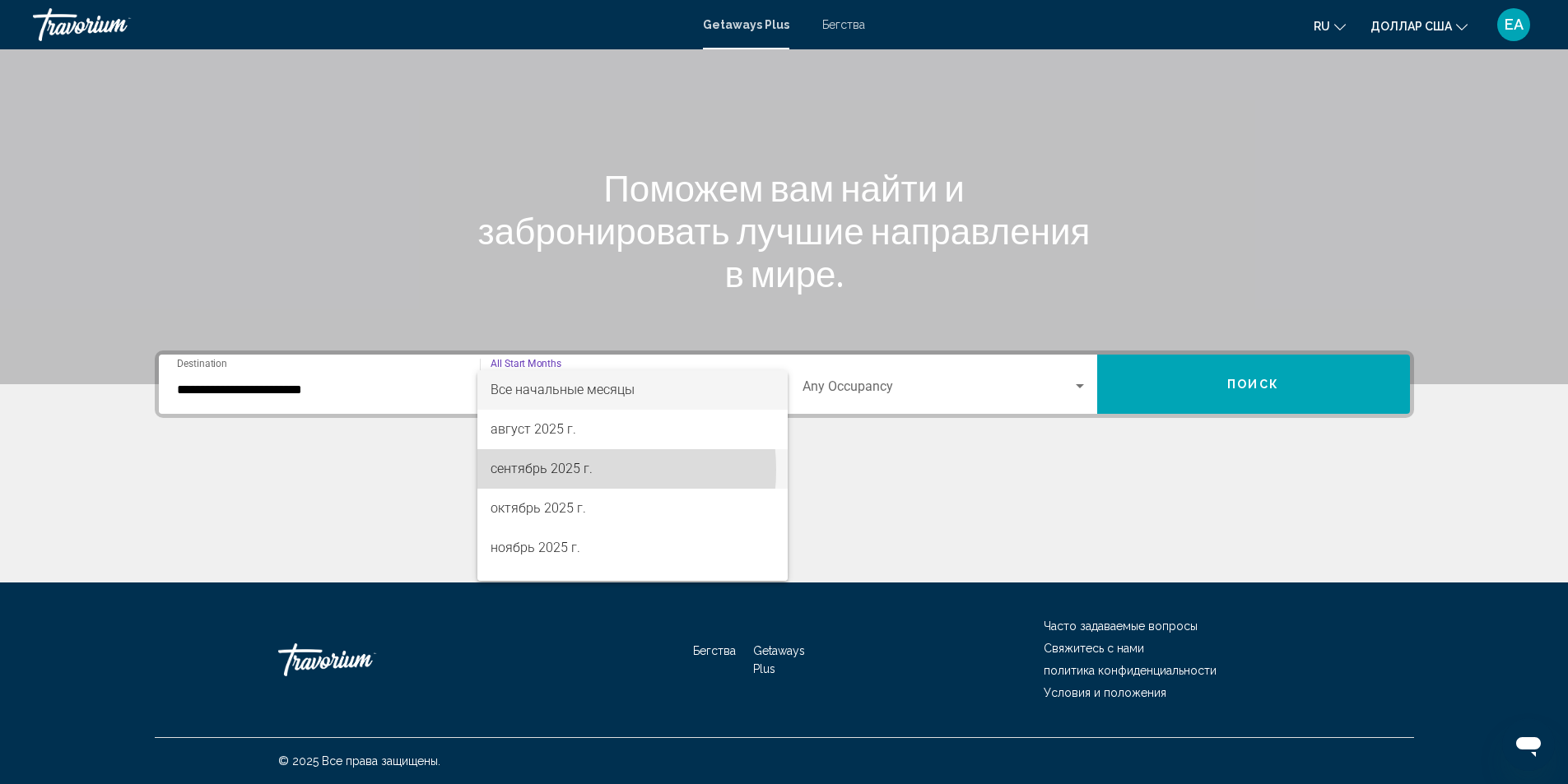
click at [570, 469] on font "сентябрь 2025 г." at bounding box center [541, 468] width 102 height 16
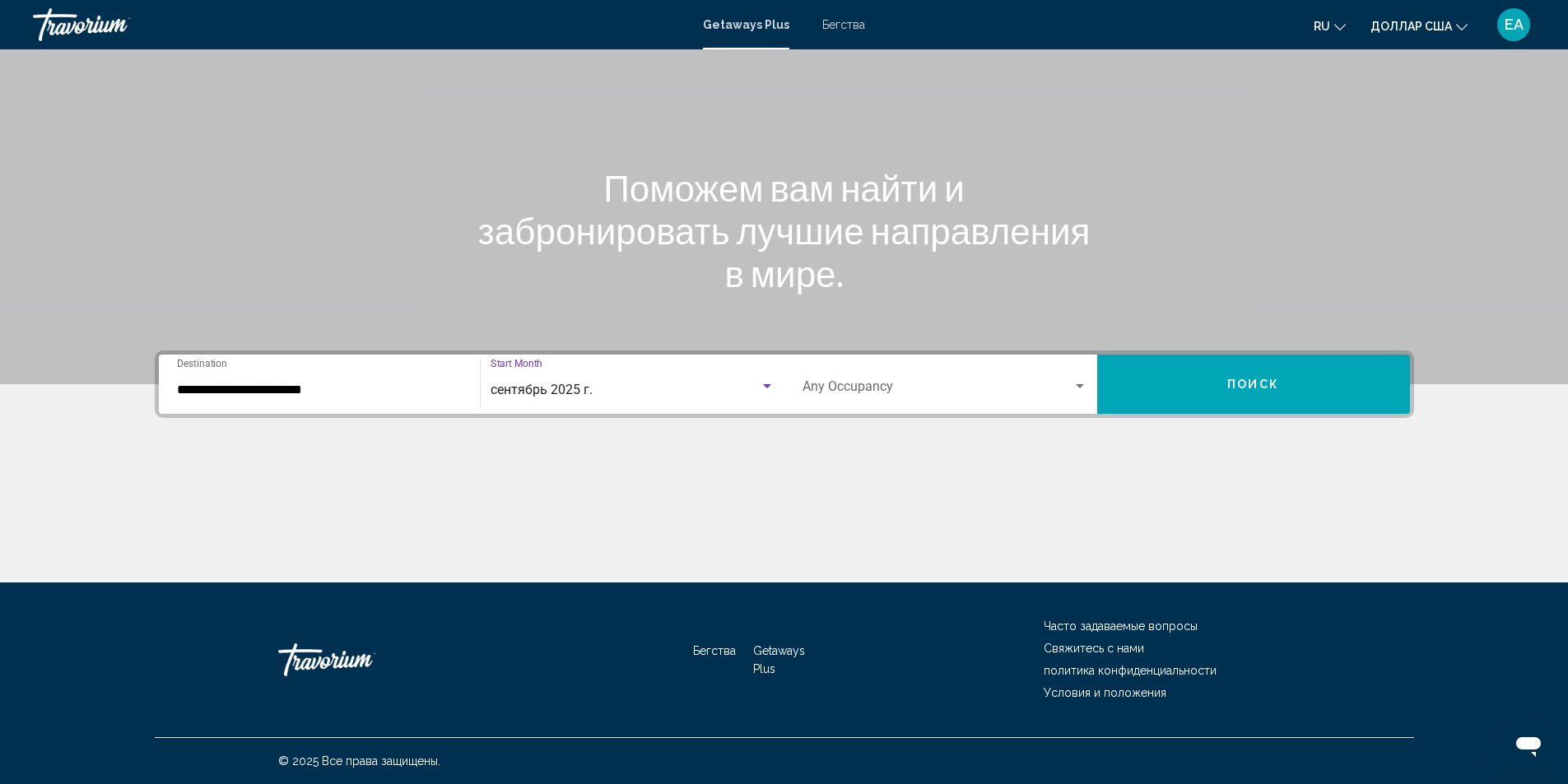
click at [1085, 389] on div "Search widget" at bounding box center [1080, 387] width 15 height 13
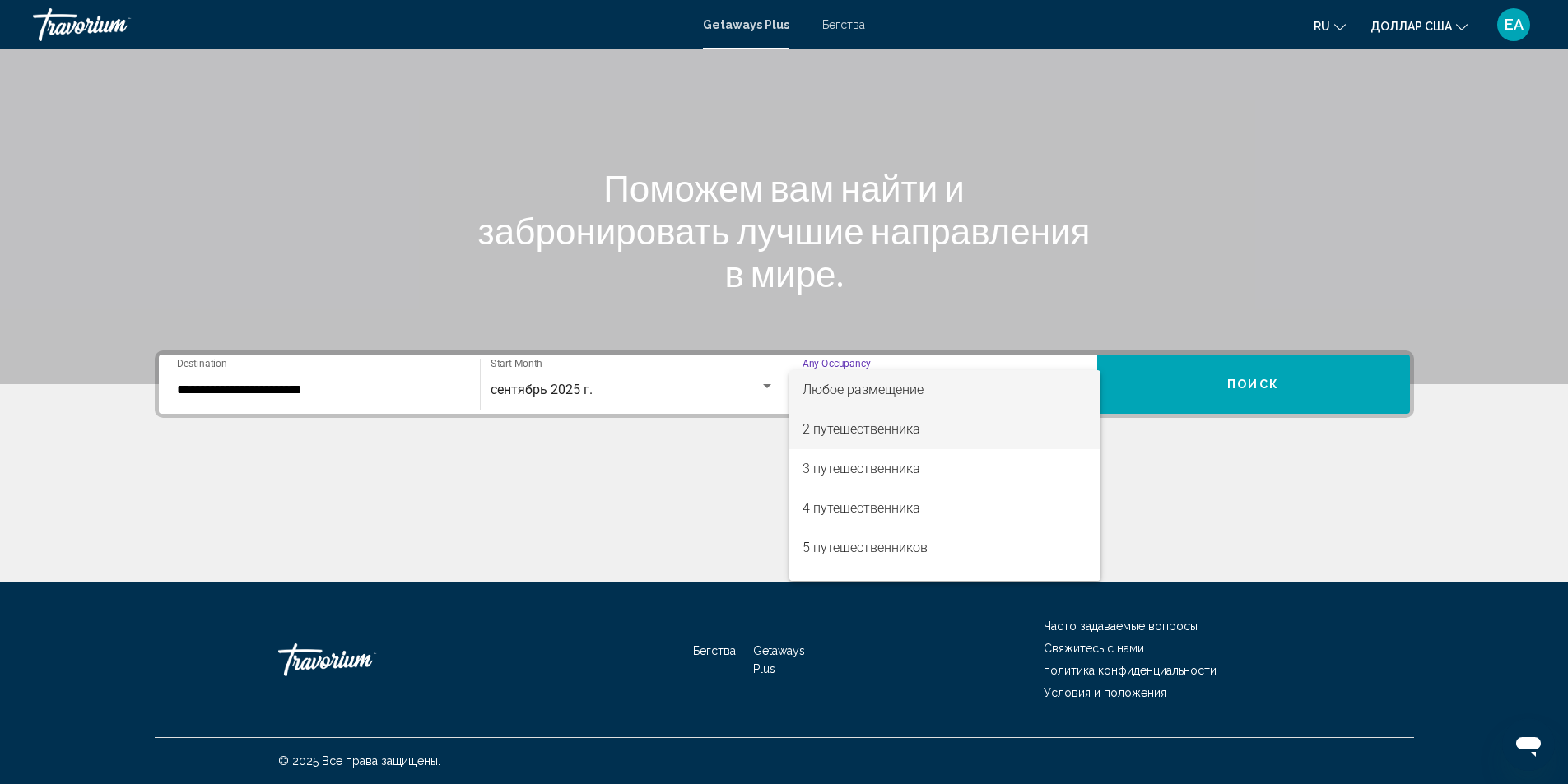
click at [871, 426] on font "2 путешественника" at bounding box center [862, 428] width 117 height 16
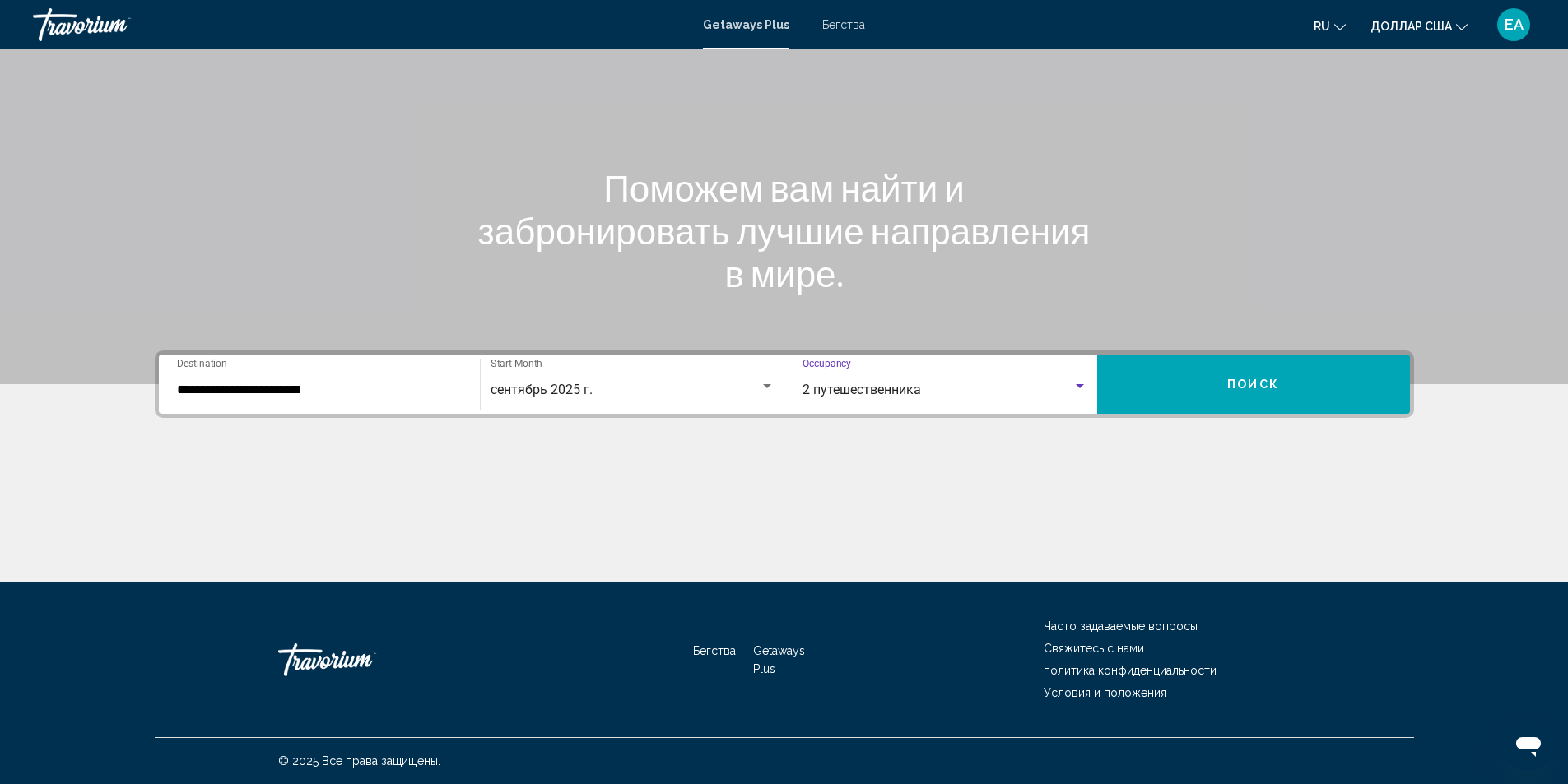
click at [1195, 381] on button "Поиск" at bounding box center [1253, 384] width 313 height 60
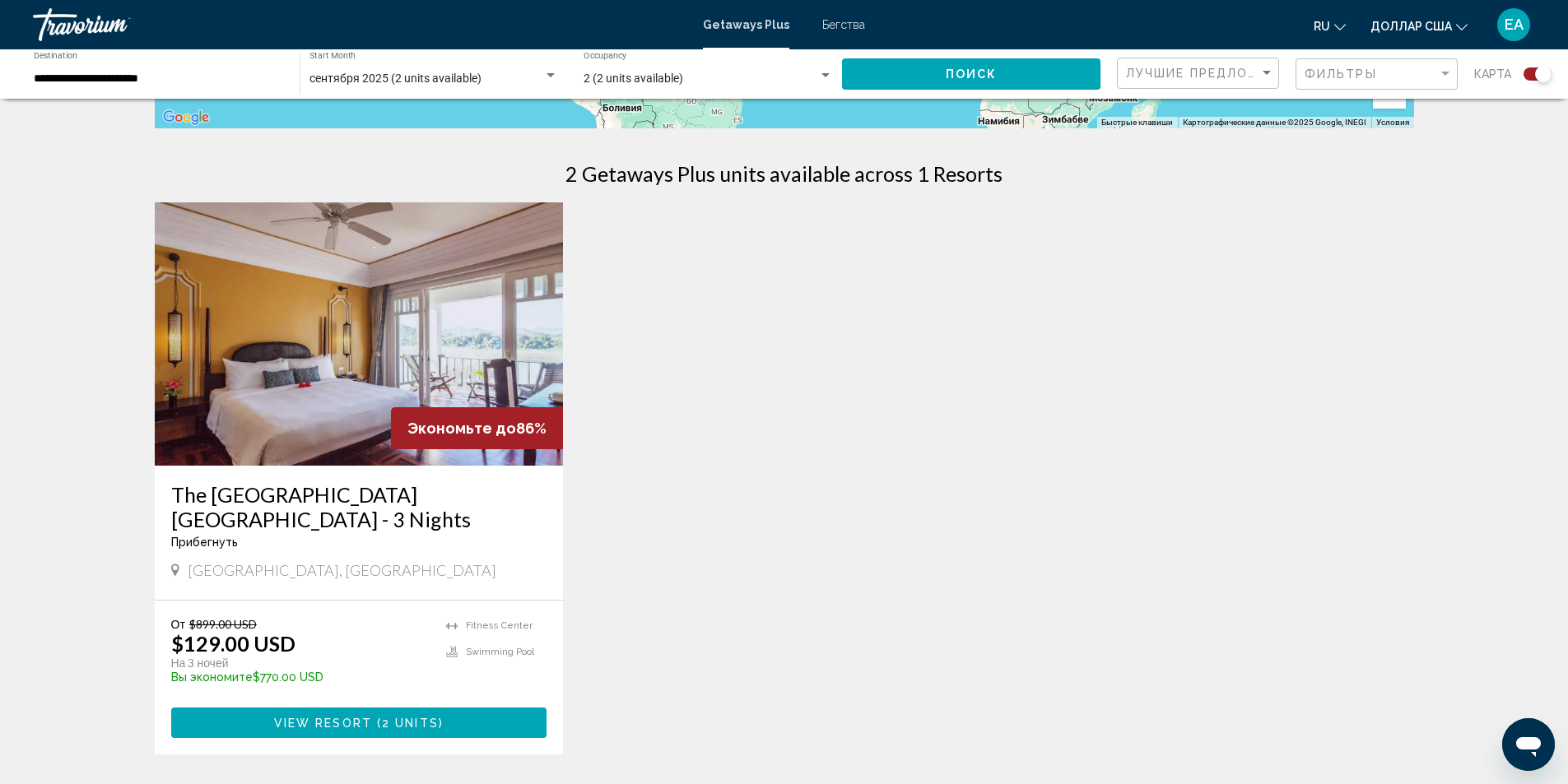
scroll to position [576, 0]
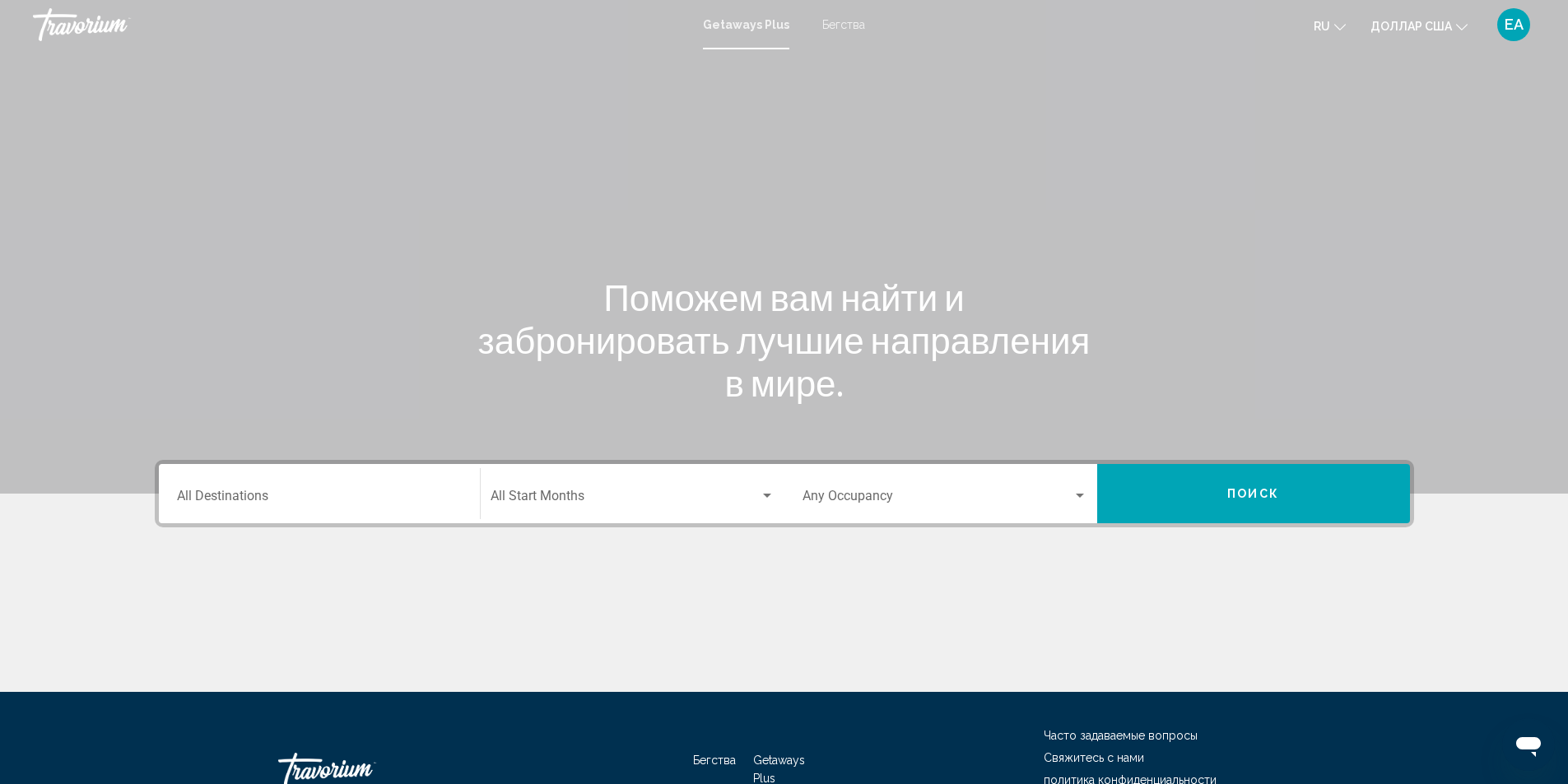
click at [290, 495] on input "Destination All Destinations" at bounding box center [319, 500] width 284 height 15
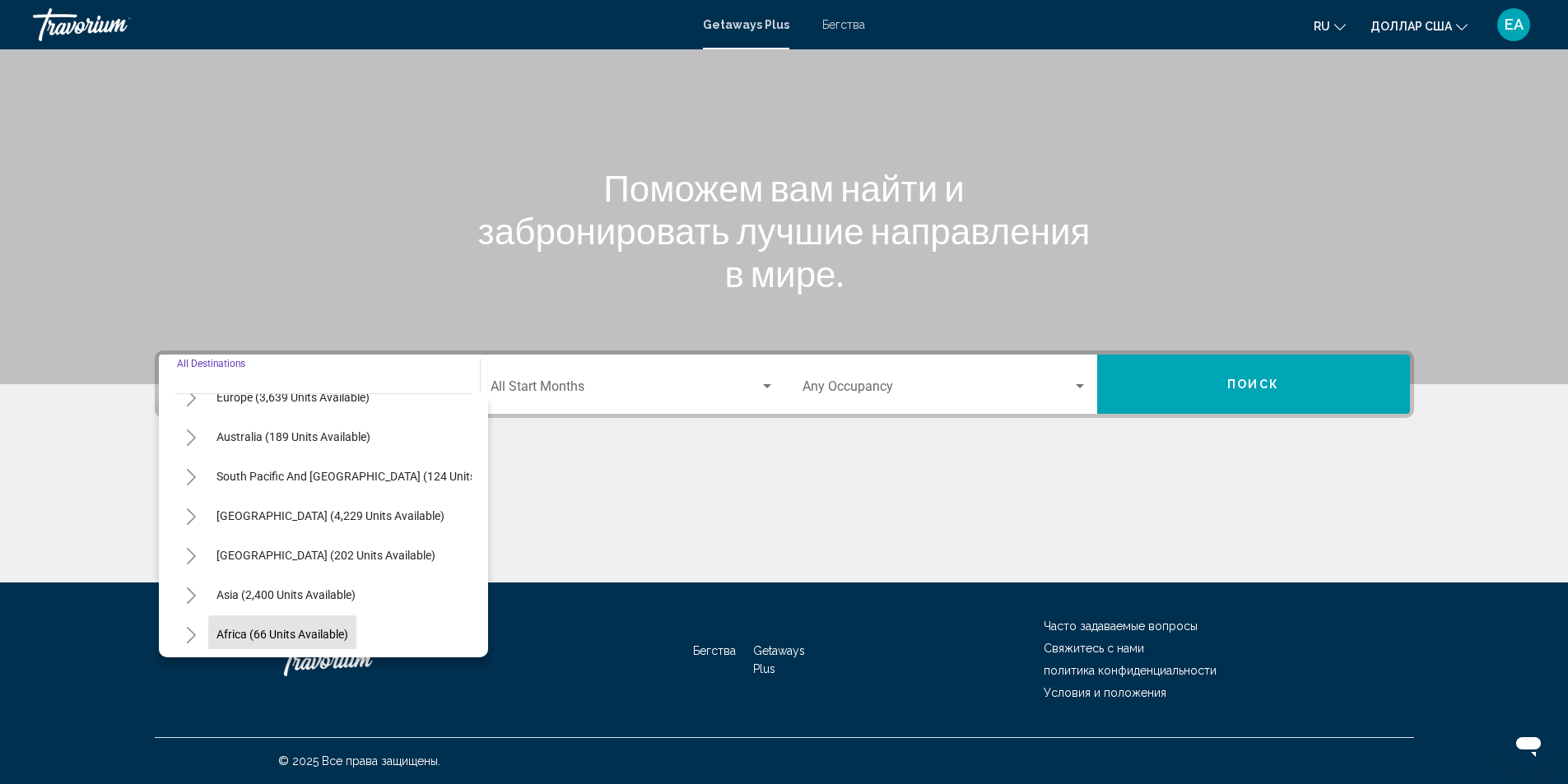
scroll to position [247, 0]
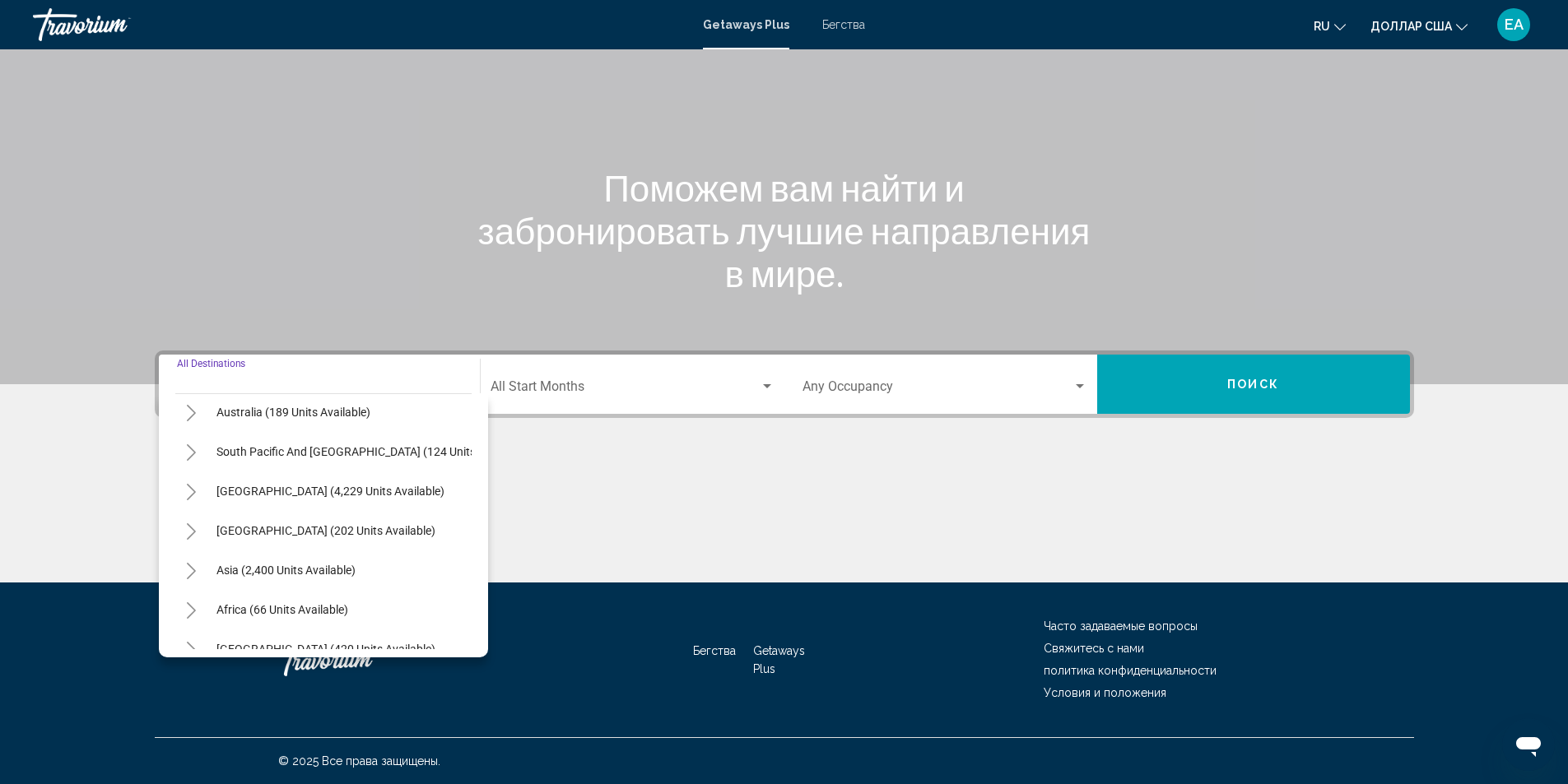
click at [195, 567] on icon "Toggle Asia (2,400 units available)" at bounding box center [191, 571] width 12 height 17
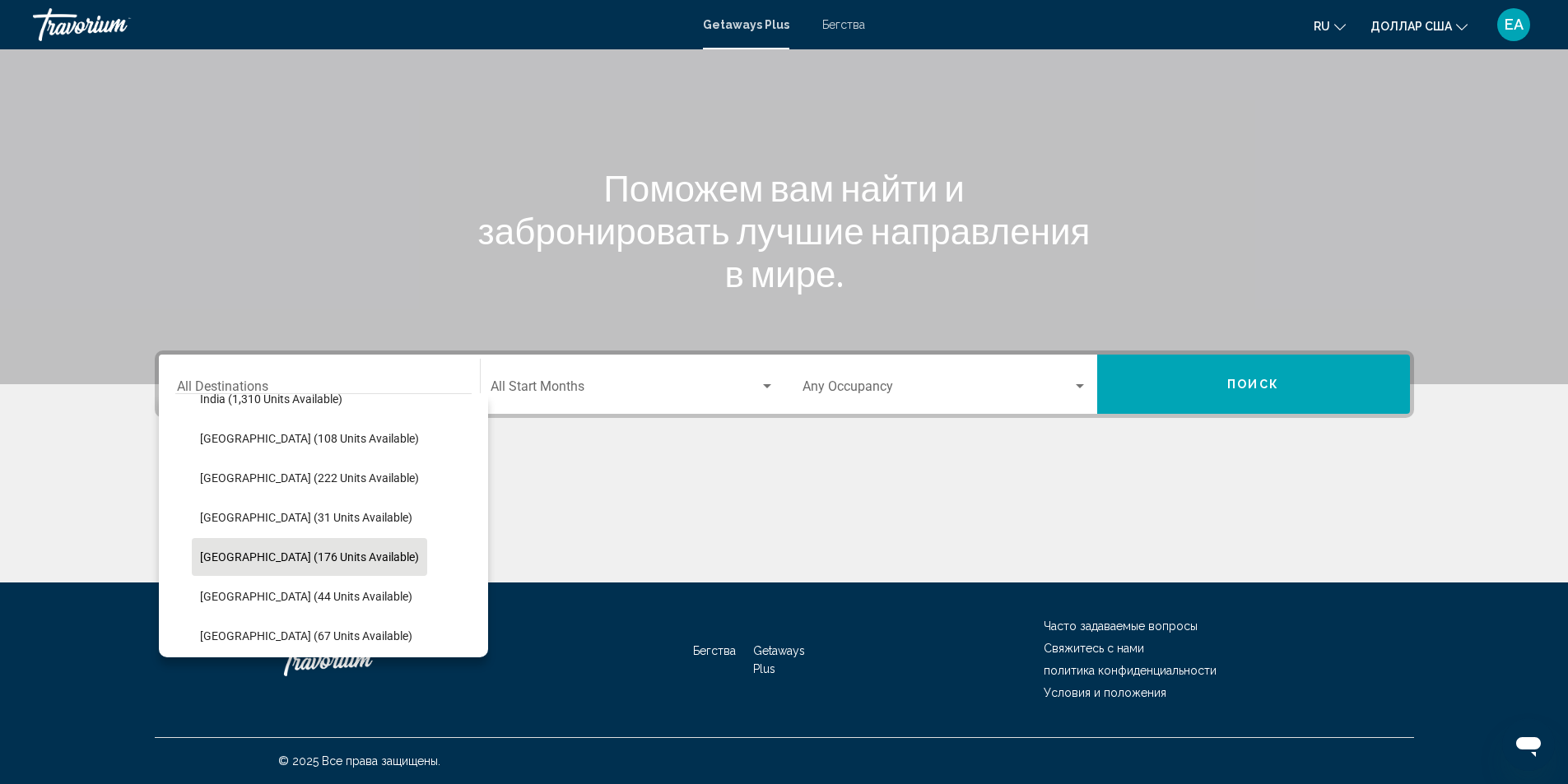
scroll to position [493, 0]
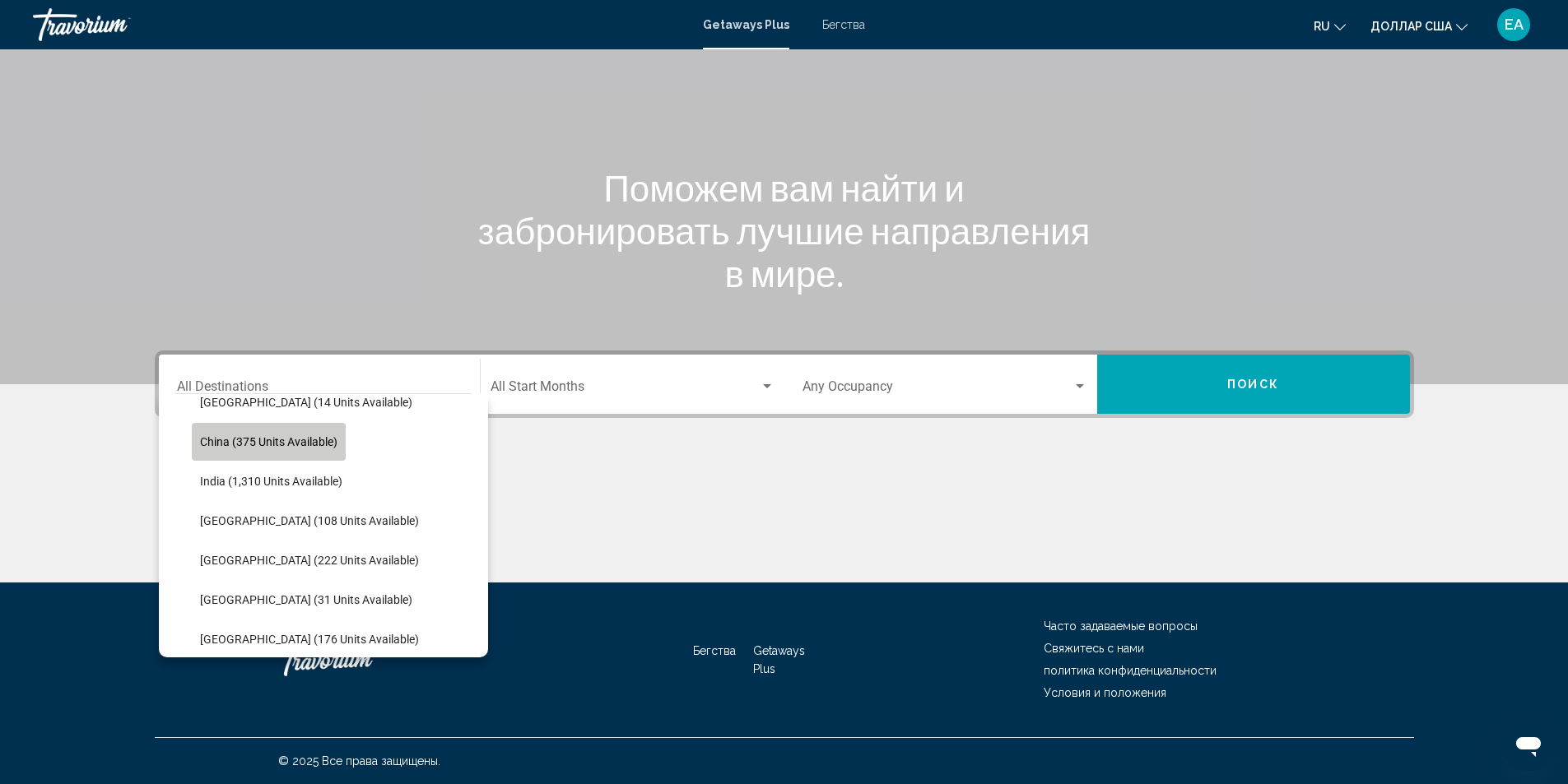
click at [235, 437] on span "China (375 units available)" at bounding box center [269, 442] width 138 height 13
type input "**********"
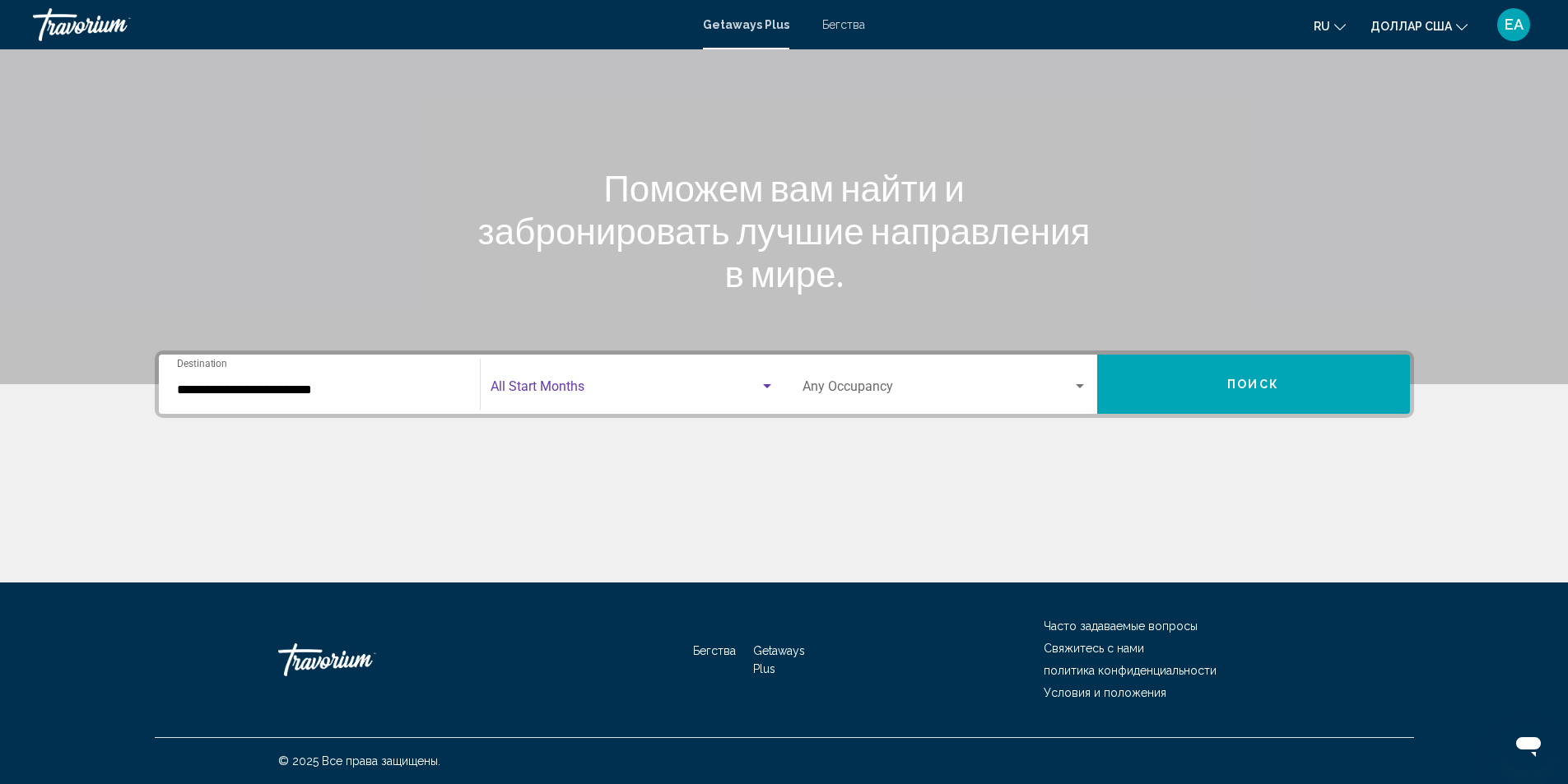
click at [772, 382] on div "Search widget" at bounding box center [767, 387] width 15 height 13
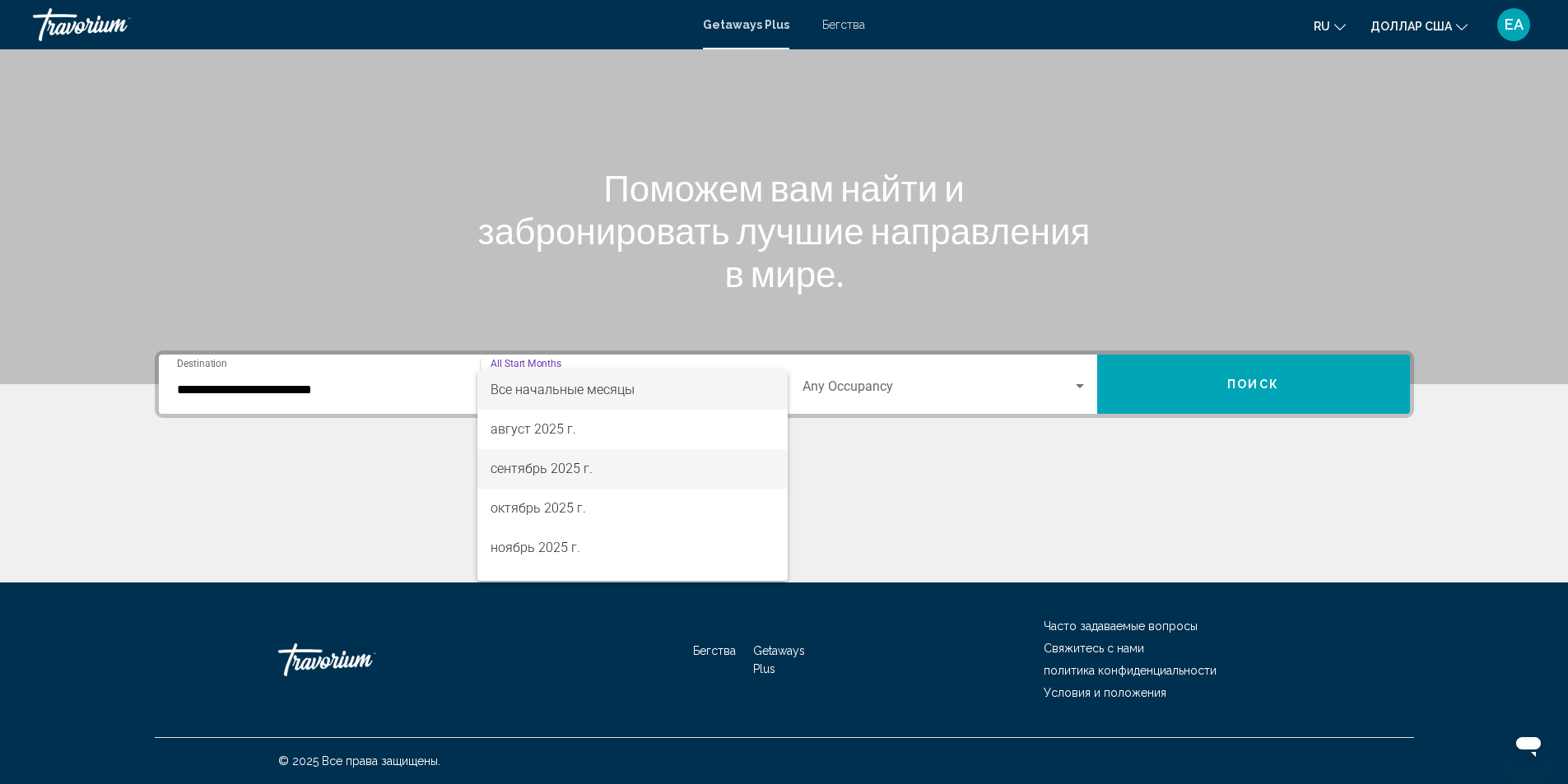
click at [570, 459] on span "сентябрь 2025 г." at bounding box center [633, 469] width 284 height 39
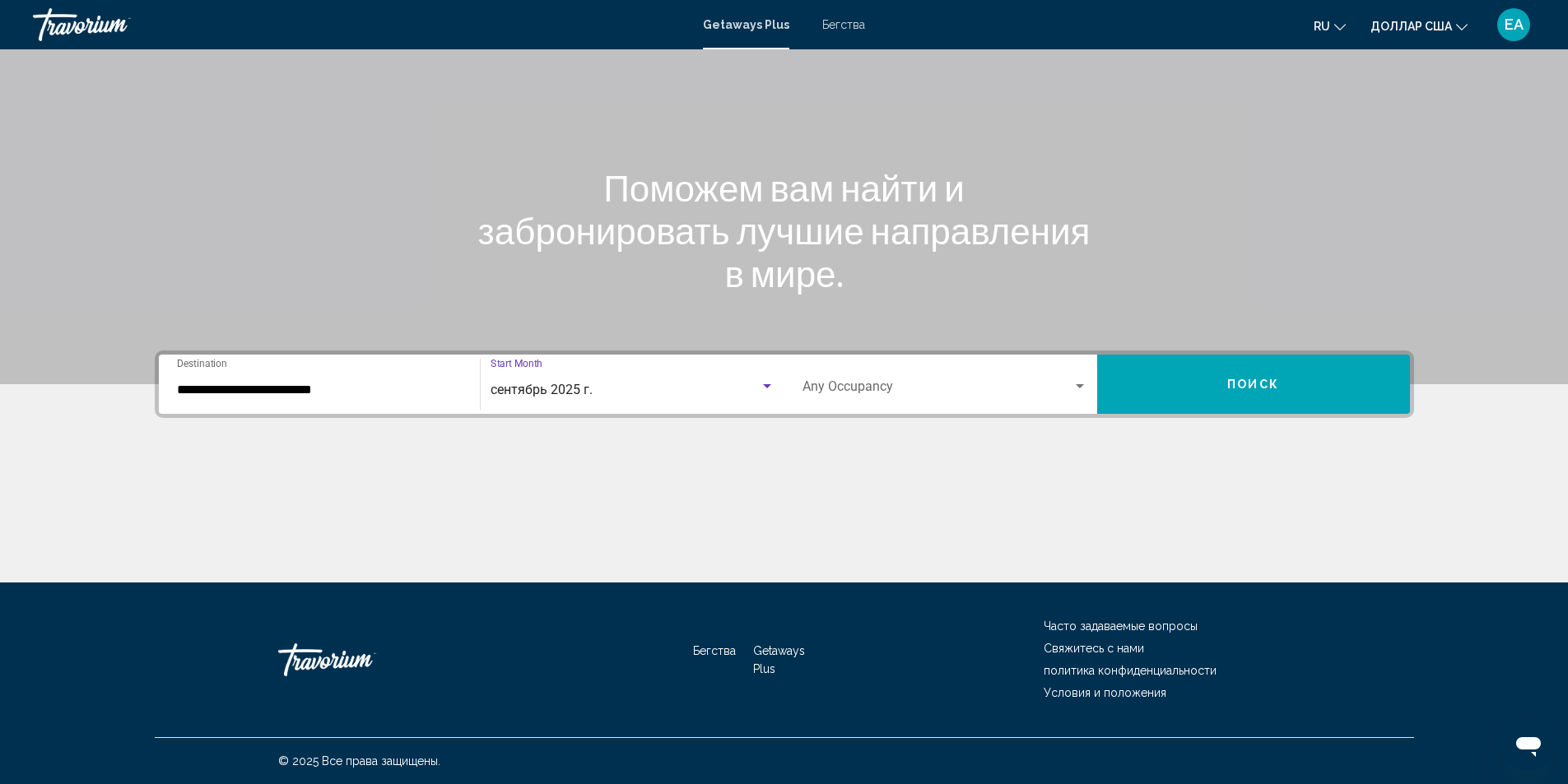
click at [1228, 380] on span "Поиск" at bounding box center [1253, 385] width 52 height 13
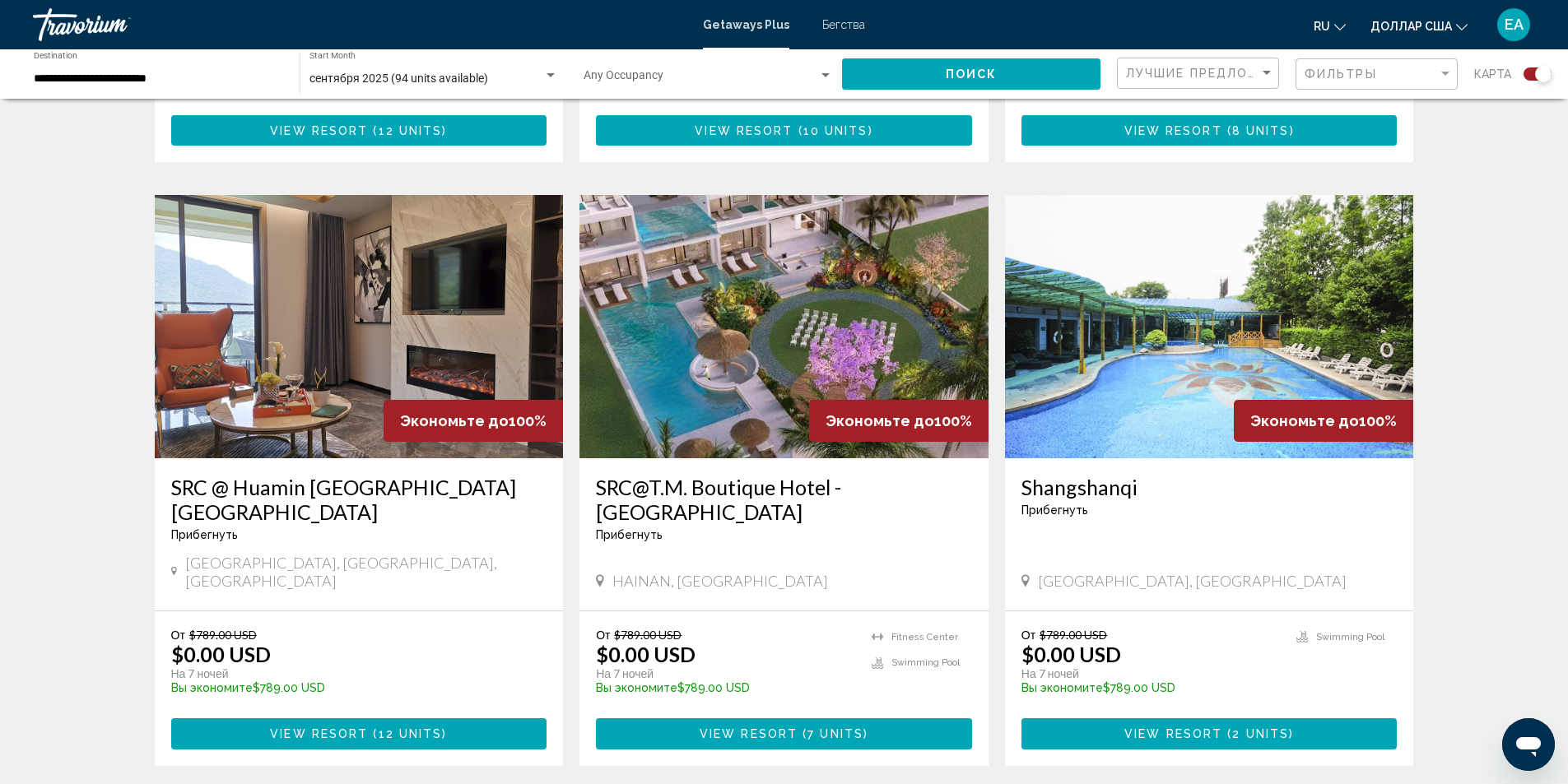
scroll to position [1069, 0]
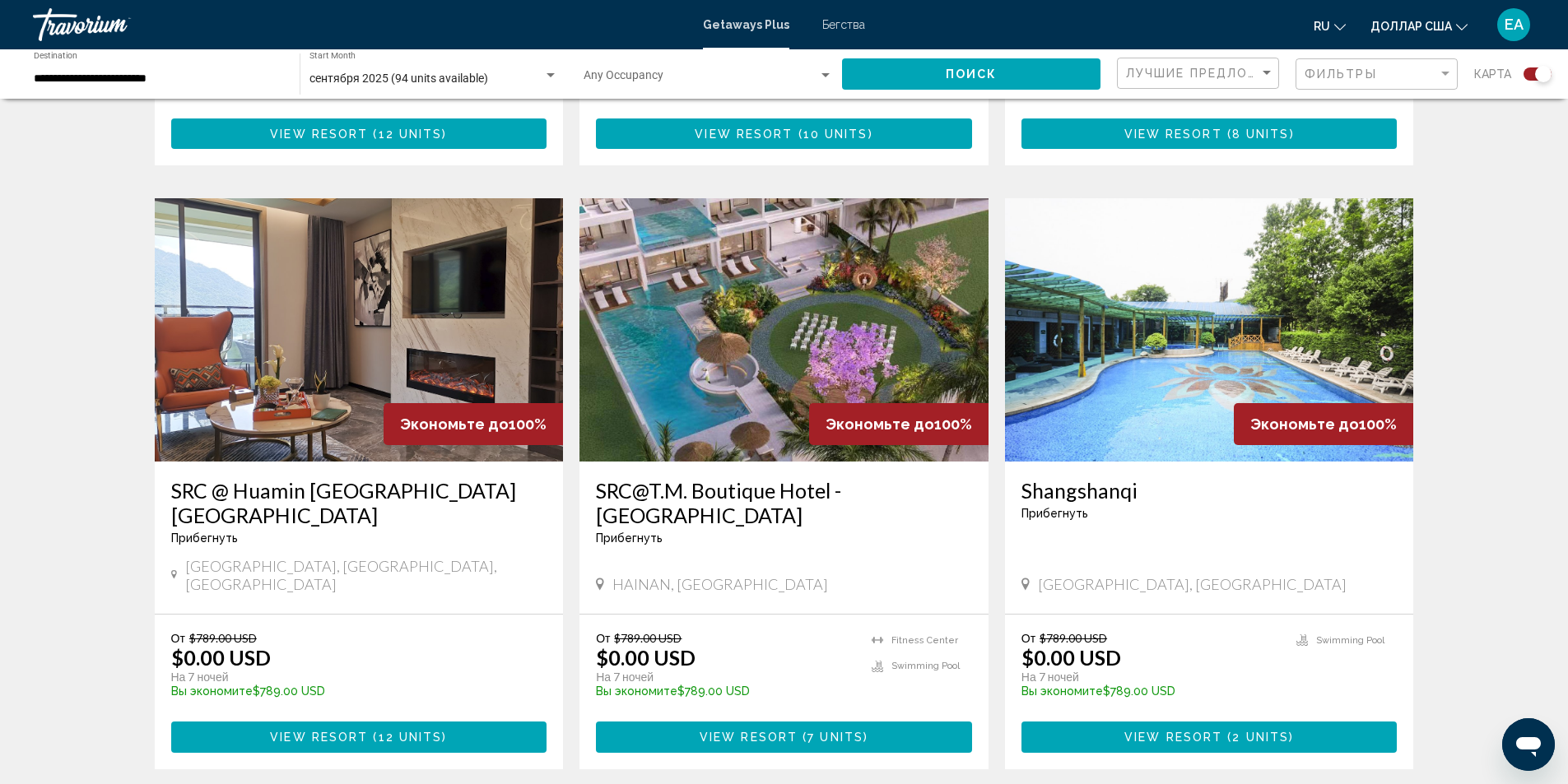
click at [739, 291] on img "Основное содержание" at bounding box center [784, 329] width 409 height 263
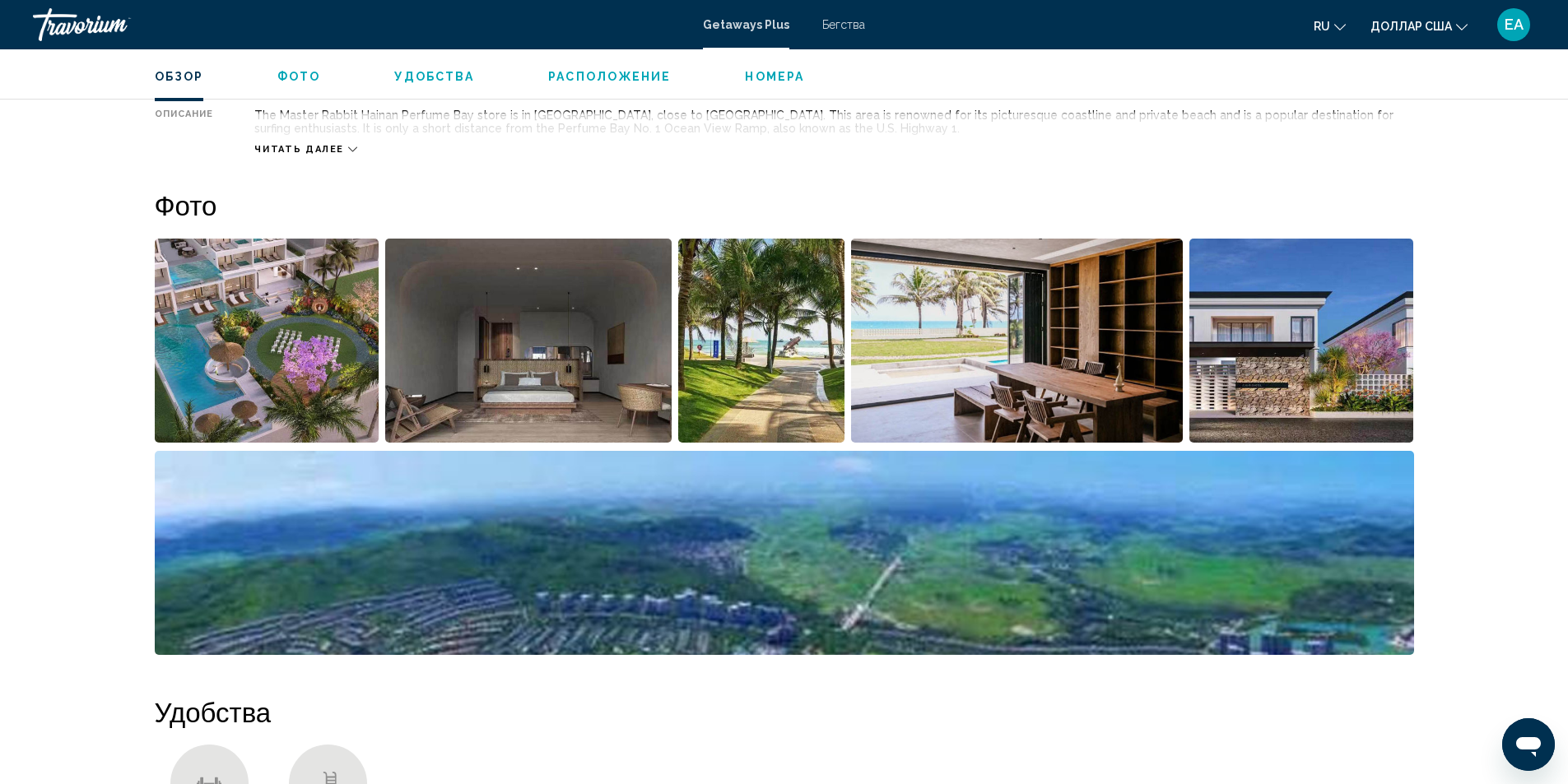
scroll to position [658, 0]
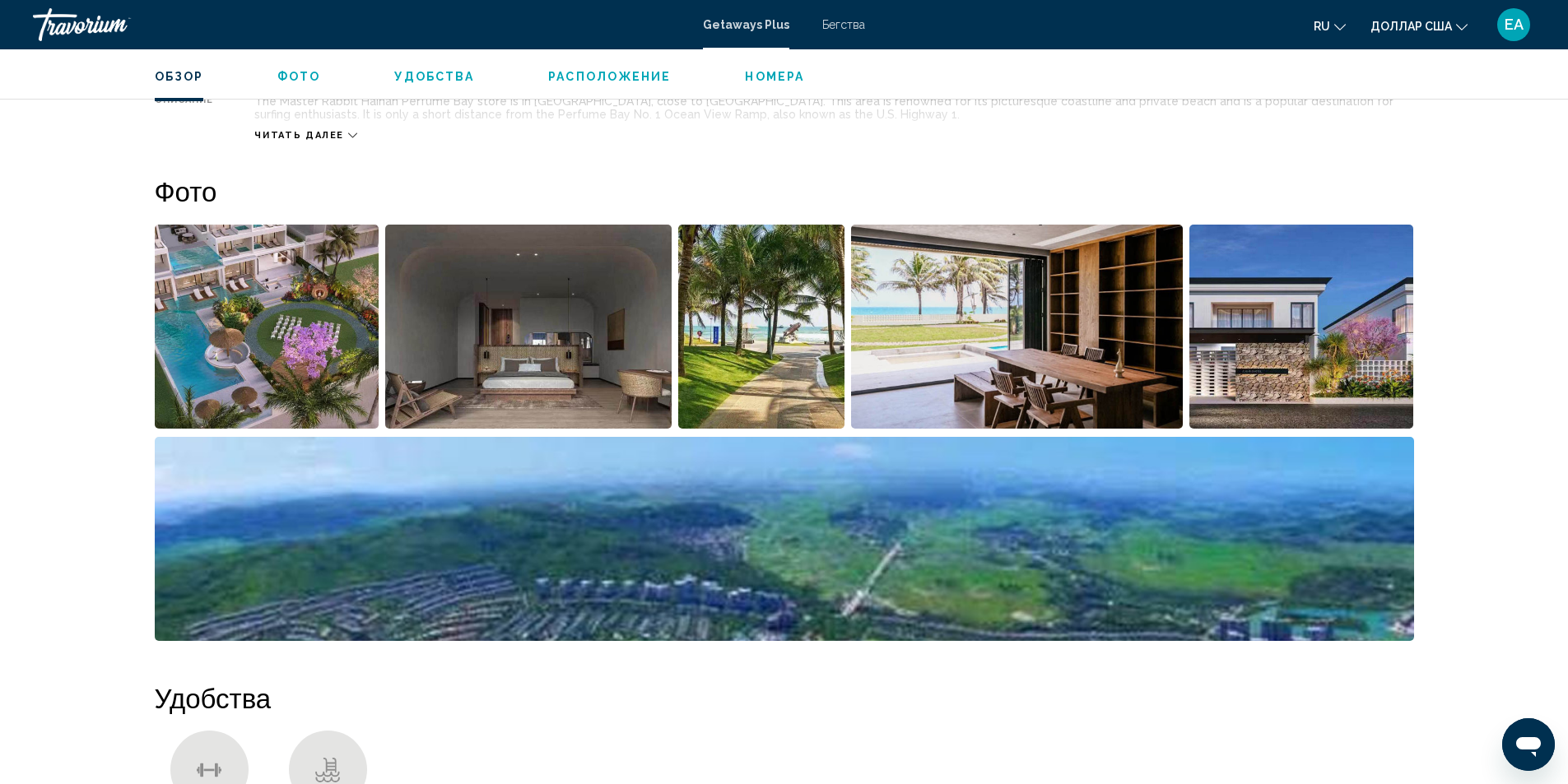
click at [557, 332] on img "Open full-screen image slider" at bounding box center [528, 326] width 286 height 204
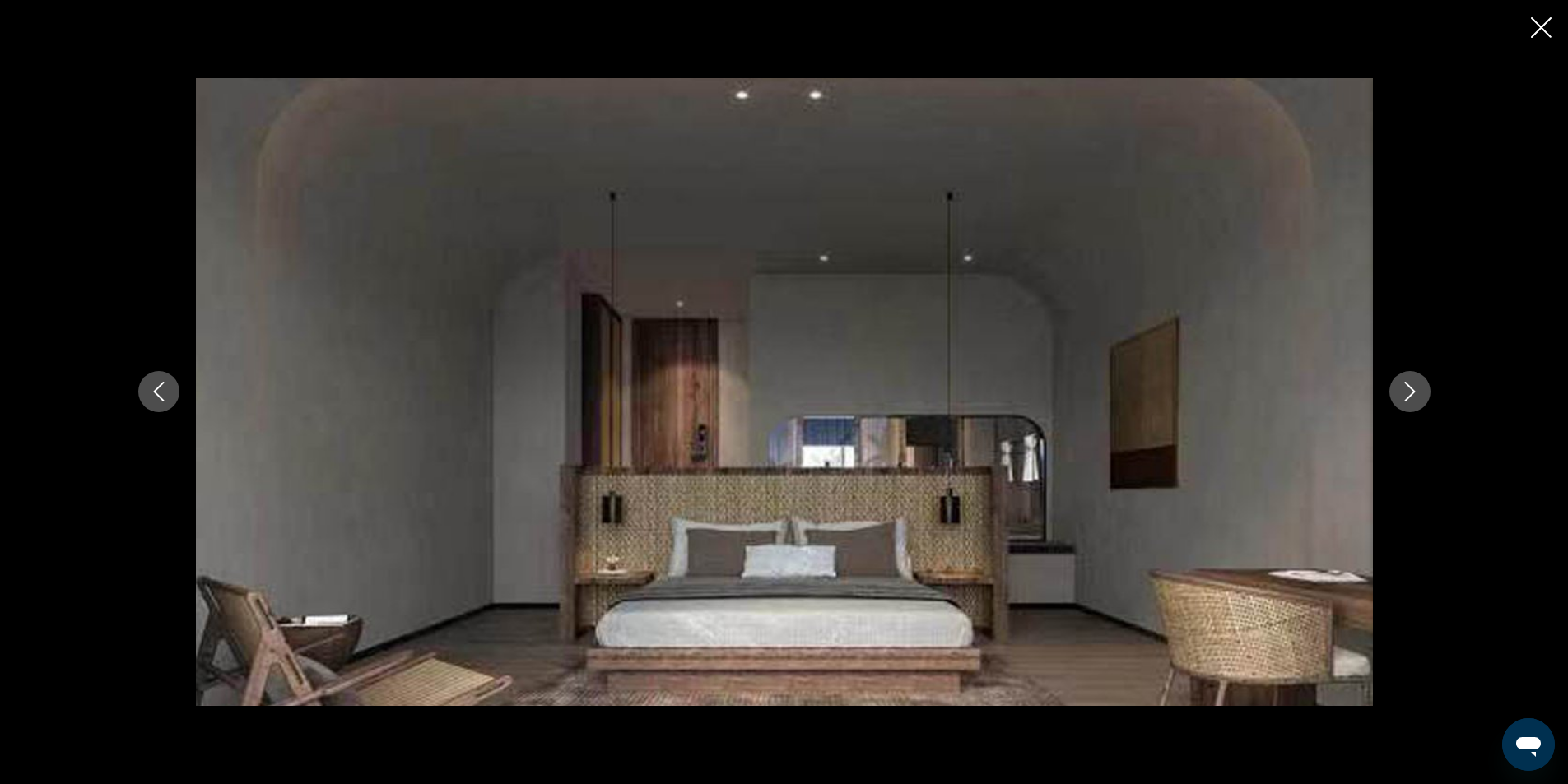
click at [1411, 391] on icon "Next image" at bounding box center [1410, 392] width 20 height 20
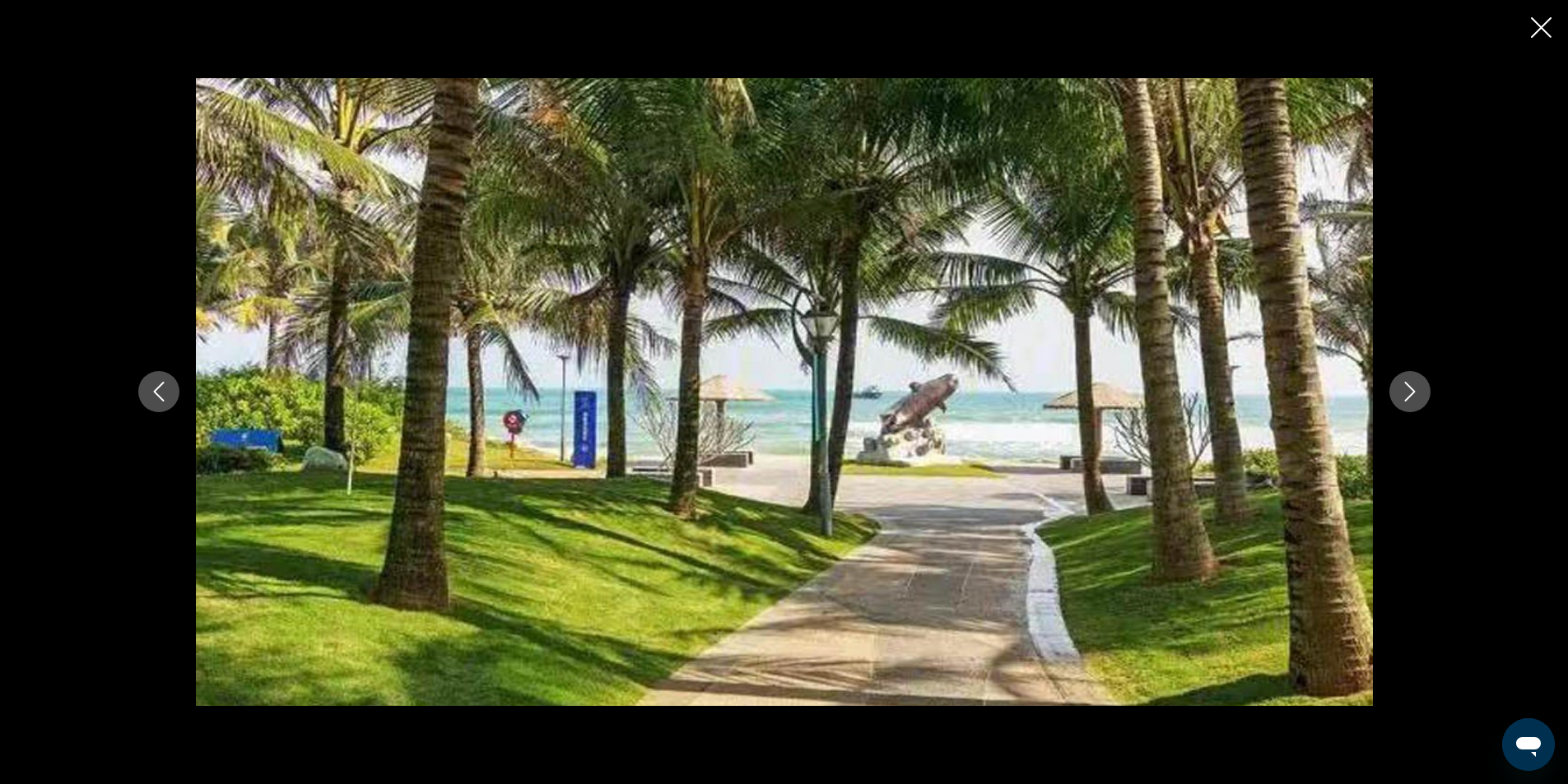
click at [1411, 391] on icon "Next image" at bounding box center [1410, 392] width 20 height 20
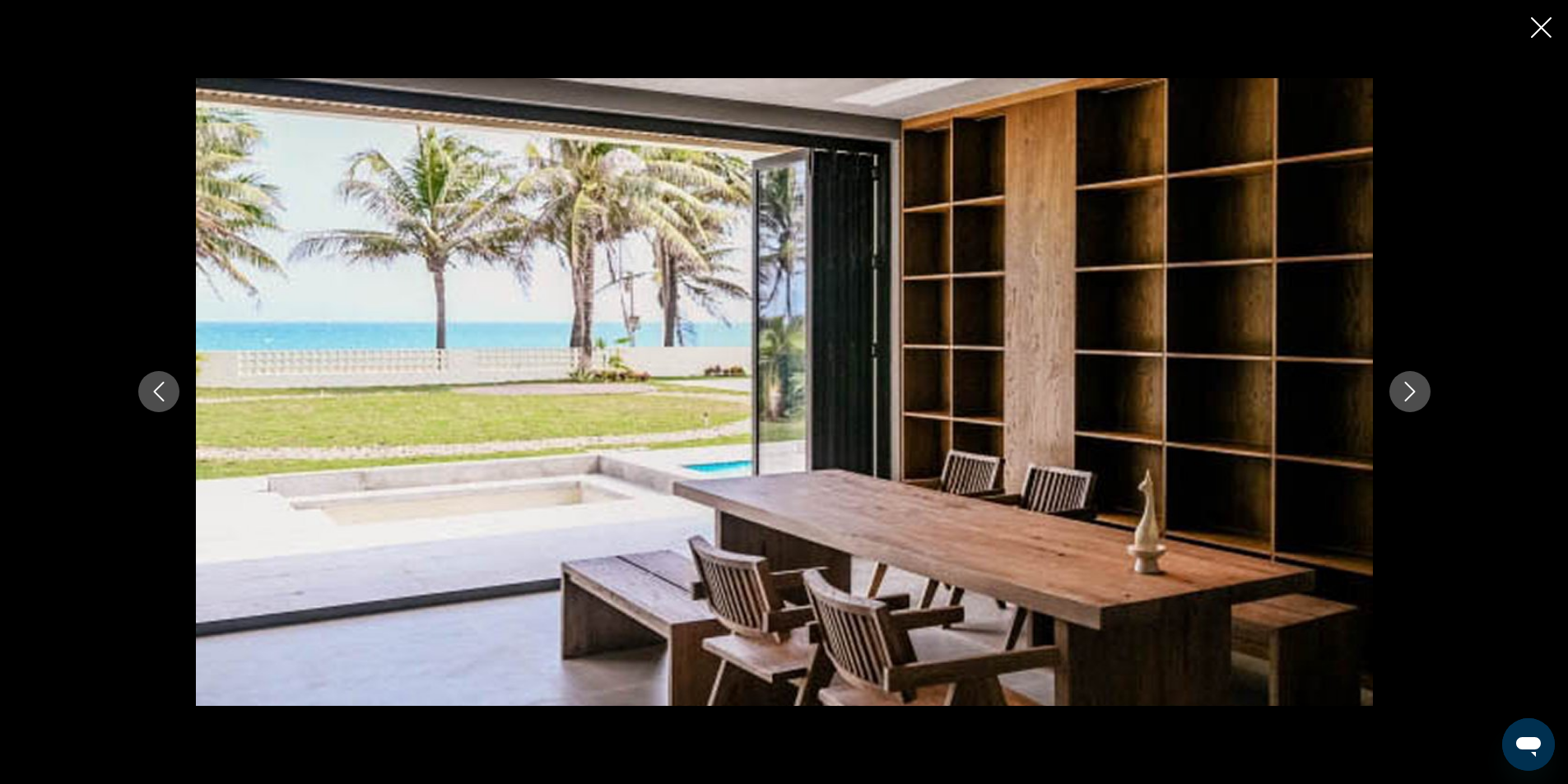
click at [1411, 391] on icon "Next image" at bounding box center [1410, 392] width 20 height 20
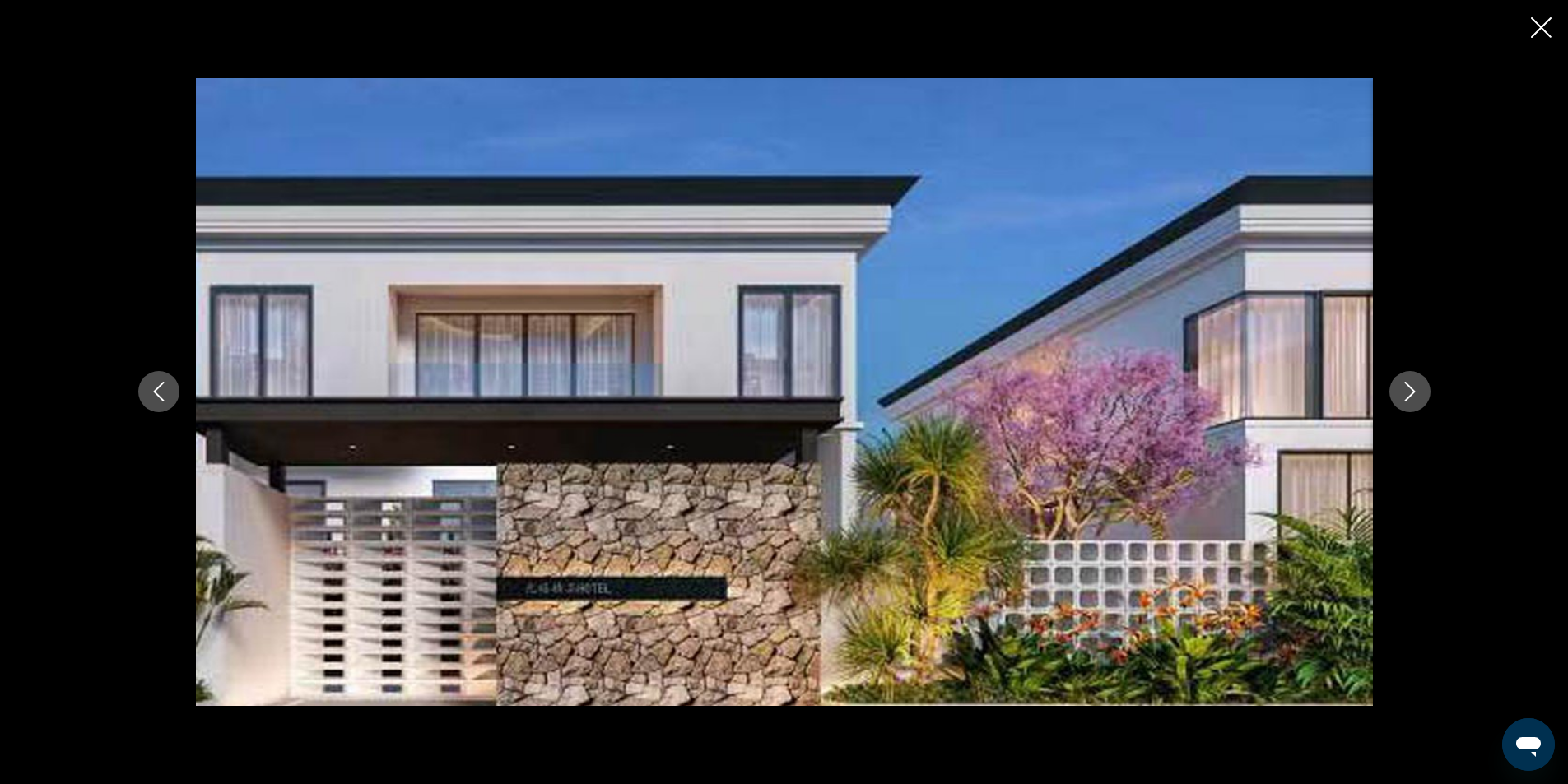
click at [1411, 391] on icon "Next image" at bounding box center [1410, 392] width 20 height 20
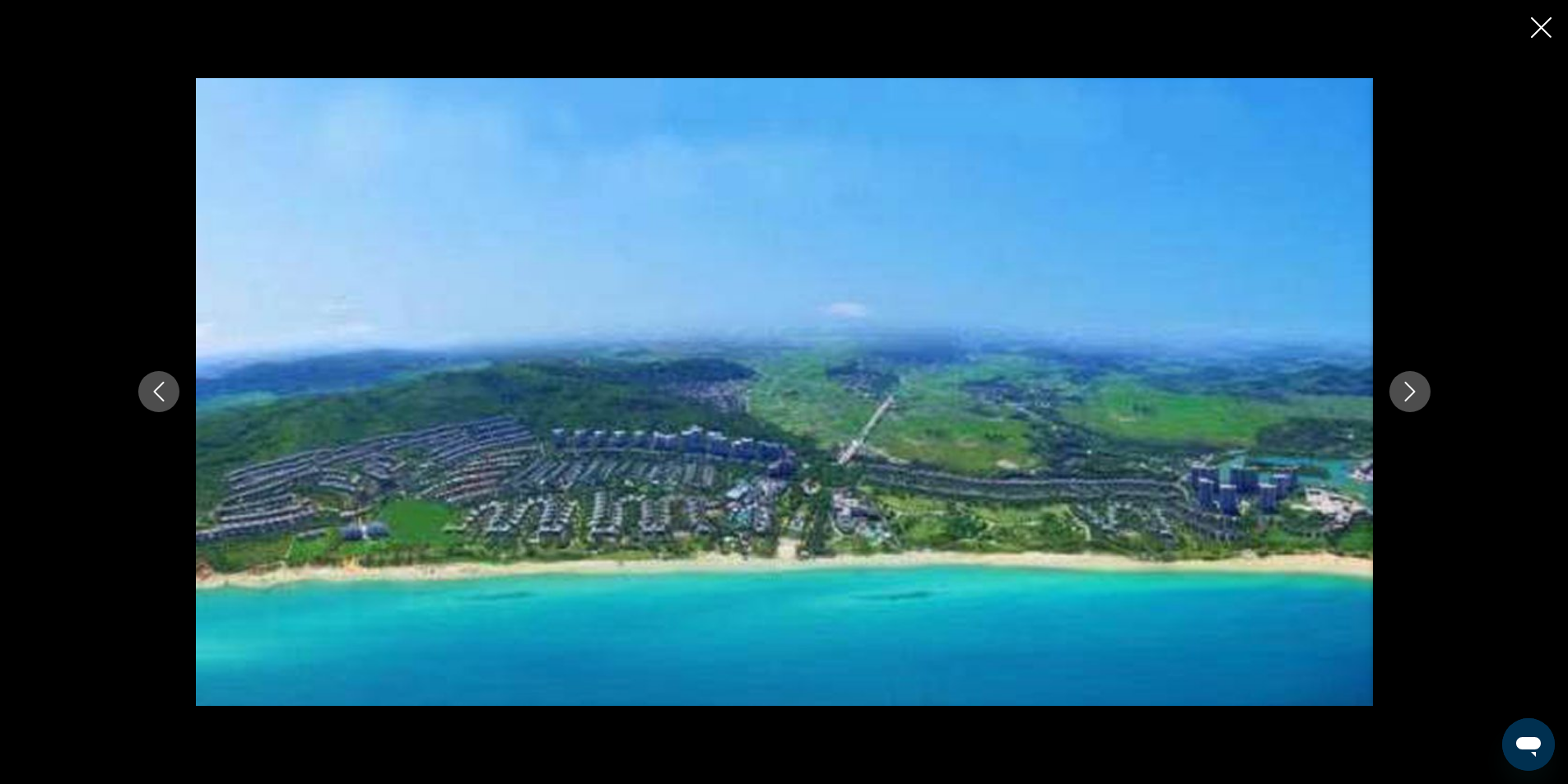
click at [1413, 391] on icon "Next image" at bounding box center [1410, 392] width 11 height 20
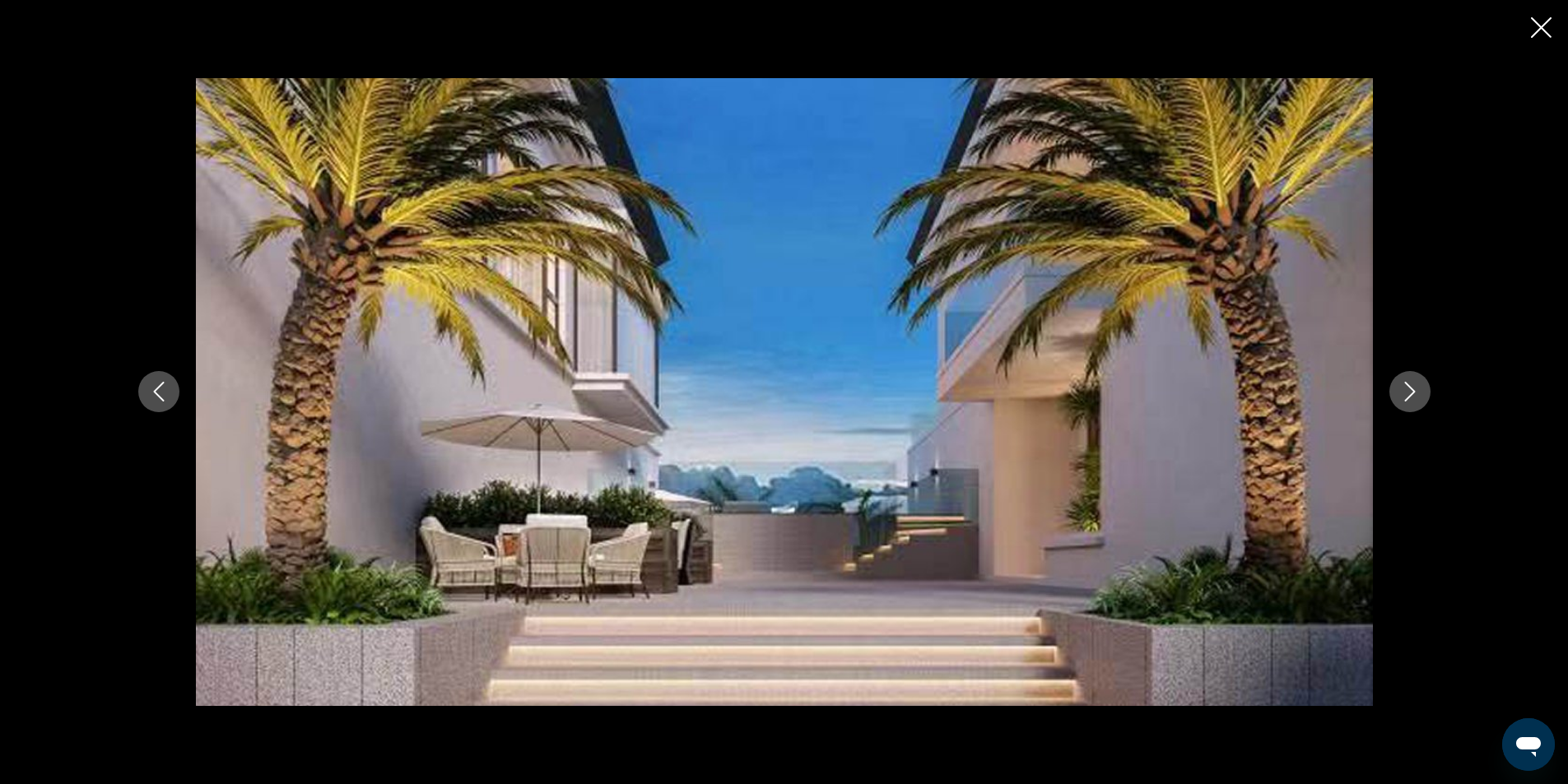
click at [1413, 391] on icon "Next image" at bounding box center [1410, 392] width 11 height 20
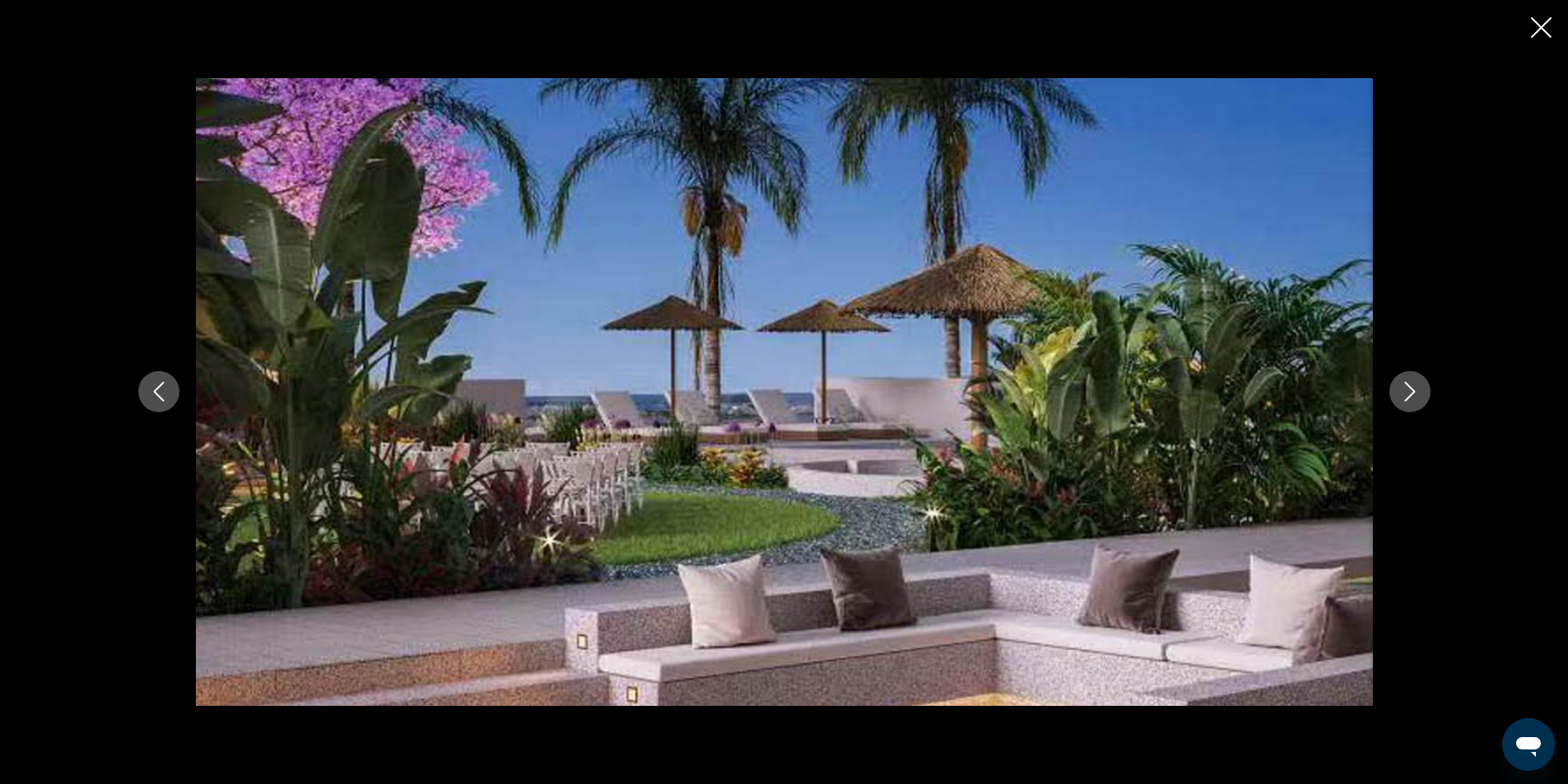
click at [1413, 391] on icon "Next image" at bounding box center [1410, 392] width 11 height 20
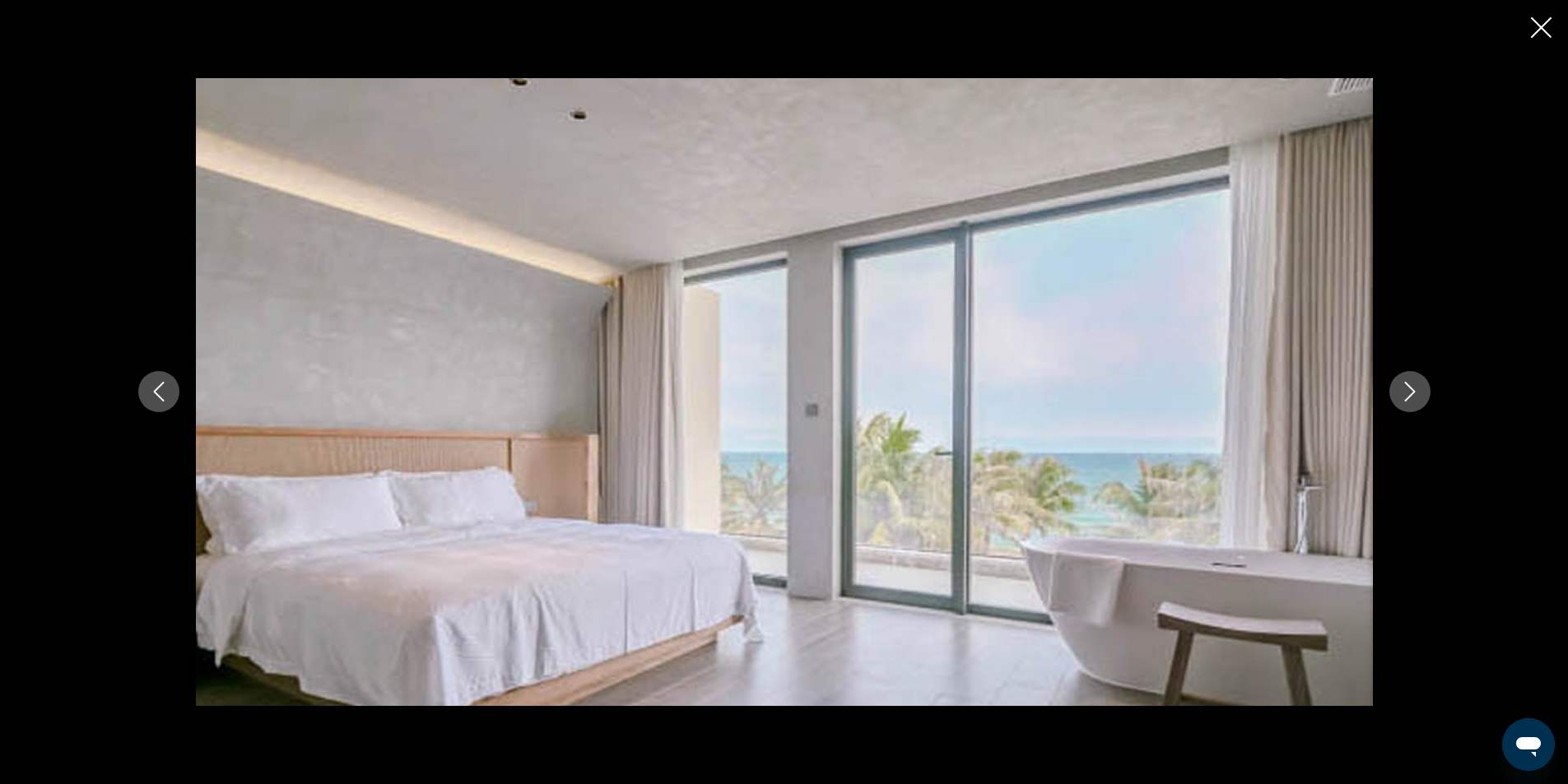
click at [1413, 391] on icon "Next image" at bounding box center [1410, 392] width 11 height 20
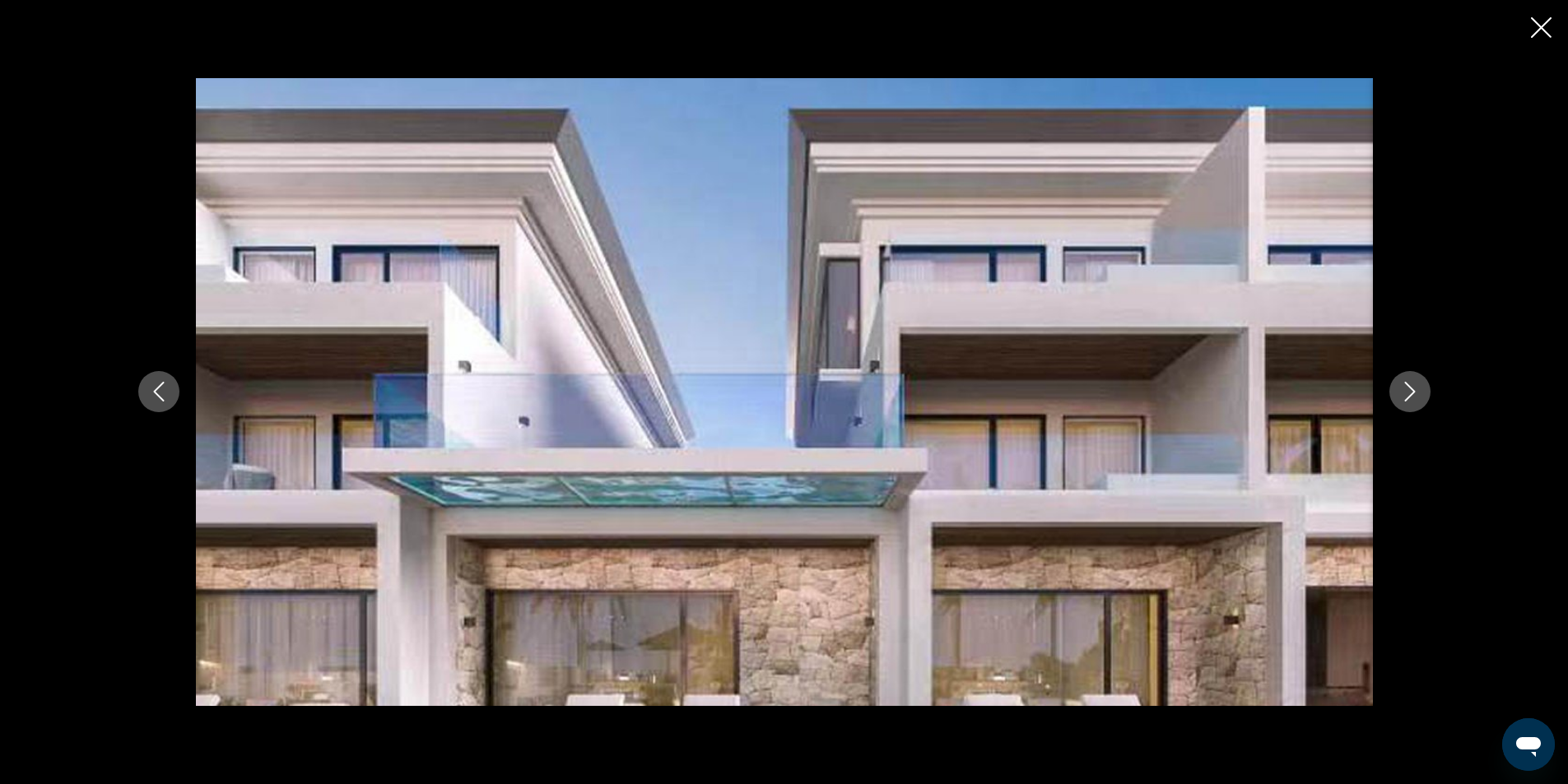
click at [1524, 34] on div "Основное содержание" at bounding box center [784, 392] width 1568 height 784
click at [1542, 26] on icon "Close slideshow" at bounding box center [1541, 28] width 20 height 20
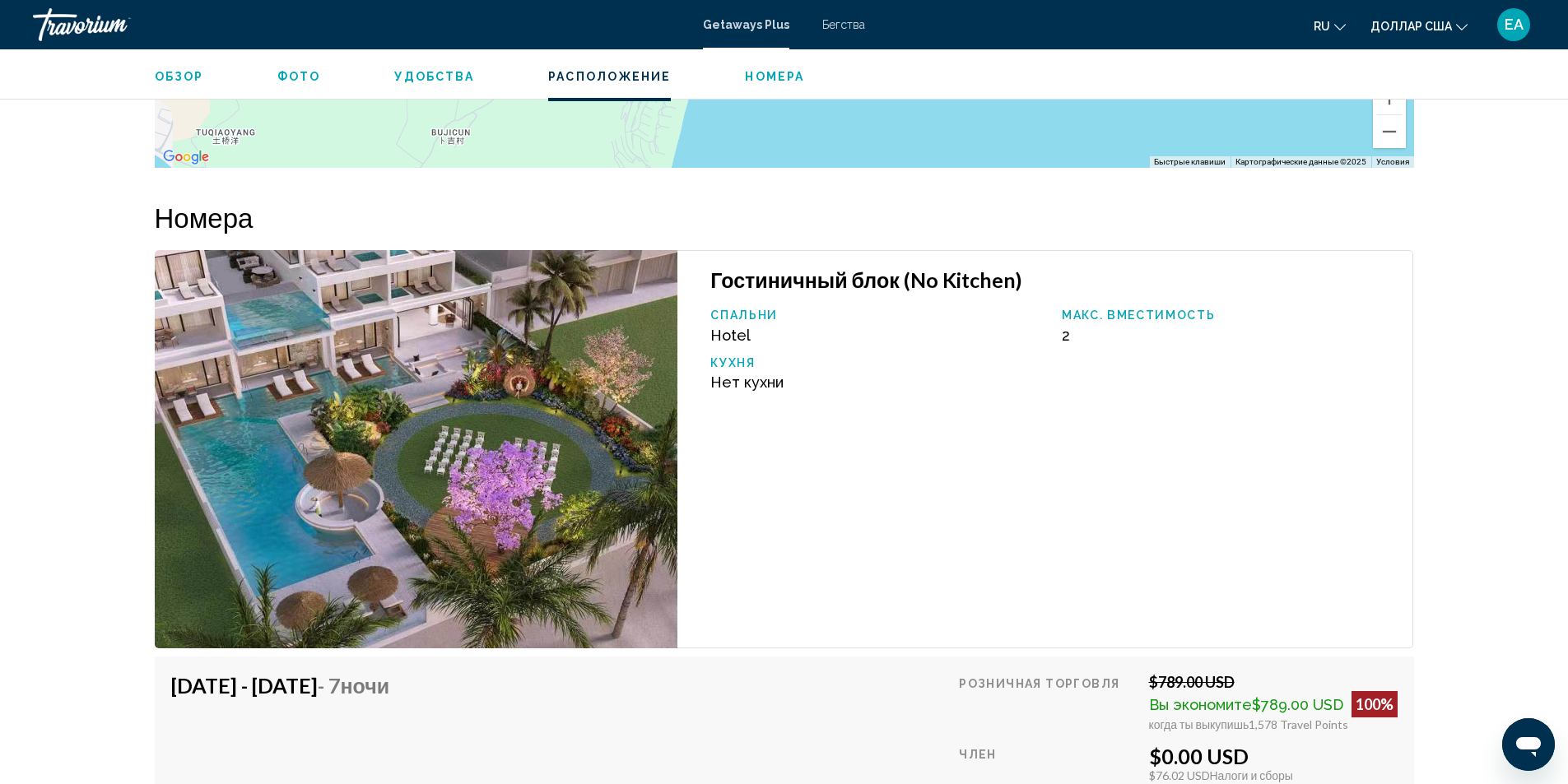
scroll to position [2053, 0]
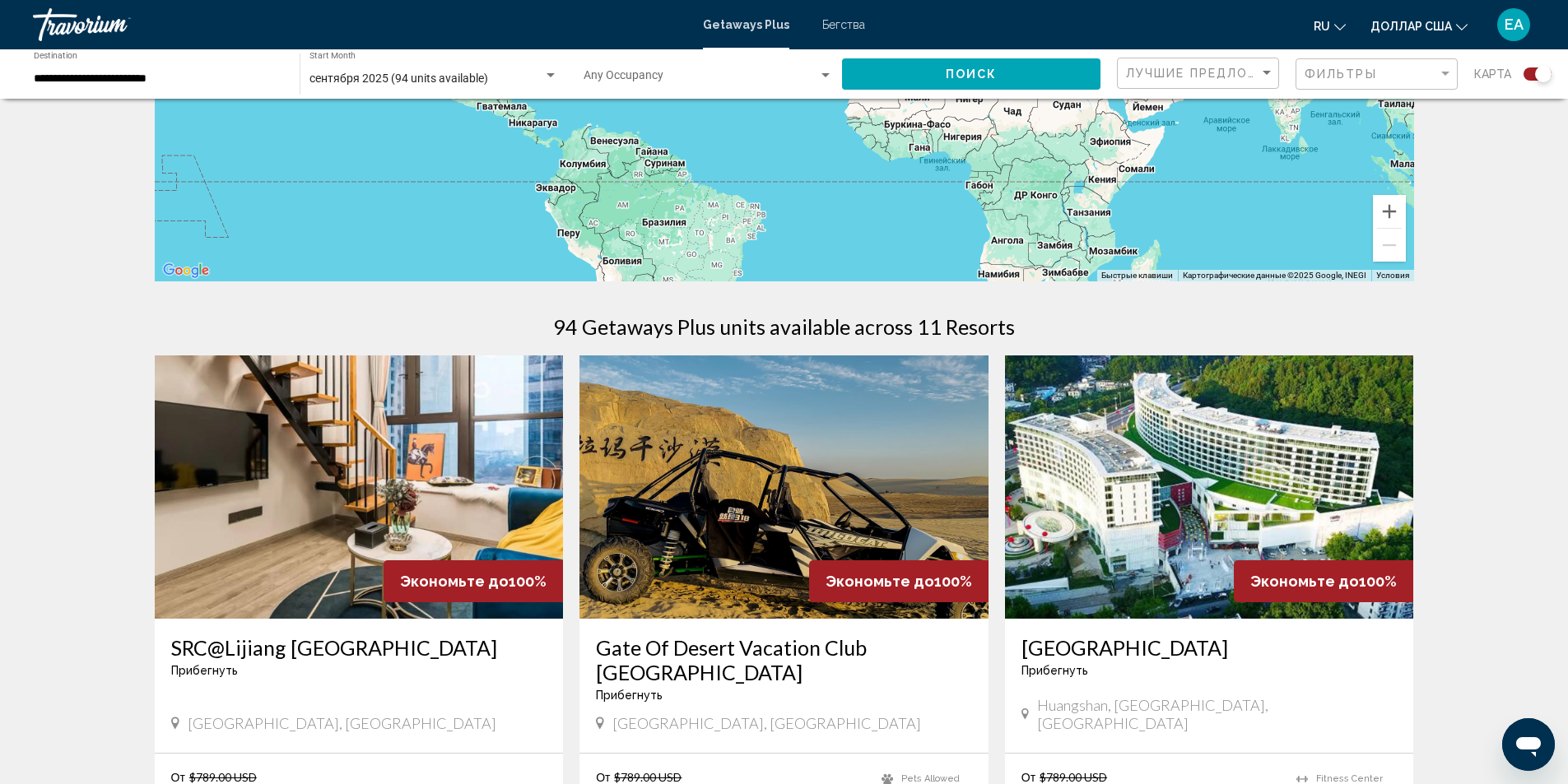
scroll to position [329, 0]
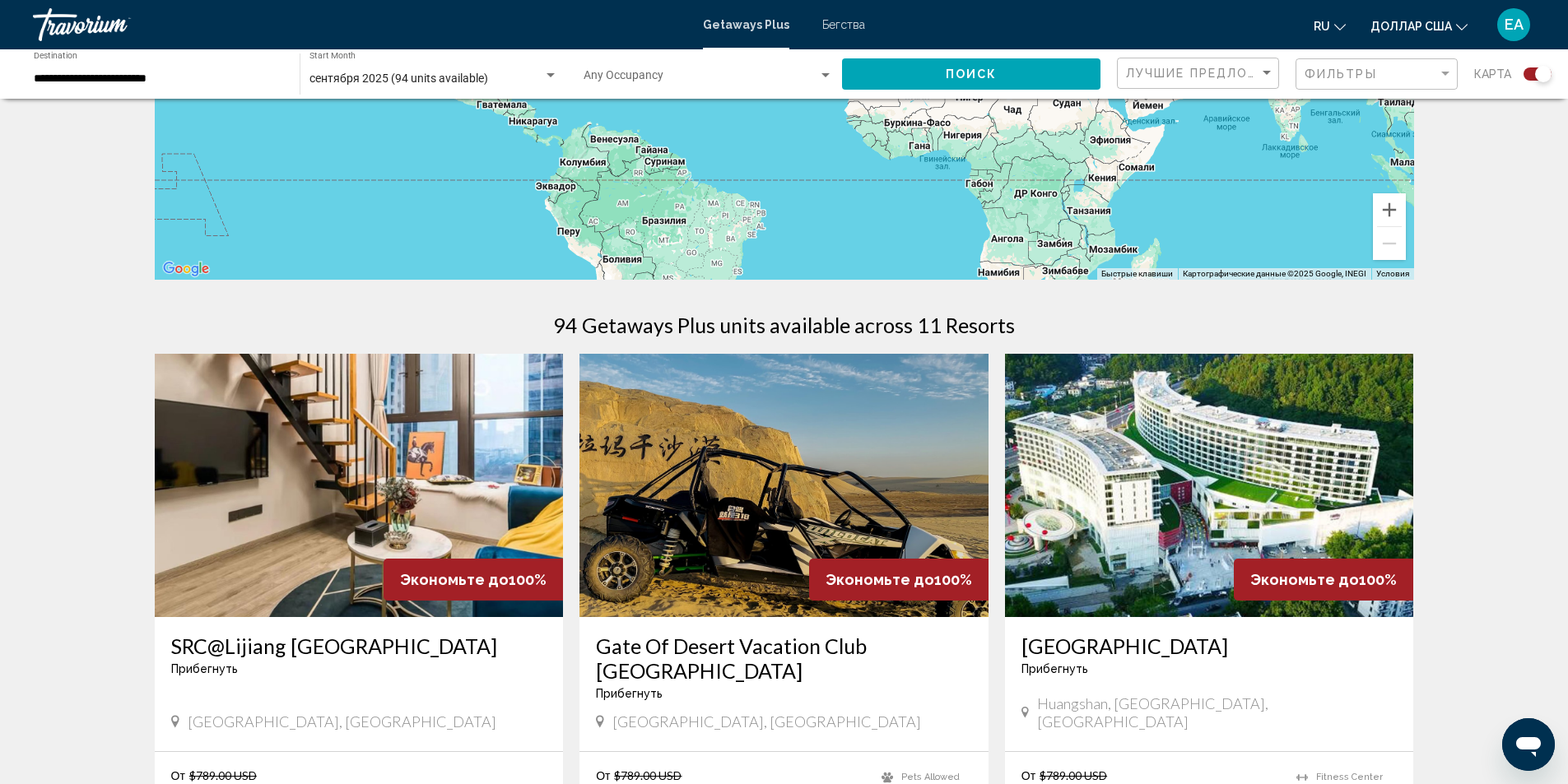
click at [1323, 502] on img "Основное содержание" at bounding box center [1210, 485] width 409 height 263
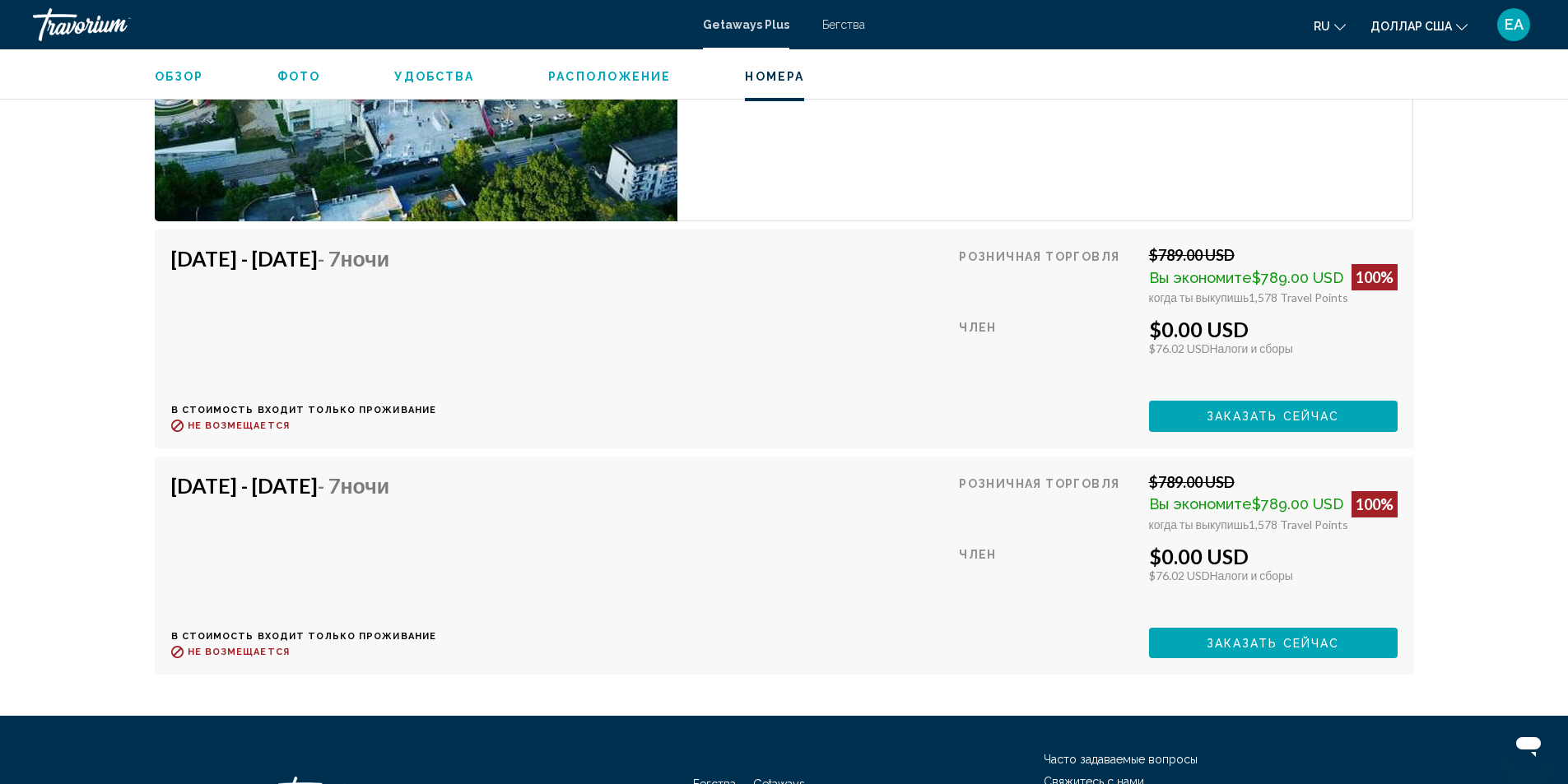
scroll to position [3044, 0]
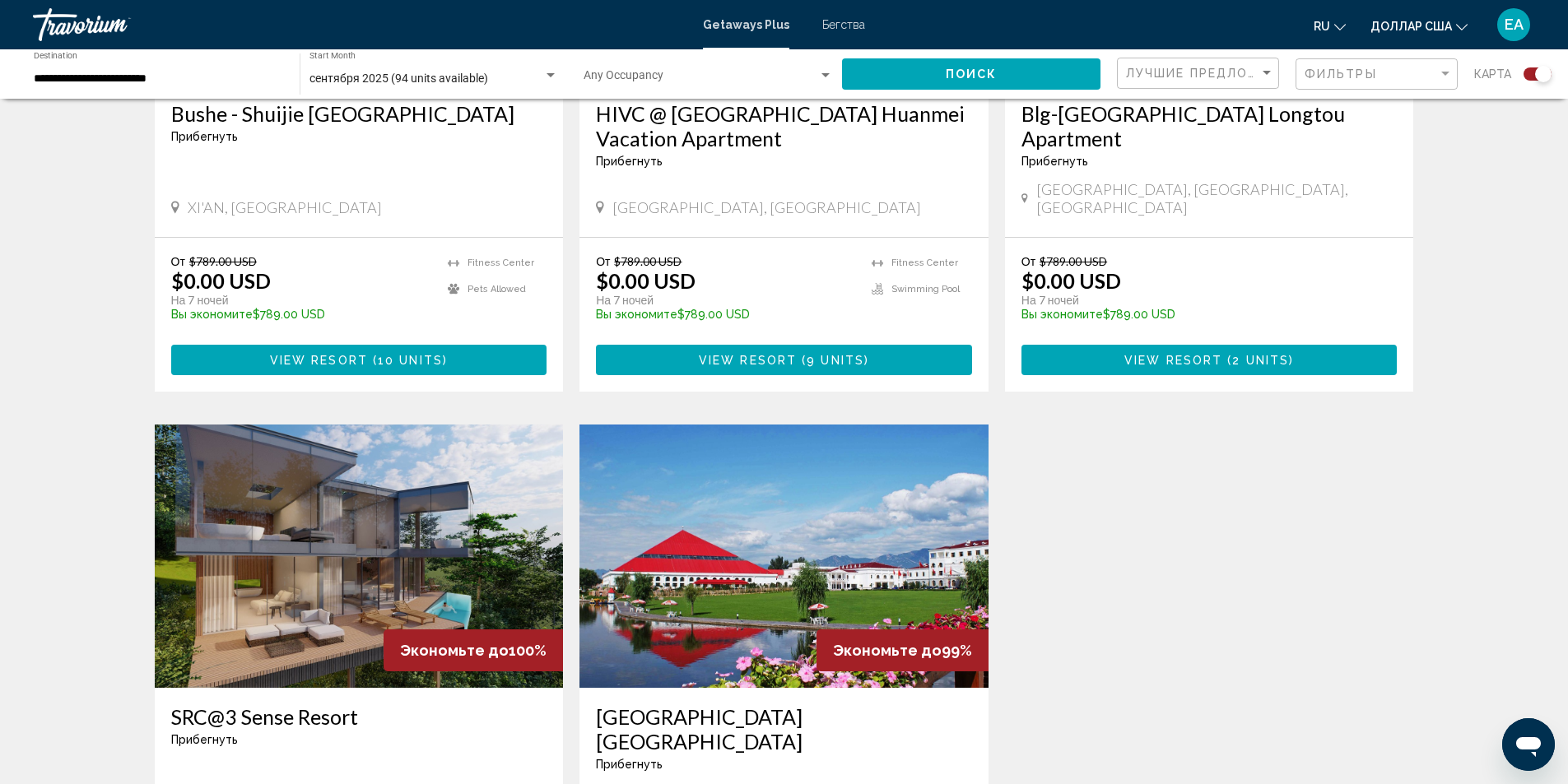
scroll to position [2057, 0]
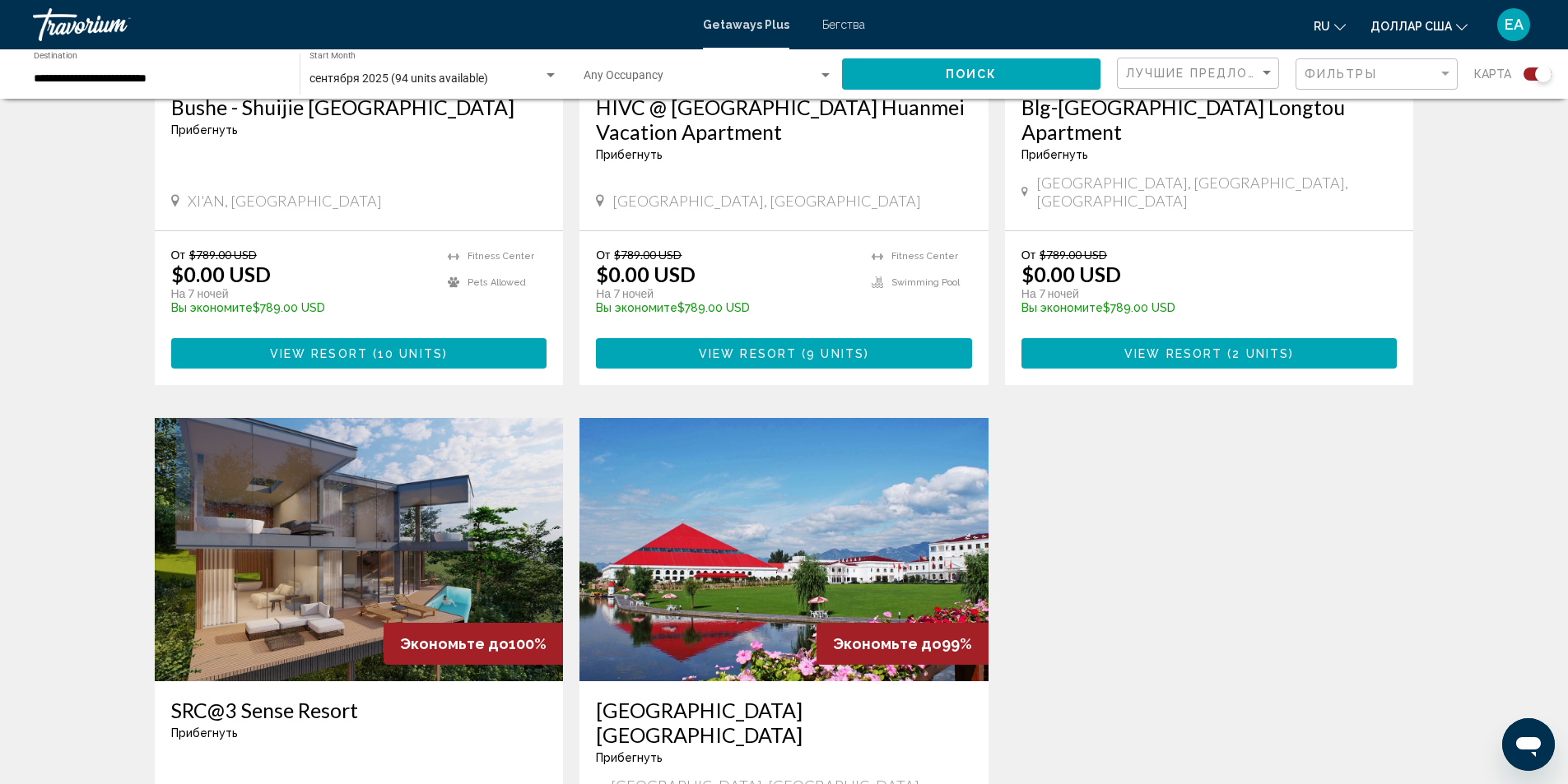
click at [673, 500] on img "Основное содержание" at bounding box center [784, 549] width 409 height 263
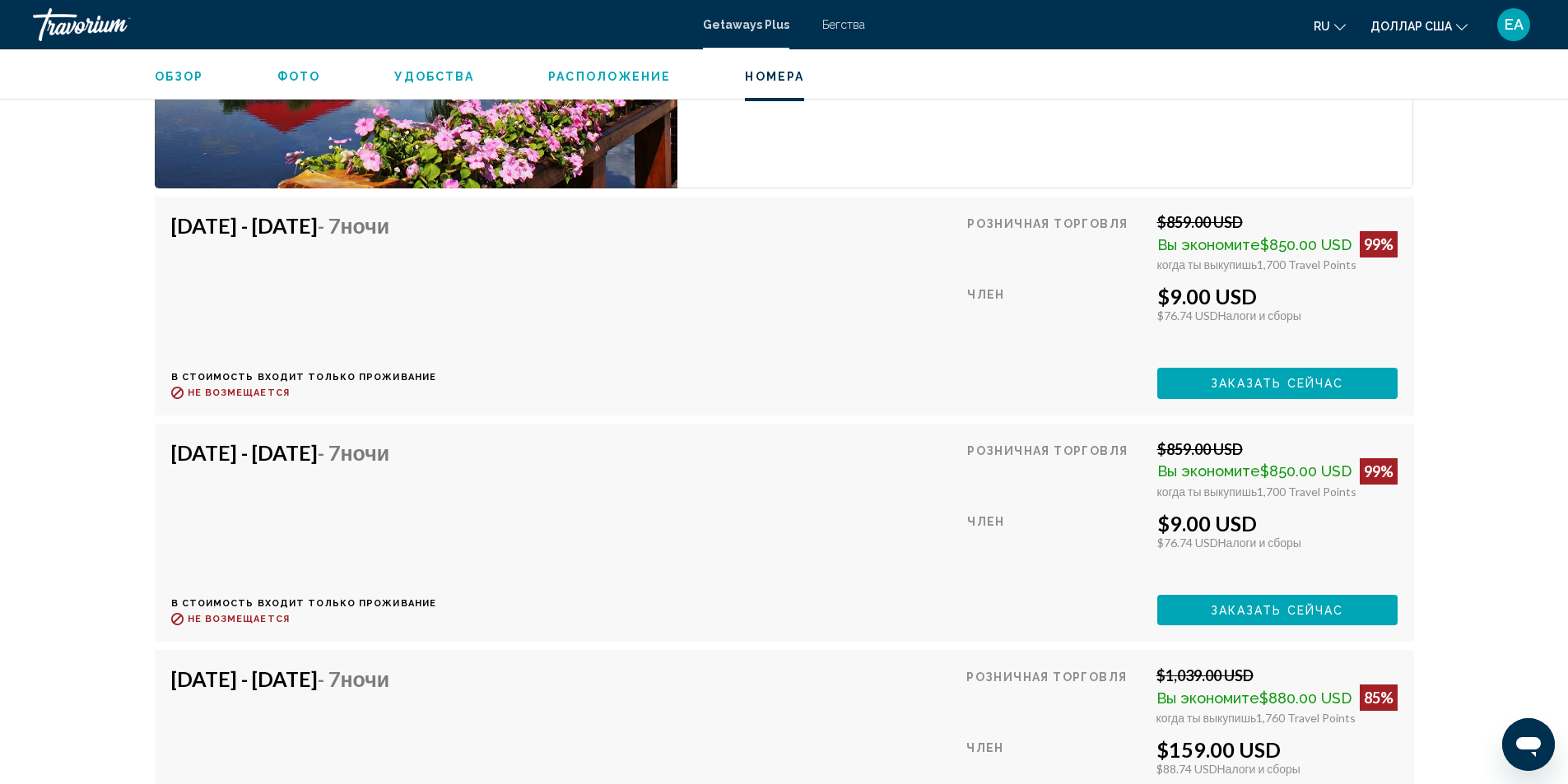
scroll to position [2944, 0]
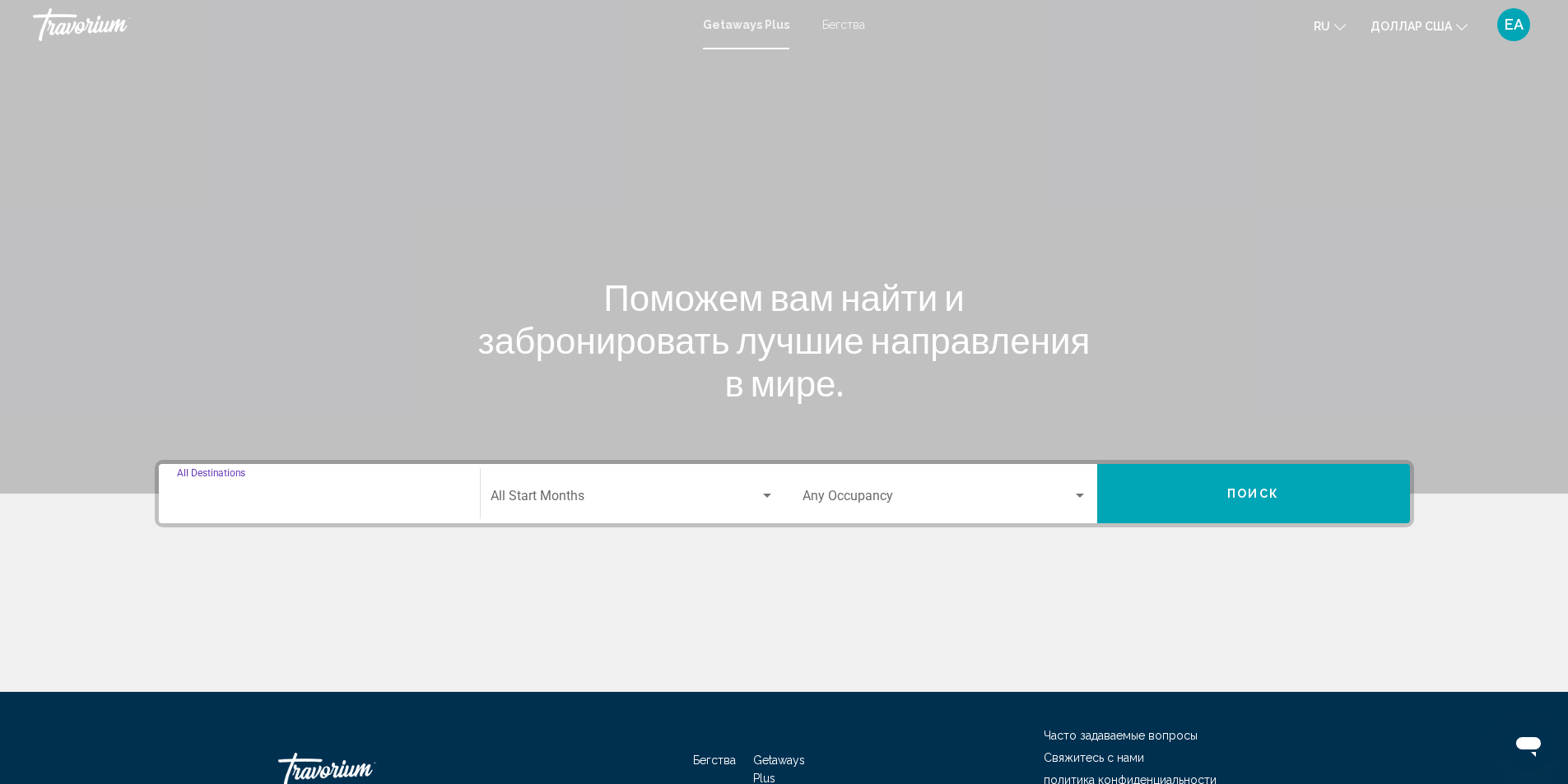
click at [323, 498] on input "Destination All Destinations" at bounding box center [319, 500] width 284 height 15
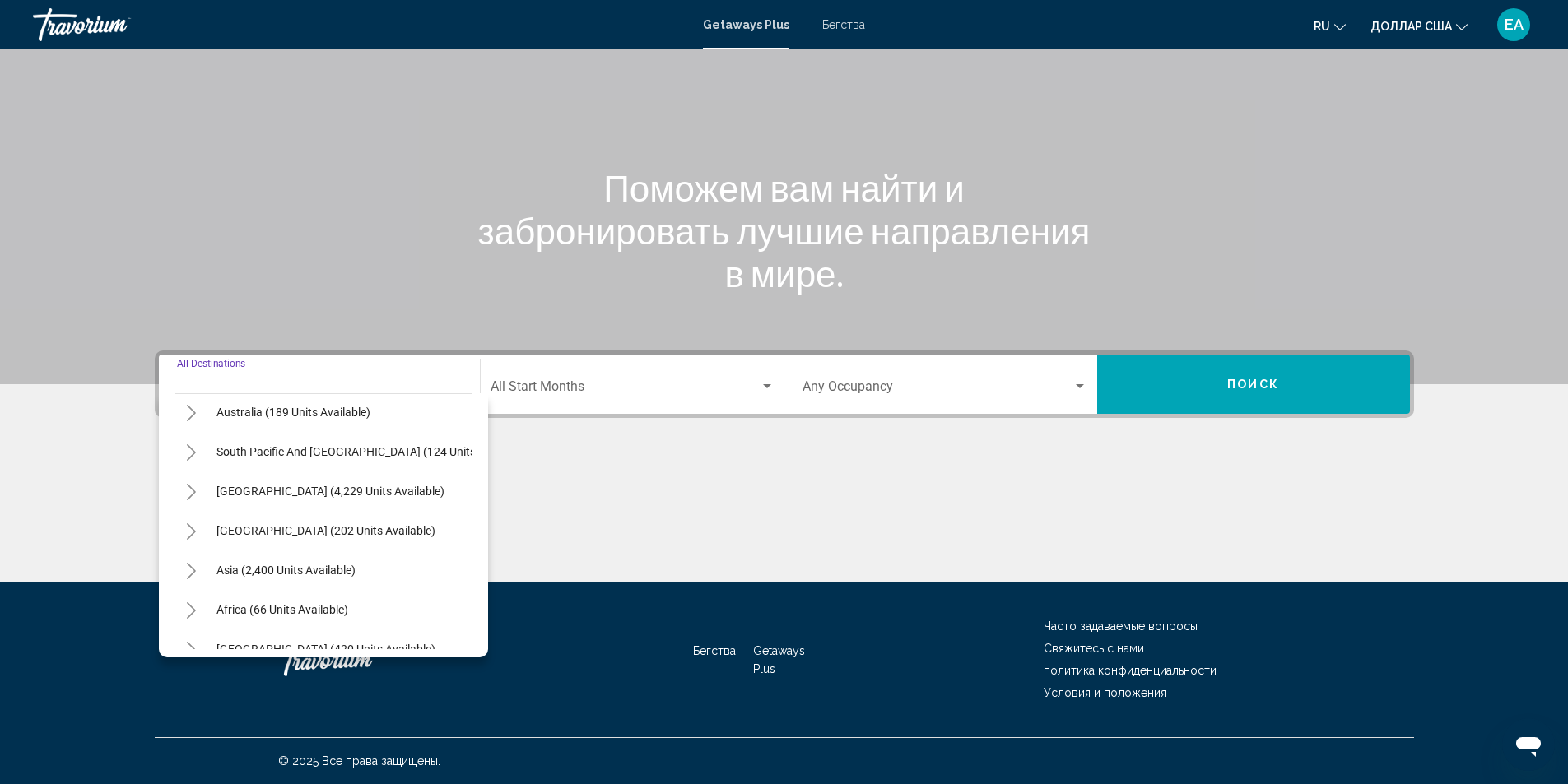
scroll to position [279, 0]
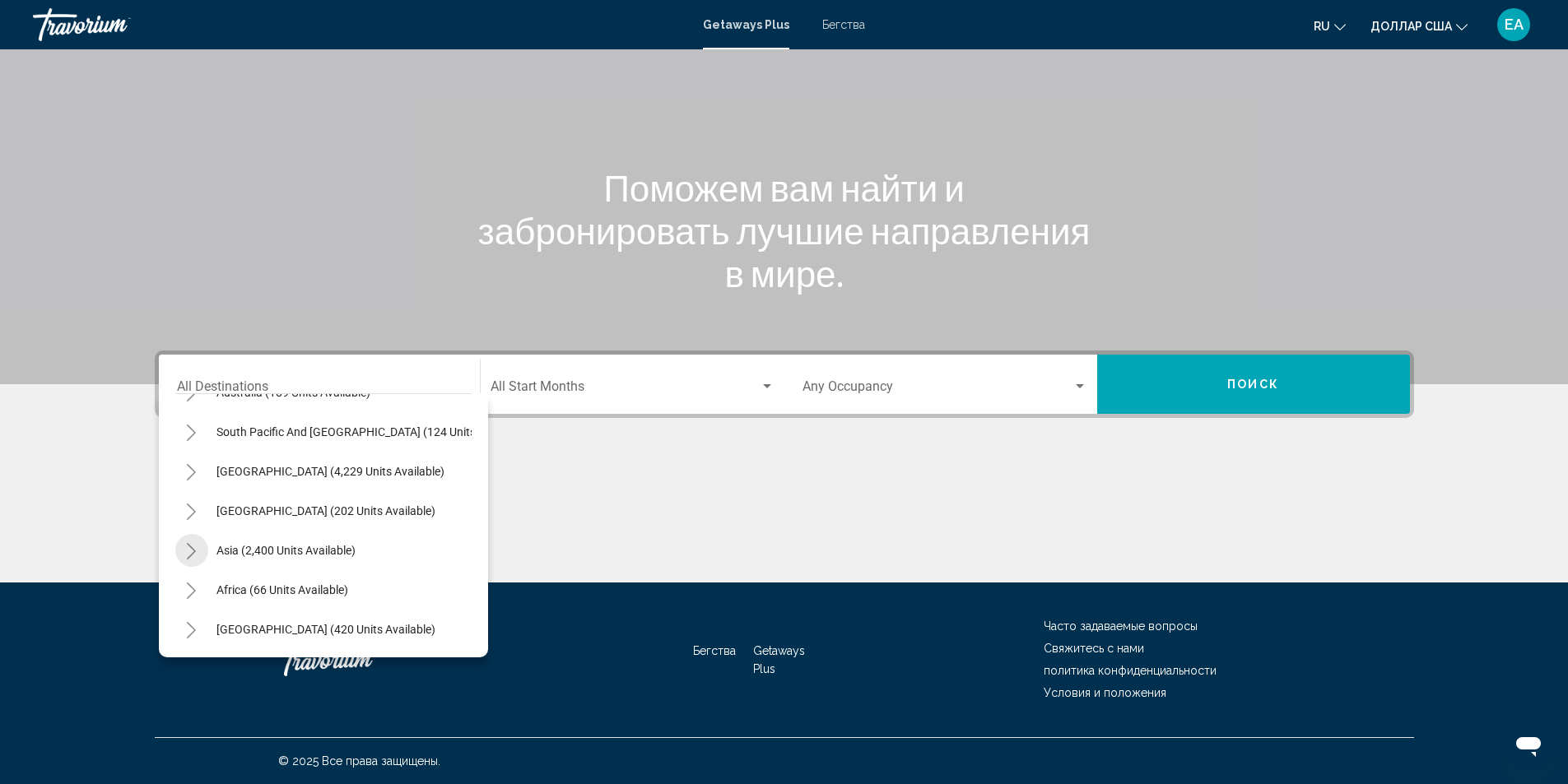
click at [188, 543] on icon "Toggle Asia (2,400 units available)" at bounding box center [191, 551] width 12 height 17
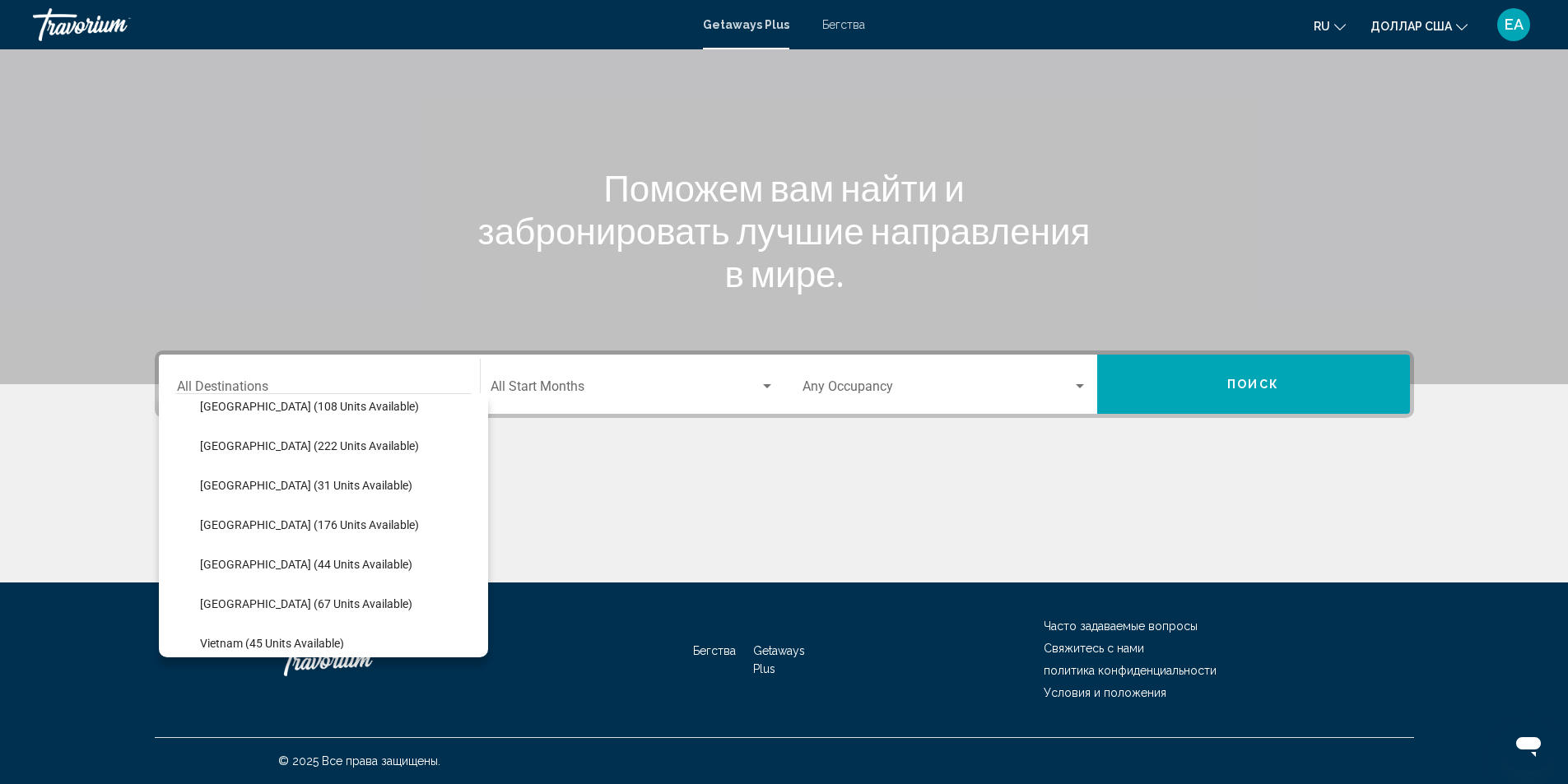
scroll to position [690, 0]
click at [220, 519] on span "[GEOGRAPHIC_DATA] (67 units available)" at bounding box center [306, 522] width 212 height 13
type input "**********"
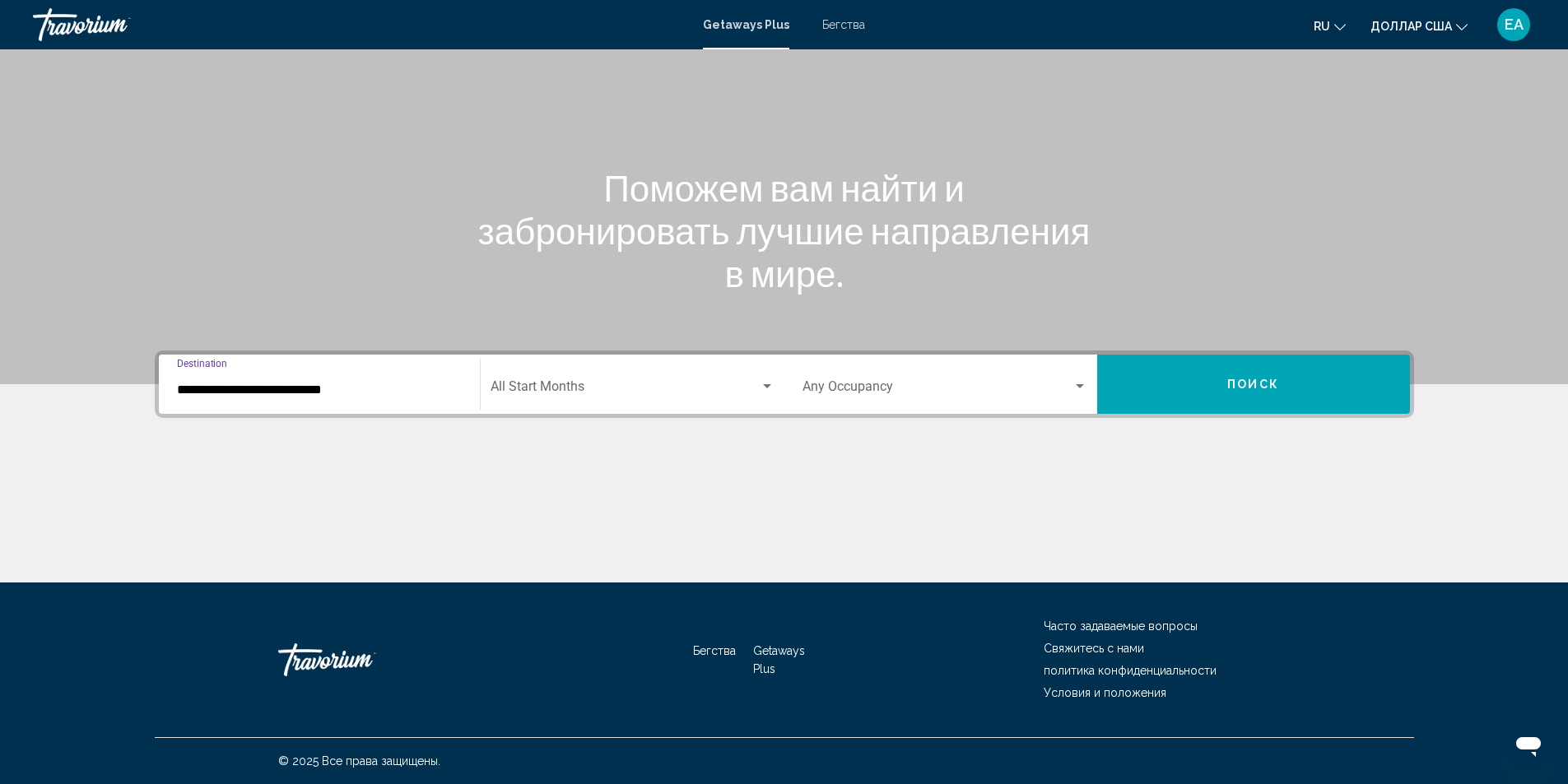
click at [768, 381] on div "Search widget" at bounding box center [767, 387] width 15 height 13
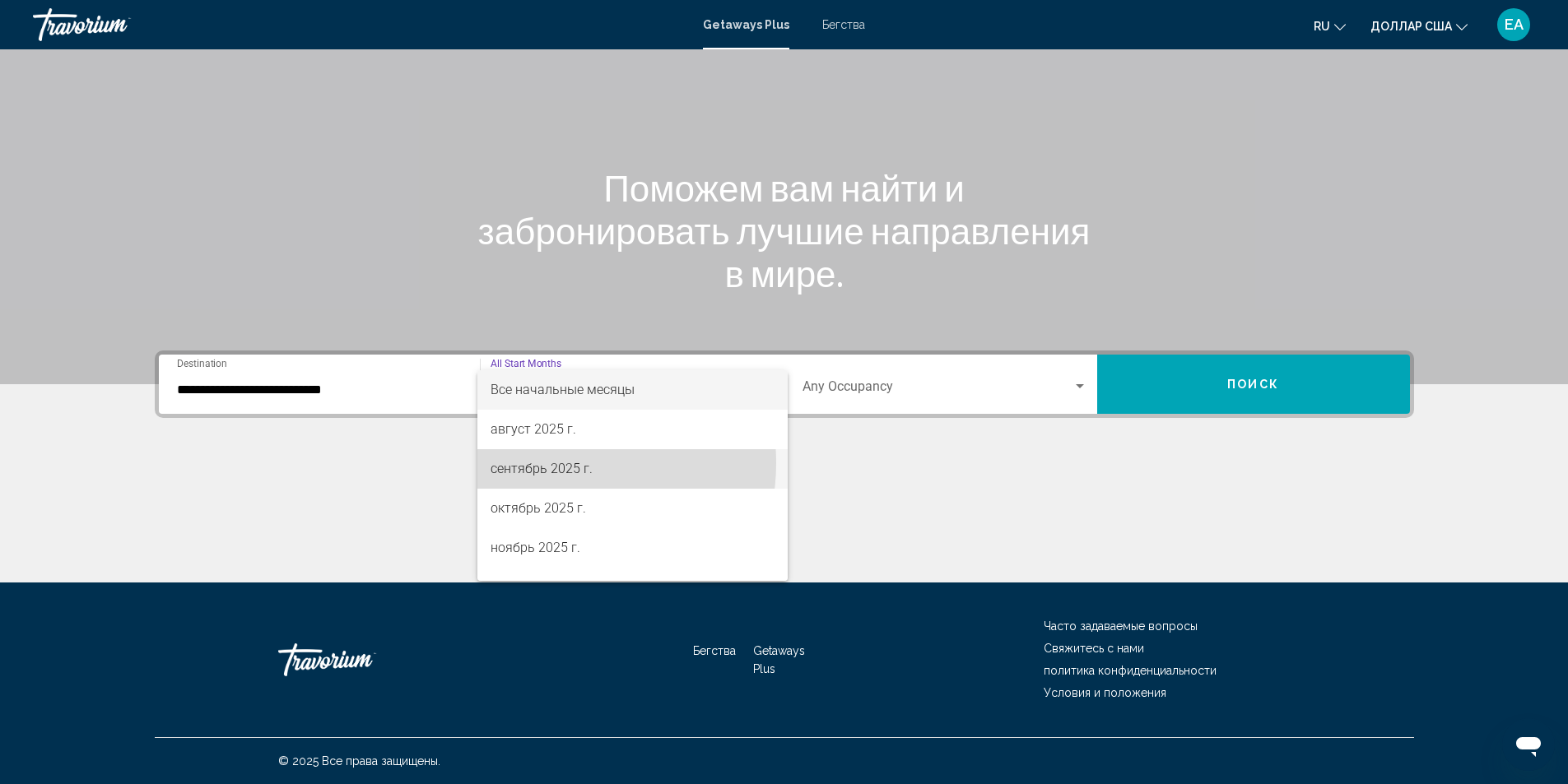
click at [555, 463] on font "сентябрь 2025 г." at bounding box center [541, 468] width 102 height 16
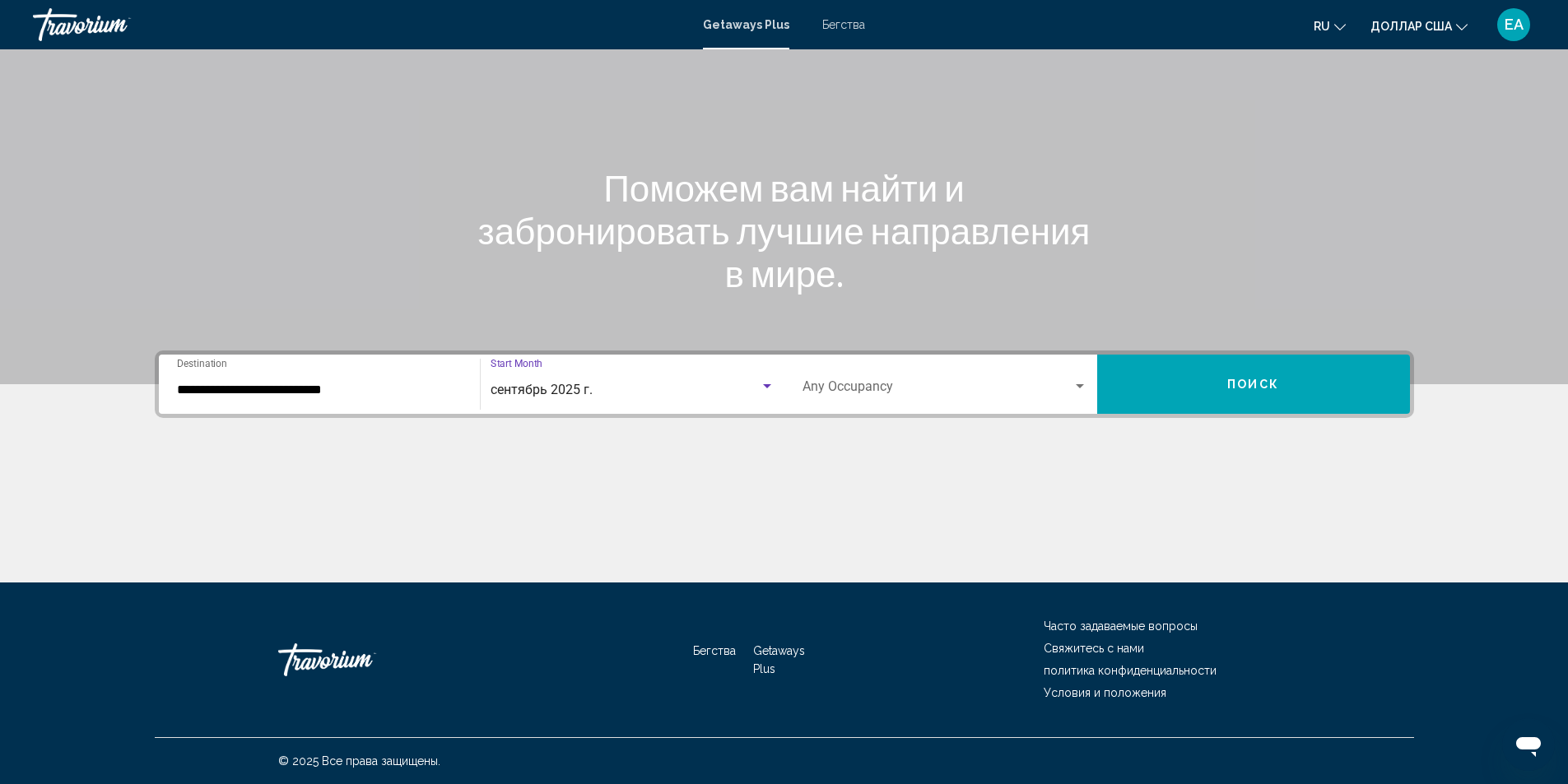
click at [1079, 386] on div "Search widget" at bounding box center [1080, 386] width 8 height 4
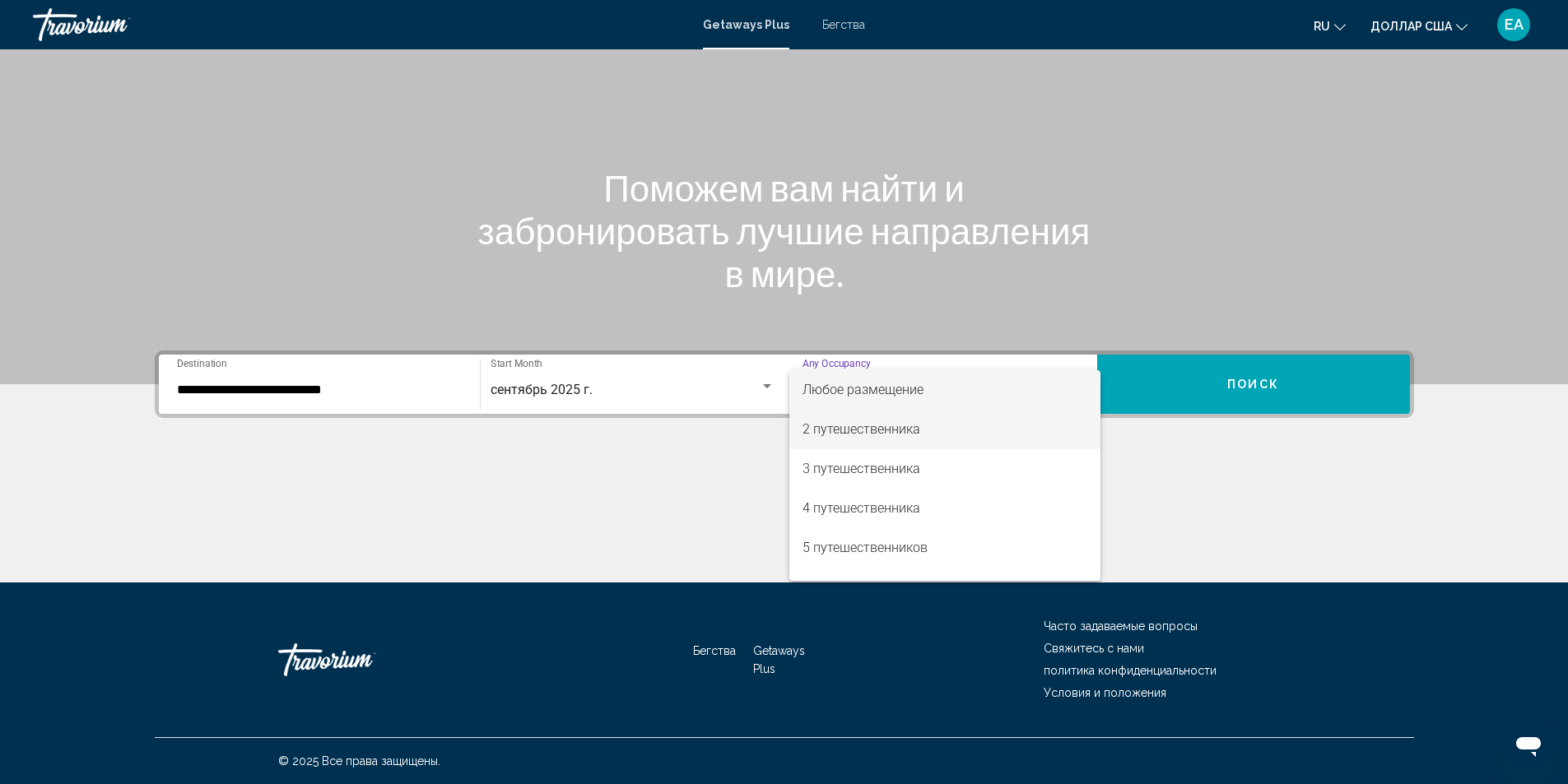
click at [856, 433] on font "2 путешественника" at bounding box center [862, 428] width 117 height 16
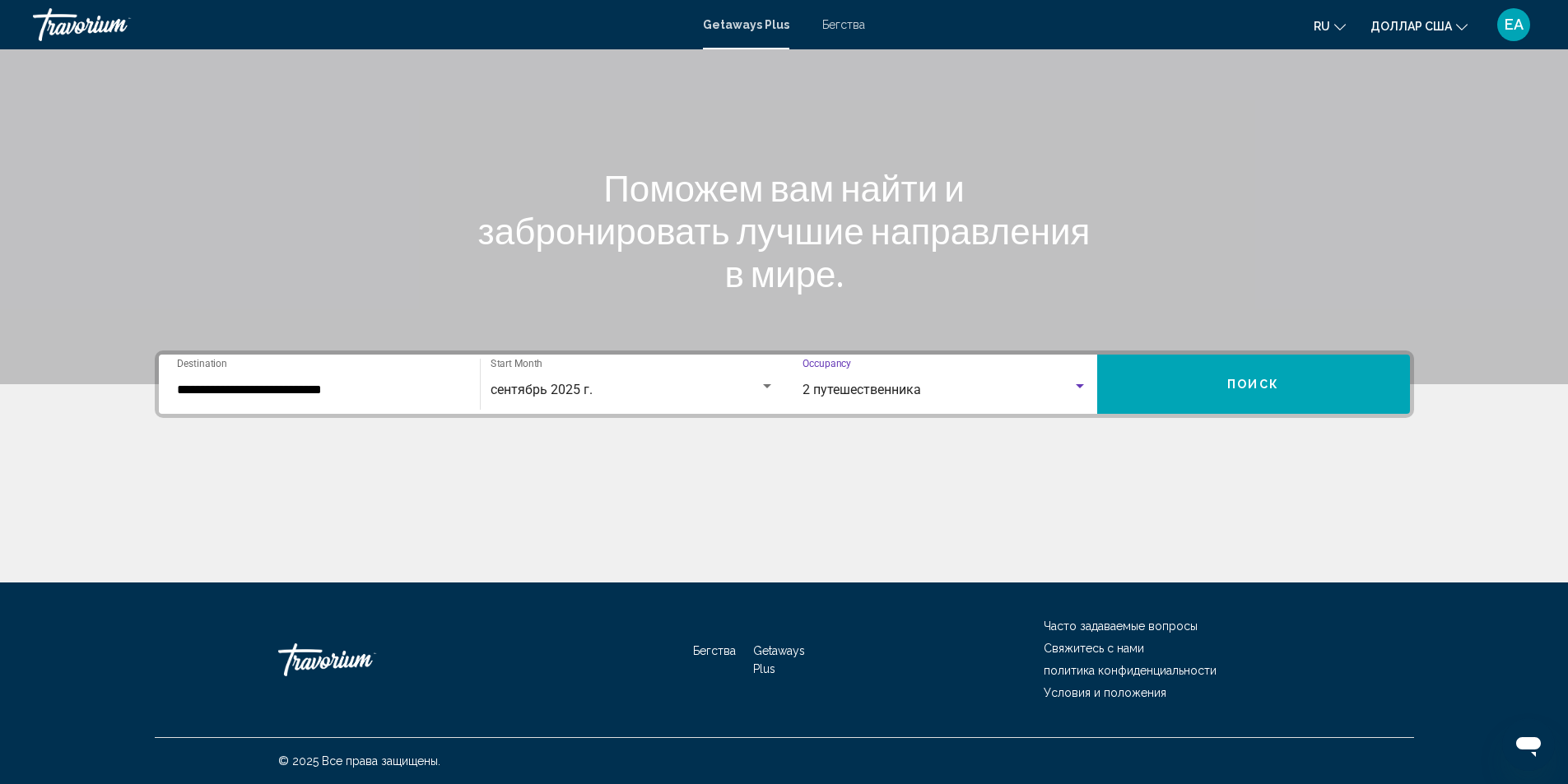
click at [1207, 390] on button "Поиск" at bounding box center [1253, 384] width 313 height 60
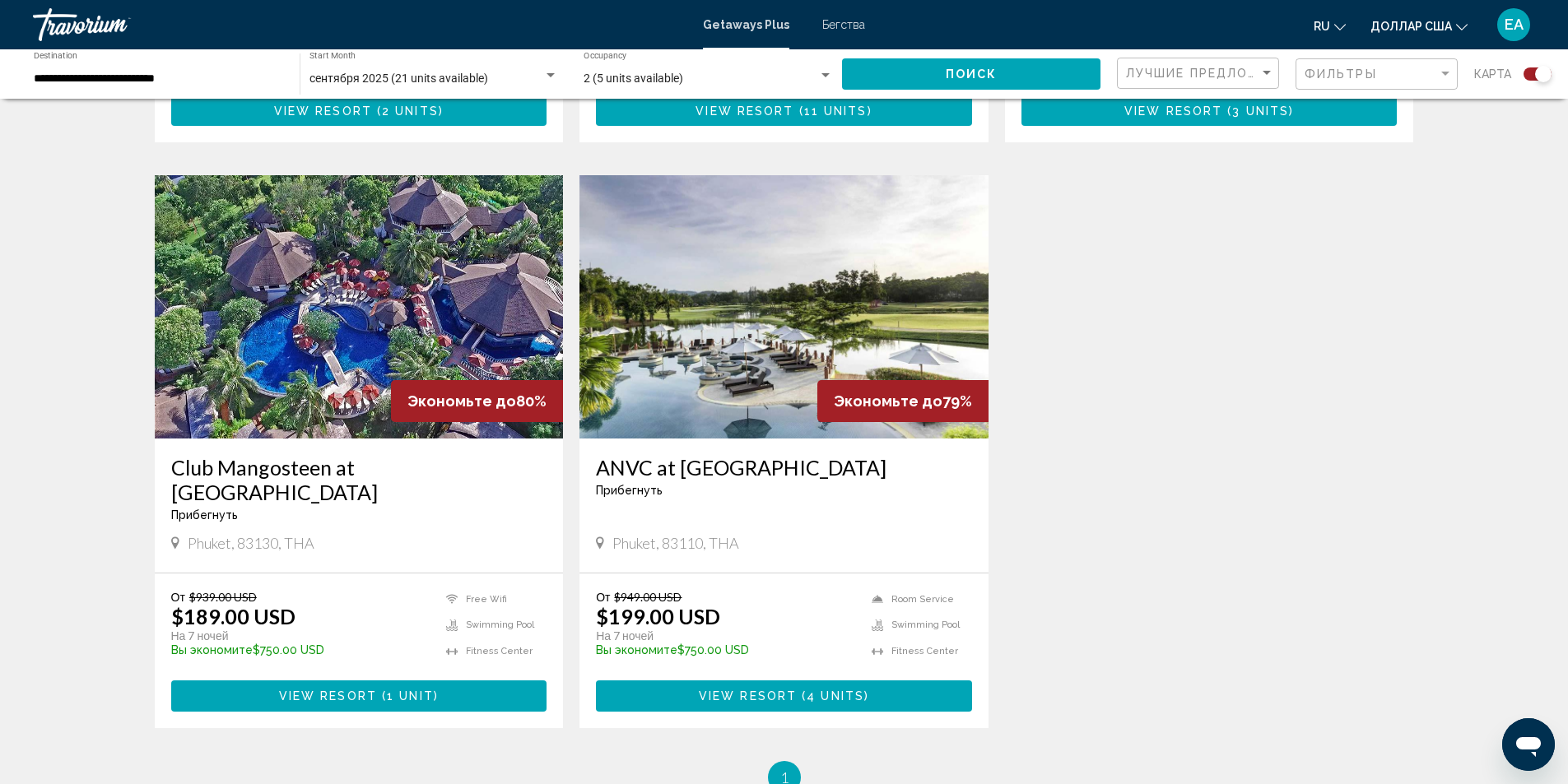
scroll to position [1069, 0]
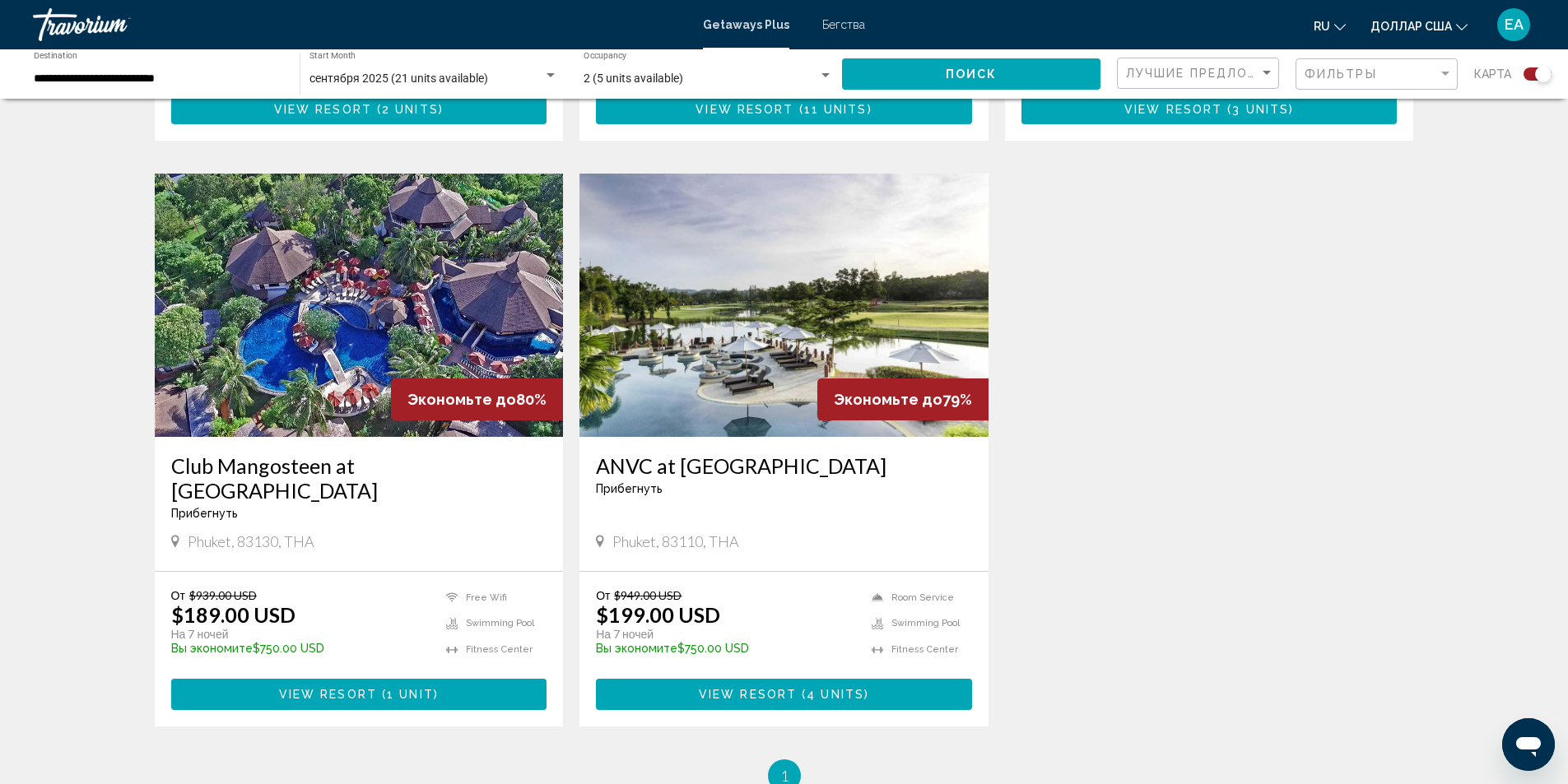
click at [238, 325] on img "Основное содержание" at bounding box center [360, 304] width 409 height 263
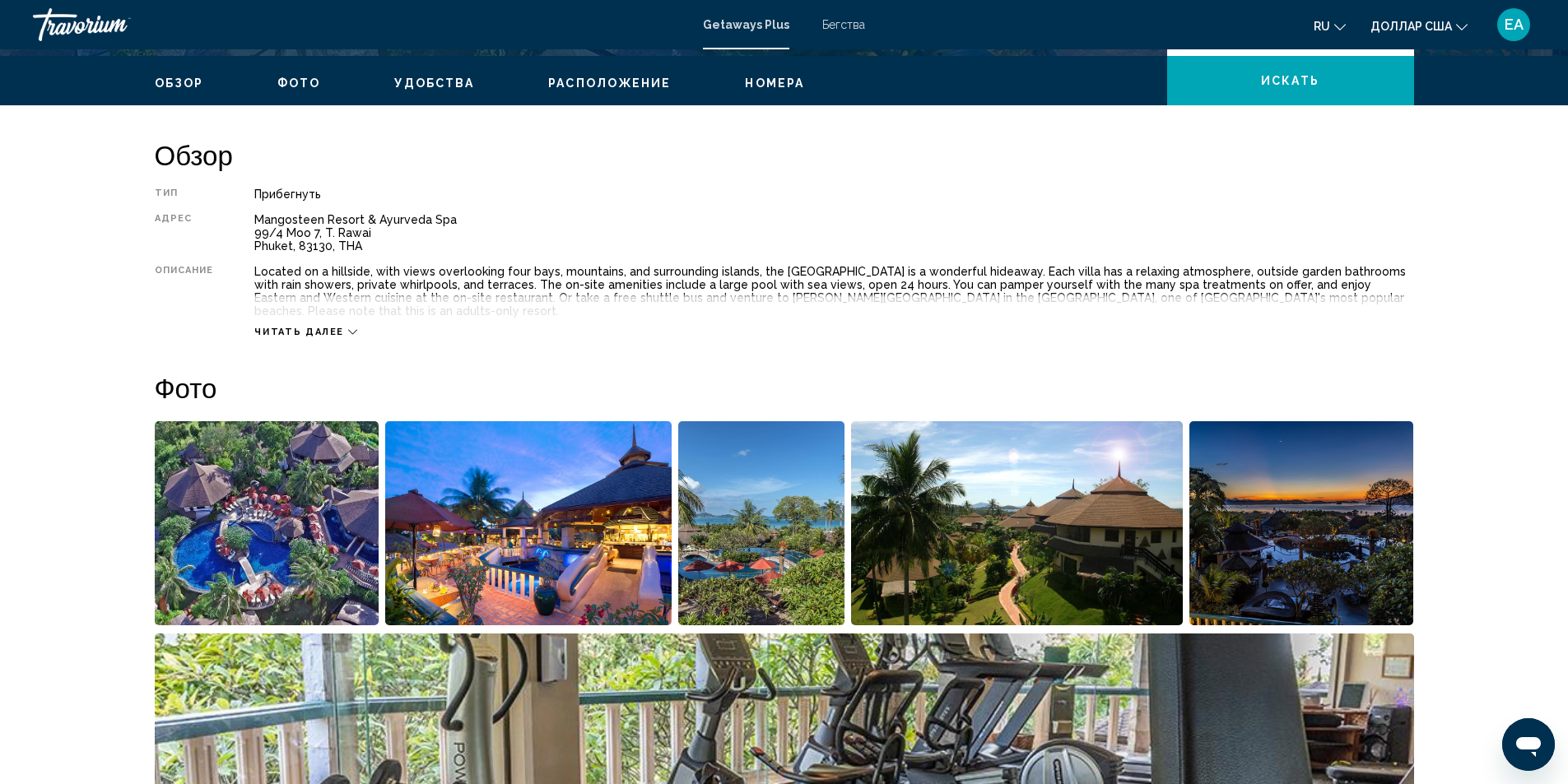
scroll to position [493, 0]
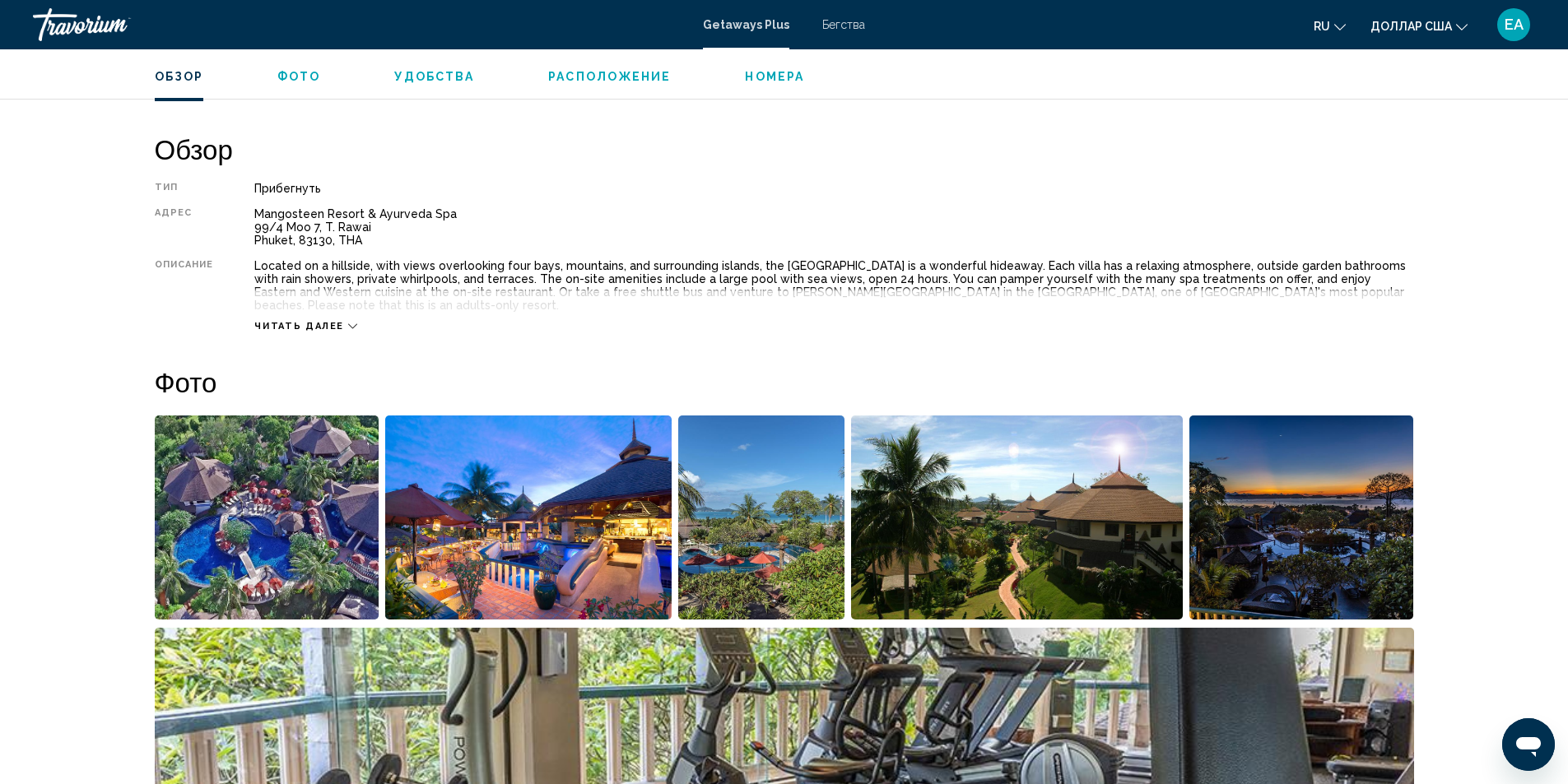
click at [260, 465] on img "Open full-screen image slider" at bounding box center [267, 517] width 225 height 204
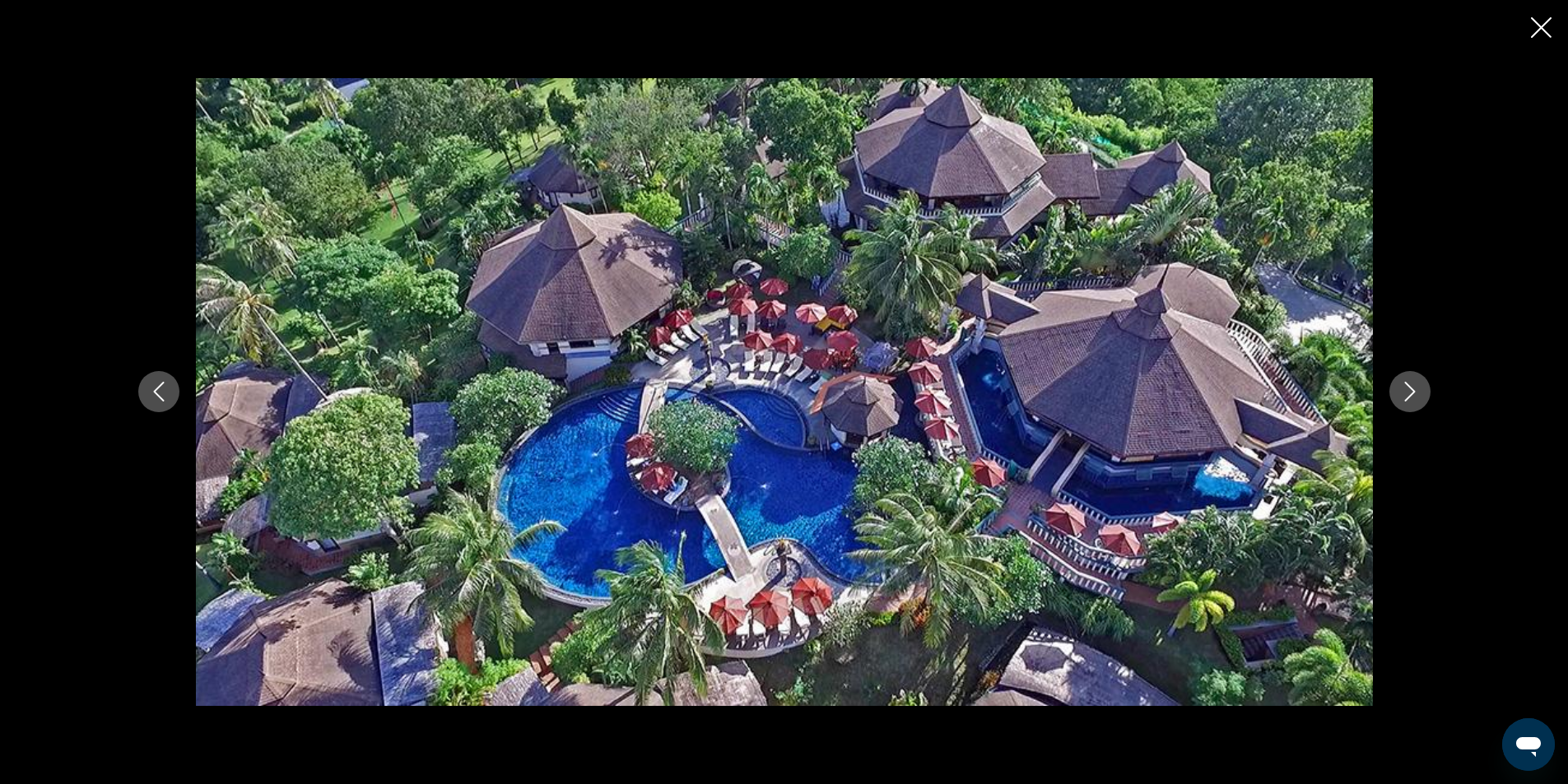
click at [1415, 390] on icon "Next image" at bounding box center [1410, 392] width 20 height 20
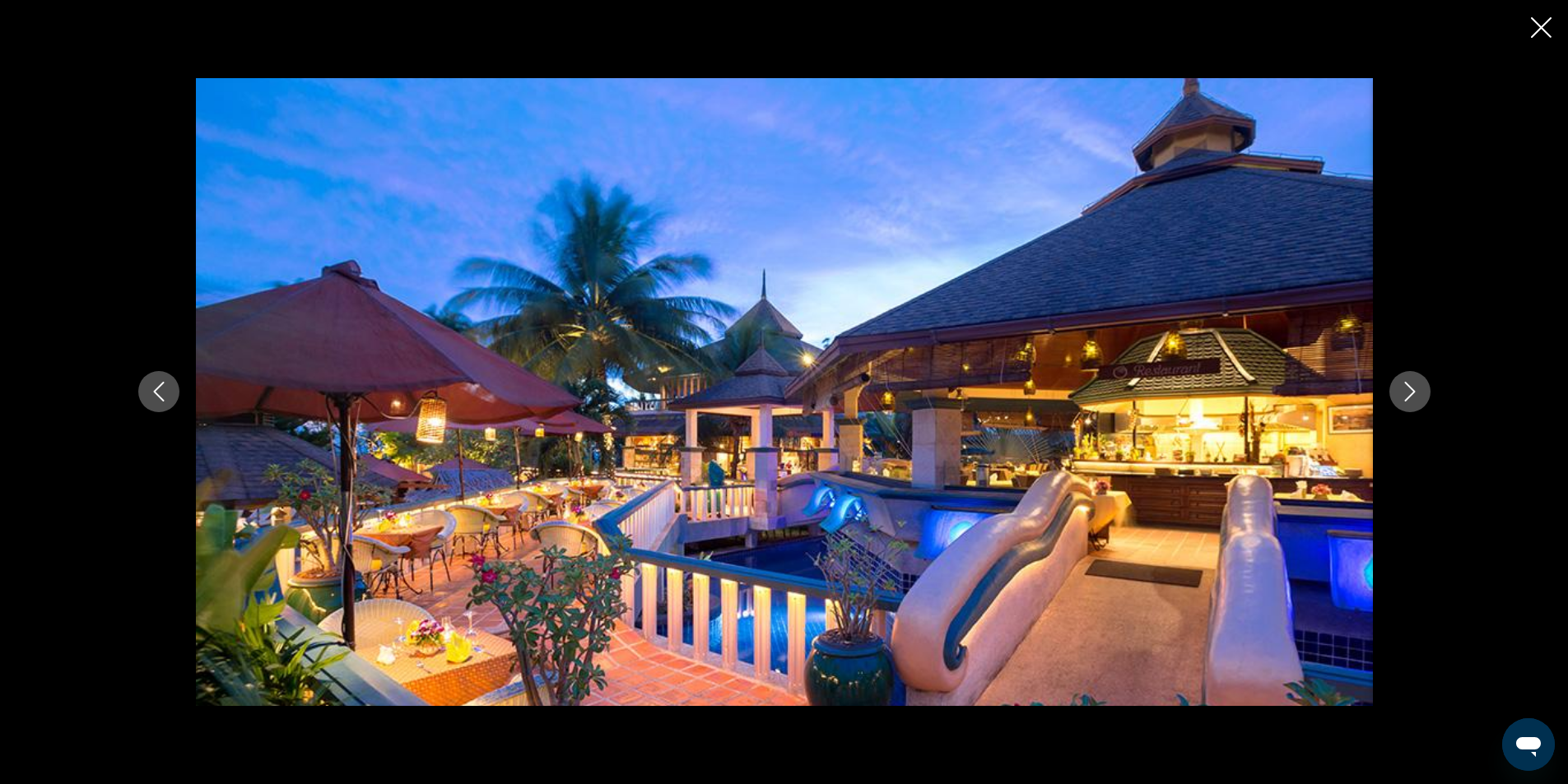
click at [1415, 390] on icon "Next image" at bounding box center [1410, 392] width 20 height 20
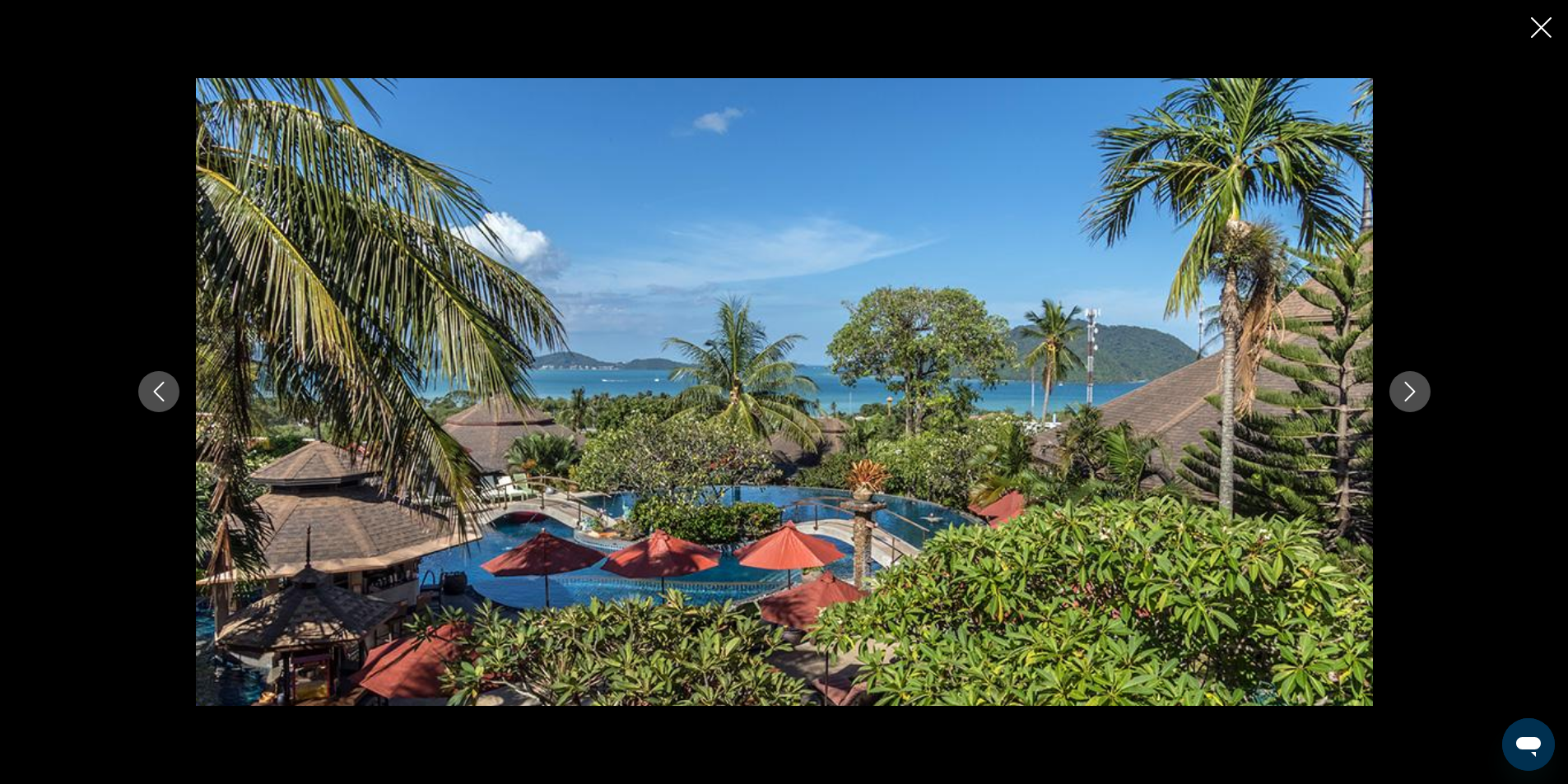
click at [1415, 390] on icon "Next image" at bounding box center [1410, 392] width 20 height 20
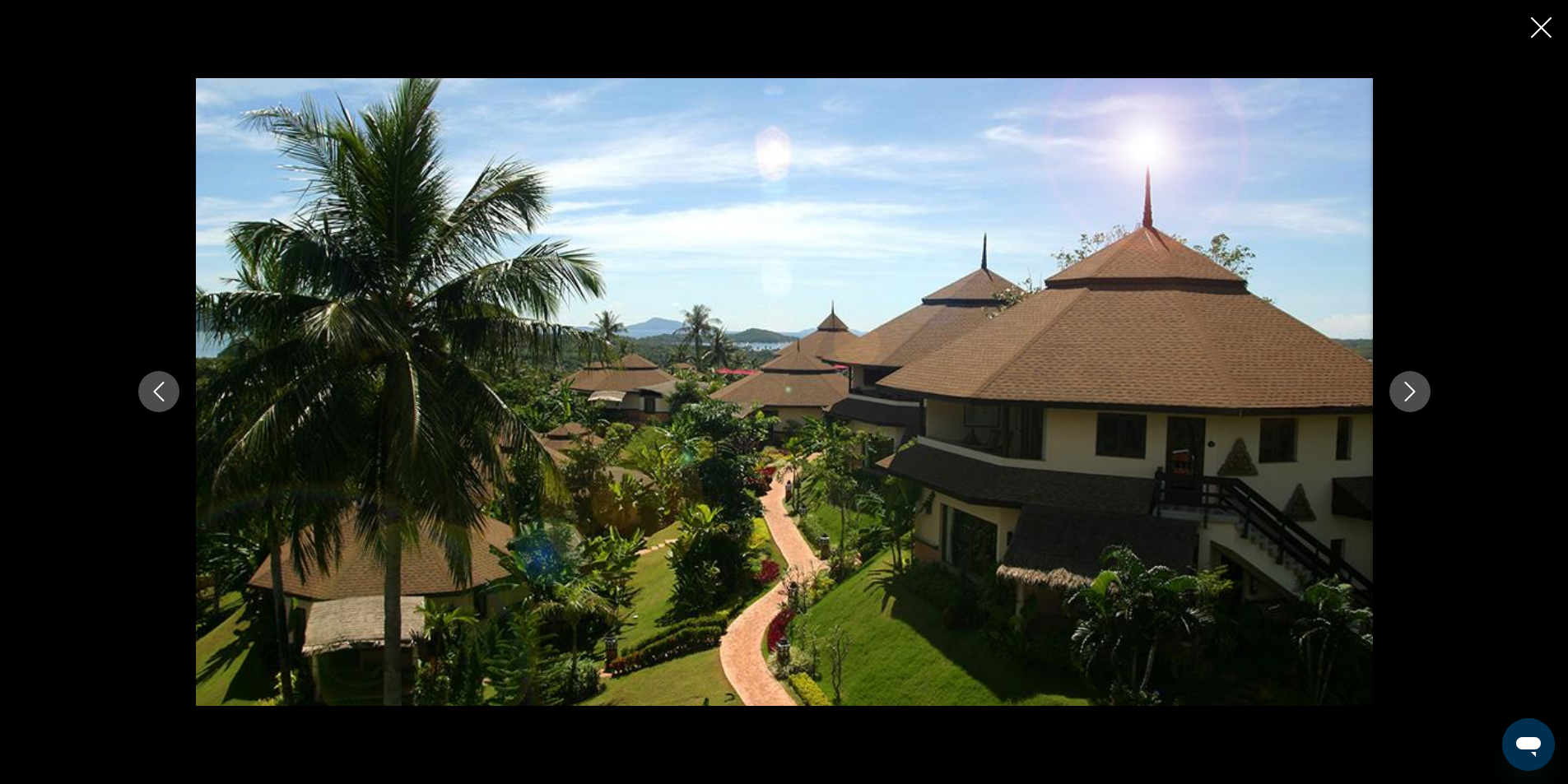
click at [1415, 390] on icon "Next image" at bounding box center [1410, 392] width 20 height 20
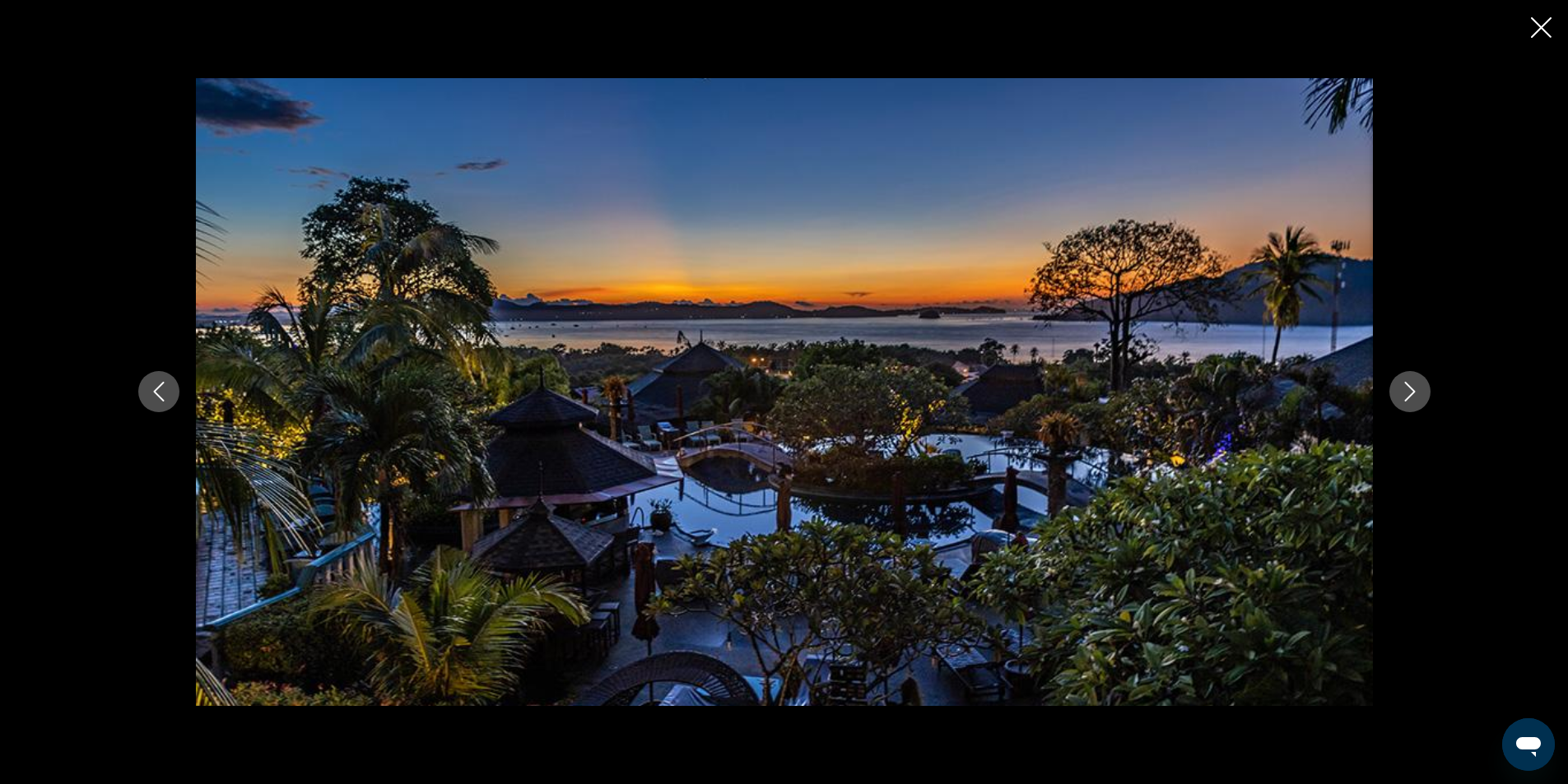
click at [1415, 390] on icon "Next image" at bounding box center [1410, 392] width 20 height 20
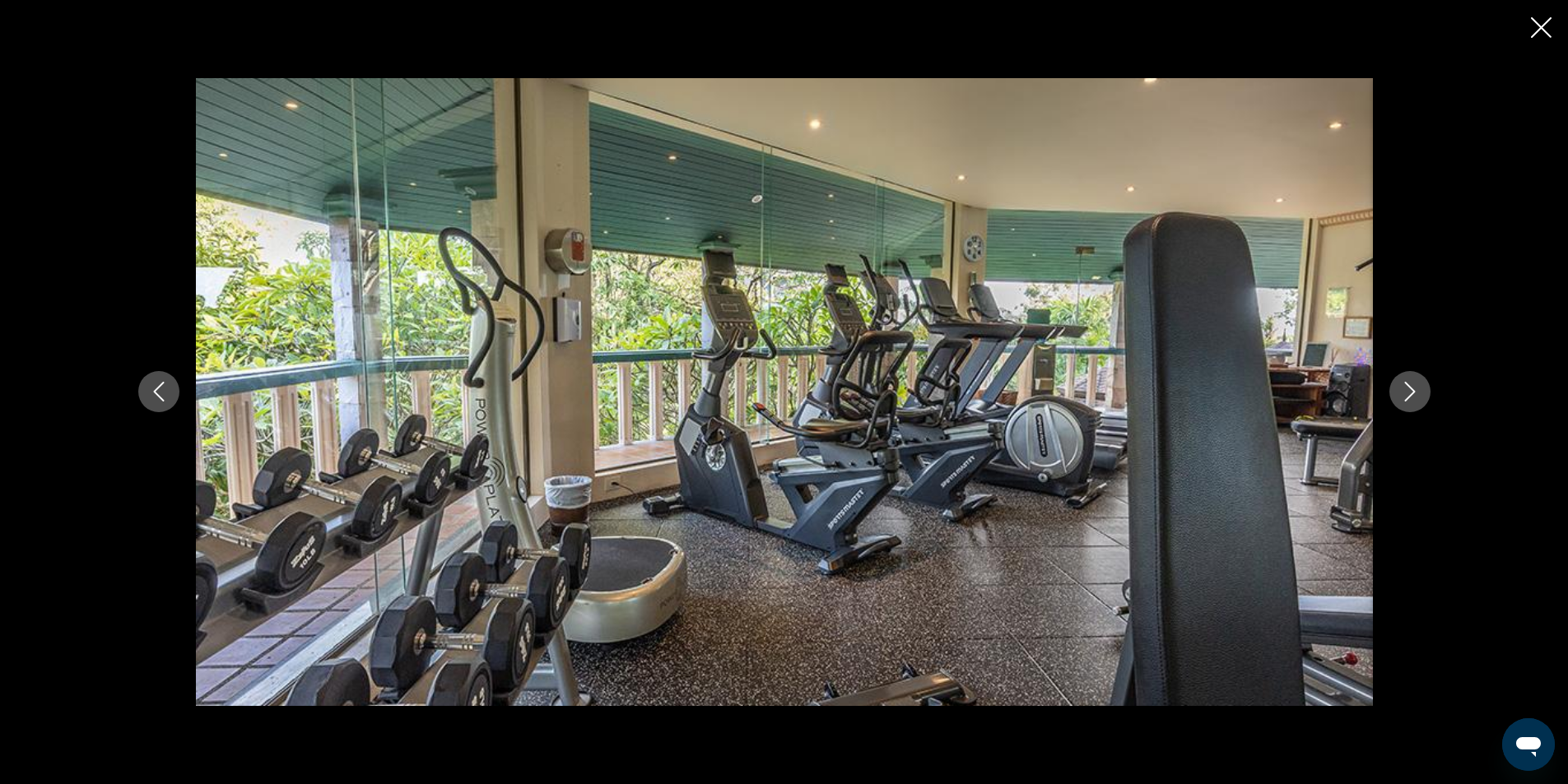
click at [1415, 390] on icon "Next image" at bounding box center [1410, 392] width 20 height 20
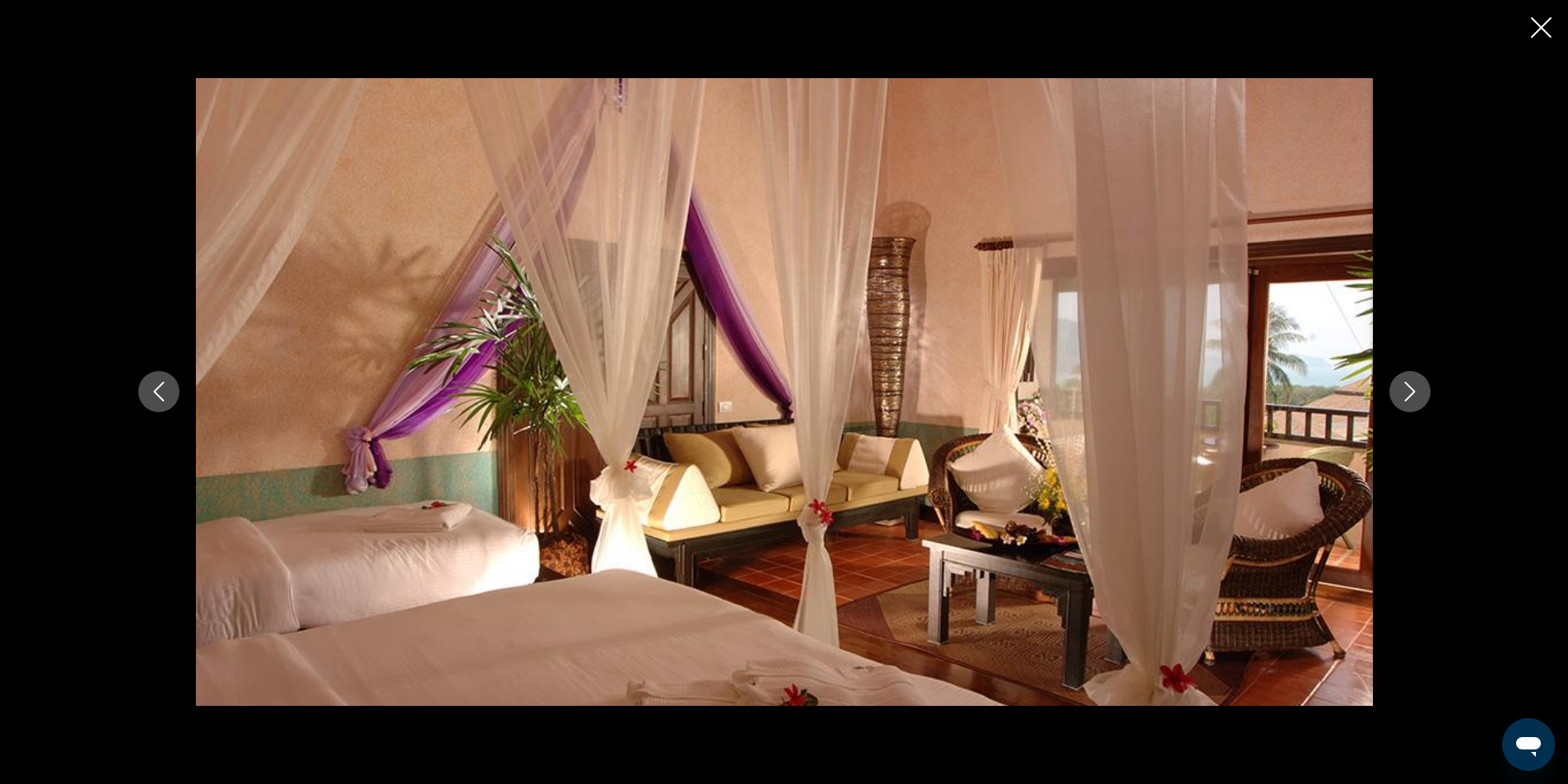
click at [1415, 390] on icon "Next image" at bounding box center [1410, 392] width 20 height 20
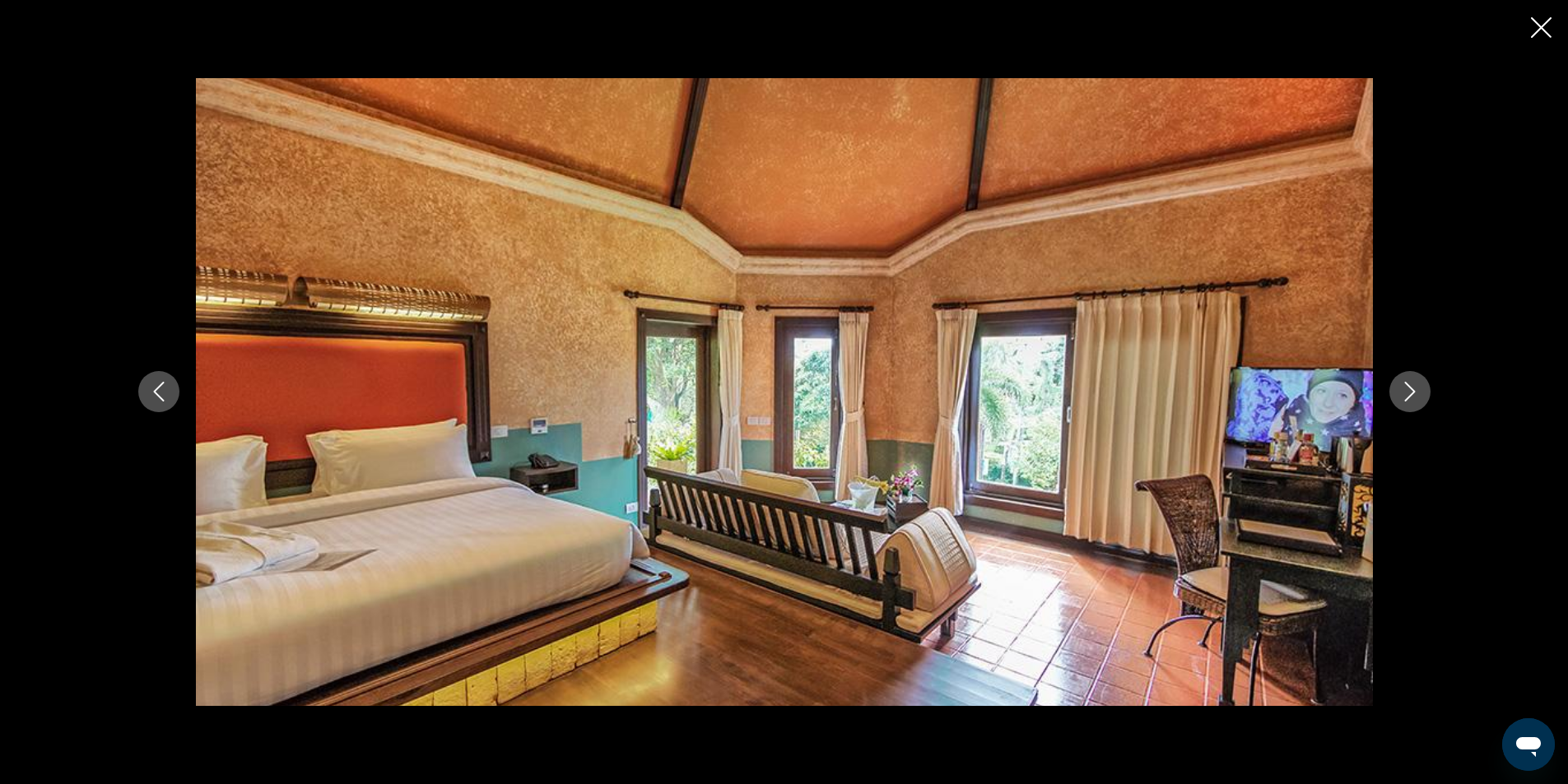
click at [1415, 390] on icon "Next image" at bounding box center [1410, 392] width 20 height 20
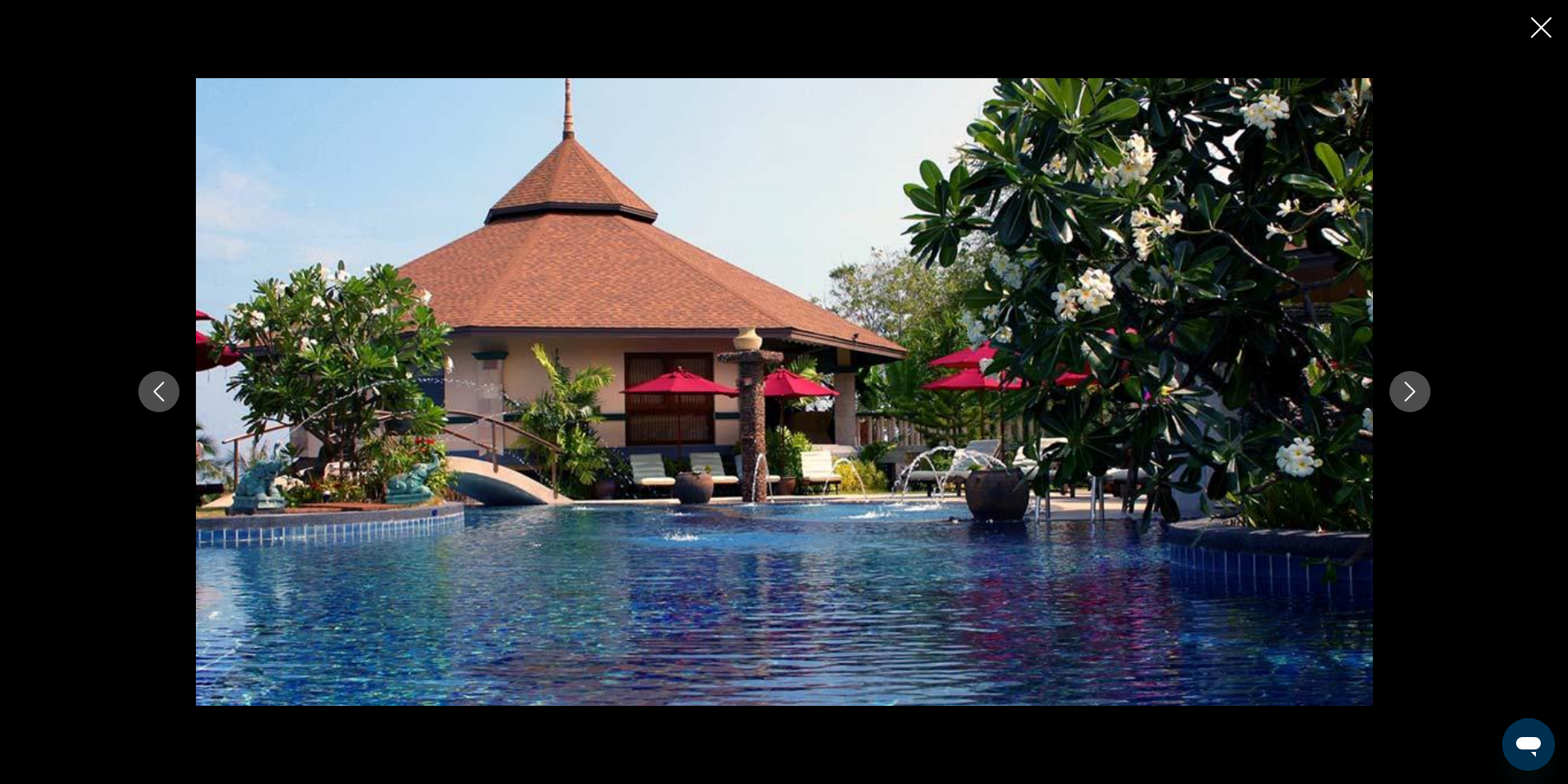
click at [1415, 390] on icon "Next image" at bounding box center [1410, 392] width 20 height 20
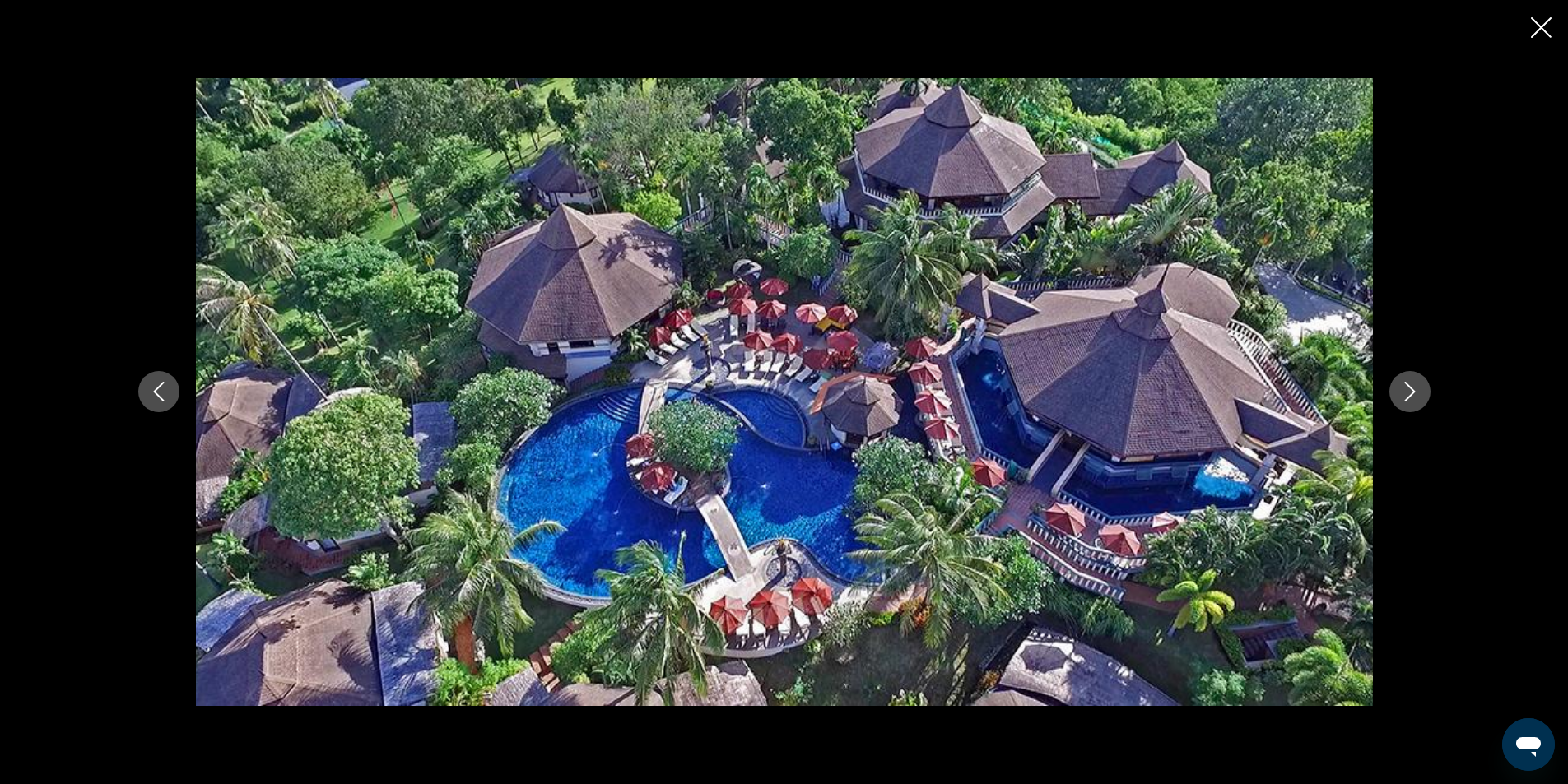
click at [1540, 35] on icon "Close slideshow" at bounding box center [1541, 28] width 20 height 20
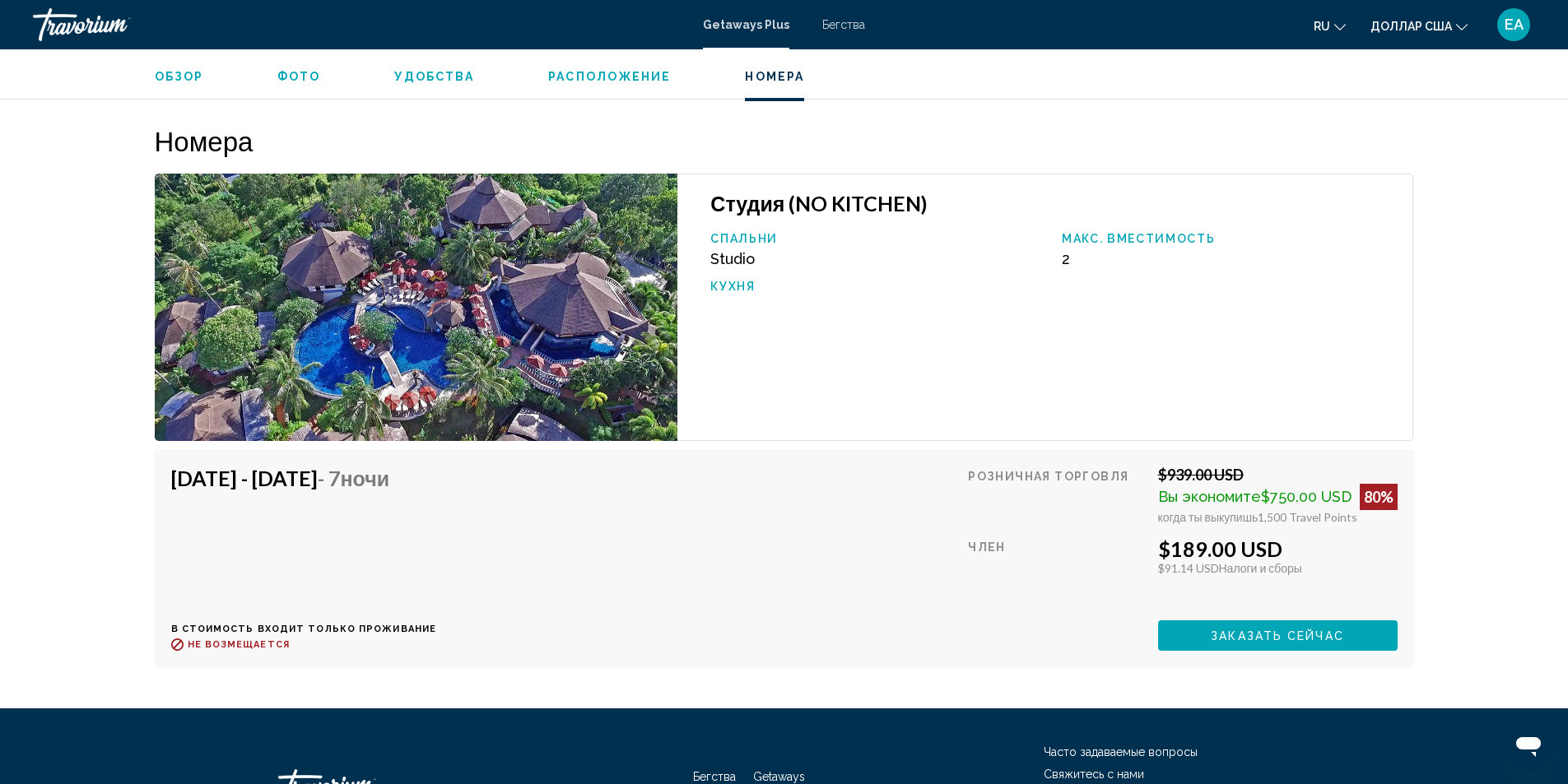
scroll to position [2551, 0]
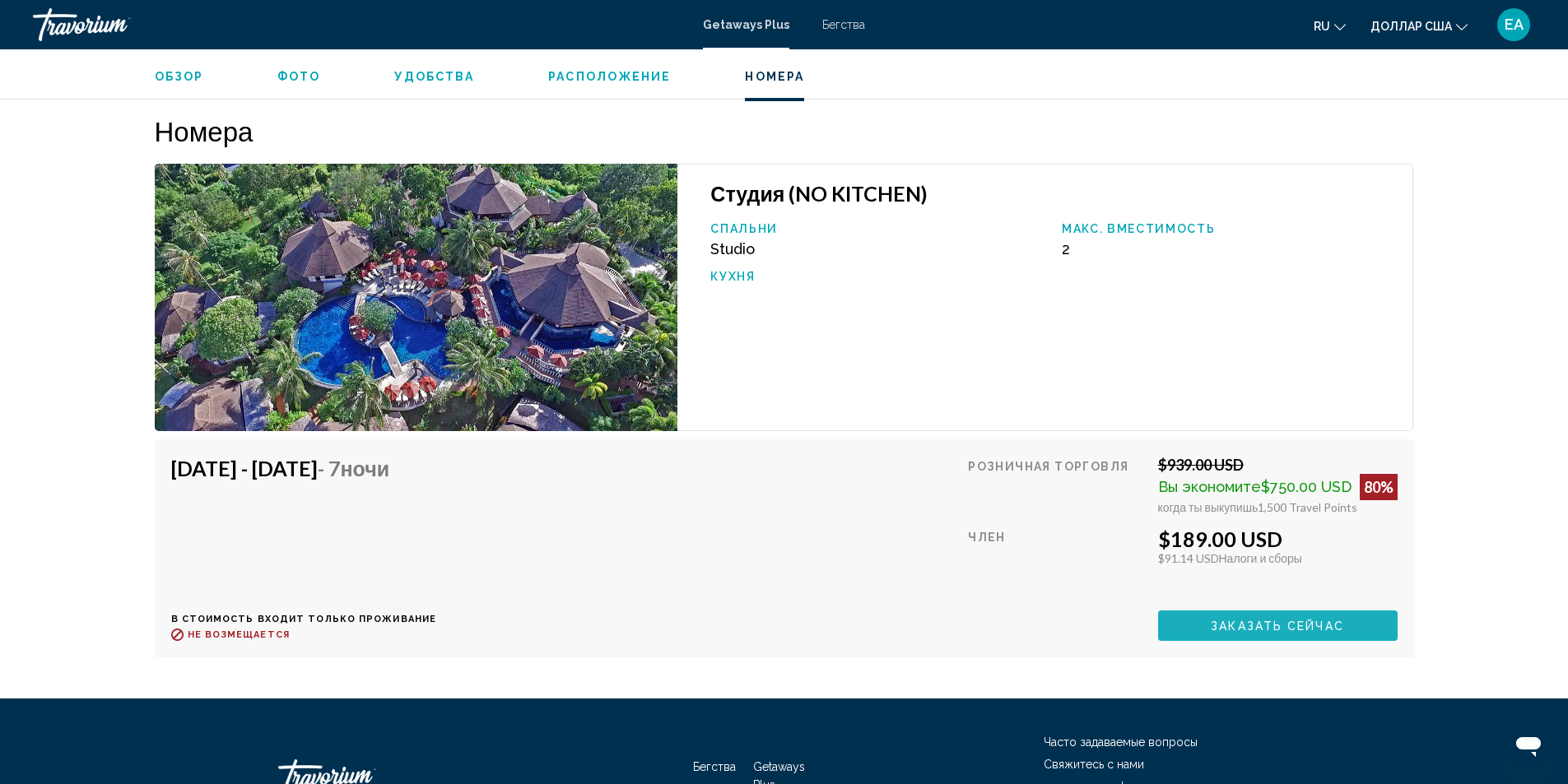
click at [1254, 620] on span "Заказать сейчас" at bounding box center [1277, 626] width 133 height 13
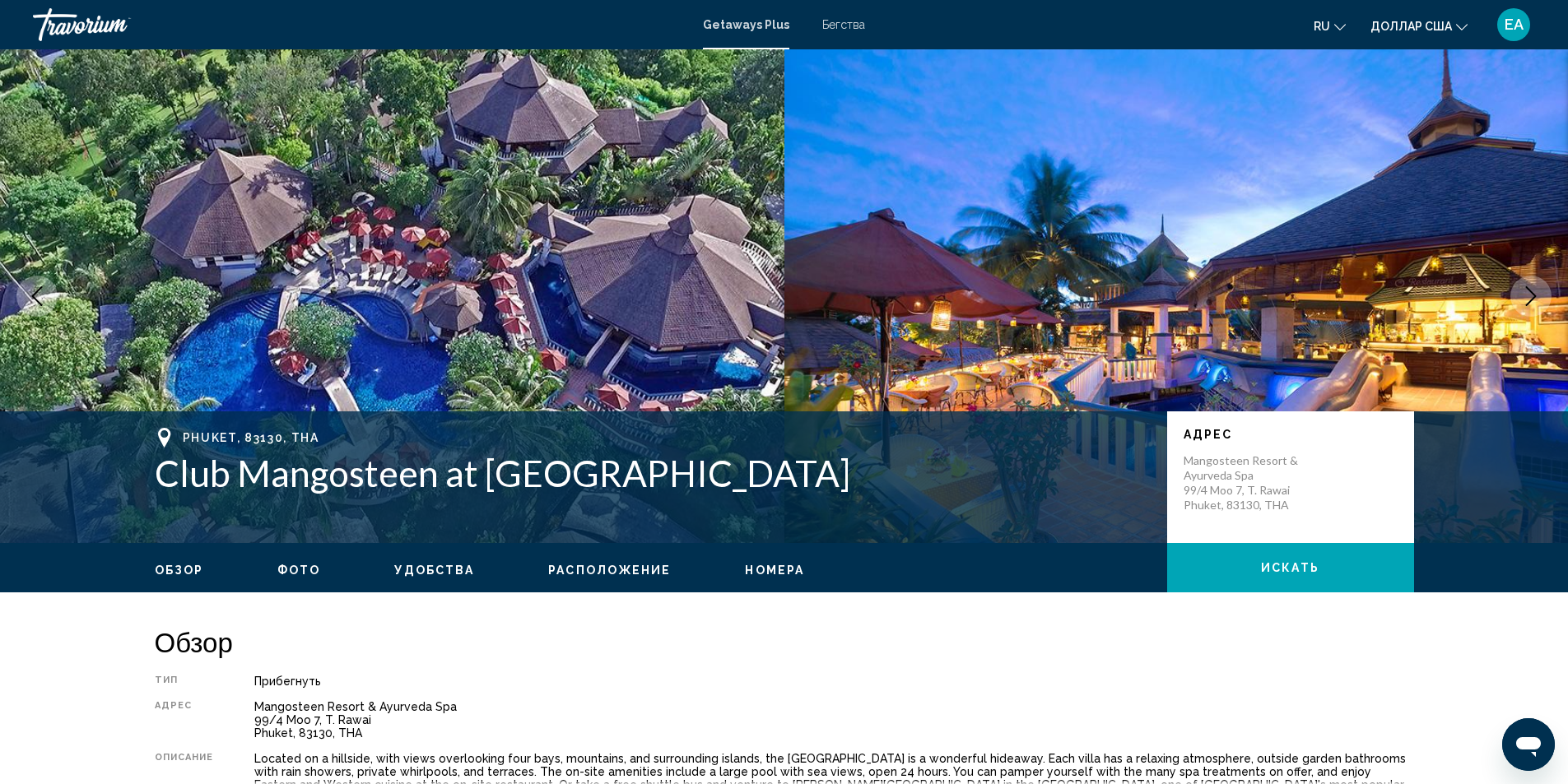
drag, startPoint x: 139, startPoint y: 474, endPoint x: 1050, endPoint y: 496, distance: 911.3
click at [1050, 496] on div "[GEOGRAPHIC_DATA], 83130, THA Club Mangosteen at [GEOGRAPHIC_DATA] [GEOGRAPHIC_…" at bounding box center [784, 478] width 1326 height 99
copy h1 "Club Mangosteen at [GEOGRAPHIC_DATA]"
click at [929, 317] on img "Основное содержание" at bounding box center [1176, 296] width 784 height 493
click at [1229, 699] on div "Тип Прибегнуть Все включено Нет «все включено» Адрес Mangosteen Resort & Ayurve…" at bounding box center [784, 750] width 1260 height 150
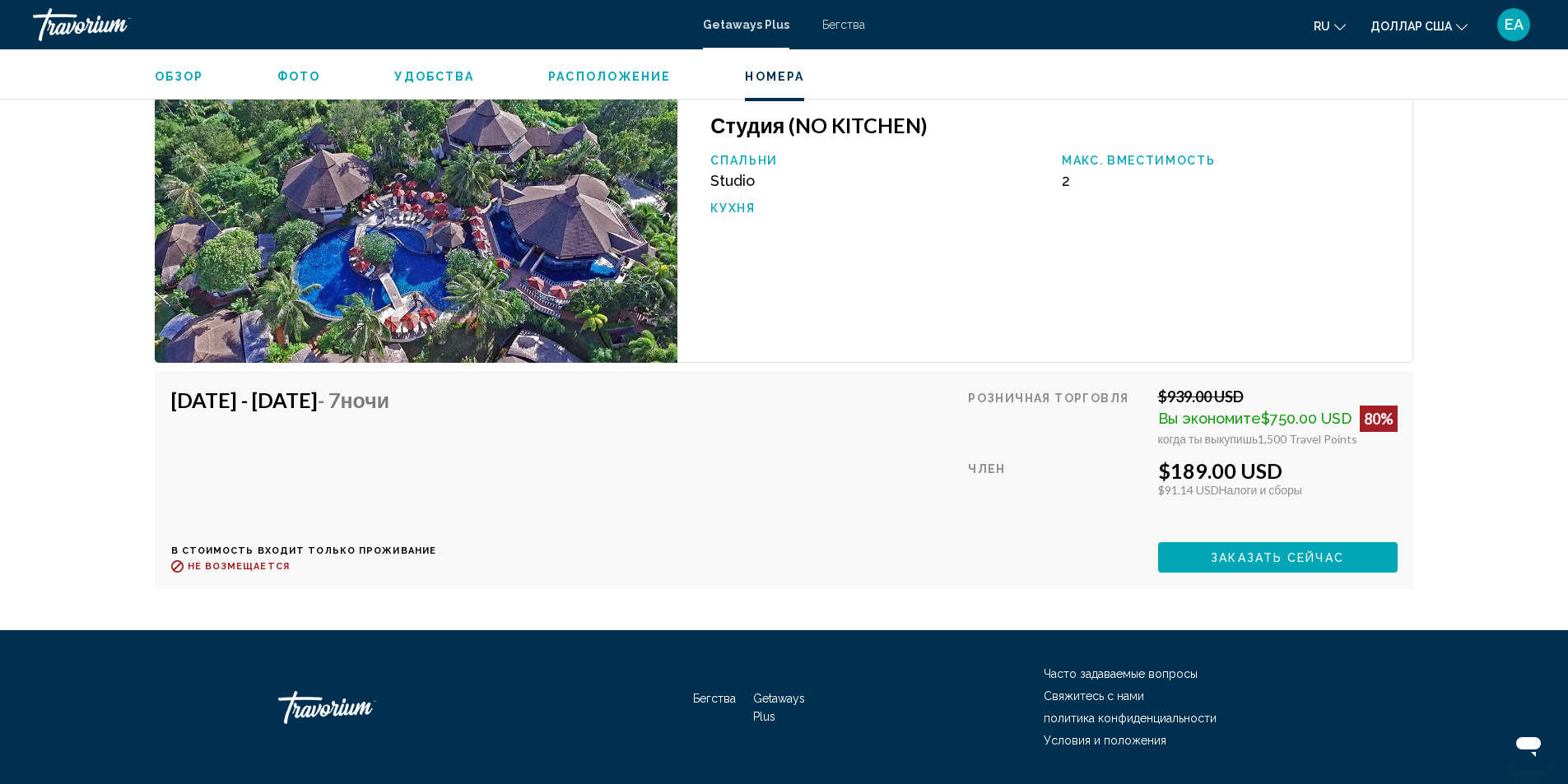
scroll to position [2633, 0]
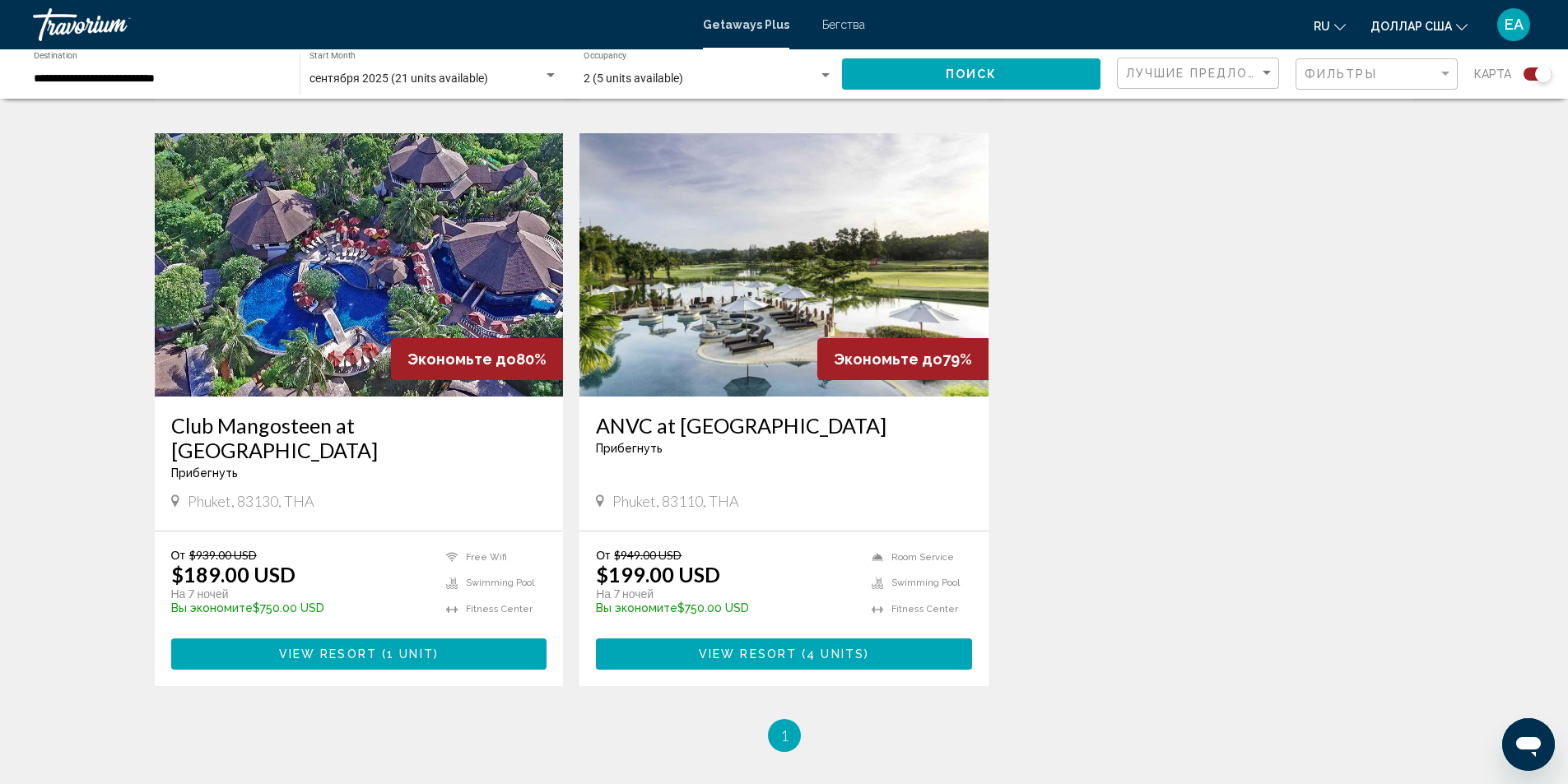
scroll to position [1152, 0]
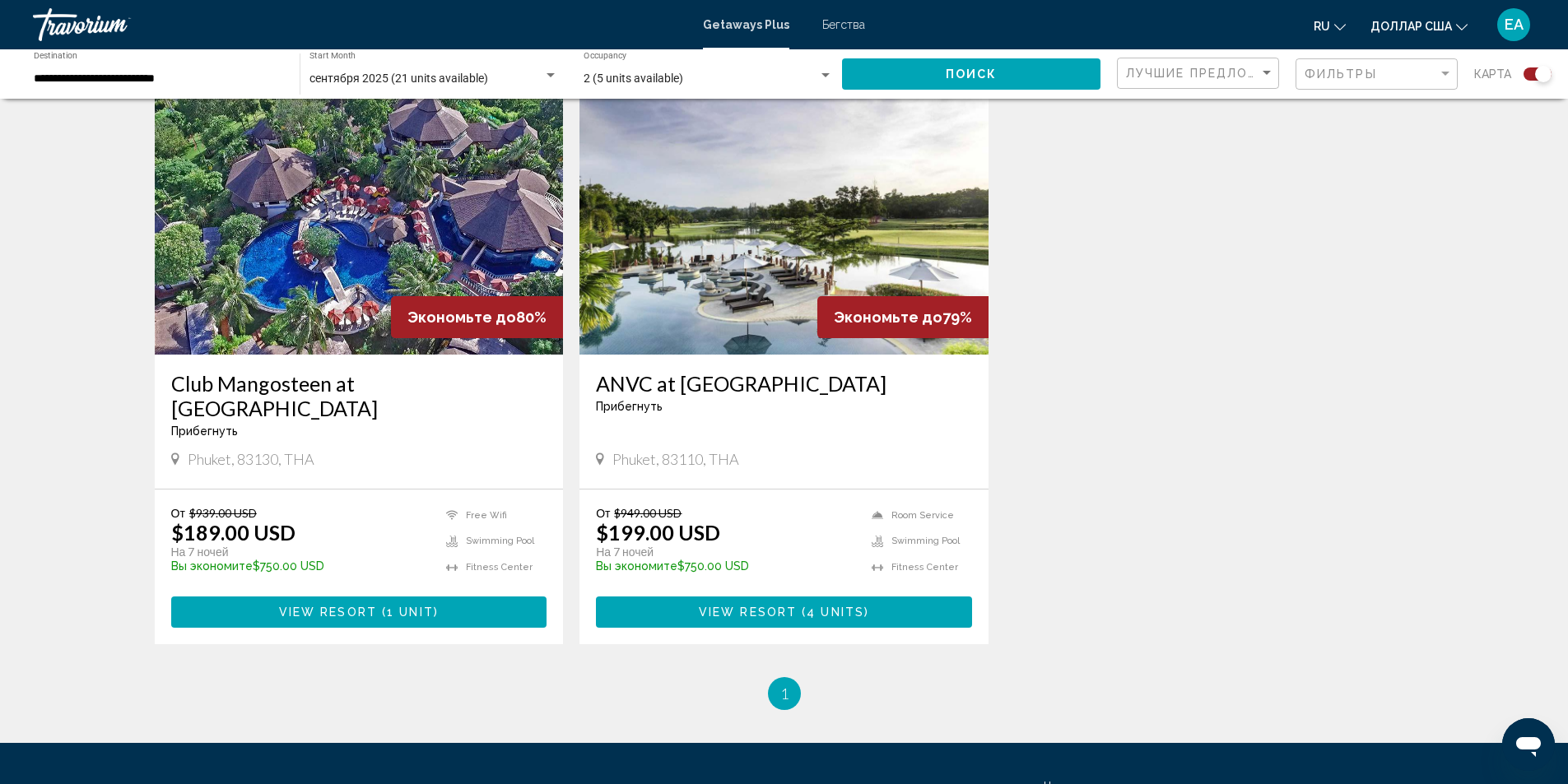
click at [776, 263] on img "Основное содержание" at bounding box center [784, 223] width 409 height 263
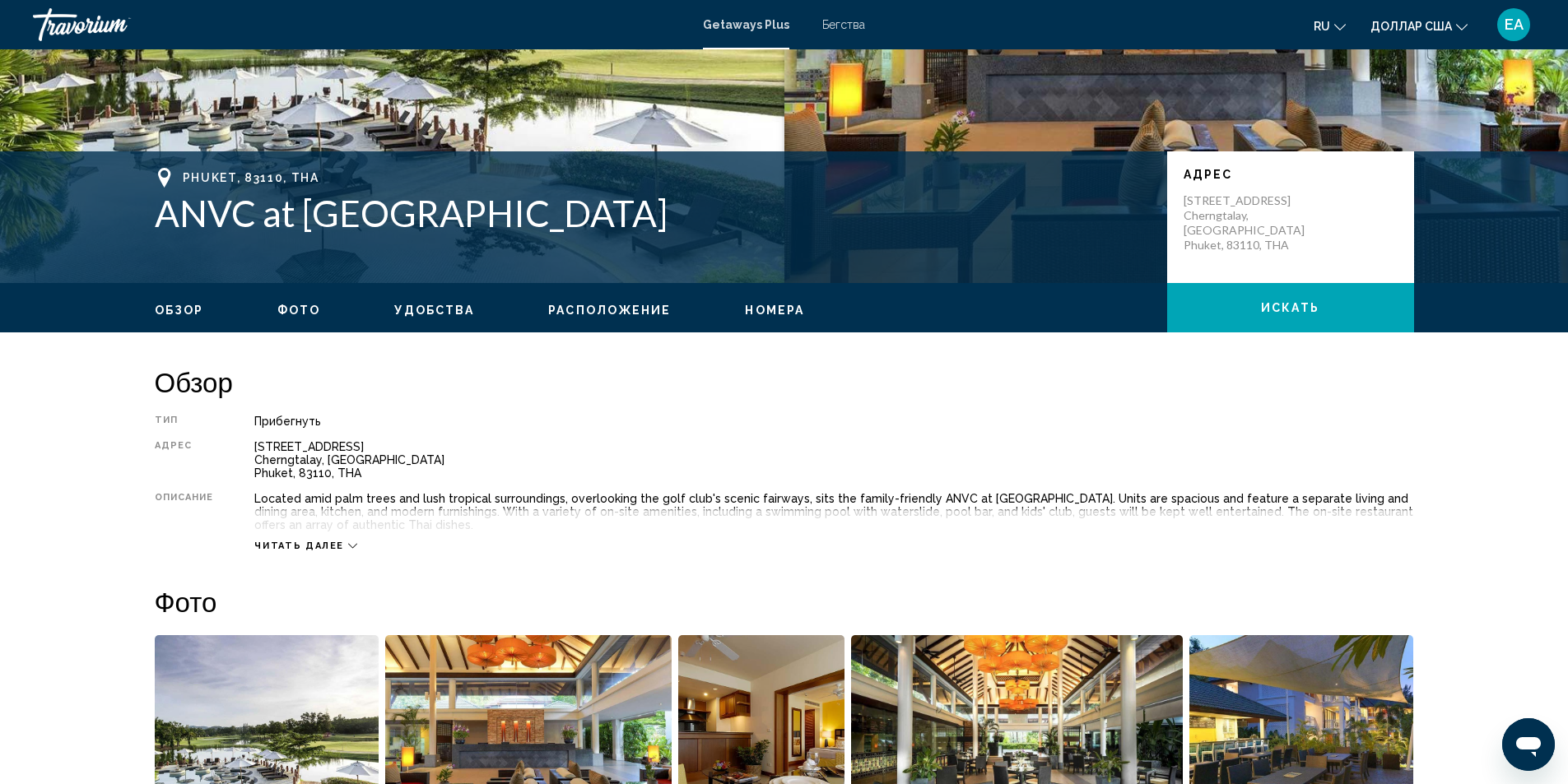
scroll to position [252, 0]
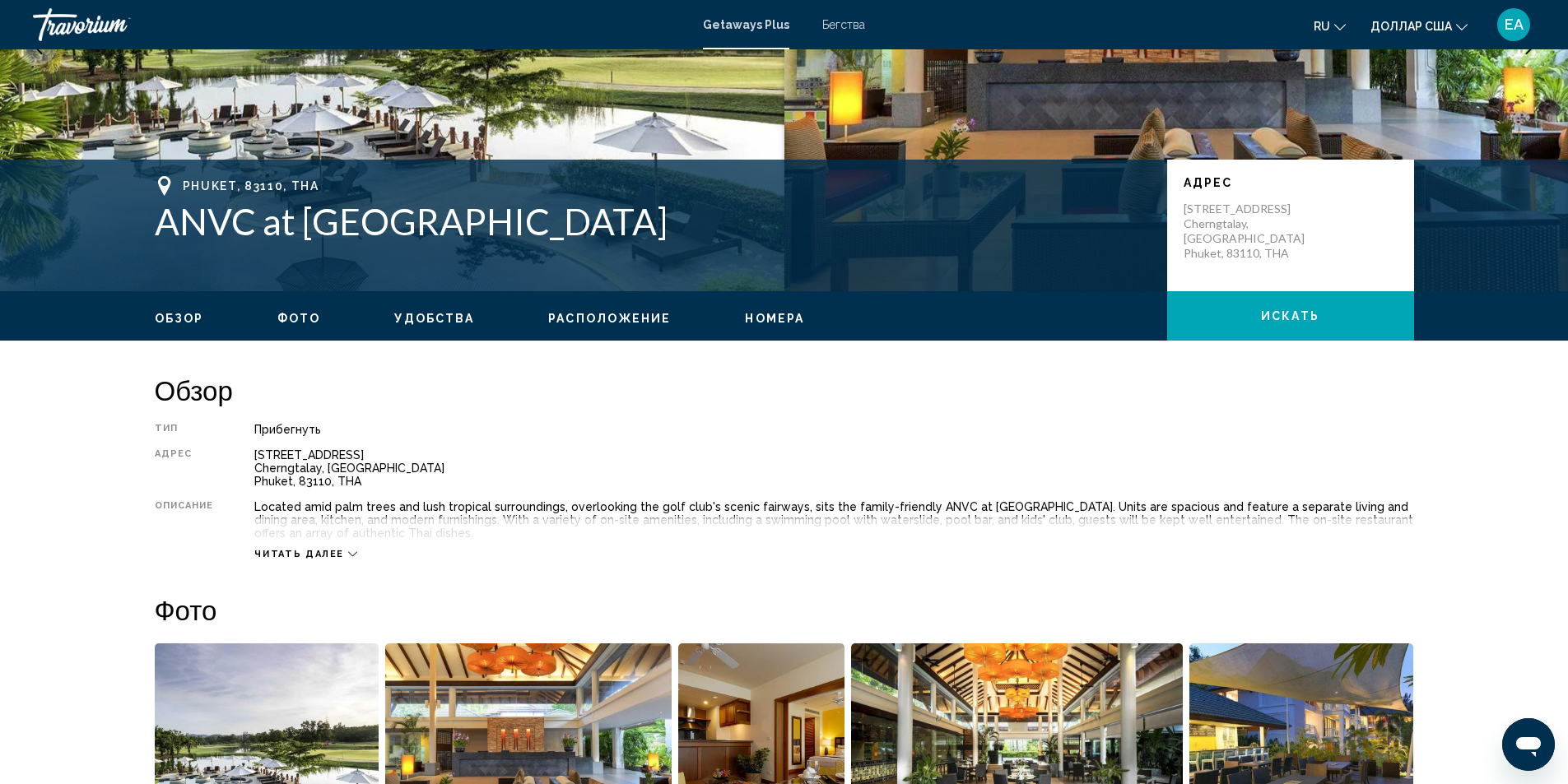
drag, startPoint x: 613, startPoint y: 228, endPoint x: 174, endPoint y: 189, distance: 440.7
click at [174, 189] on div "Phuket, 83110, THA ANVC at [GEOGRAPHIC_DATA]" at bounding box center [653, 209] width 996 height 67
drag, startPoint x: 174, startPoint y: 188, endPoint x: 542, endPoint y: 445, distance: 448.9
click at [542, 445] on div "Тип Прибегнуть Все включено Нет «все включено» Адрес [STREET_ADDRESS], THA Опис…" at bounding box center [784, 491] width 1260 height 138
drag, startPoint x: 144, startPoint y: 216, endPoint x: 643, endPoint y: 227, distance: 499.1
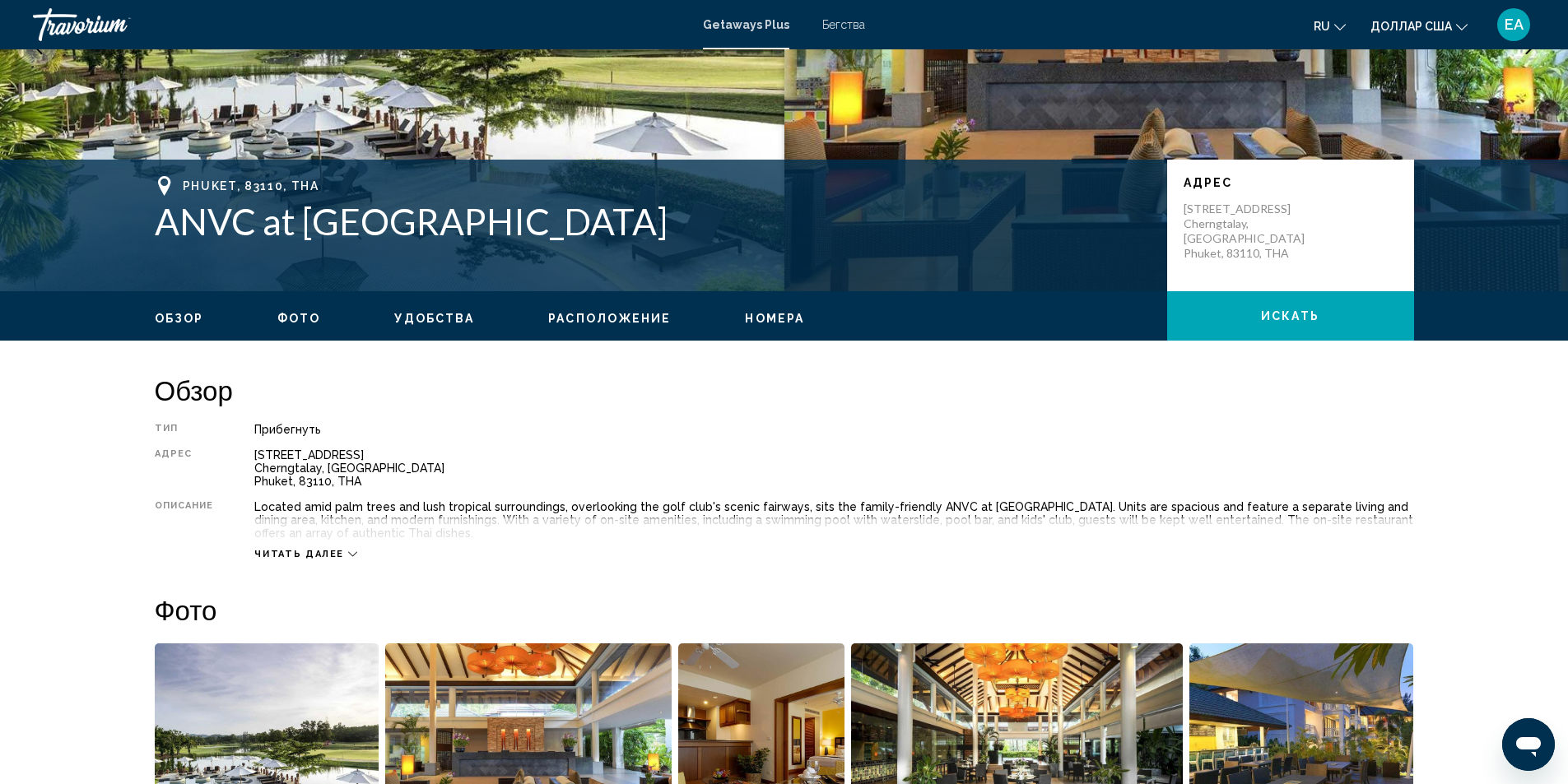
click at [643, 227] on div "[GEOGRAPHIC_DATA], 83110, THA ANVC at [GEOGRAPHIC_DATA] [GEOGRAPHIC_DATA] [STRE…" at bounding box center [784, 226] width 1326 height 99
copy h1 "ANVC at [GEOGRAPHIC_DATA]"
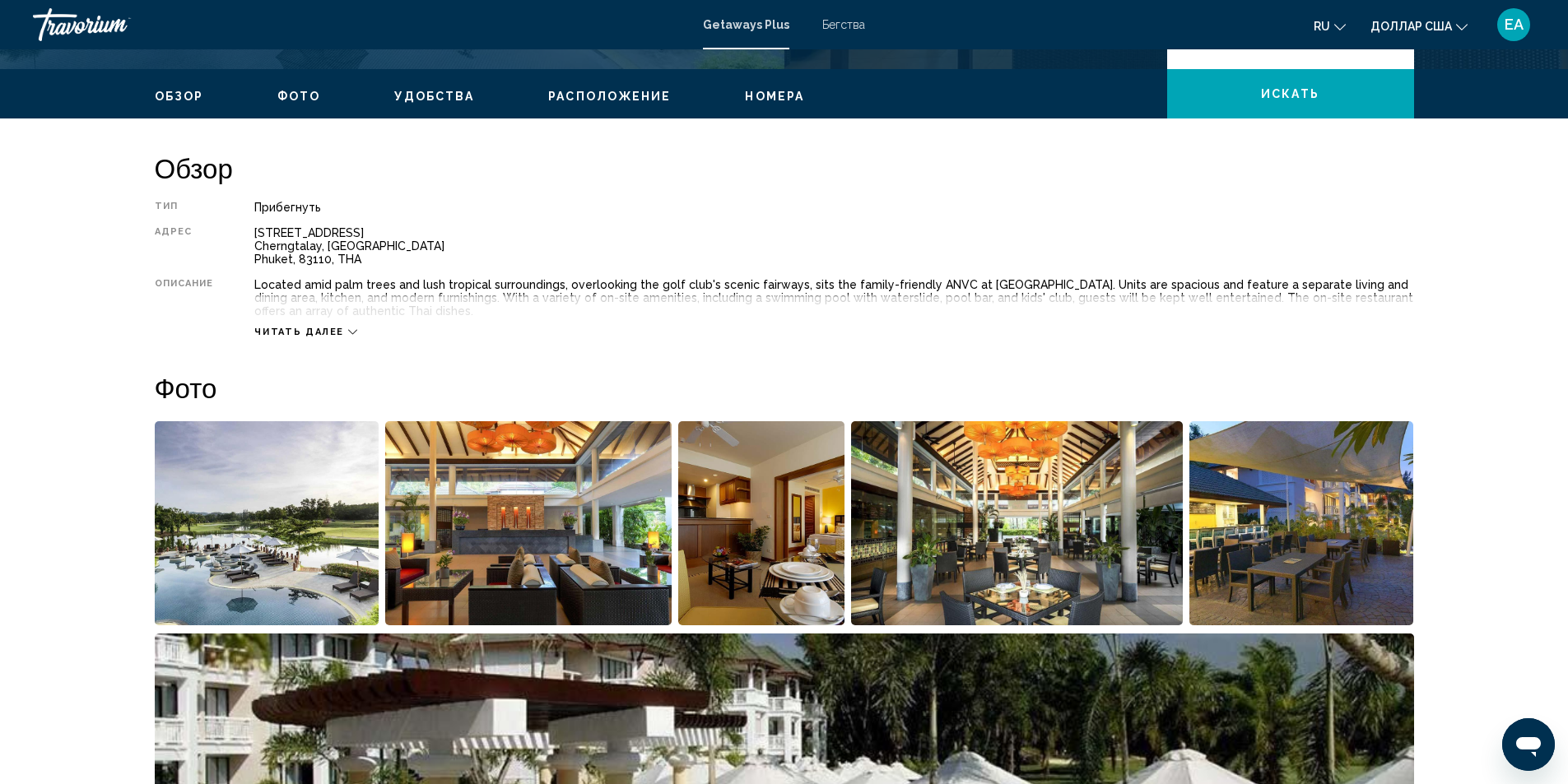
scroll to position [499, 0]
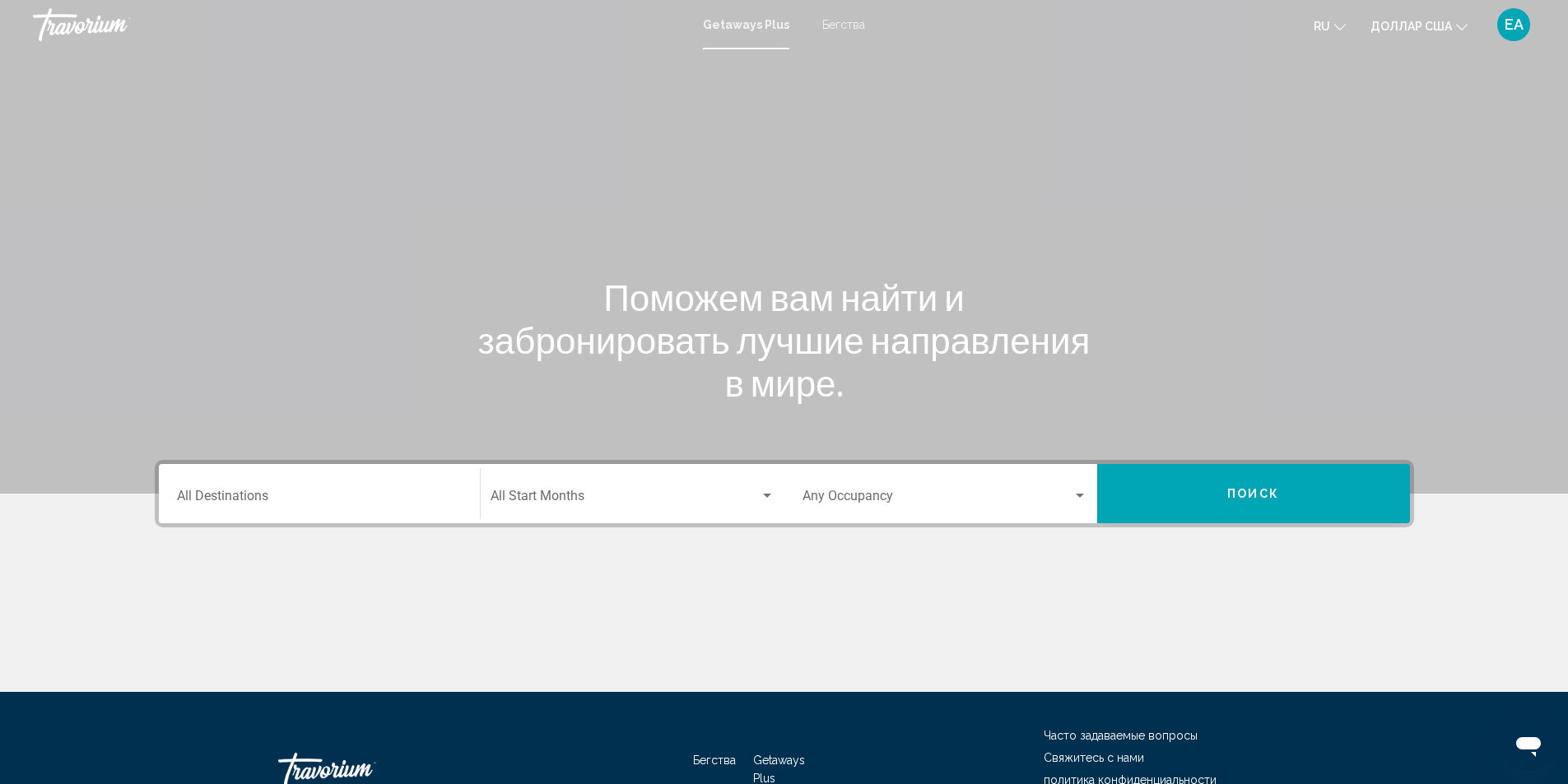
click at [275, 484] on div "Destination All Destinations" at bounding box center [319, 494] width 284 height 52
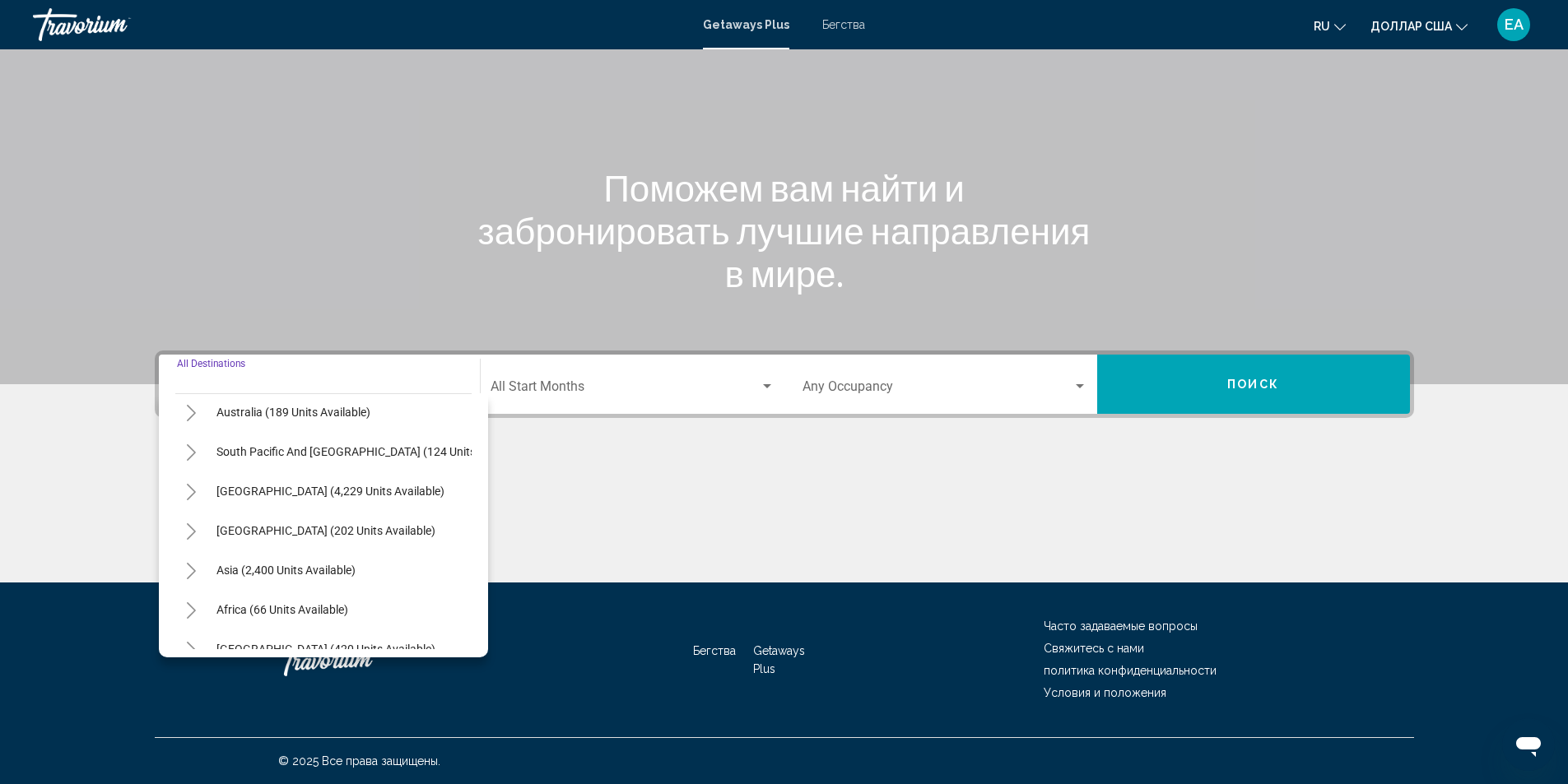
scroll to position [279, 0]
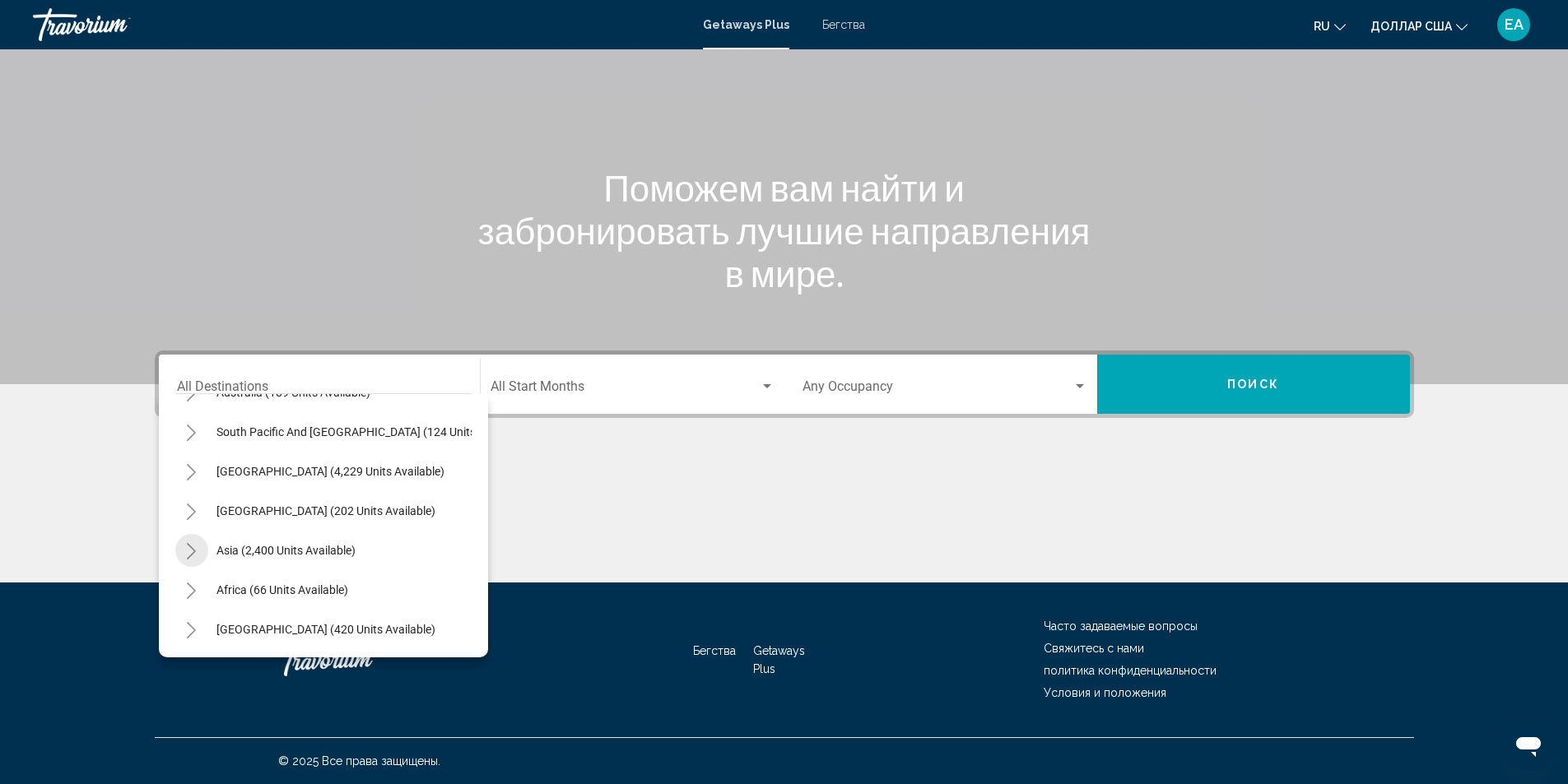
click at [196, 543] on icon "Toggle Asia (2,400 units available)" at bounding box center [191, 551] width 12 height 17
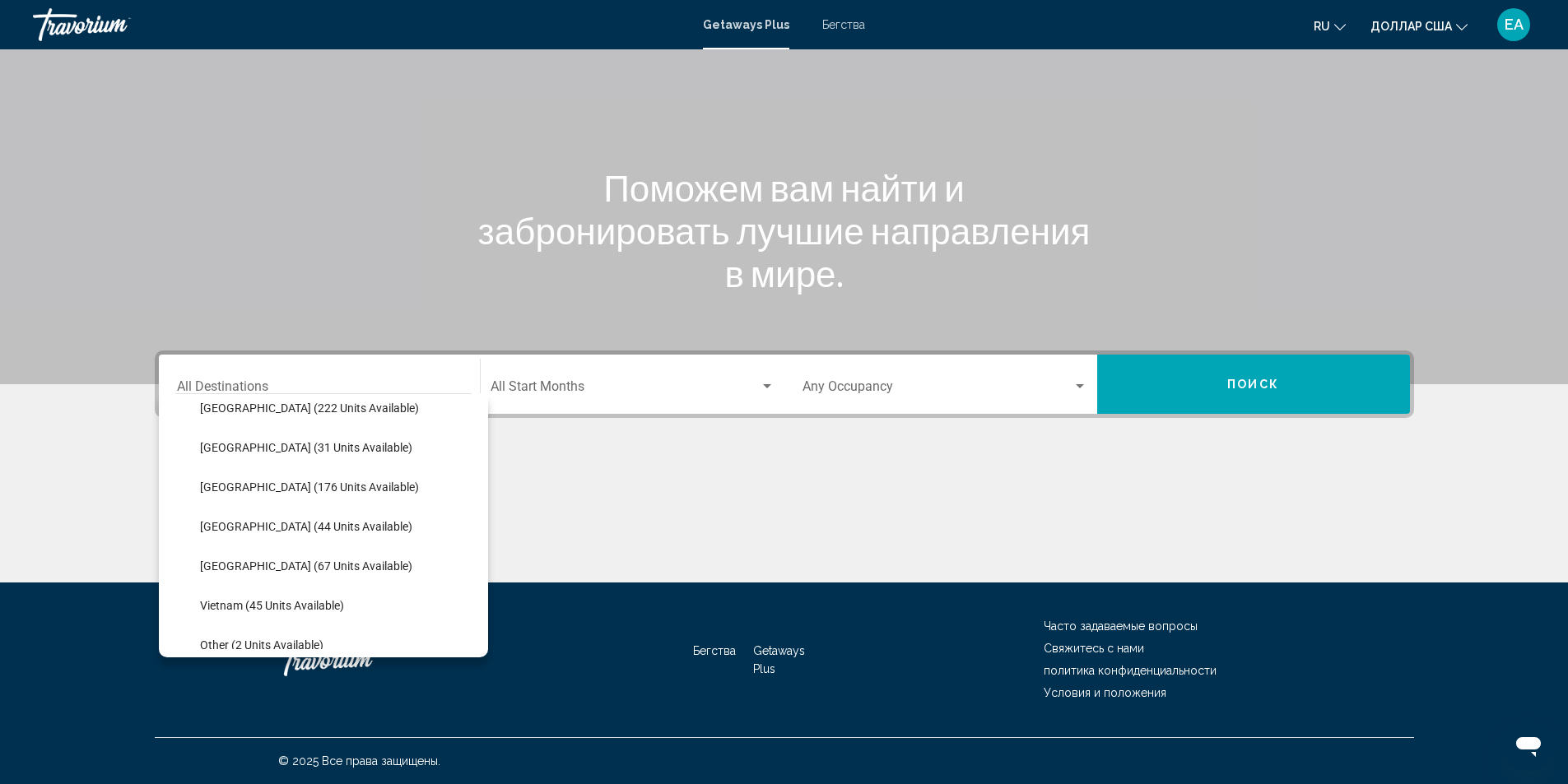
scroll to position [608, 0]
click at [225, 446] on span "[GEOGRAPHIC_DATA] (222 units available)" at bounding box center [309, 446] width 219 height 13
type input "**********"
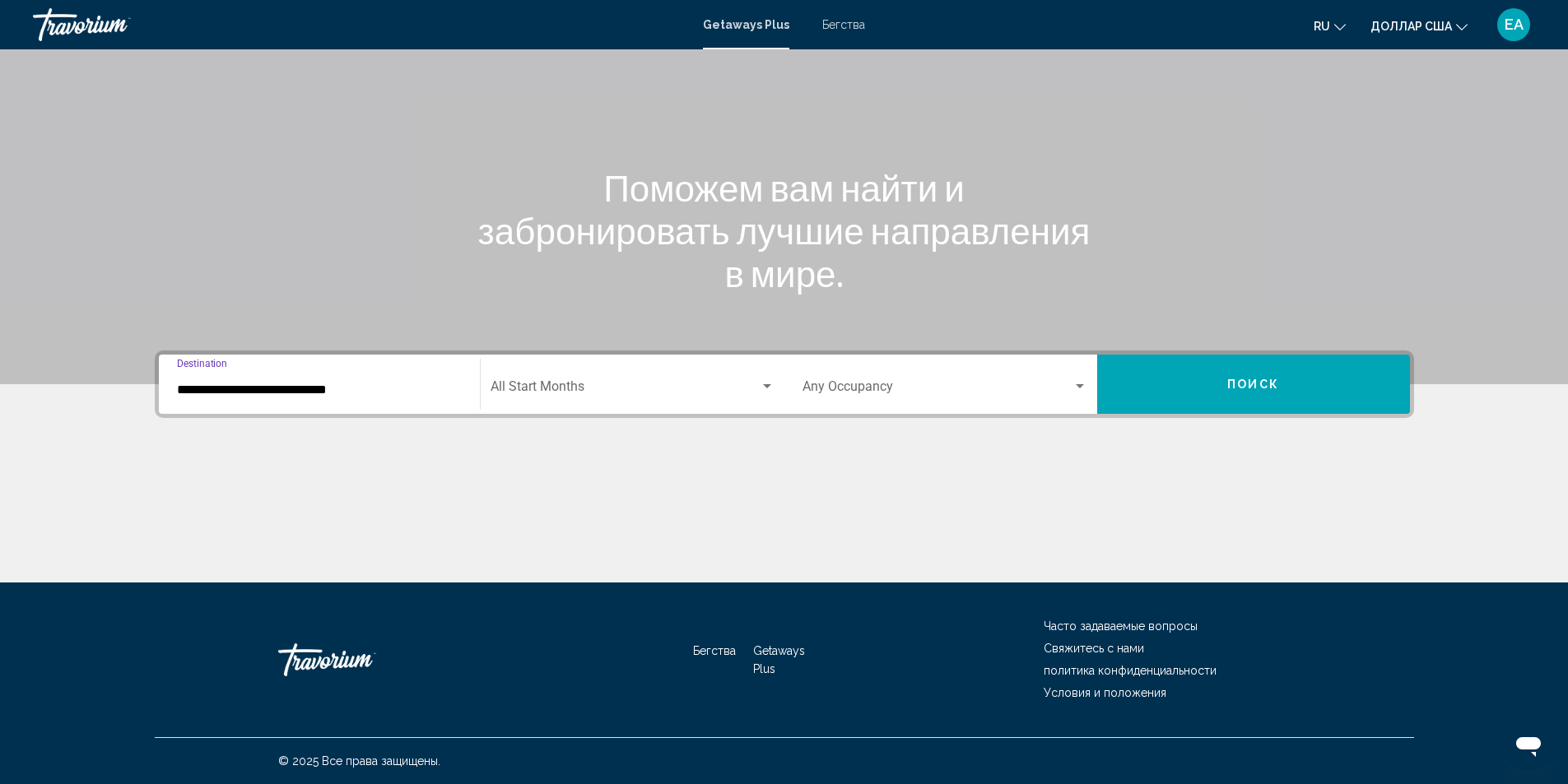
click at [769, 390] on div "Search widget" at bounding box center [767, 387] width 15 height 13
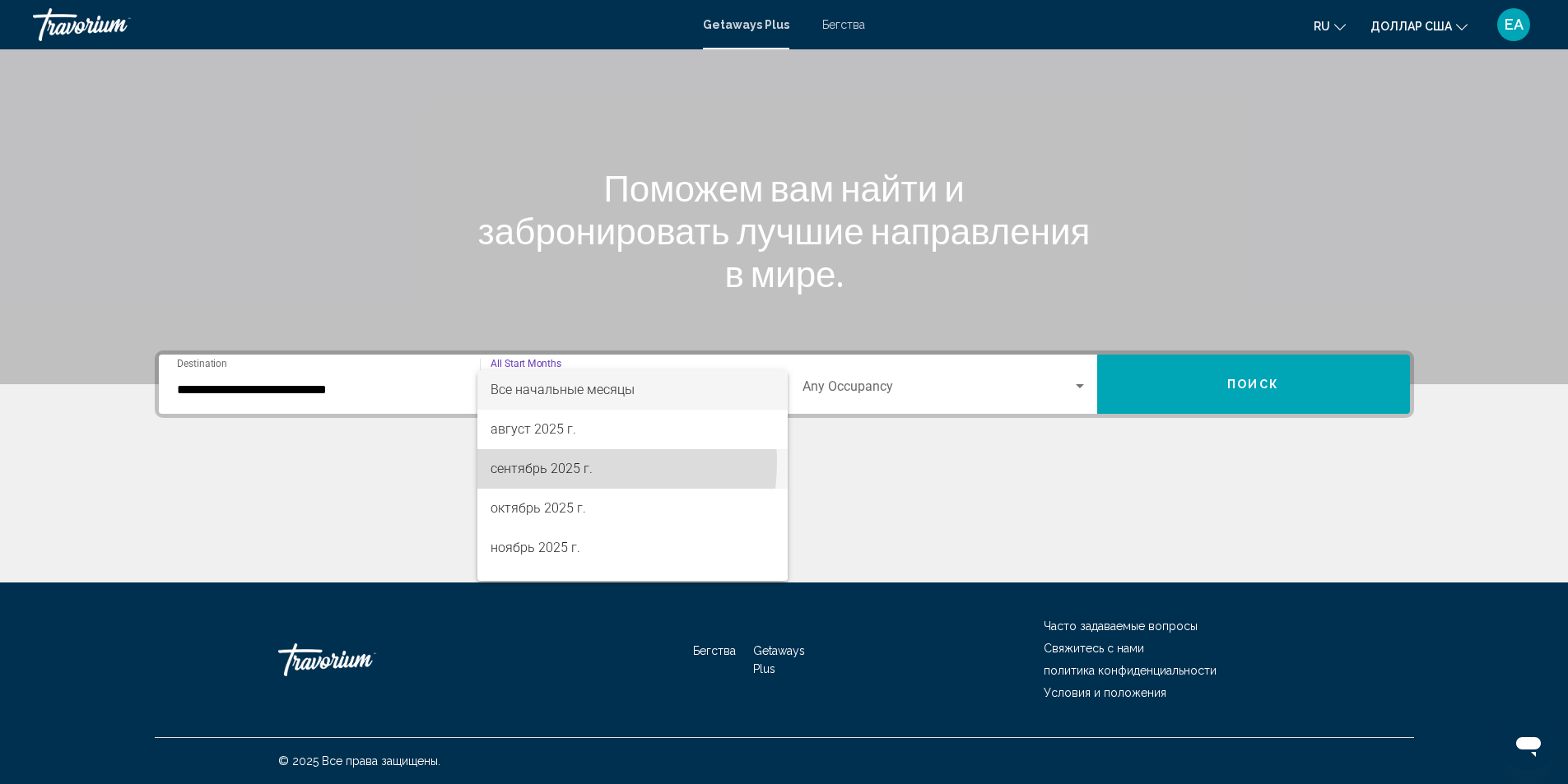
click at [559, 461] on font "сентябрь 2025 г." at bounding box center [541, 468] width 102 height 16
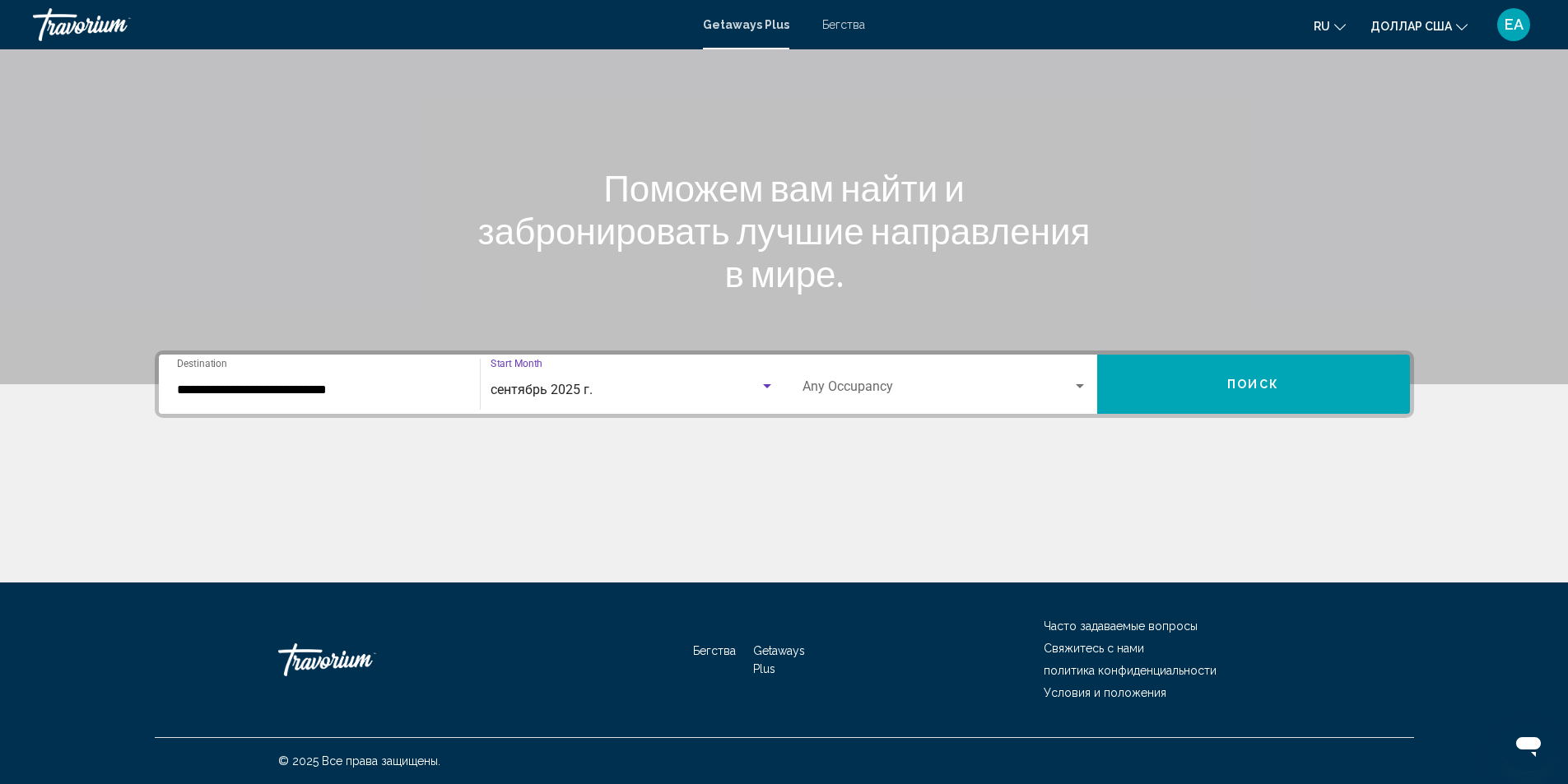
click at [1083, 392] on div "Search widget" at bounding box center [1080, 387] width 15 height 13
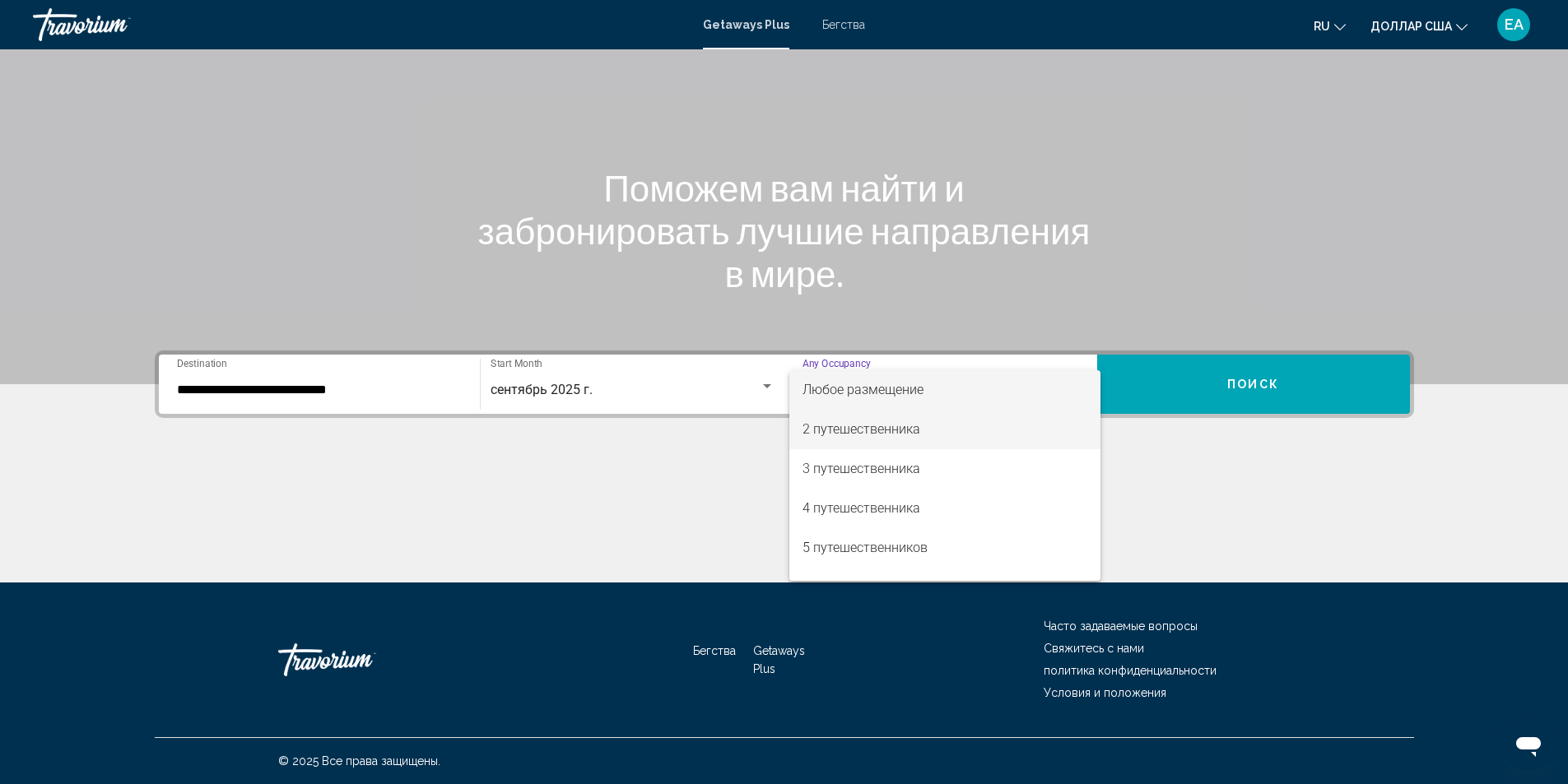
click at [910, 436] on font "2 путешественника" at bounding box center [862, 428] width 117 height 16
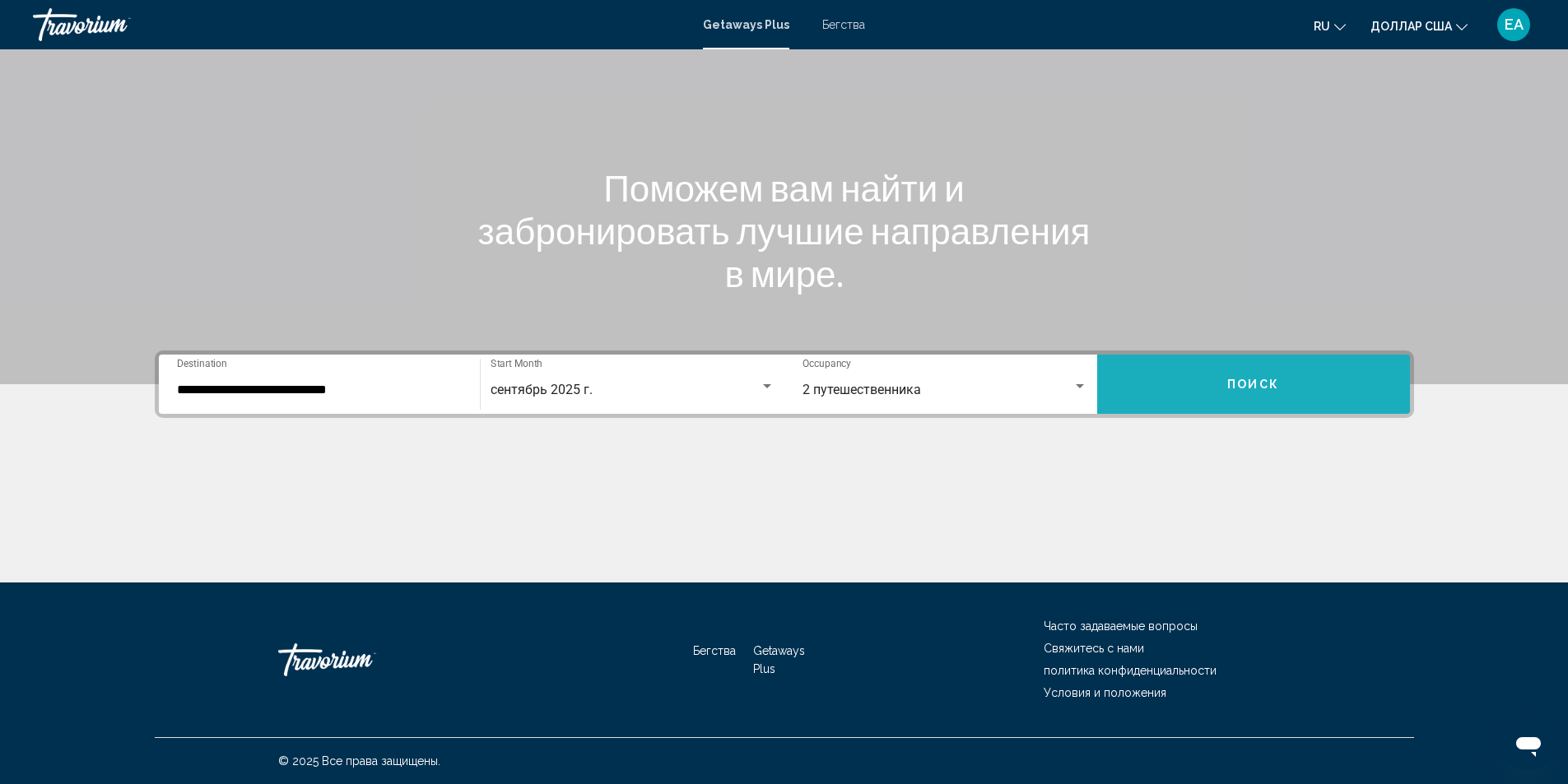
click at [1226, 384] on button "Поиск" at bounding box center [1253, 384] width 313 height 60
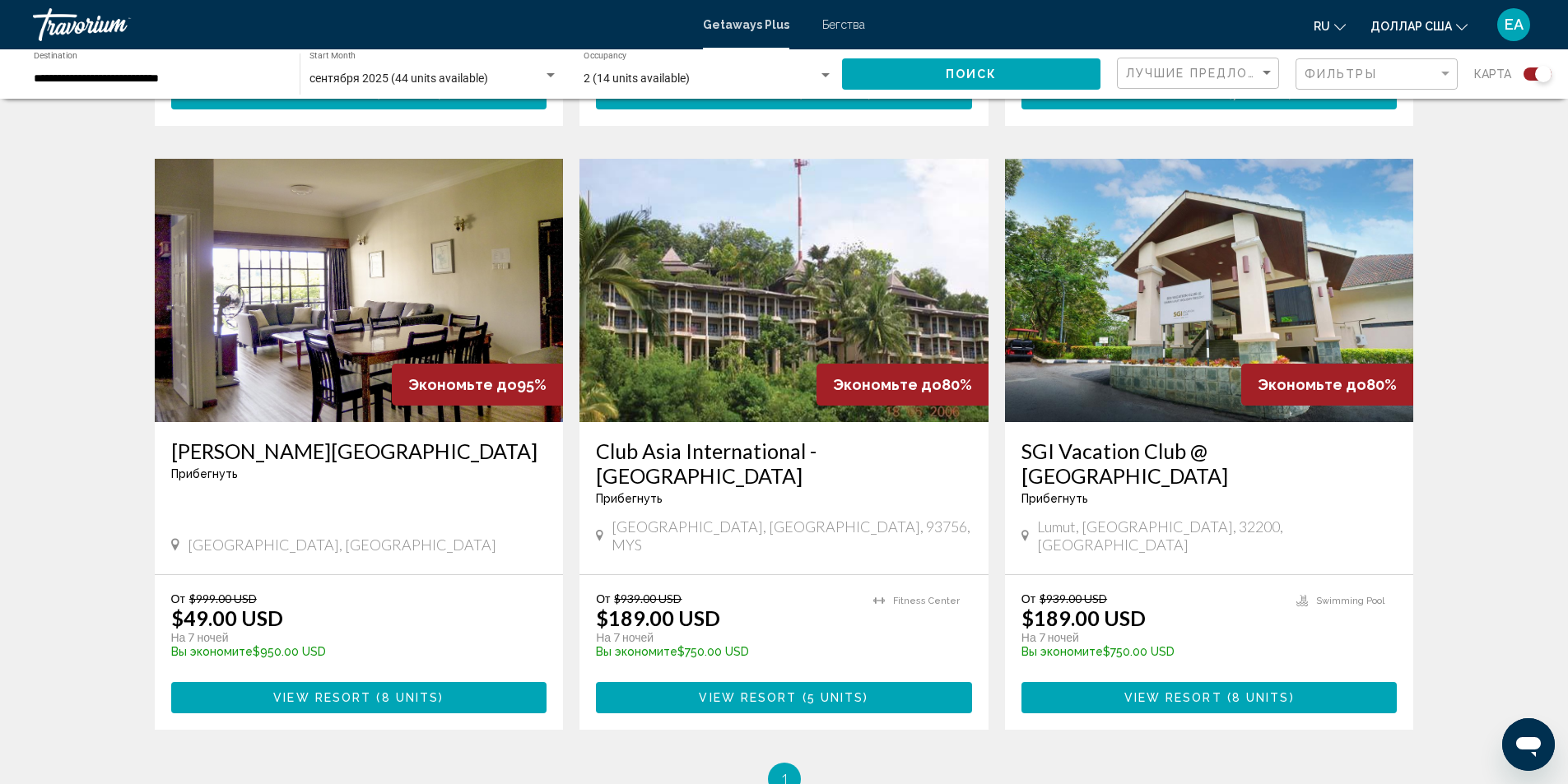
scroll to position [1066, 0]
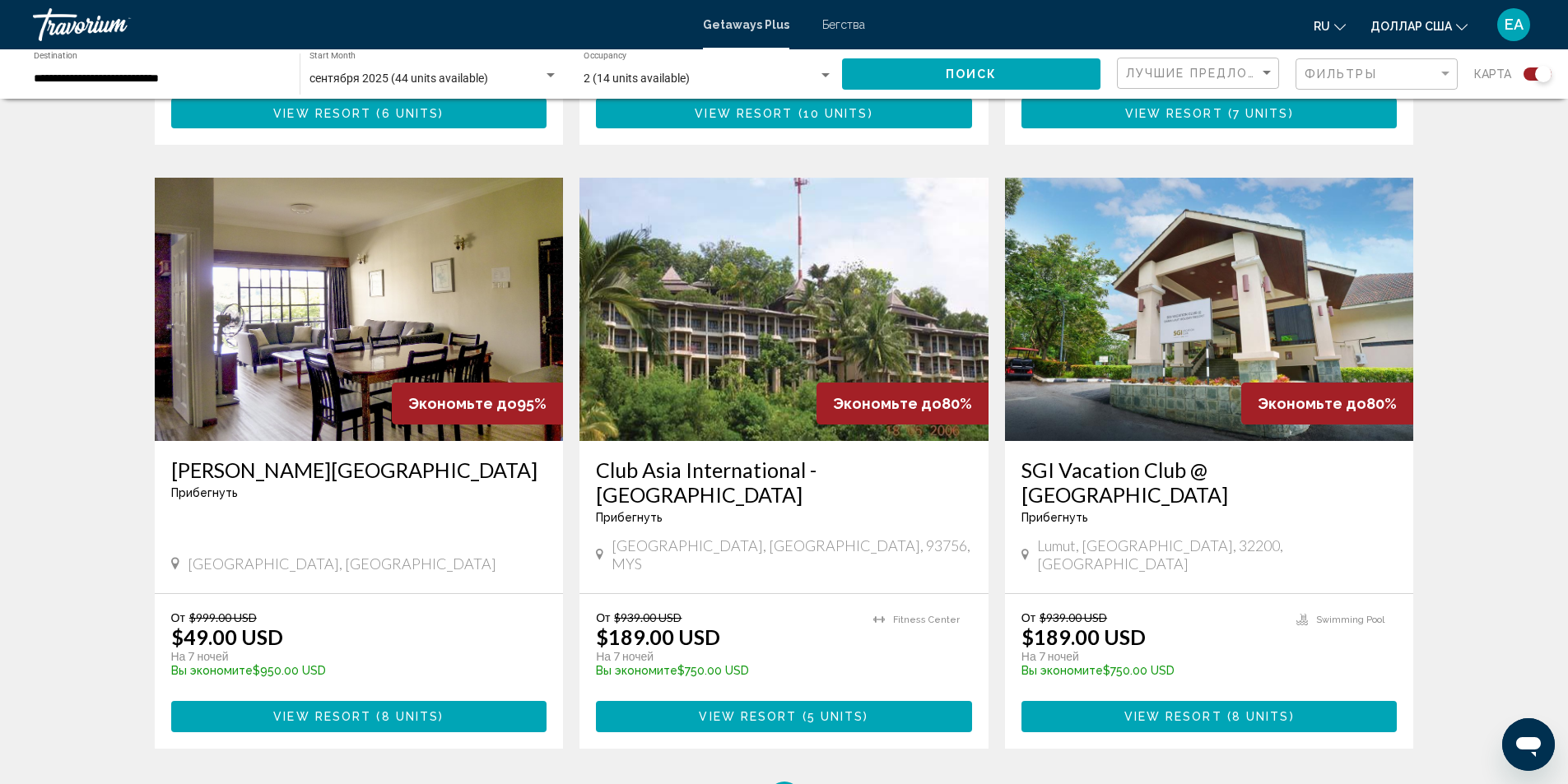
click at [254, 371] on img "Основное содержание" at bounding box center [360, 309] width 409 height 263
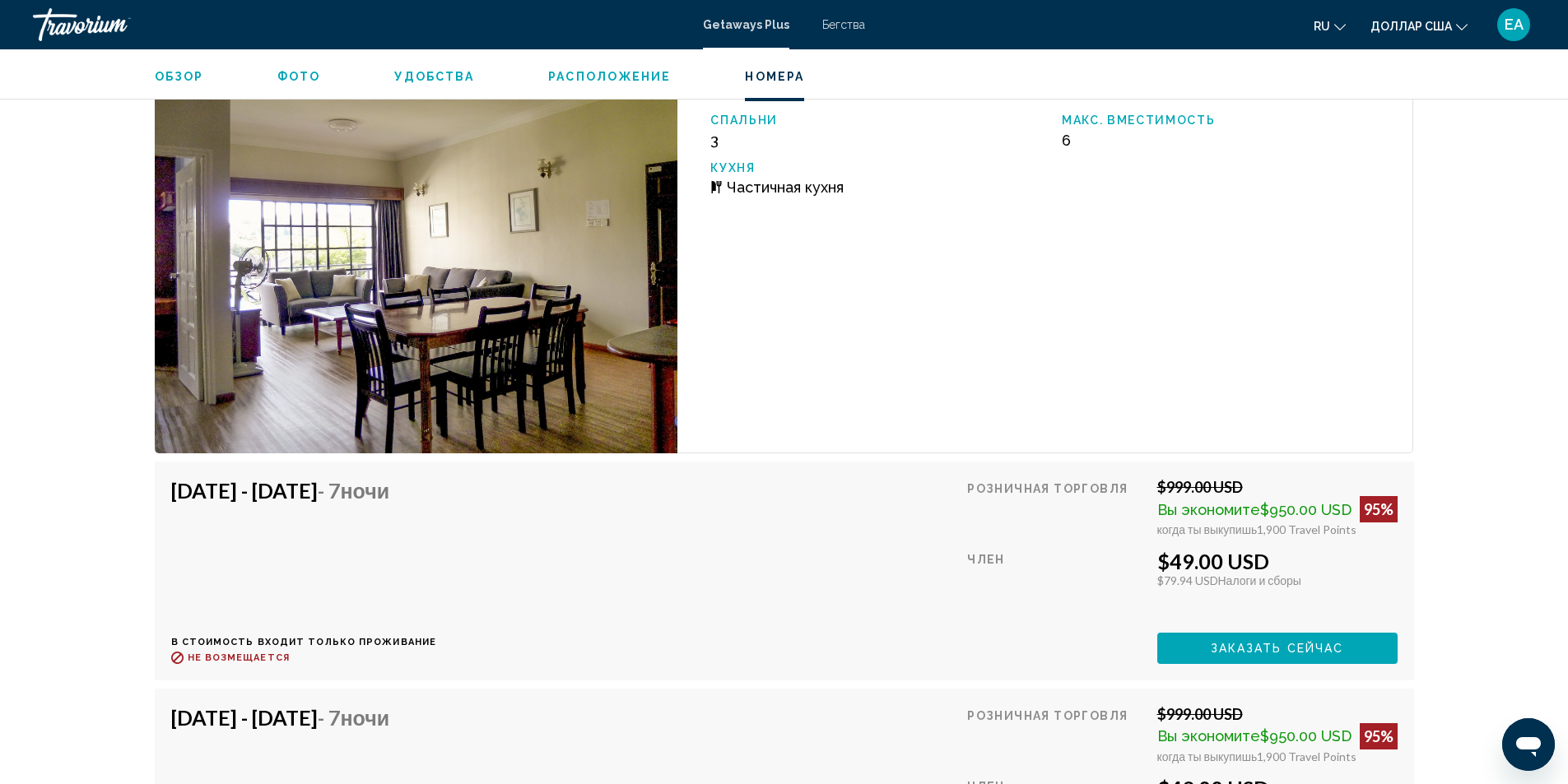
scroll to position [2468, 0]
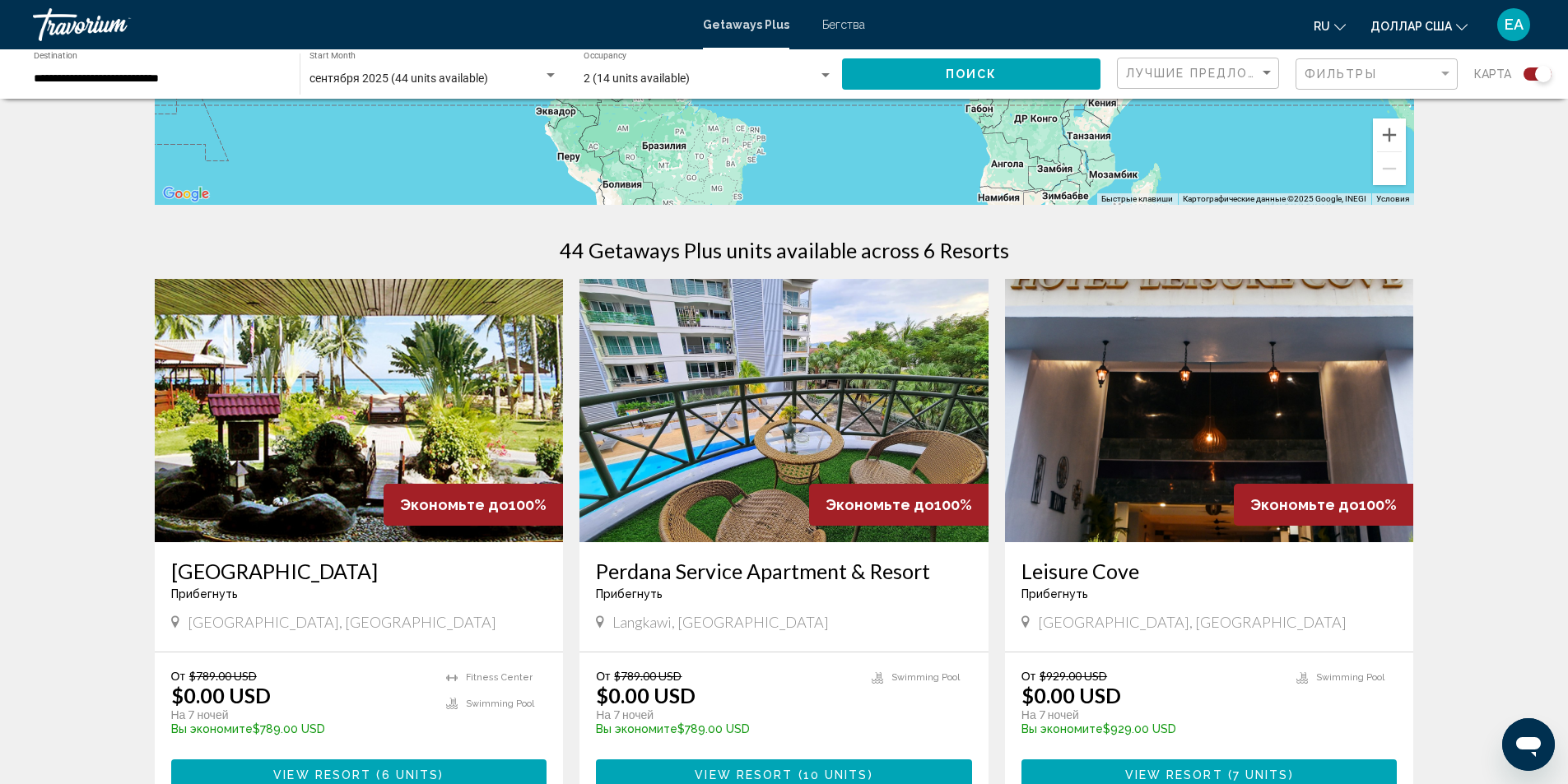
scroll to position [412, 0]
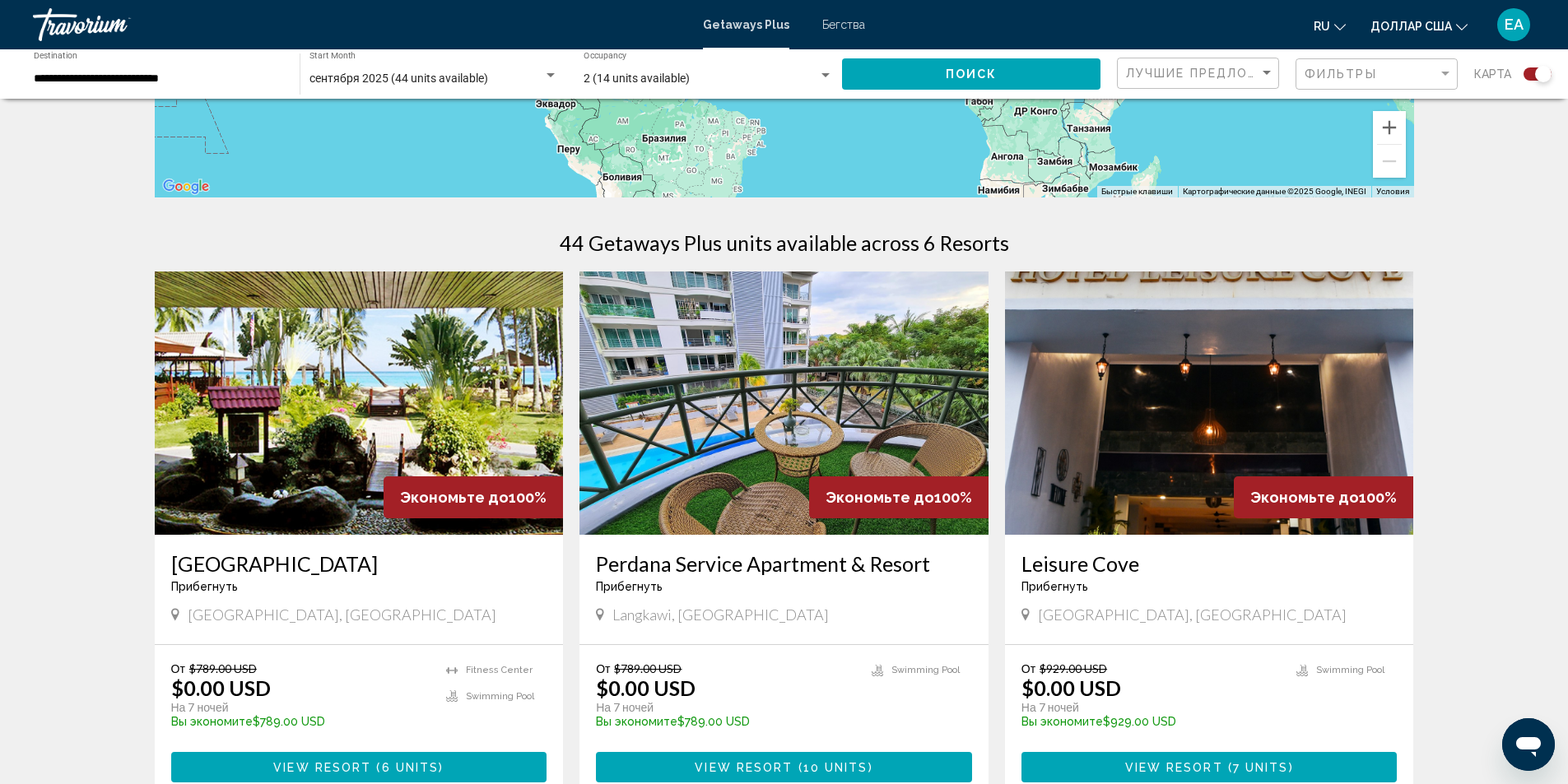
click at [409, 469] on img "Основное содержание" at bounding box center [360, 403] width 409 height 263
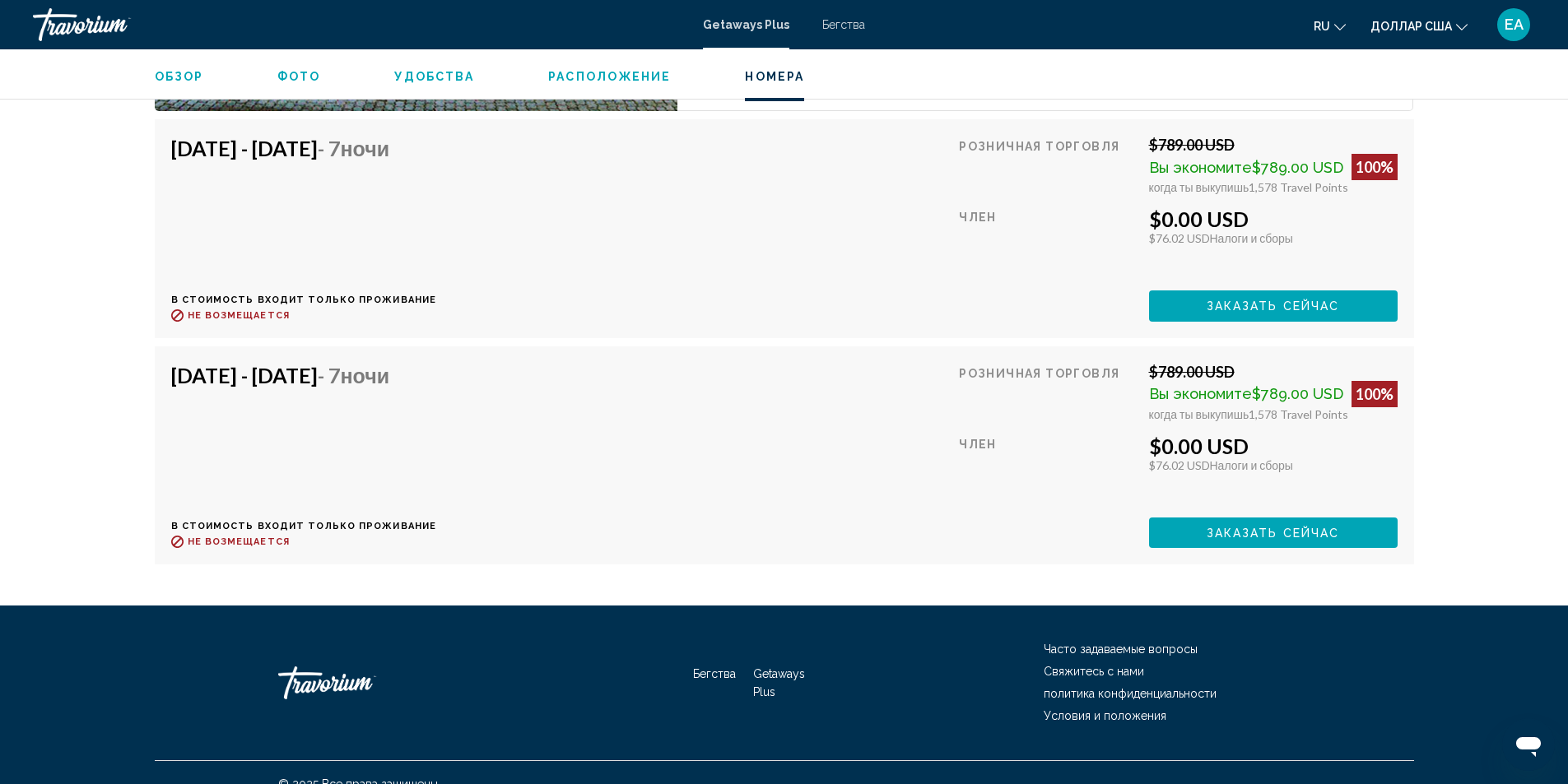
scroll to position [3044, 0]
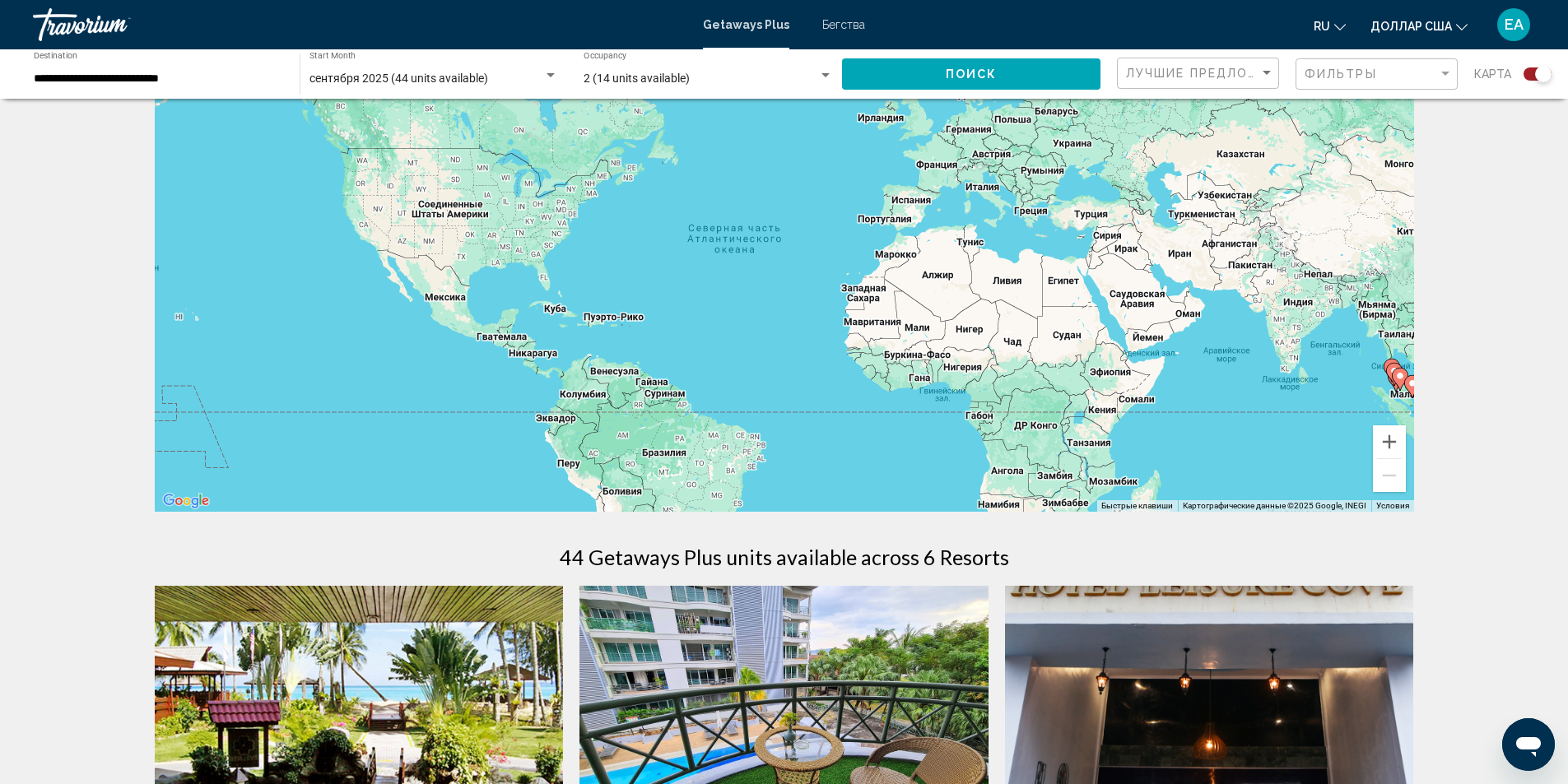
scroll to position [247, 0]
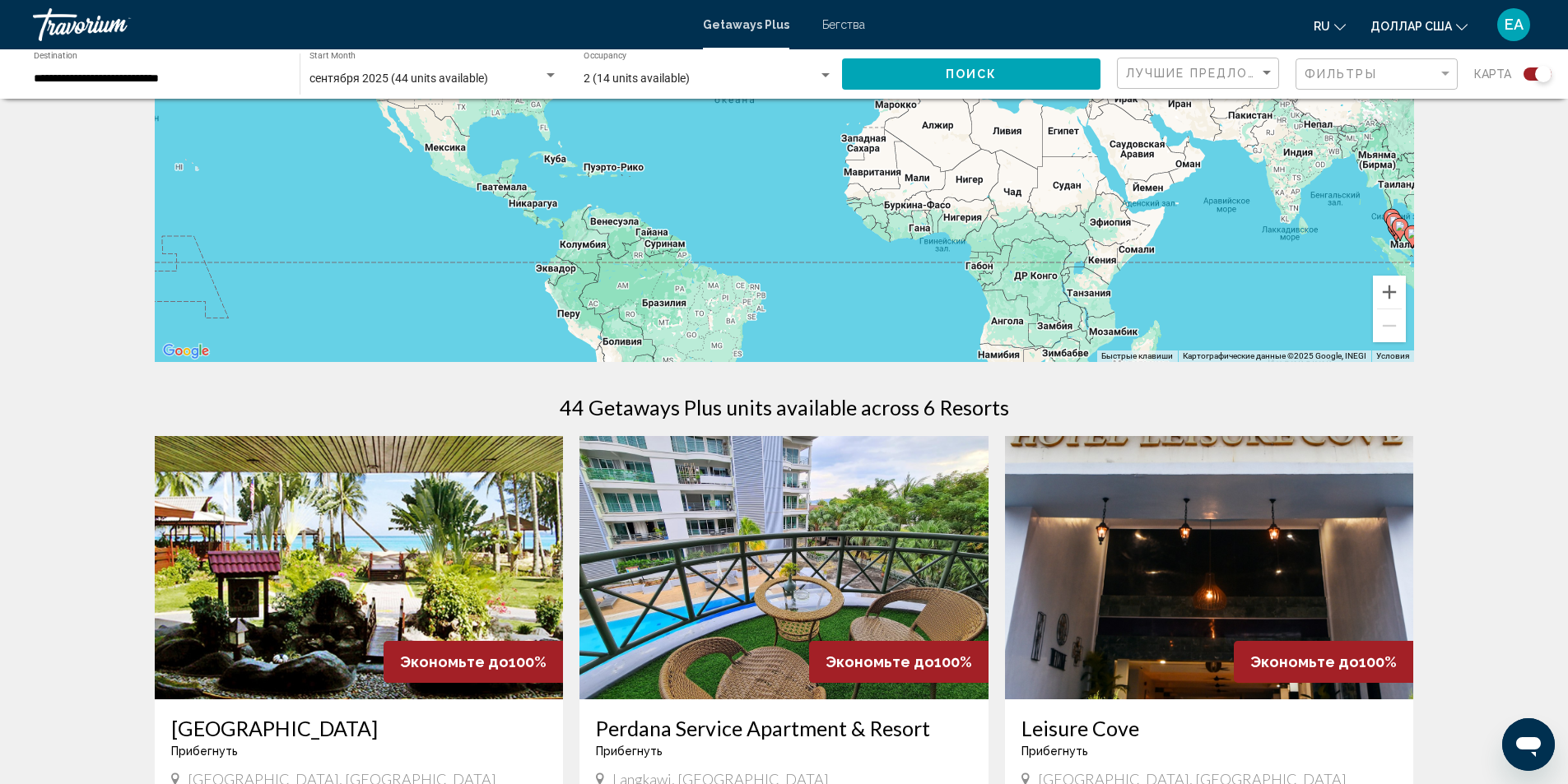
click at [673, 548] on img "Основное содержание" at bounding box center [784, 568] width 409 height 263
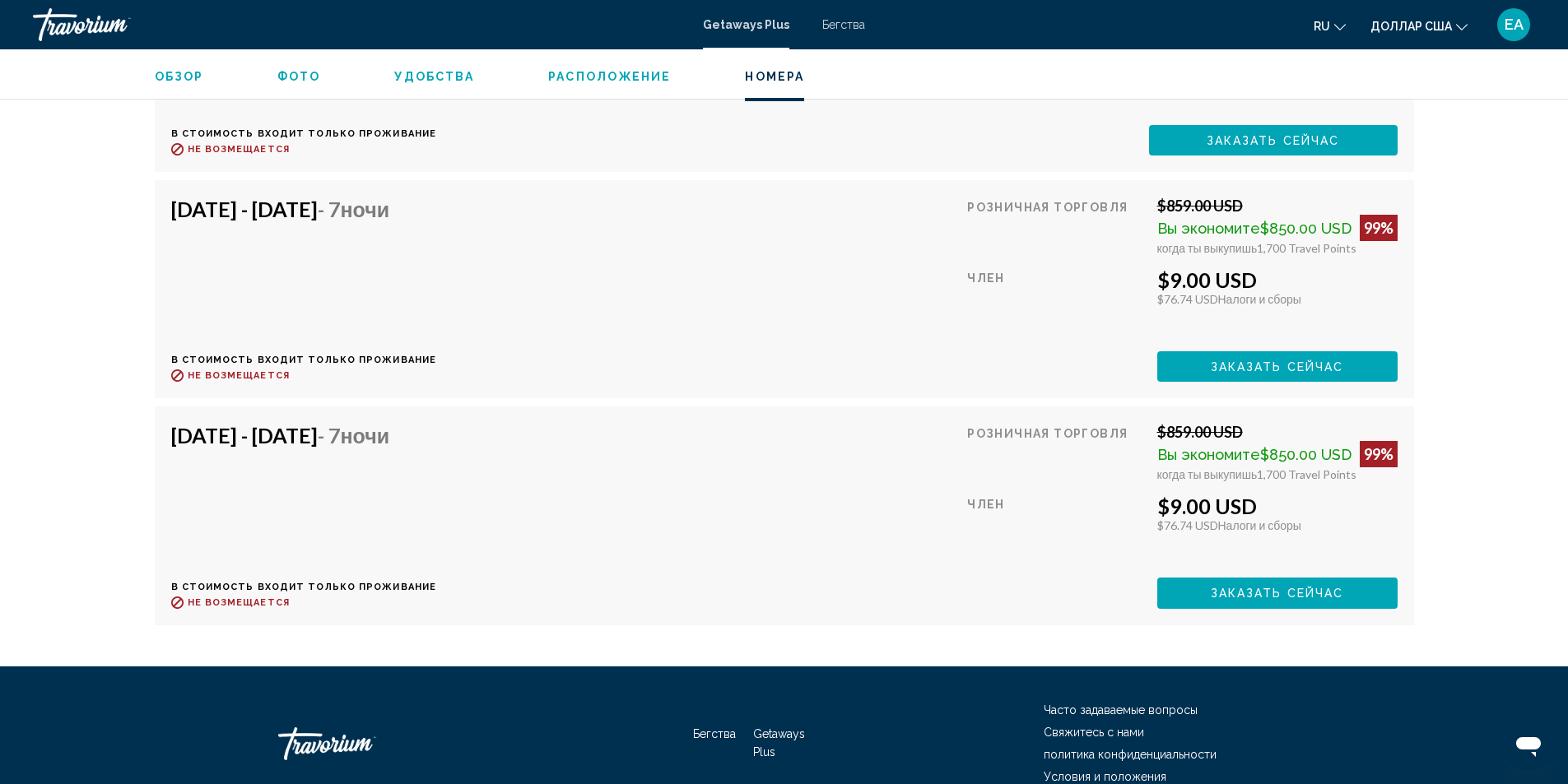
scroll to position [3456, 0]
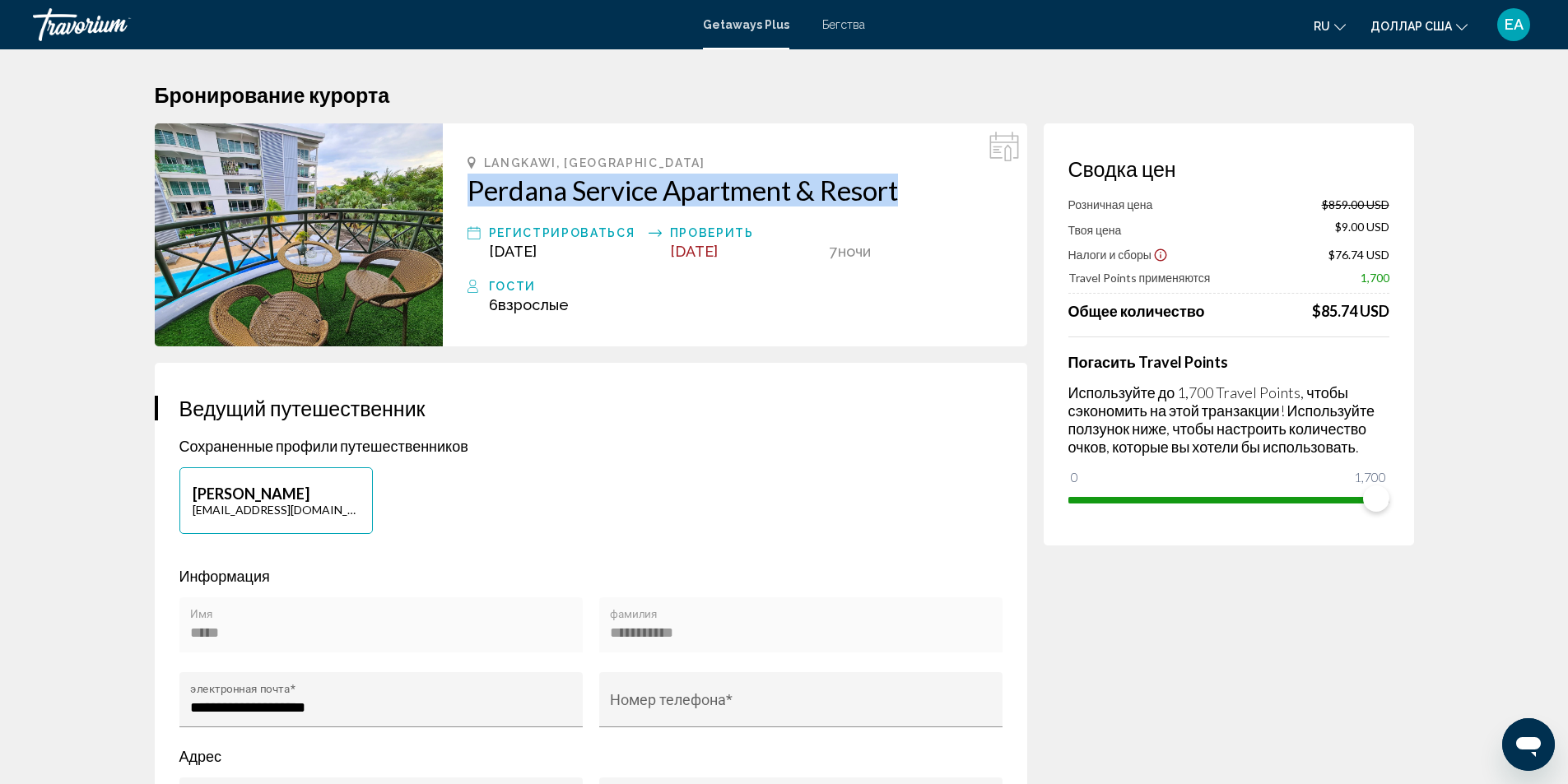
drag, startPoint x: 455, startPoint y: 178, endPoint x: 918, endPoint y: 195, distance: 463.3
click at [918, 195] on div "Langkawi, [GEOGRAPHIC_DATA] Perdana Service Apartment & Resort Регистрироваться…" at bounding box center [735, 235] width 584 height 223
copy h2 "Perdana Service Apartment & Resort"
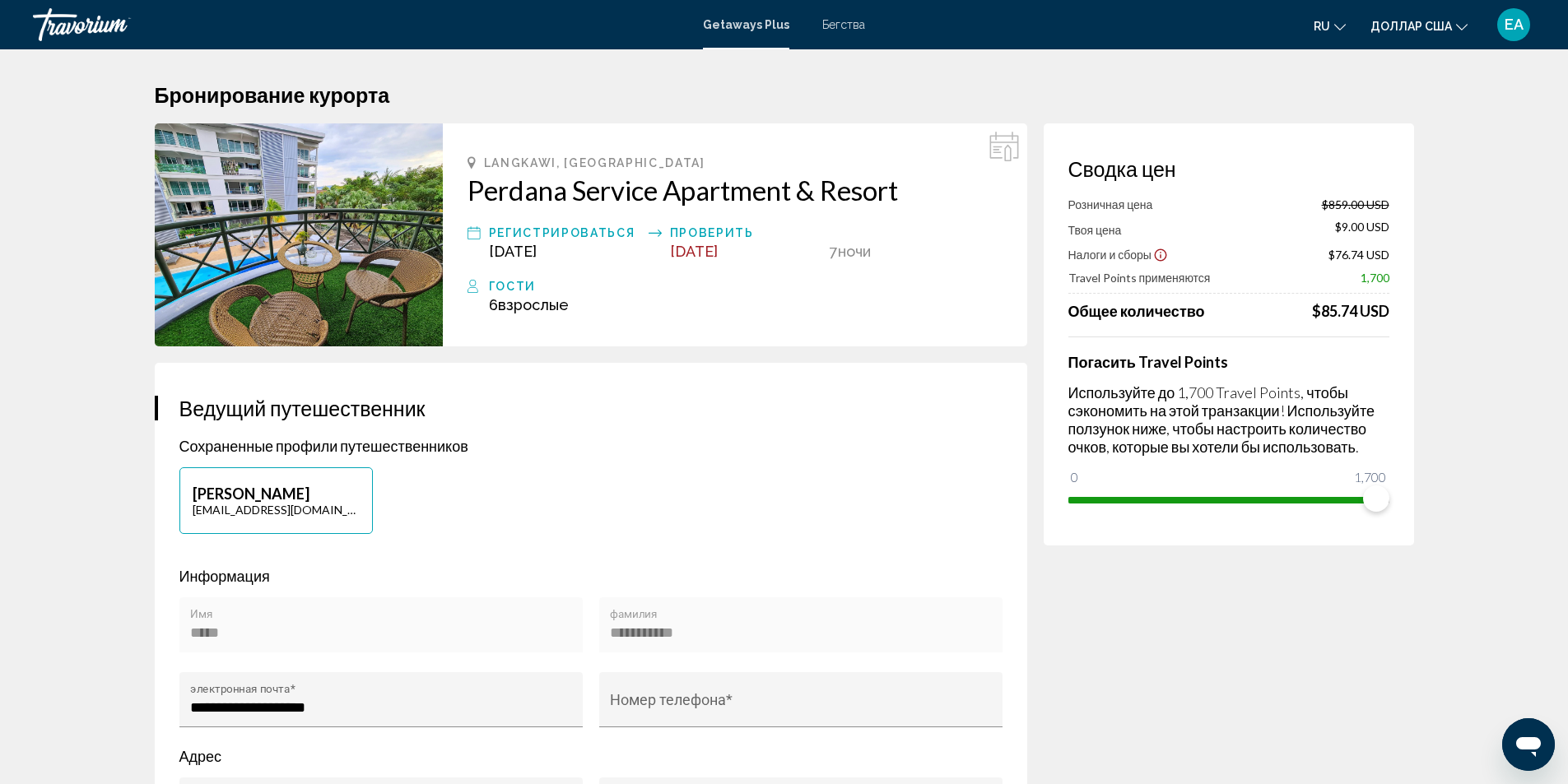
click at [911, 532] on div "Ermek Aidarbekova [EMAIL_ADDRESS][DOMAIN_NAME]" at bounding box center [591, 509] width 840 height 83
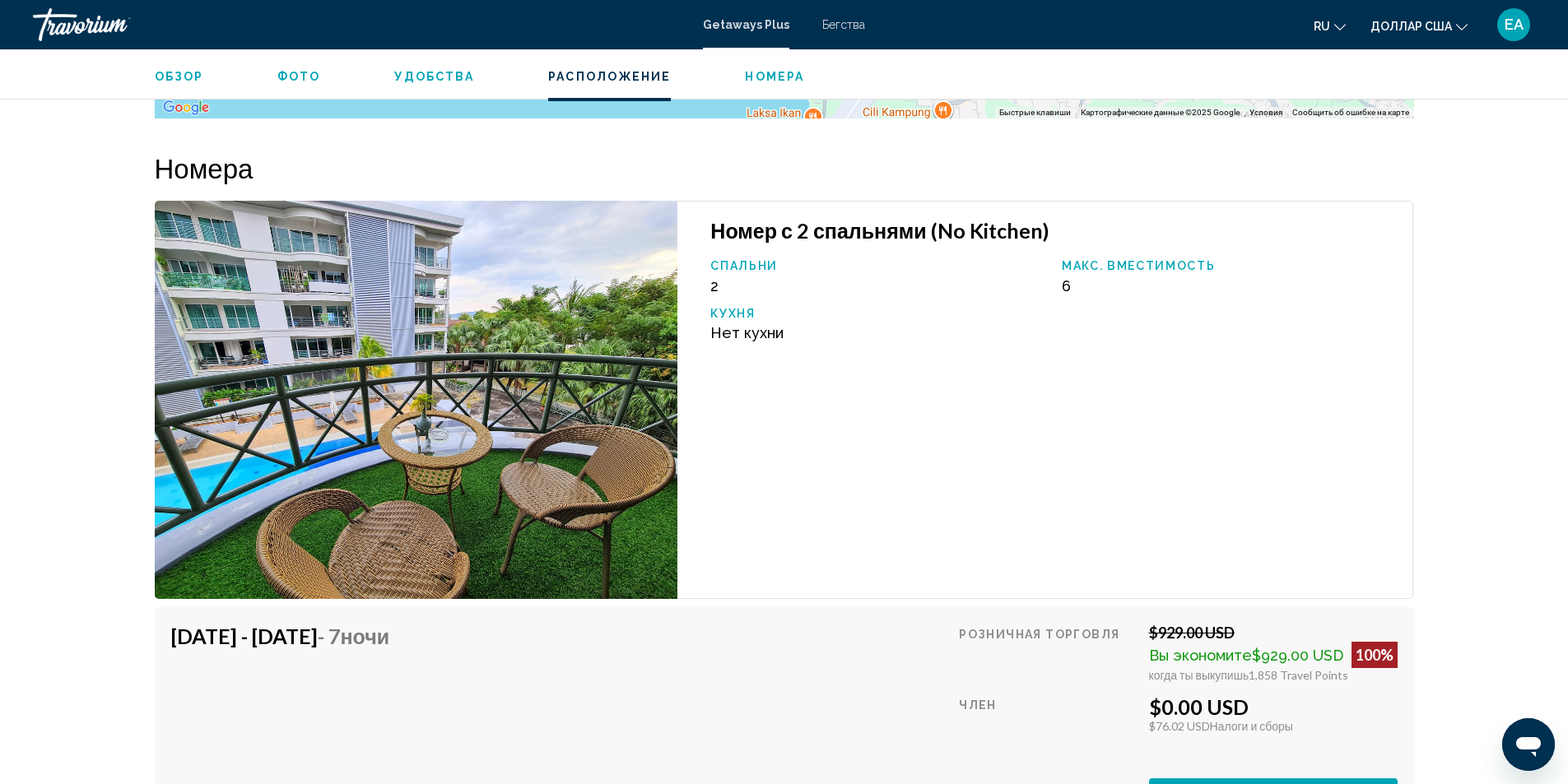
scroll to position [2386, 0]
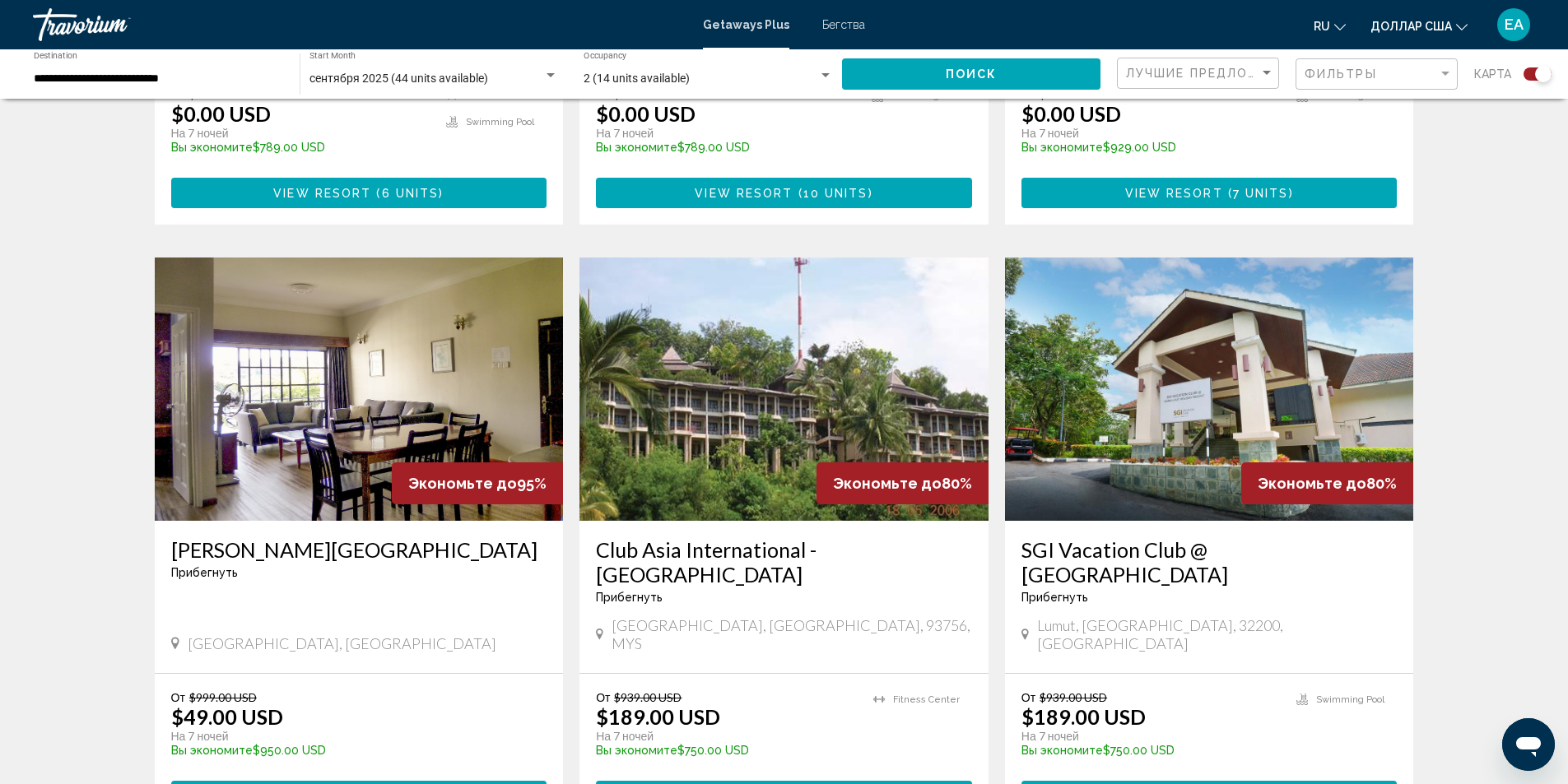
scroll to position [988, 0]
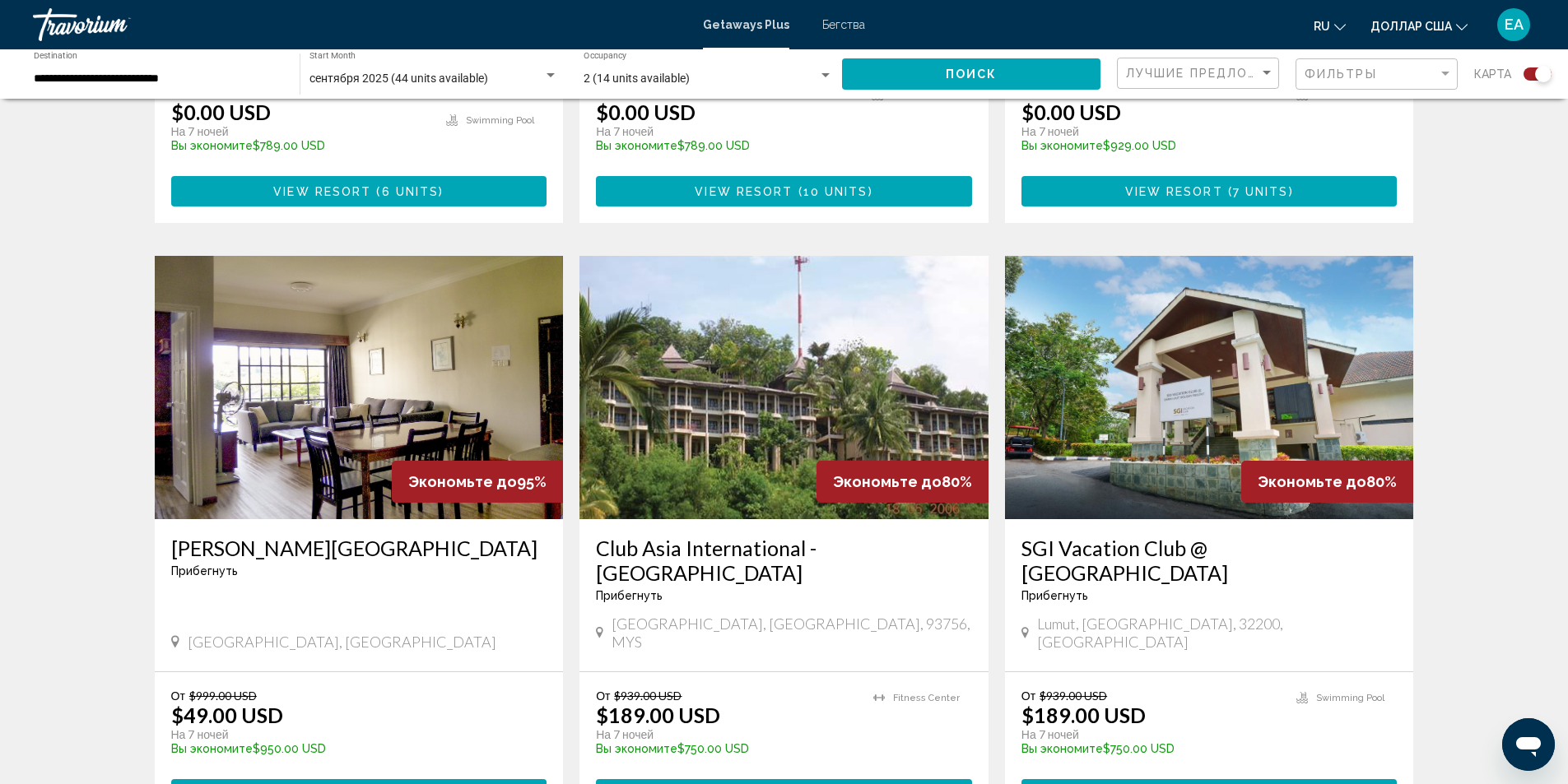
click at [884, 425] on img "Основное содержание" at bounding box center [784, 387] width 409 height 263
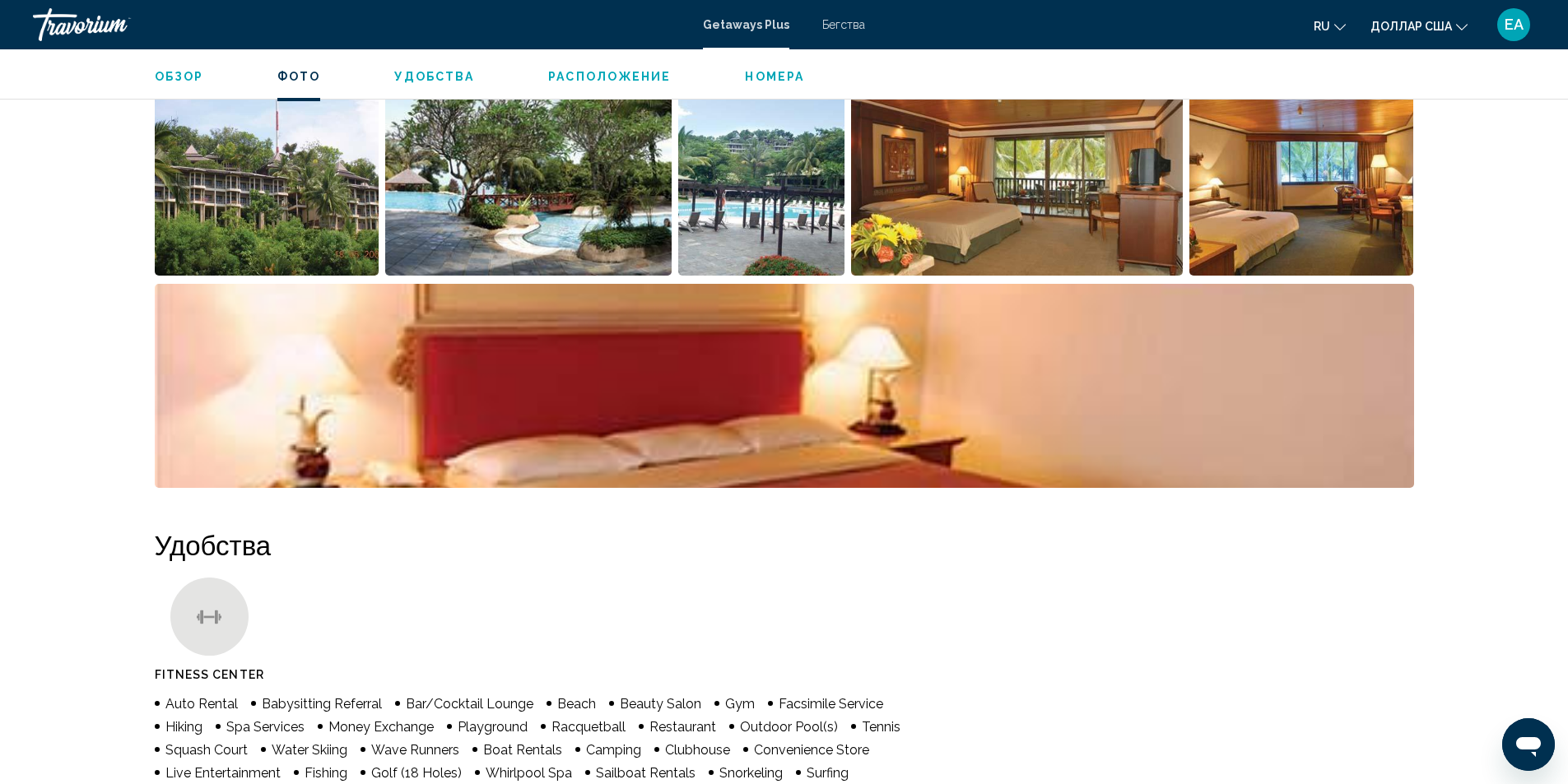
scroll to position [647, 0]
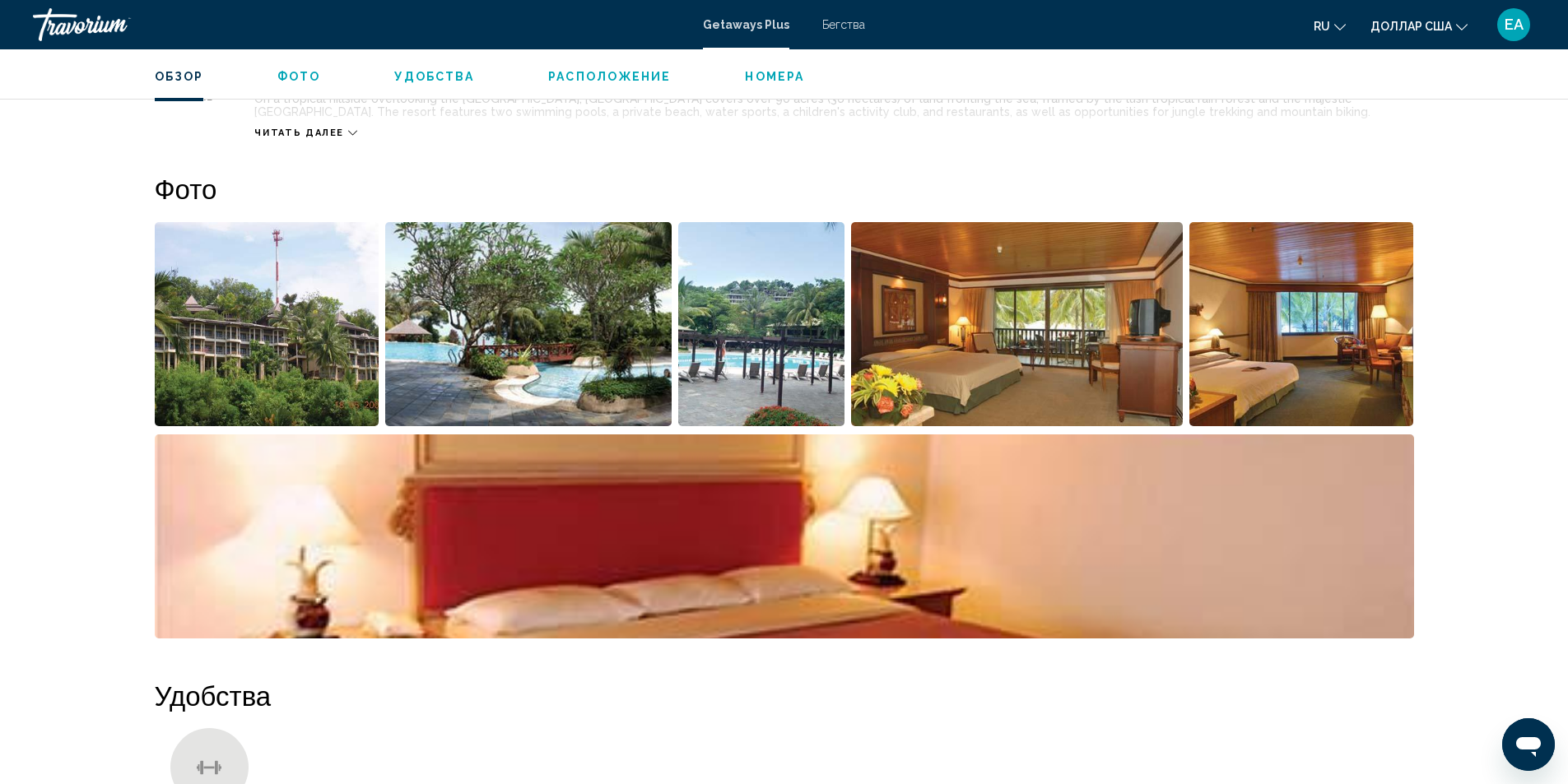
click at [293, 286] on img "Open full-screen image slider" at bounding box center [267, 324] width 225 height 204
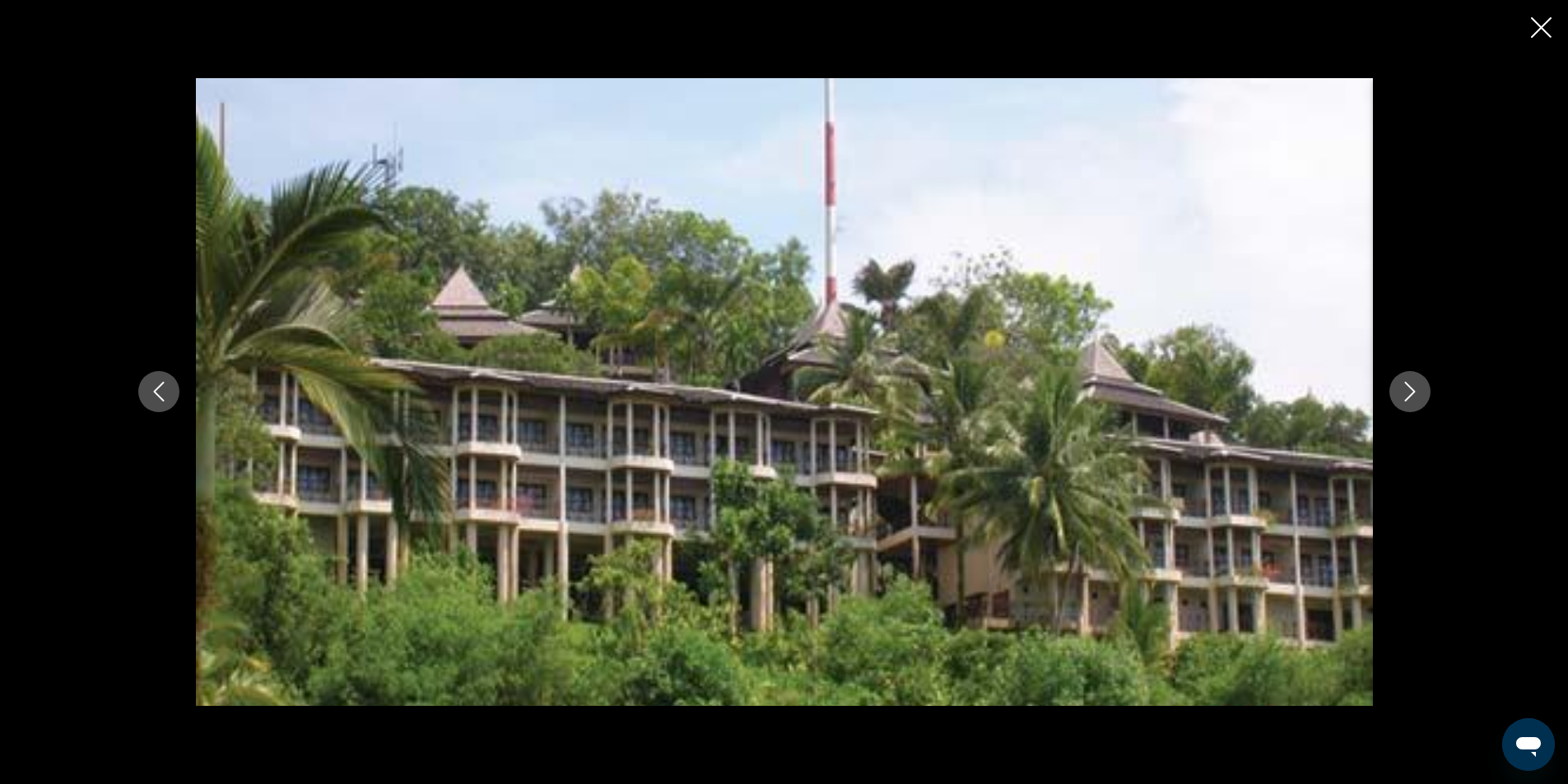
click at [1419, 392] on icon "Next image" at bounding box center [1410, 392] width 20 height 20
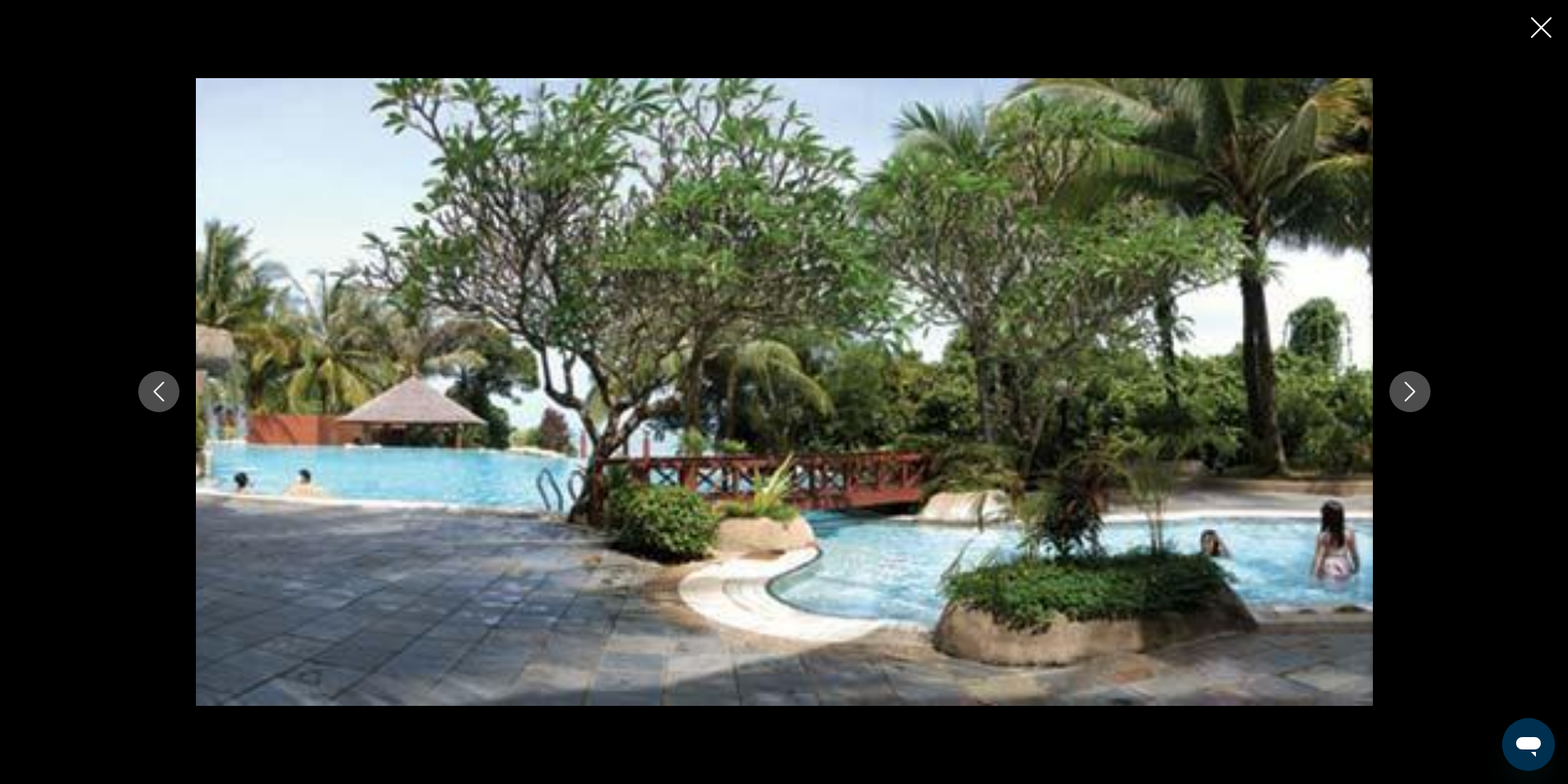
click at [1419, 392] on icon "Next image" at bounding box center [1410, 392] width 20 height 20
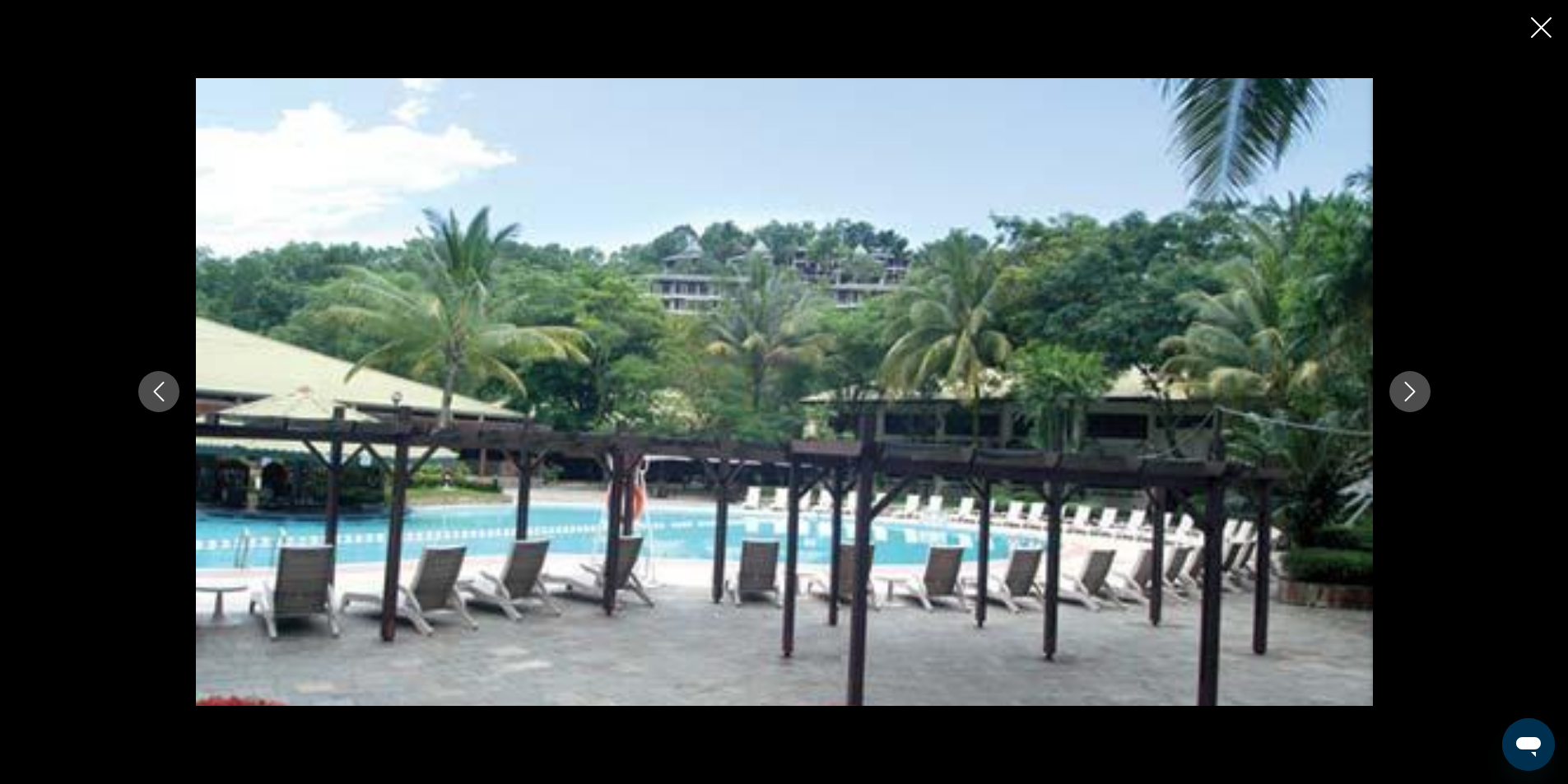
click at [1419, 392] on icon "Next image" at bounding box center [1410, 392] width 20 height 20
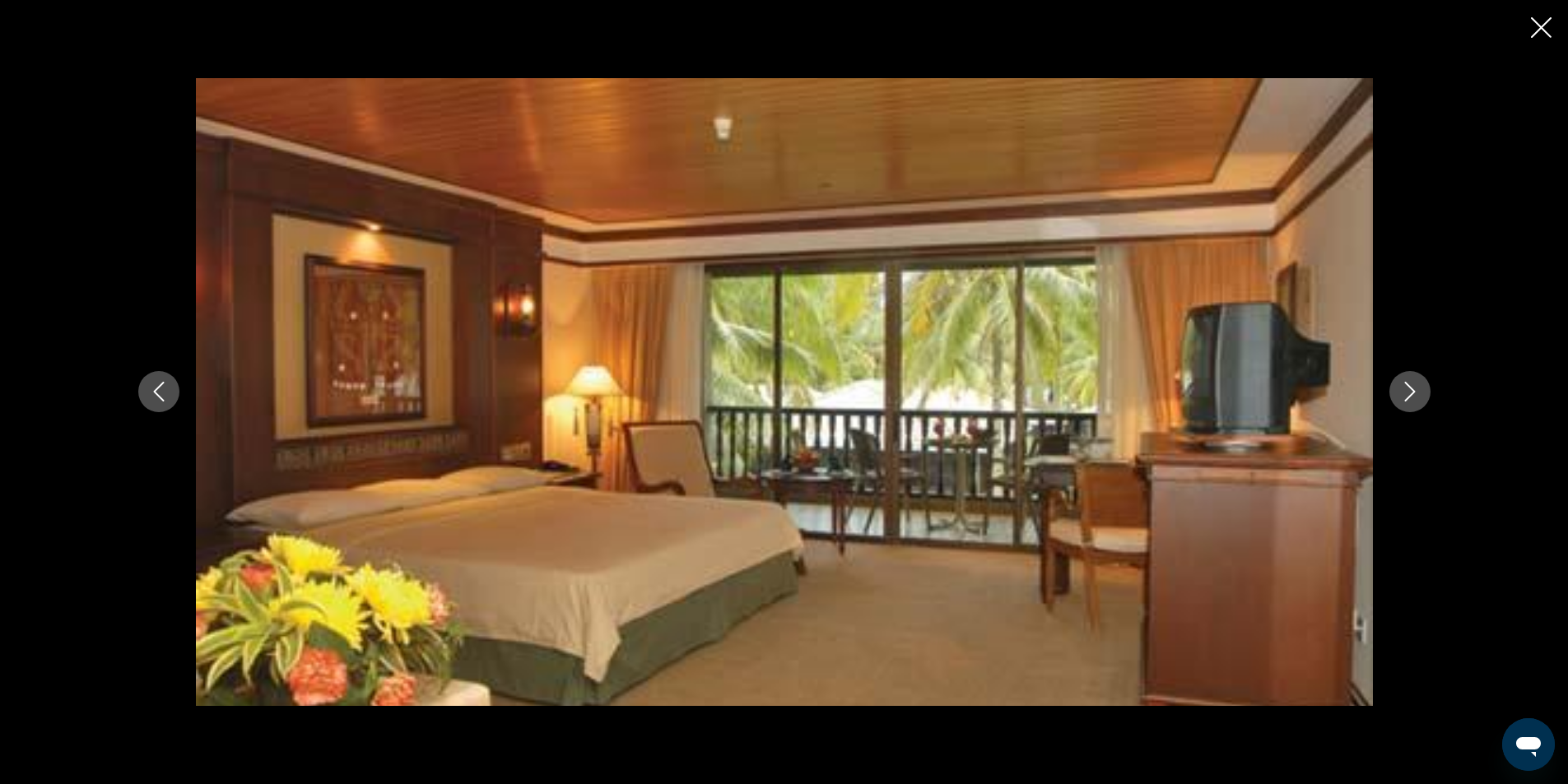
click at [1419, 392] on icon "Next image" at bounding box center [1410, 392] width 20 height 20
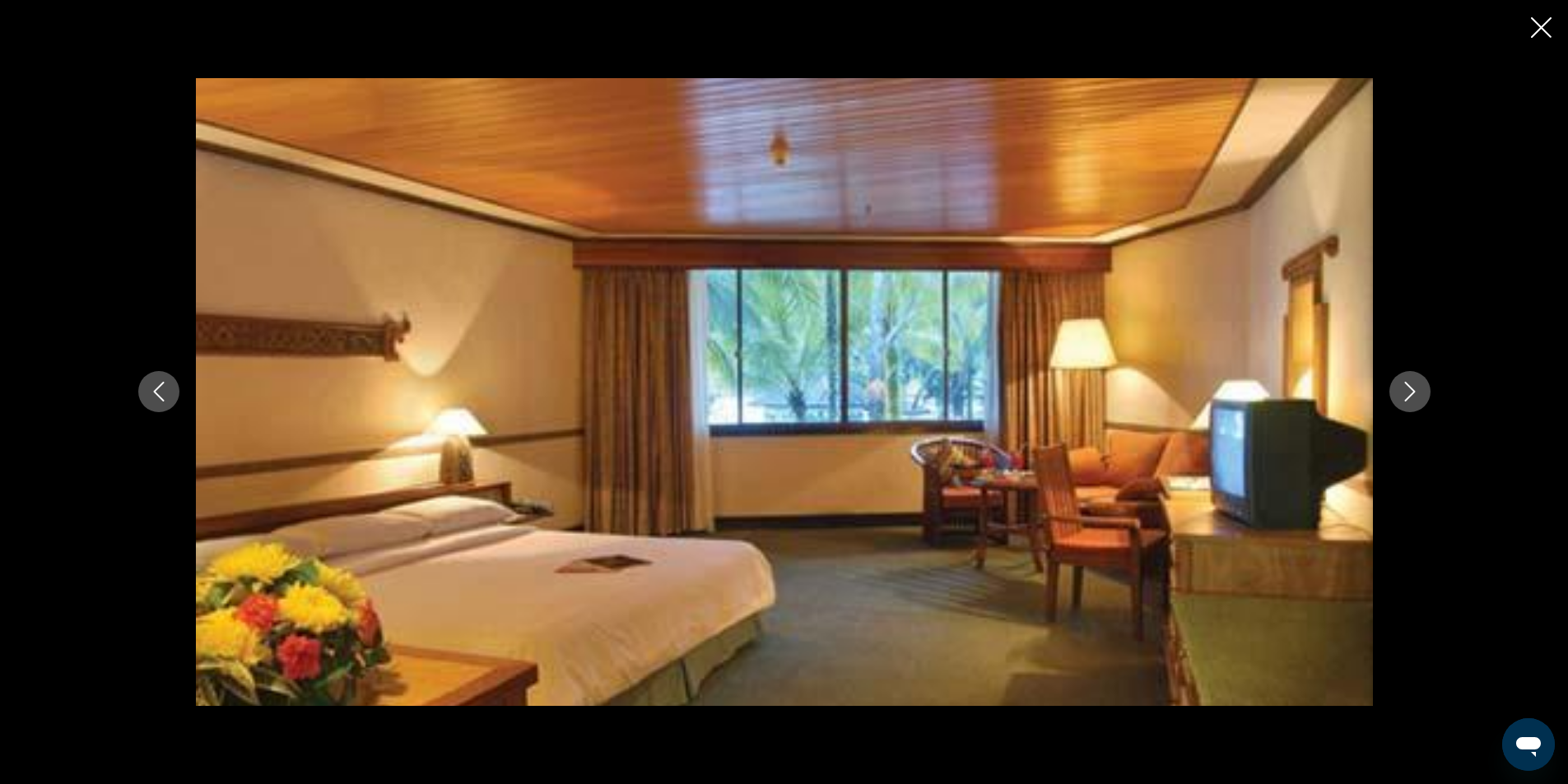
click at [1419, 392] on icon "Next image" at bounding box center [1410, 392] width 20 height 20
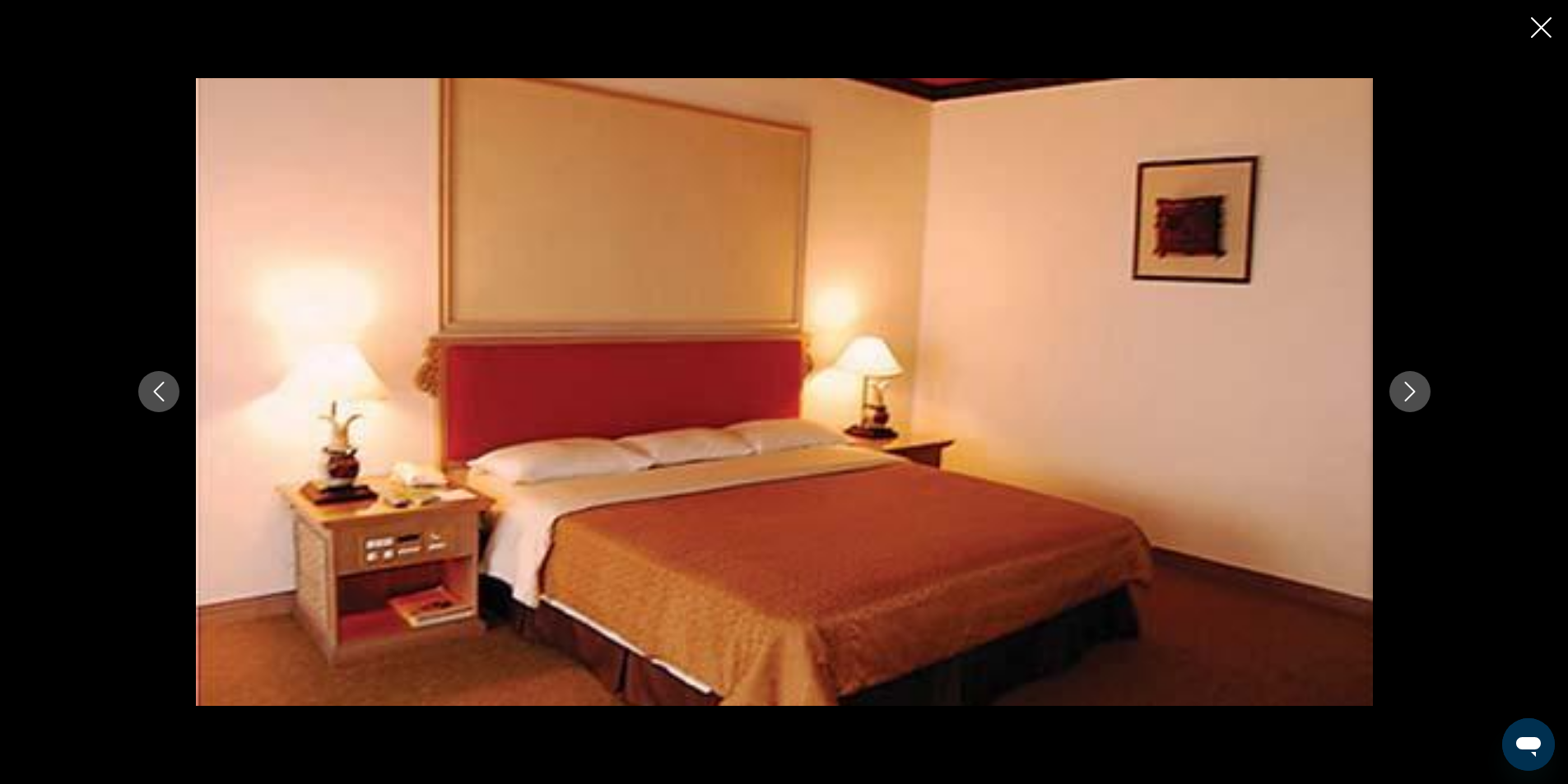
click at [1419, 392] on icon "Next image" at bounding box center [1410, 392] width 20 height 20
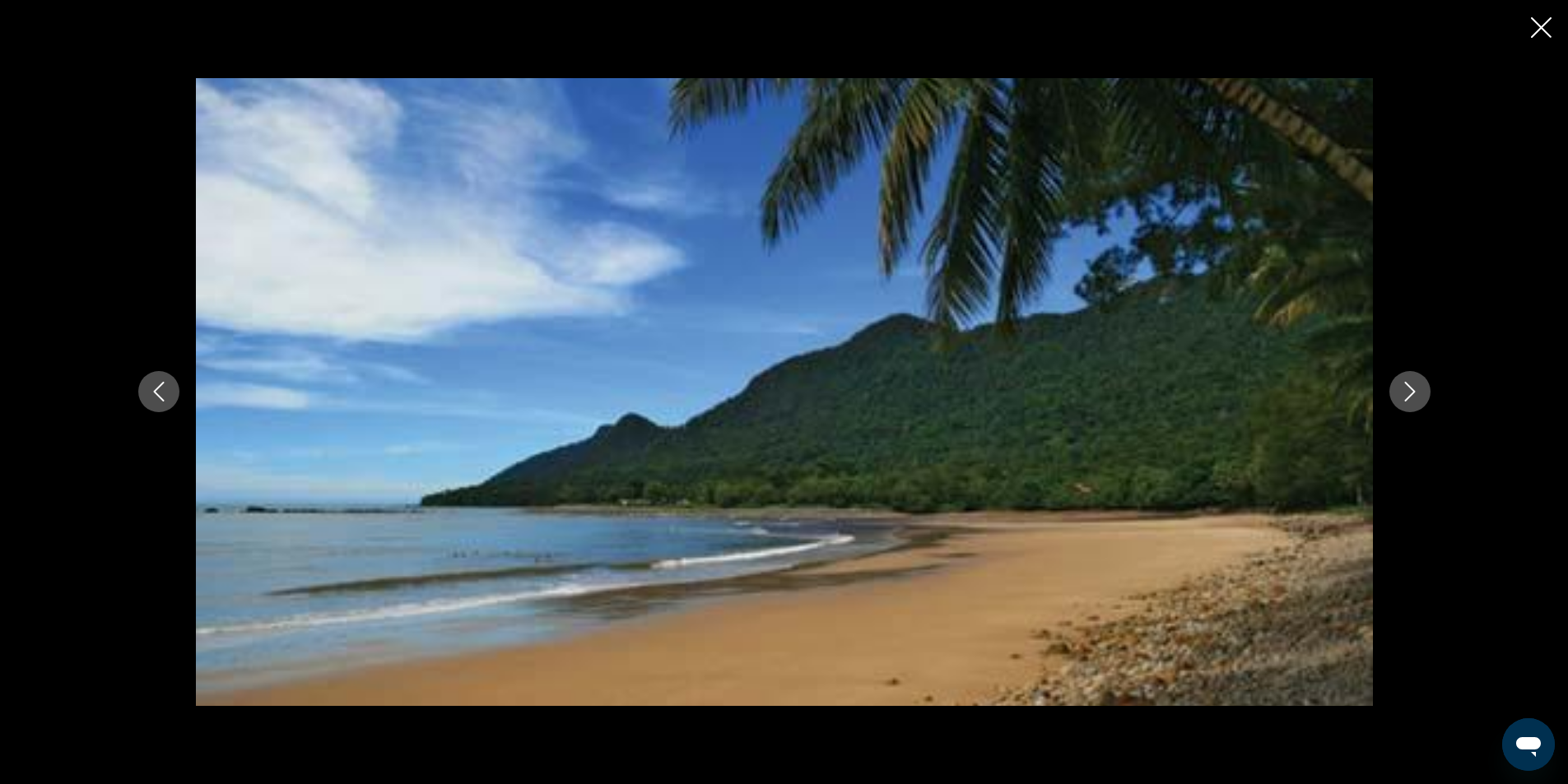
click at [1420, 392] on button "Next image" at bounding box center [1410, 392] width 41 height 41
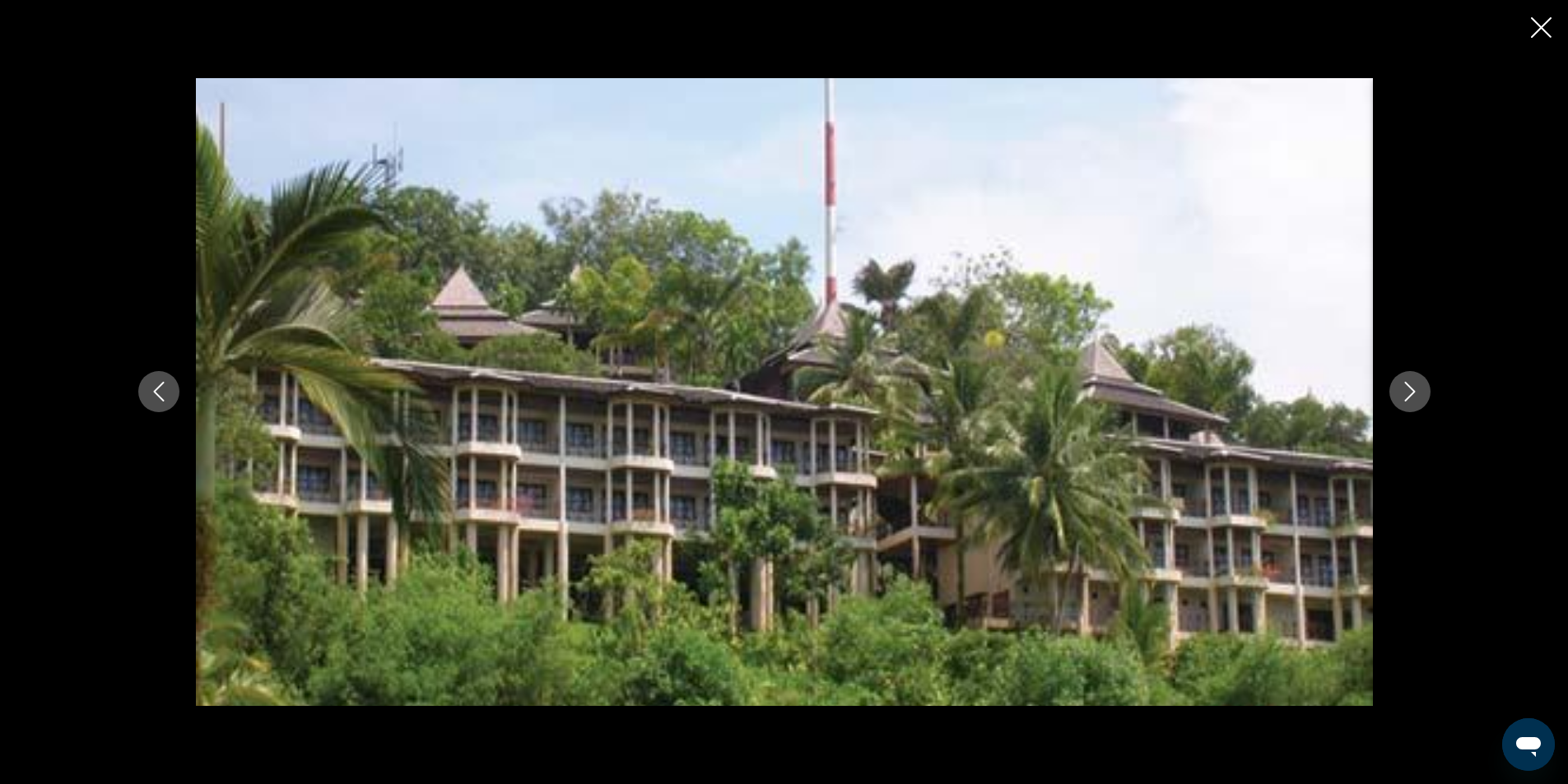
click at [1535, 26] on icon "Close slideshow" at bounding box center [1541, 28] width 20 height 20
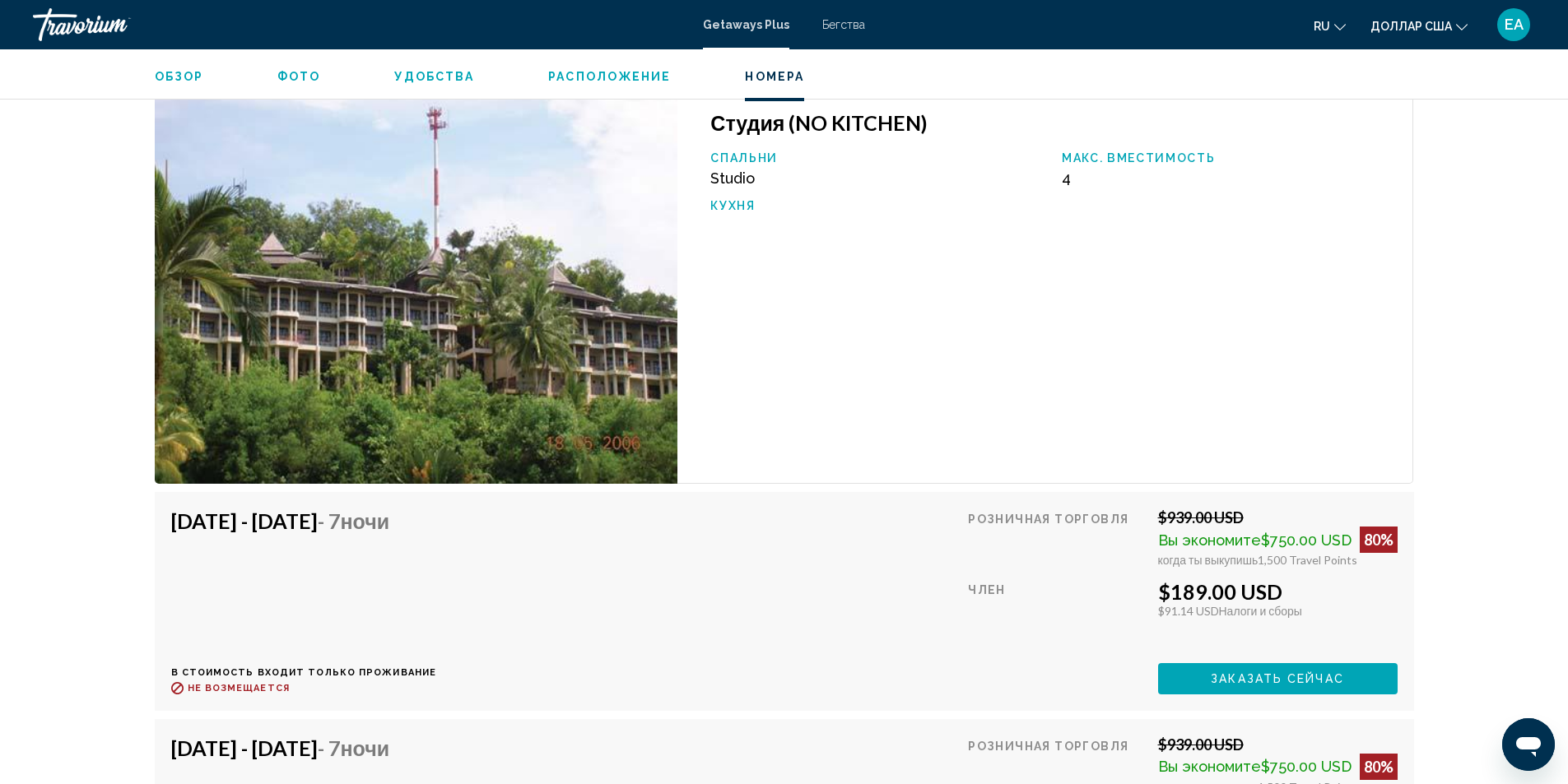
scroll to position [2704, 0]
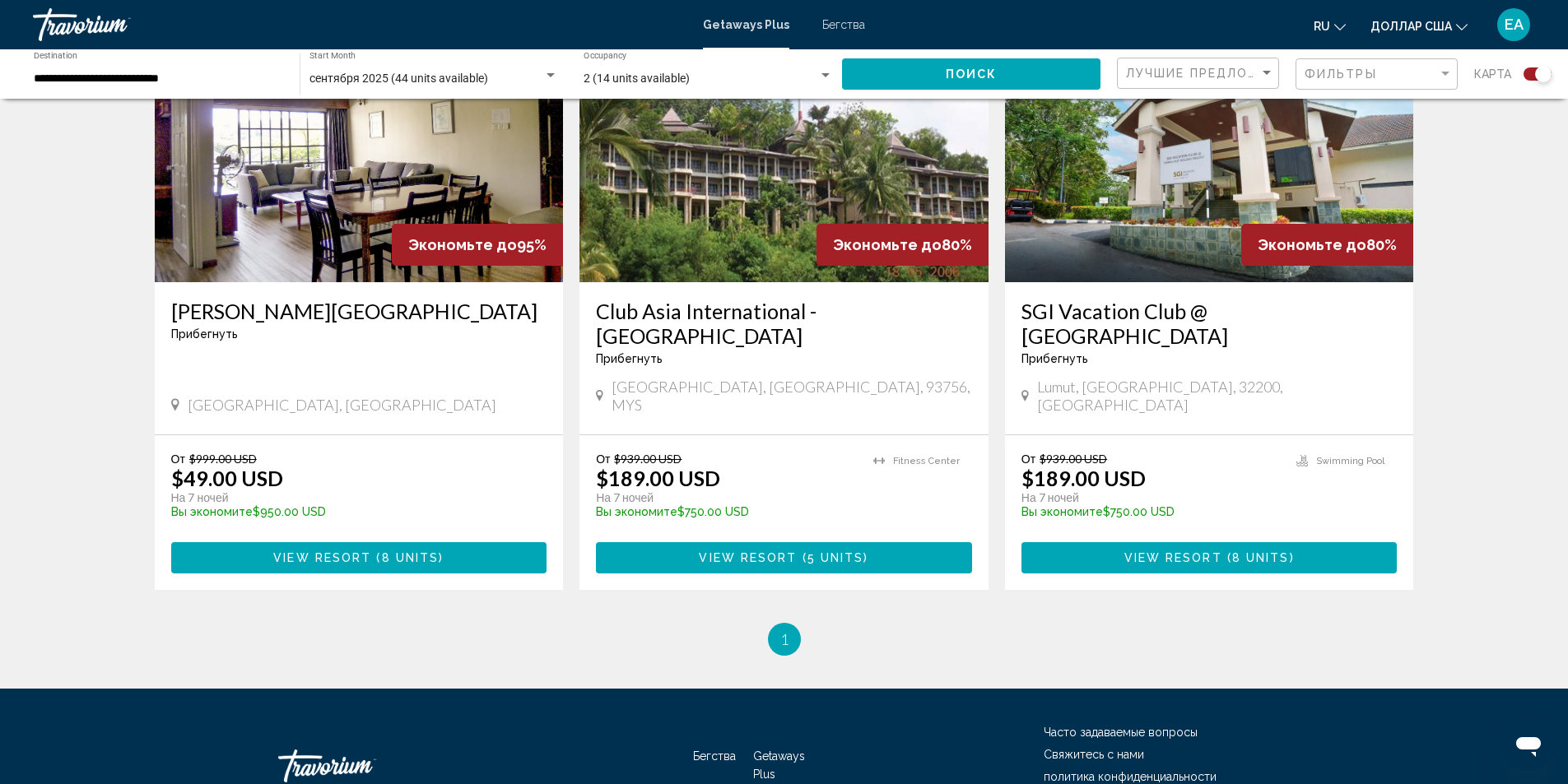
scroll to position [1234, 0]
